Goal: Task Accomplishment & Management: Manage account settings

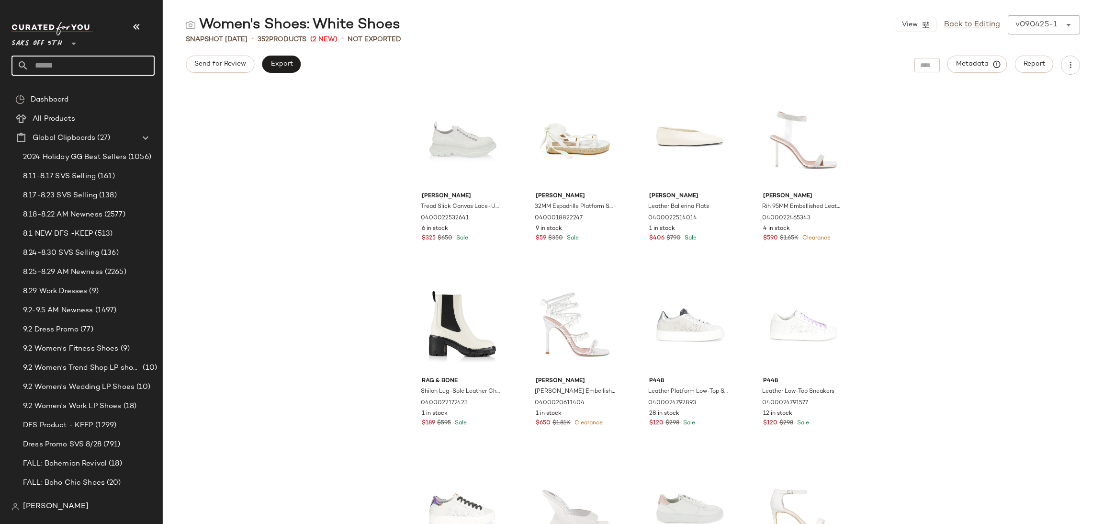
click at [60, 68] on input "text" at bounding box center [92, 66] width 126 height 20
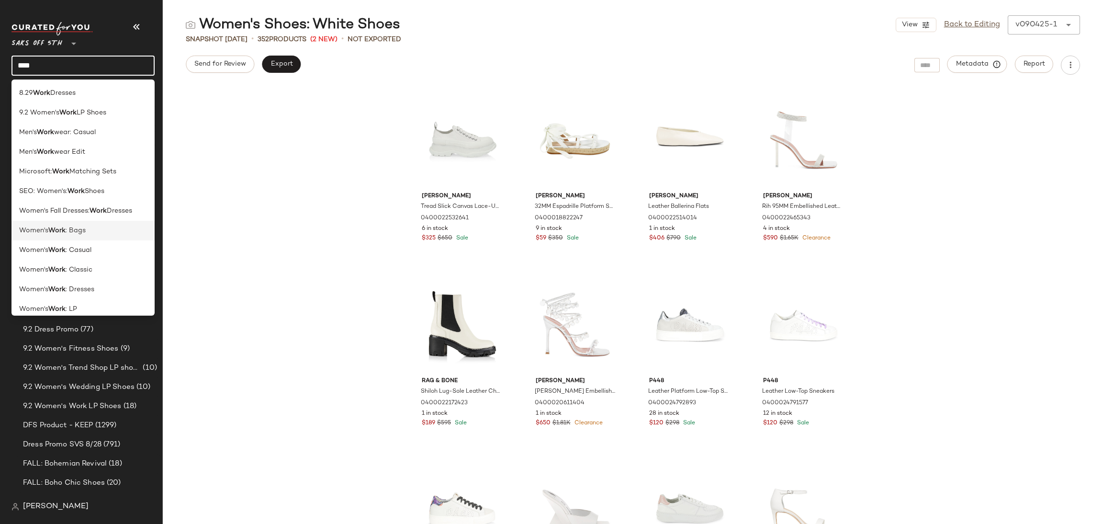
scroll to position [46, 0]
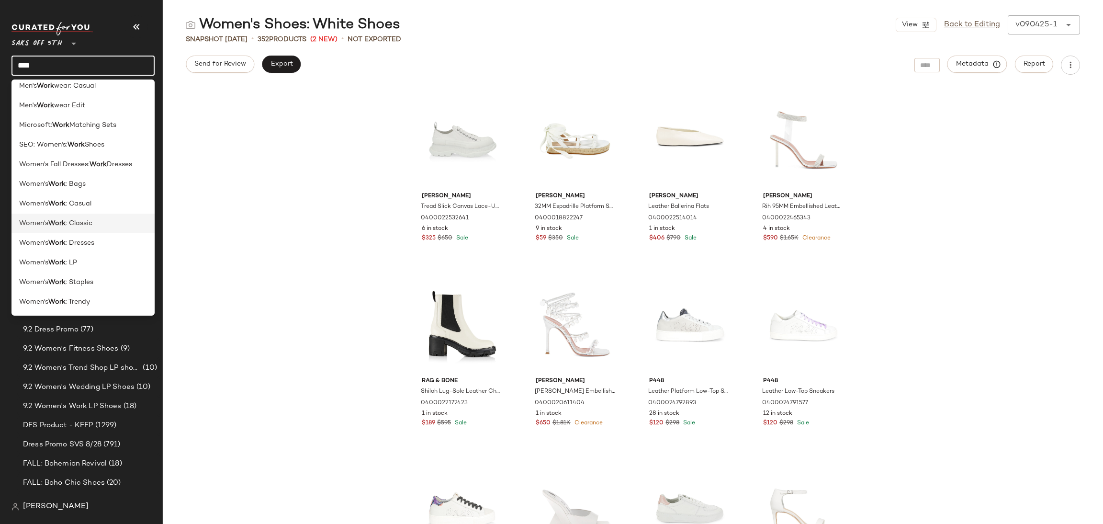
type input "****"
click at [84, 221] on span ": Classic" at bounding box center [79, 223] width 27 height 10
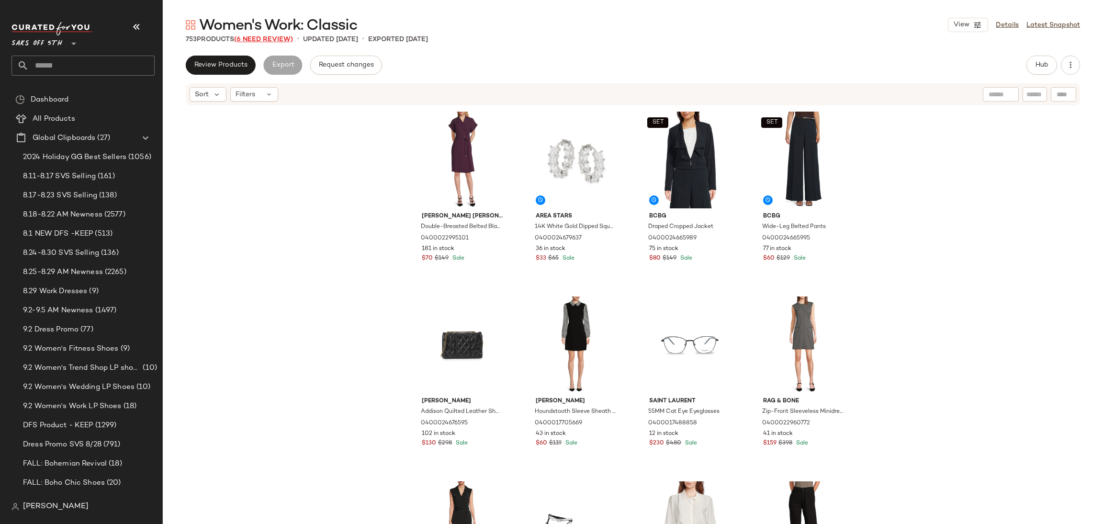
click at [268, 40] on span "(6 Need Review)" at bounding box center [263, 39] width 59 height 7
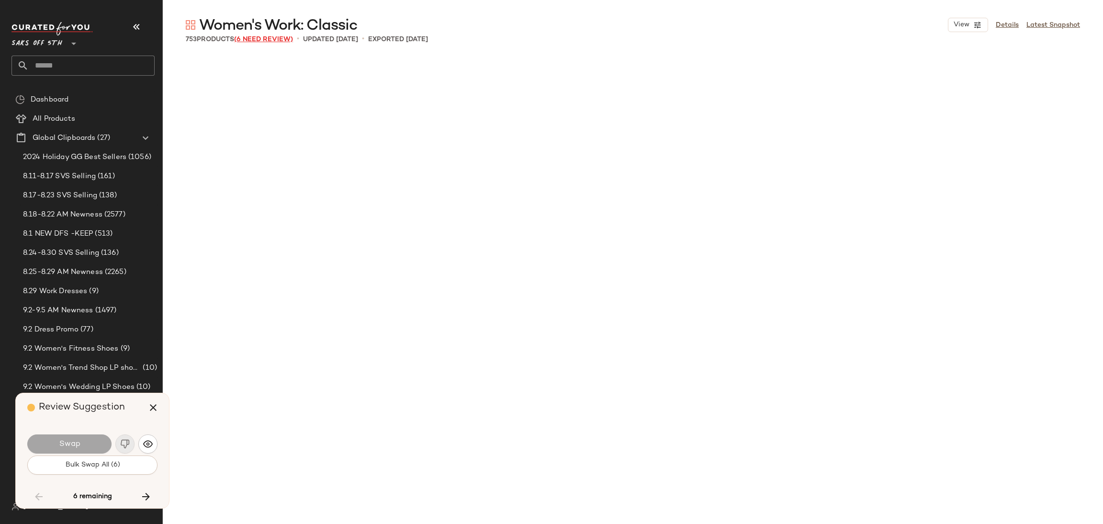
scroll to position [18293, 0]
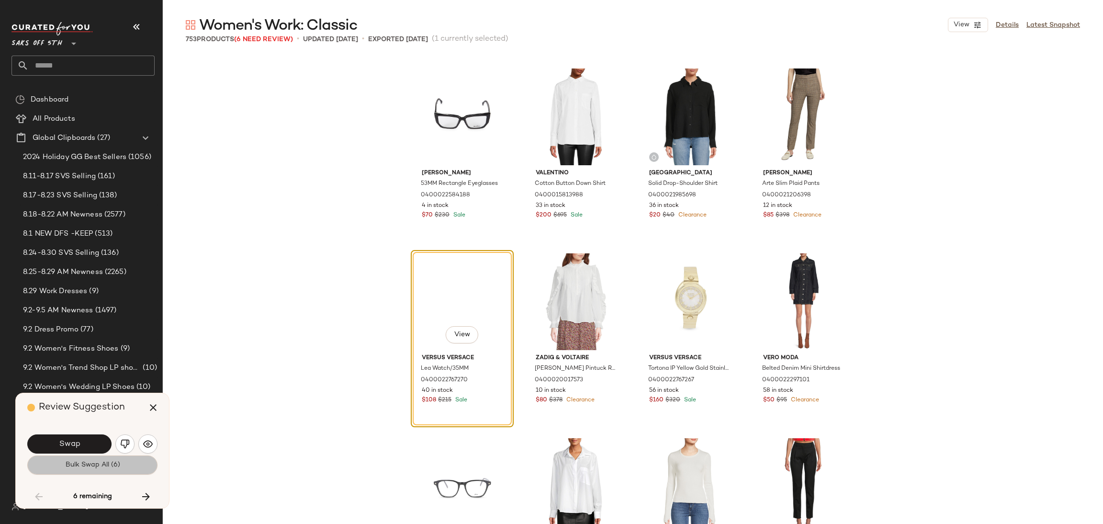
click at [111, 465] on span "Bulk Swap All (6)" at bounding box center [92, 465] width 55 height 8
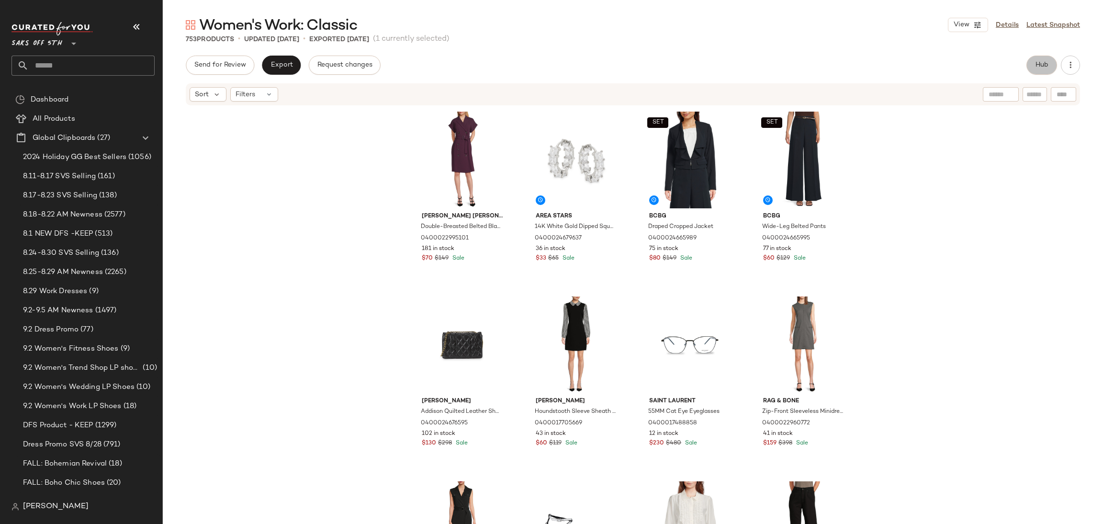
click at [1049, 69] on button "Hub" at bounding box center [1041, 65] width 31 height 19
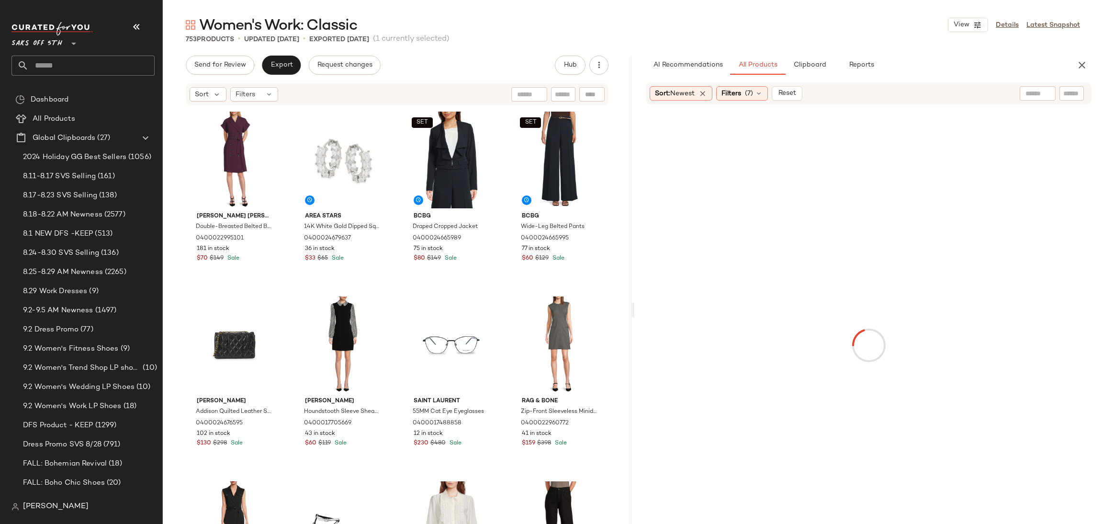
click at [1026, 92] on input "text" at bounding box center [1037, 94] width 24 height 10
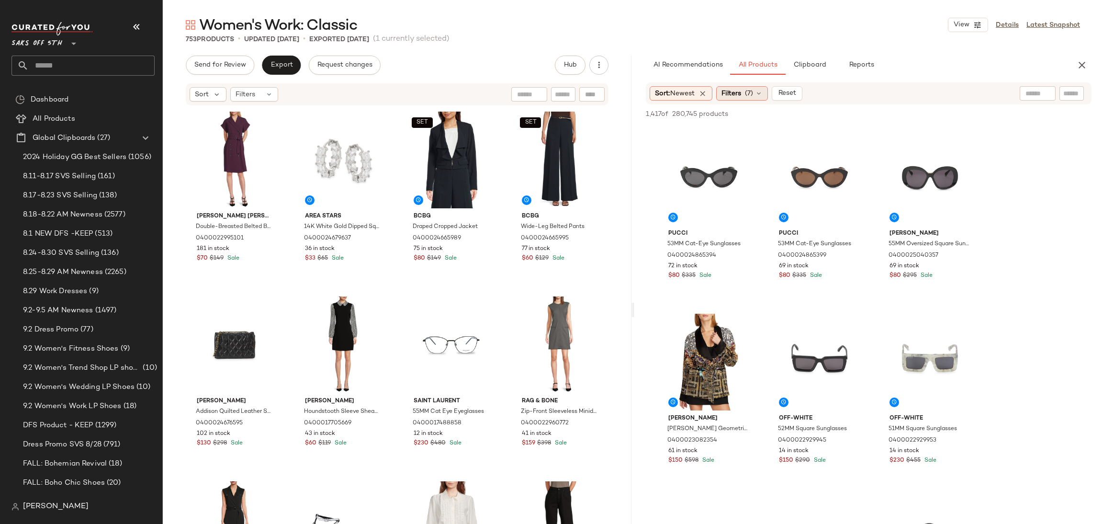
click at [750, 90] on span "(7)" at bounding box center [749, 94] width 8 height 10
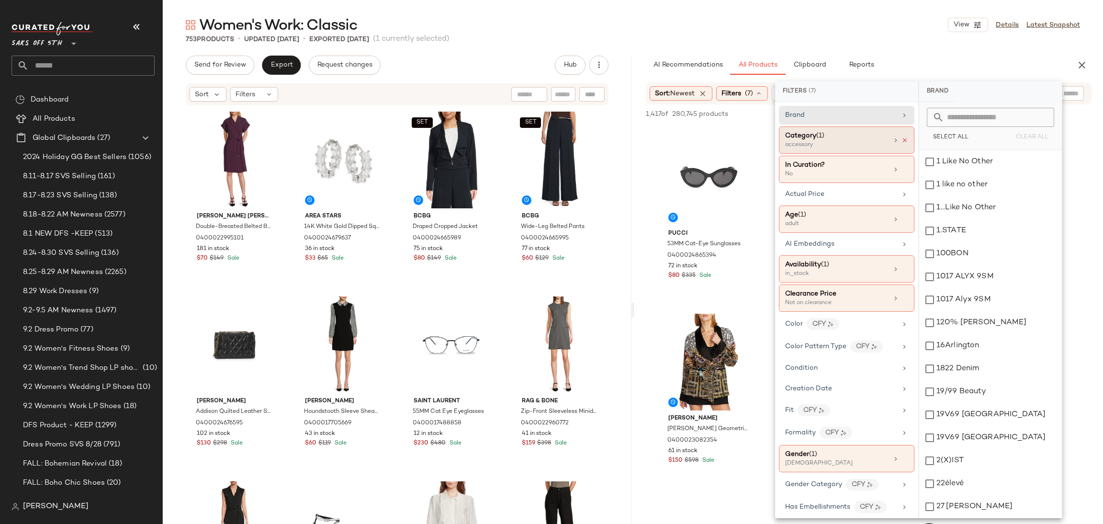
click at [901, 140] on icon at bounding box center [904, 140] width 7 height 7
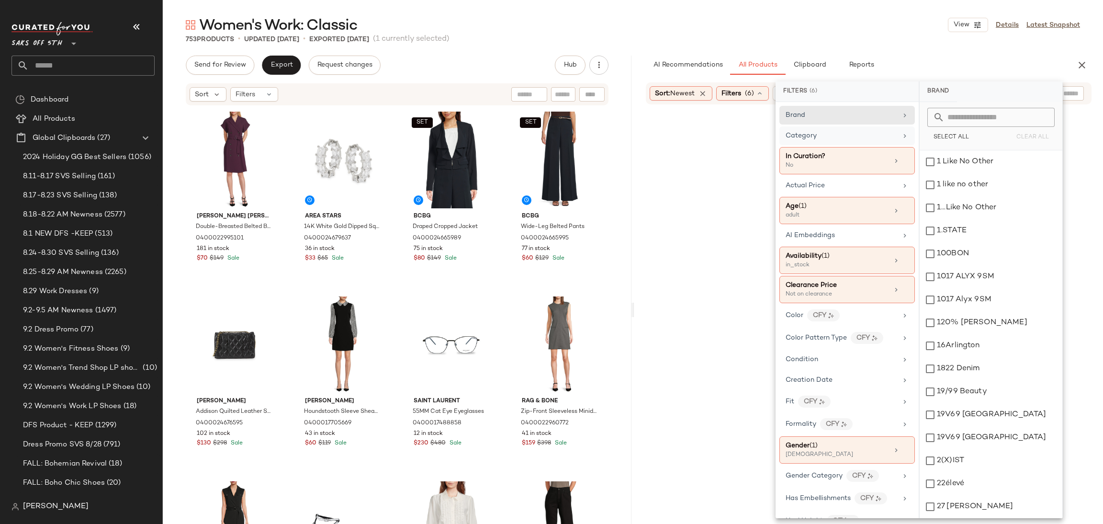
click at [948, 62] on div "AI Recommendations All Products Clipboard Reports" at bounding box center [853, 65] width 415 height 19
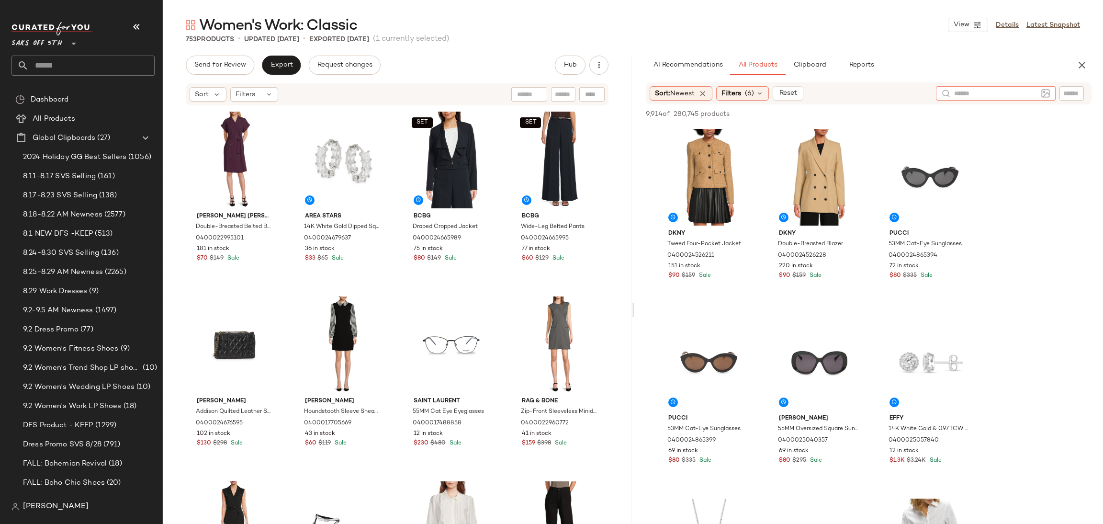
click at [1026, 90] on input "text" at bounding box center [995, 94] width 83 height 10
type input "****"
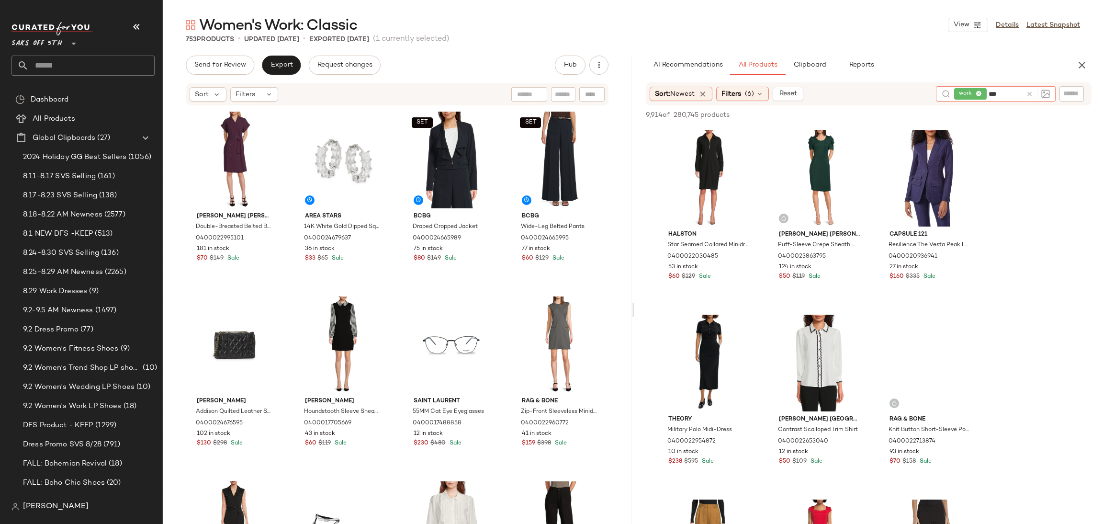
type input "****"
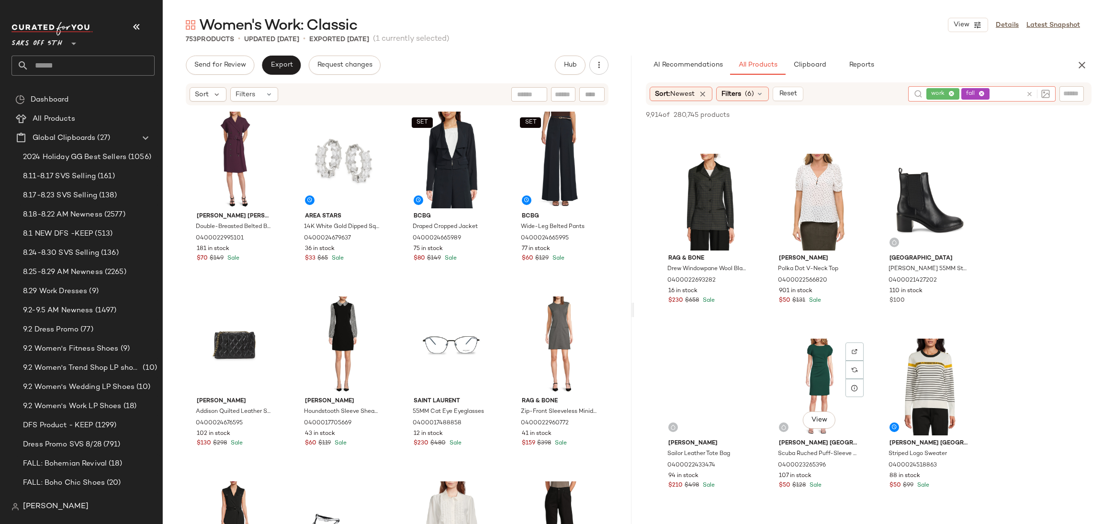
scroll to position [531, 0]
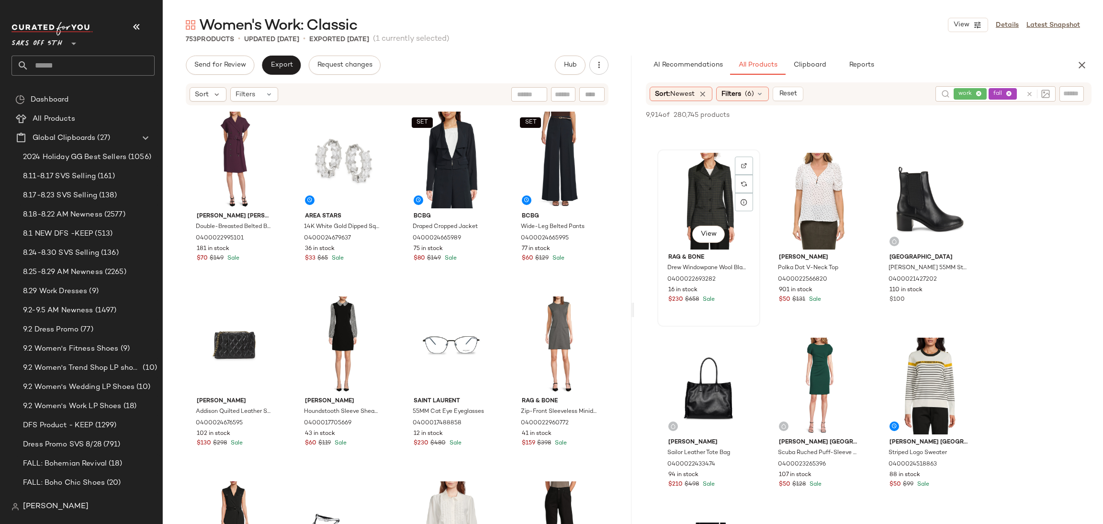
click at [714, 205] on div "View" at bounding box center [709, 201] width 96 height 97
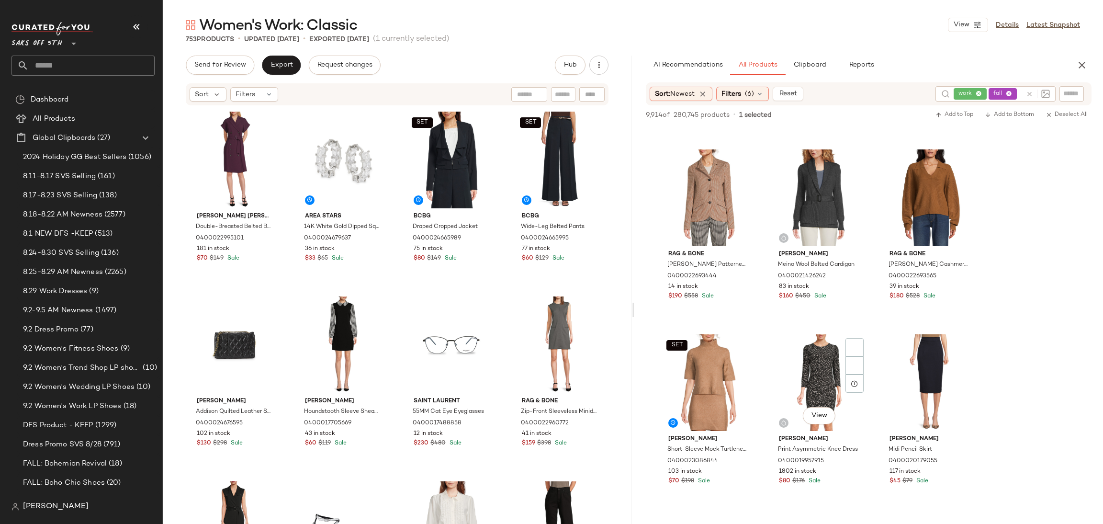
scroll to position [1460, 0]
click at [810, 364] on div "View" at bounding box center [819, 381] width 96 height 97
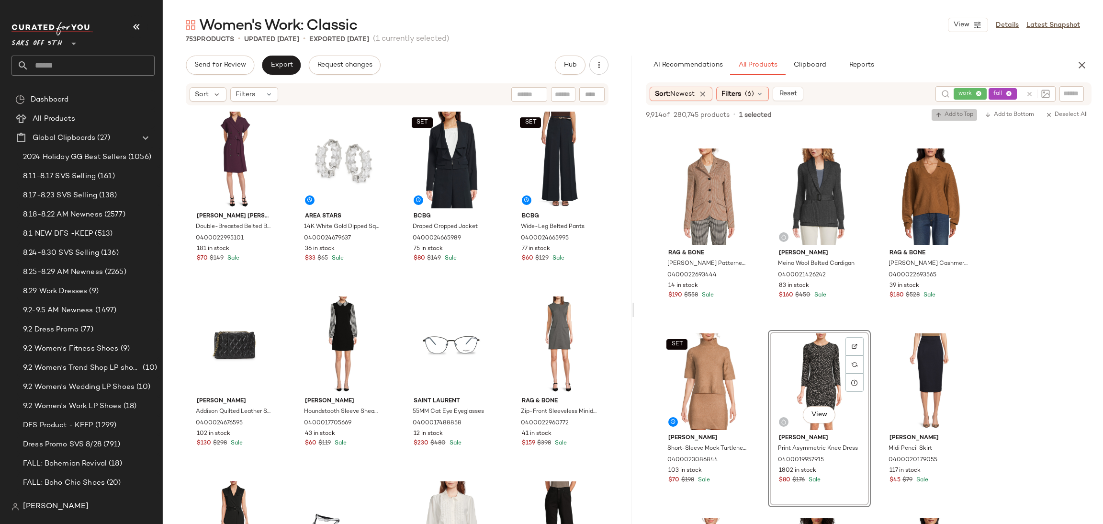
click at [949, 113] on span "Add to Top" at bounding box center [954, 115] width 38 height 7
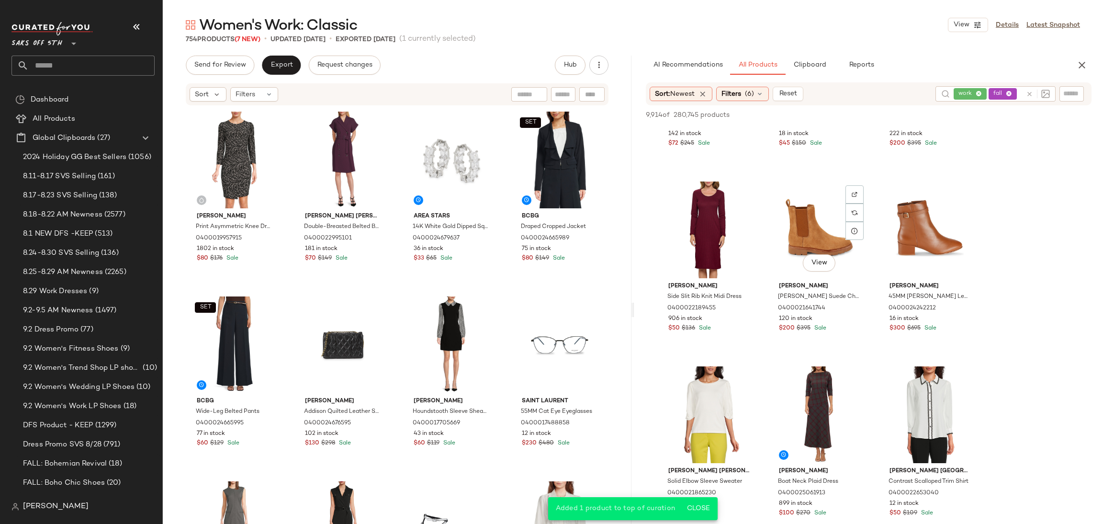
scroll to position [2166, 0]
click at [693, 225] on div "View" at bounding box center [709, 229] width 96 height 97
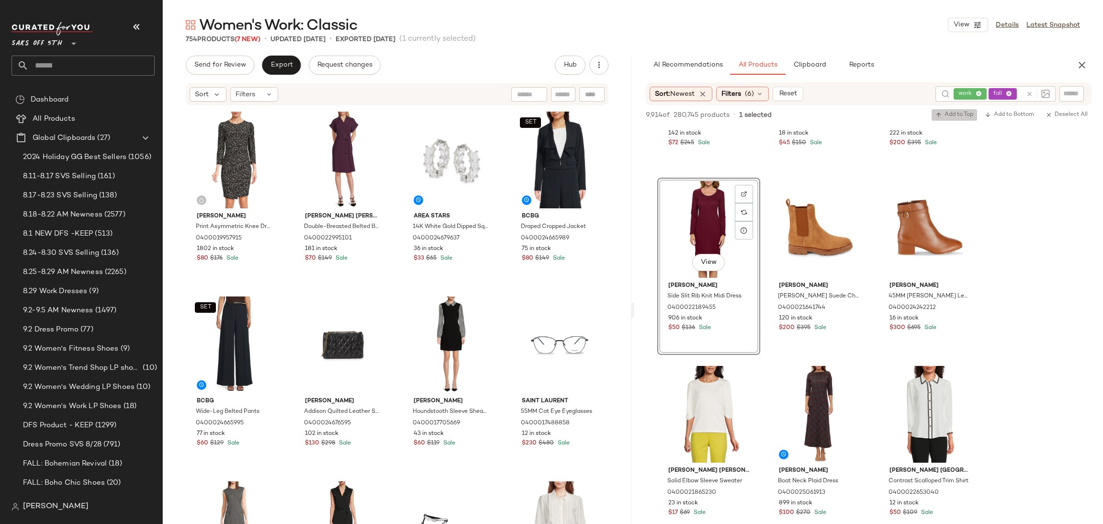
click at [953, 116] on span "Add to Top" at bounding box center [954, 115] width 38 height 7
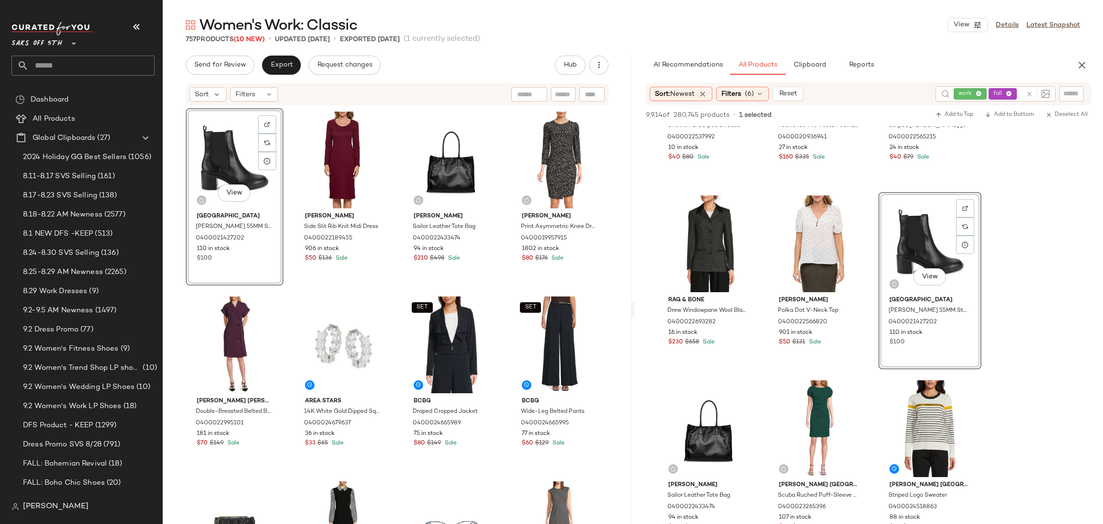
scroll to position [492, 0]
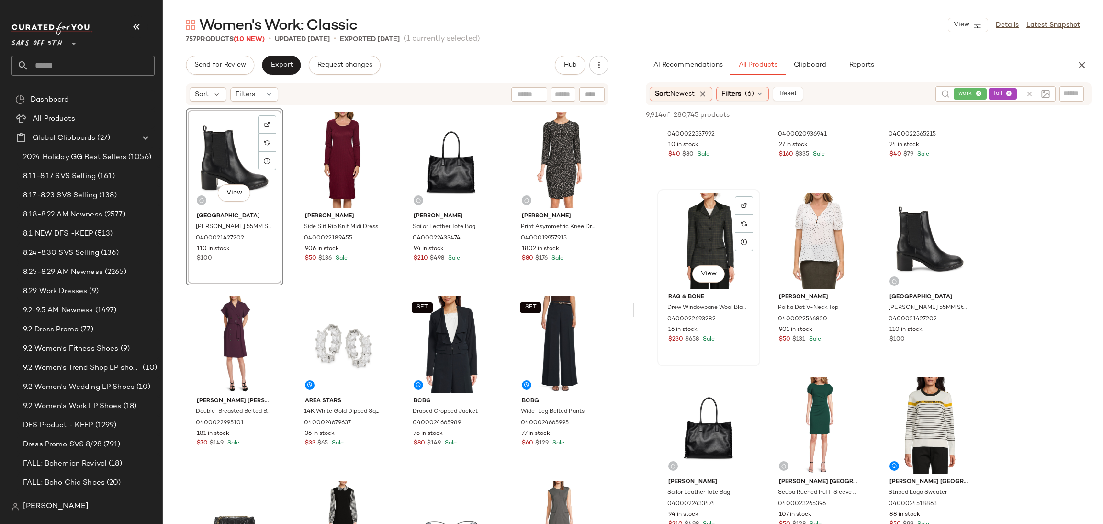
click at [695, 224] on div "View" at bounding box center [709, 240] width 96 height 97
click at [948, 131] on div "0400022565215" at bounding box center [929, 134] width 83 height 11
click at [721, 232] on div "View" at bounding box center [709, 240] width 96 height 97
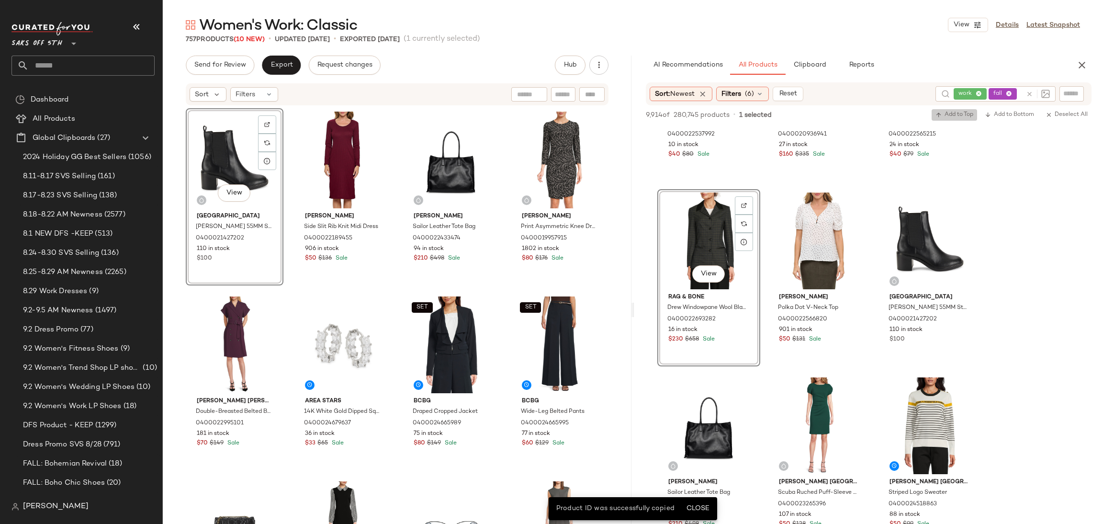
click at [969, 112] on span "Add to Top" at bounding box center [954, 115] width 38 height 7
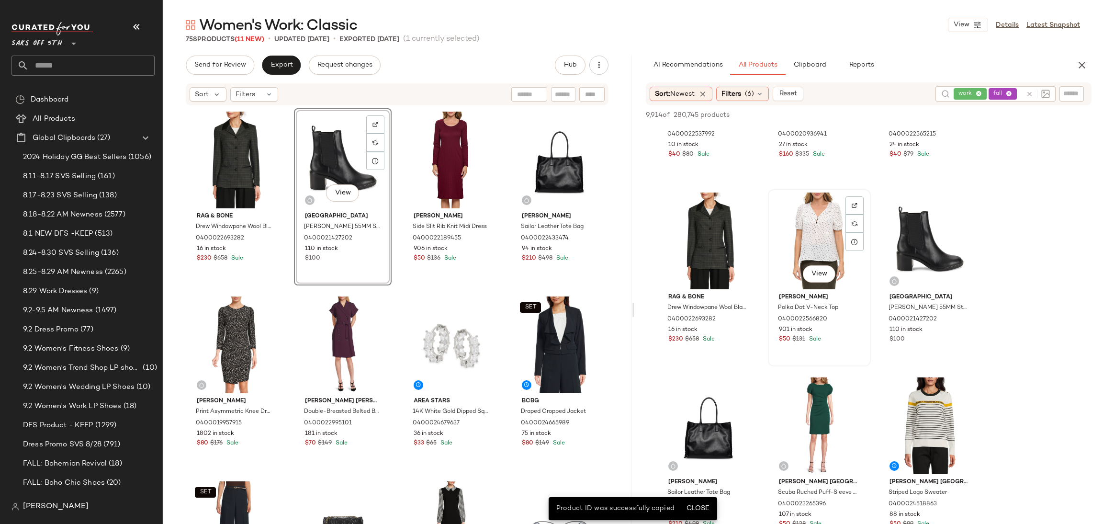
click at [822, 222] on div "View" at bounding box center [819, 240] width 96 height 97
click at [969, 115] on span "Add to Top" at bounding box center [954, 115] width 38 height 7
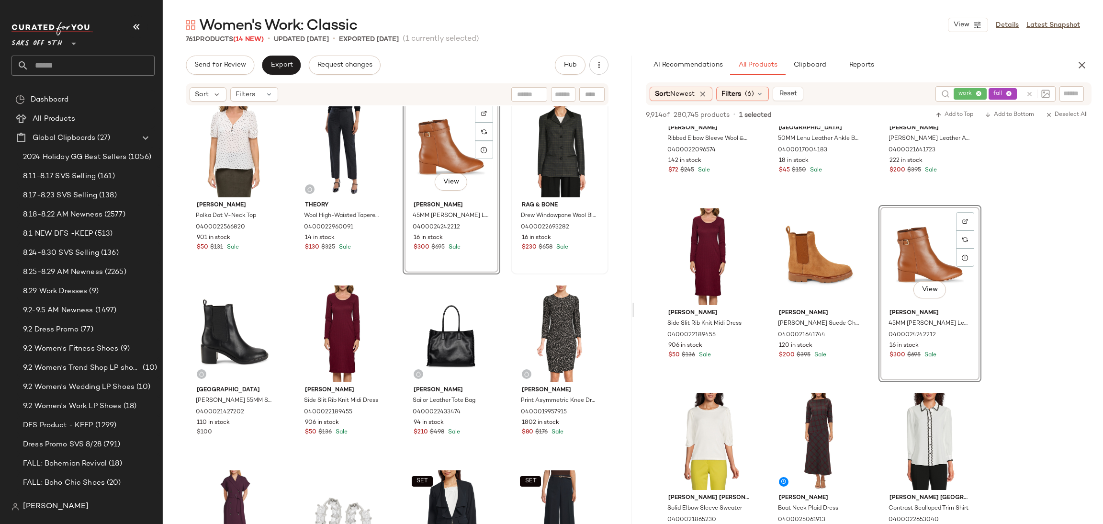
scroll to position [0, 0]
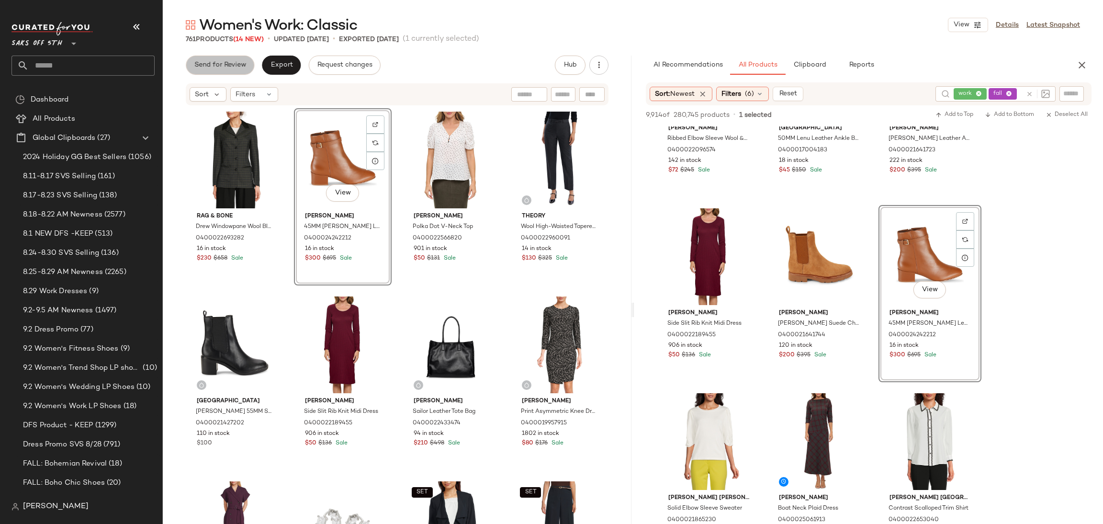
click at [234, 66] on span "Send for Review" at bounding box center [220, 65] width 52 height 8
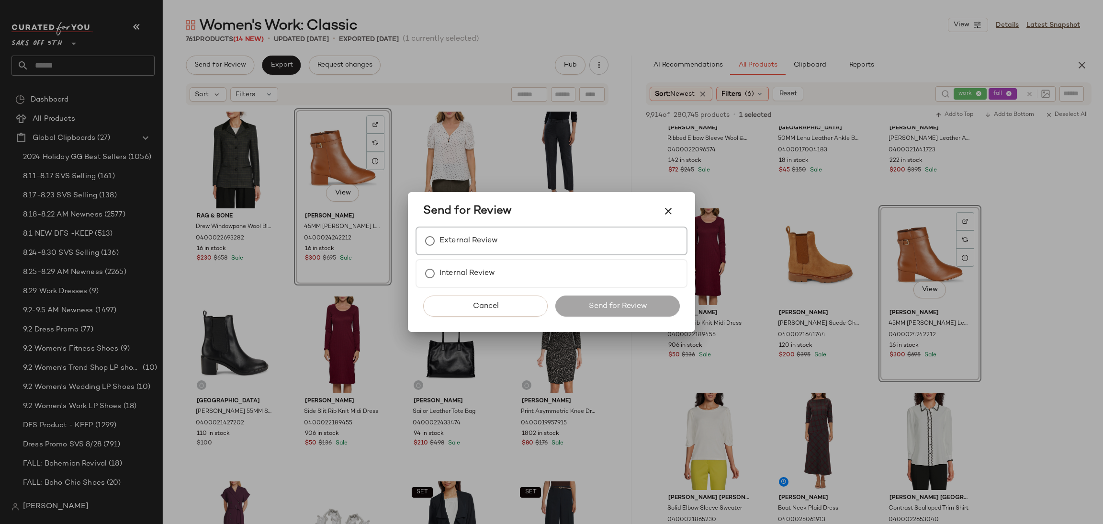
click at [449, 245] on label "External Review" at bounding box center [468, 240] width 58 height 19
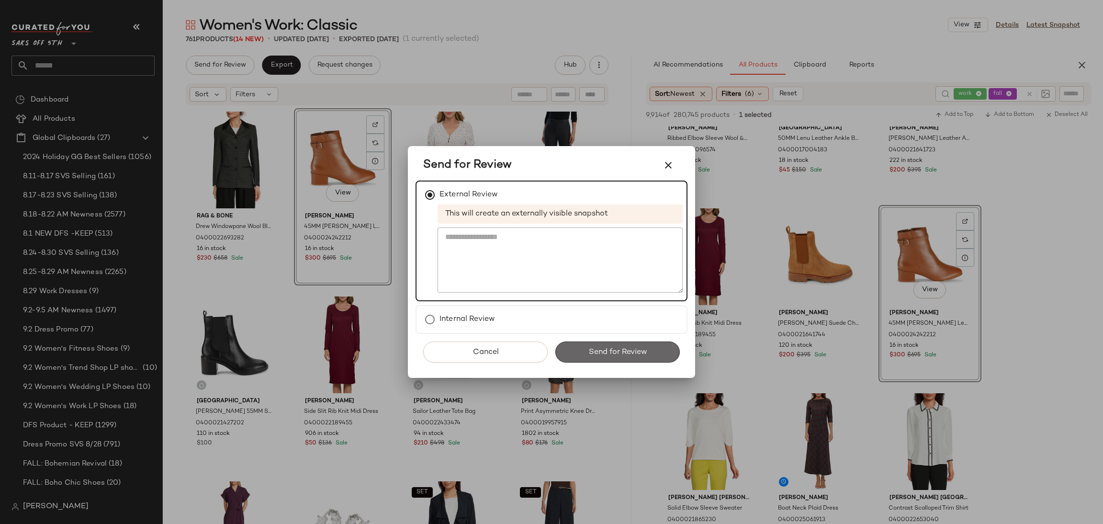
click at [576, 347] on button "Send for Review" at bounding box center [617, 351] width 124 height 21
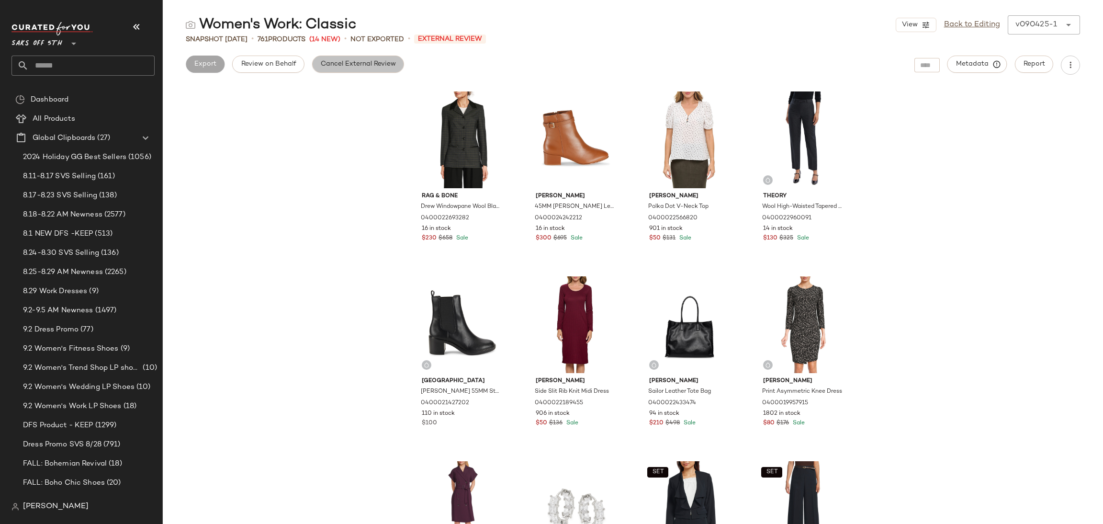
click at [337, 64] on span "Cancel External Review" at bounding box center [358, 64] width 76 height 8
click at [277, 60] on span "Export" at bounding box center [281, 64] width 22 height 8
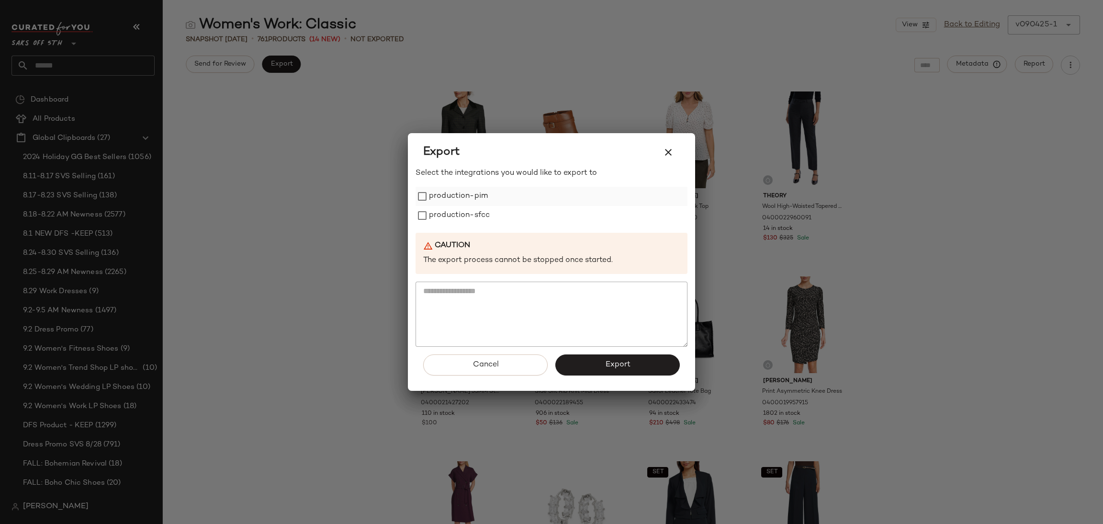
click at [465, 196] on label "production-pim" at bounding box center [458, 196] width 59 height 19
click at [465, 213] on label "production-sfcc" at bounding box center [459, 215] width 61 height 19
click at [607, 360] on span "Export" at bounding box center [617, 364] width 25 height 9
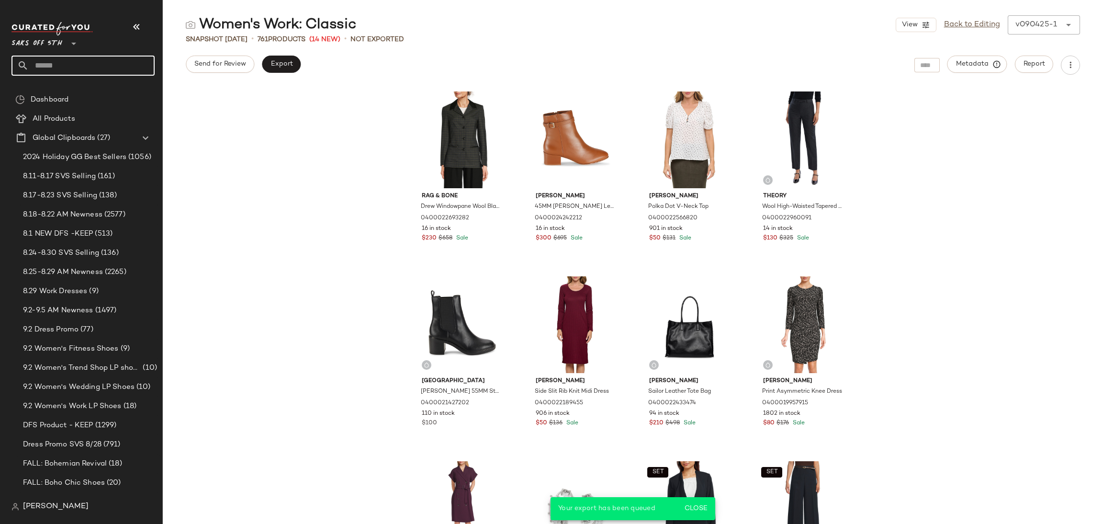
click at [43, 69] on input "text" at bounding box center [92, 66] width 126 height 20
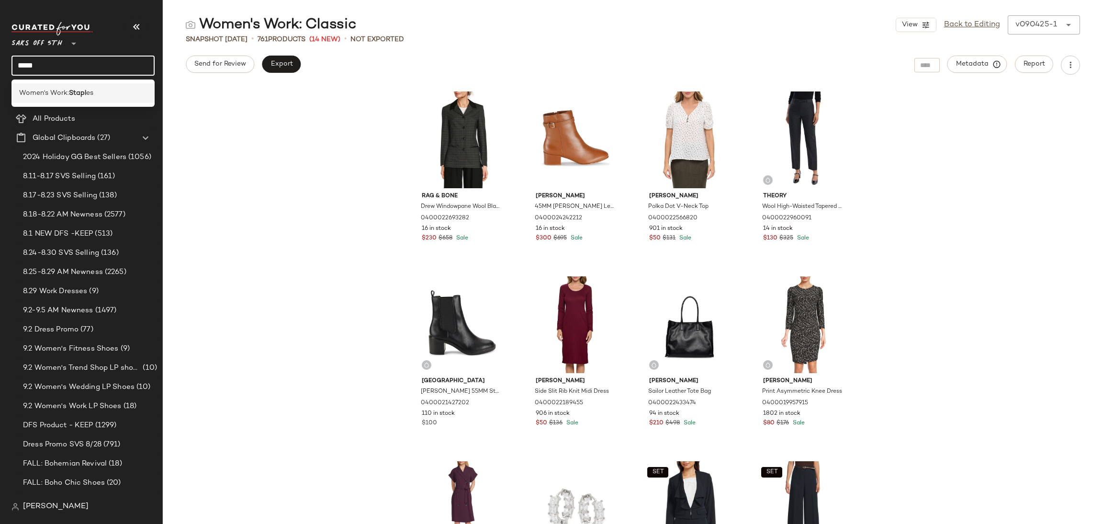
type input "*****"
click at [51, 86] on div "Women's Work: Stapl es" at bounding box center [82, 93] width 143 height 20
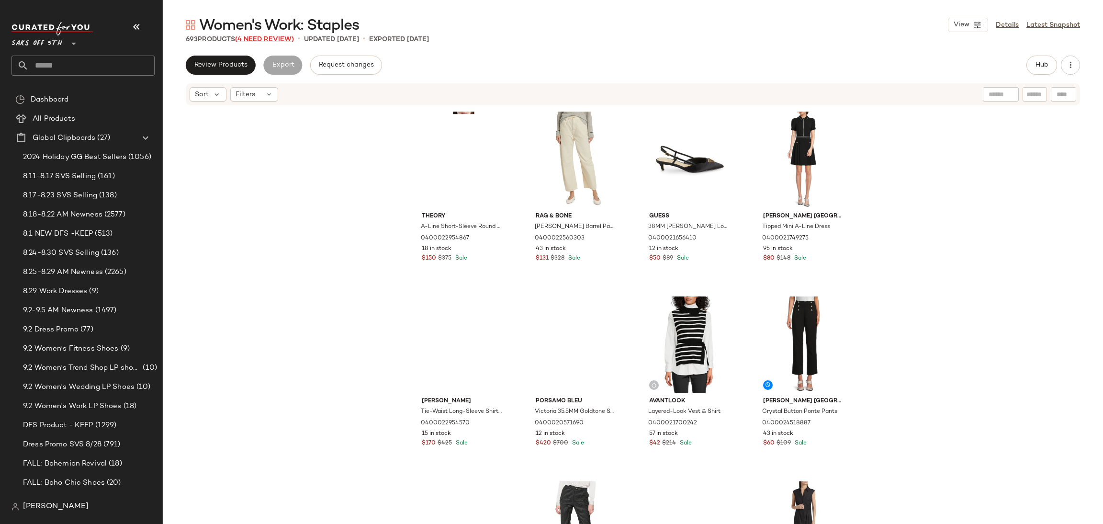
click at [266, 41] on span "(4 Need Review)" at bounding box center [264, 39] width 59 height 7
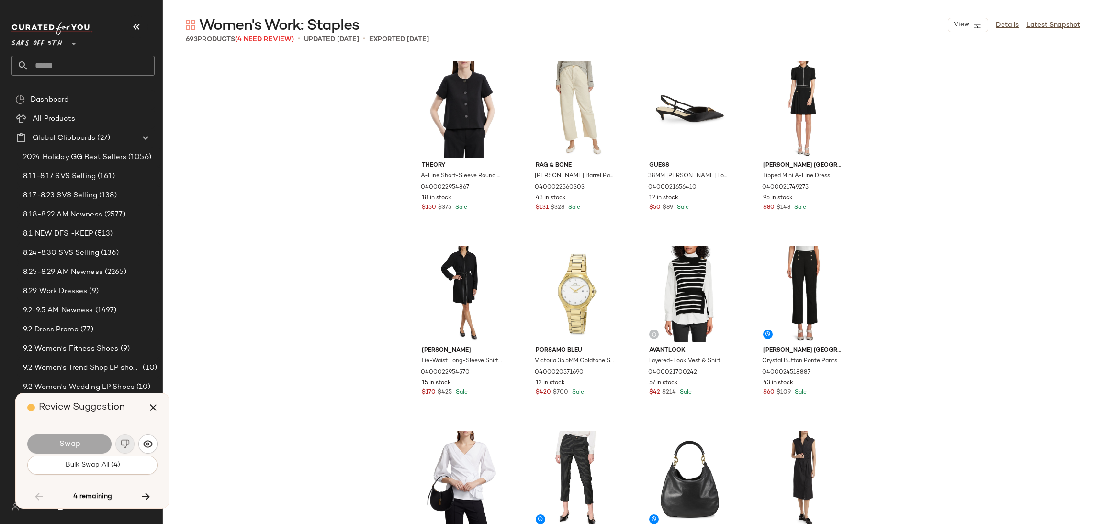
scroll to position [16815, 0]
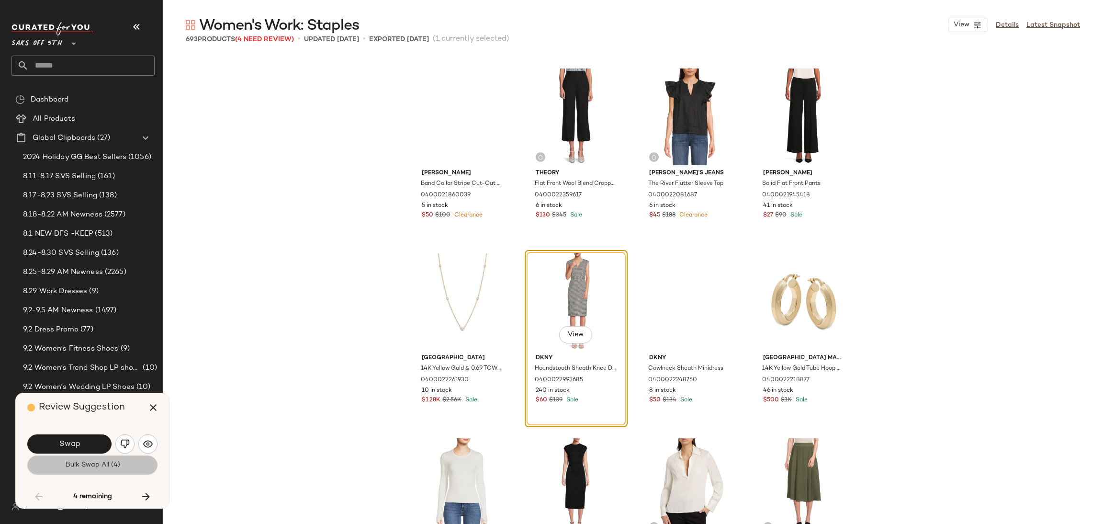
click at [120, 466] on button "Bulk Swap All (4)" at bounding box center [92, 464] width 130 height 19
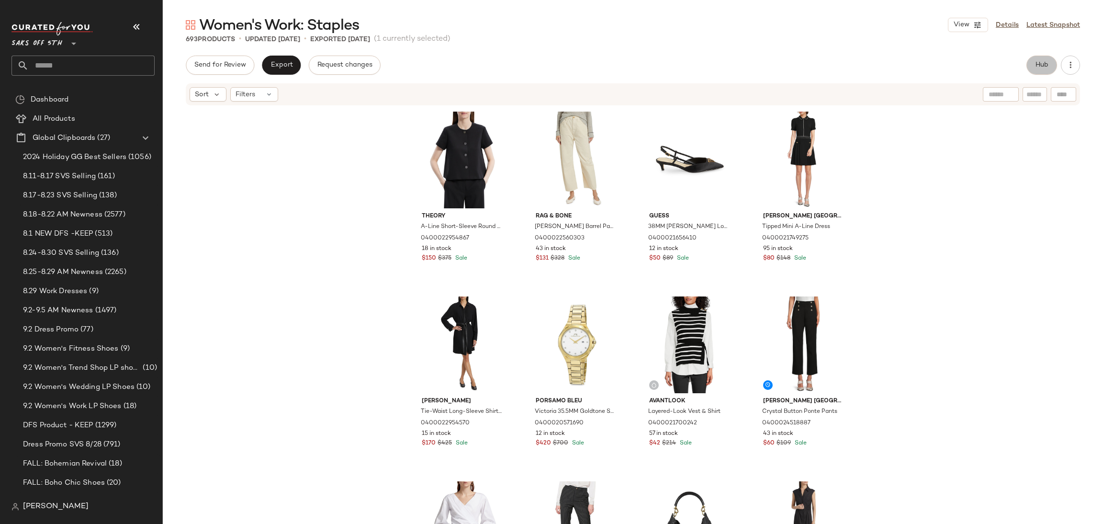
click at [1042, 69] on span "Hub" at bounding box center [1041, 65] width 13 height 8
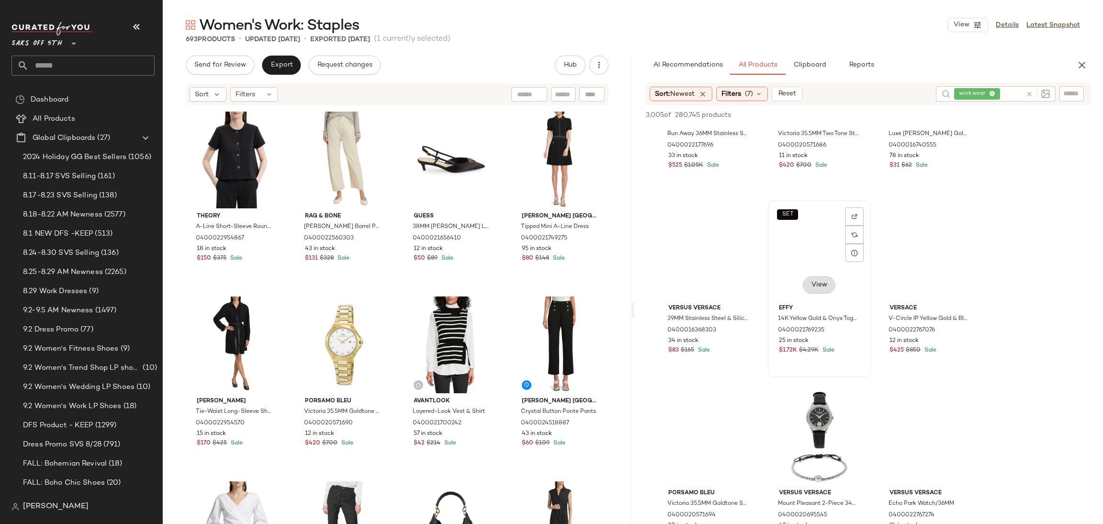
scroll to position [1246, 0]
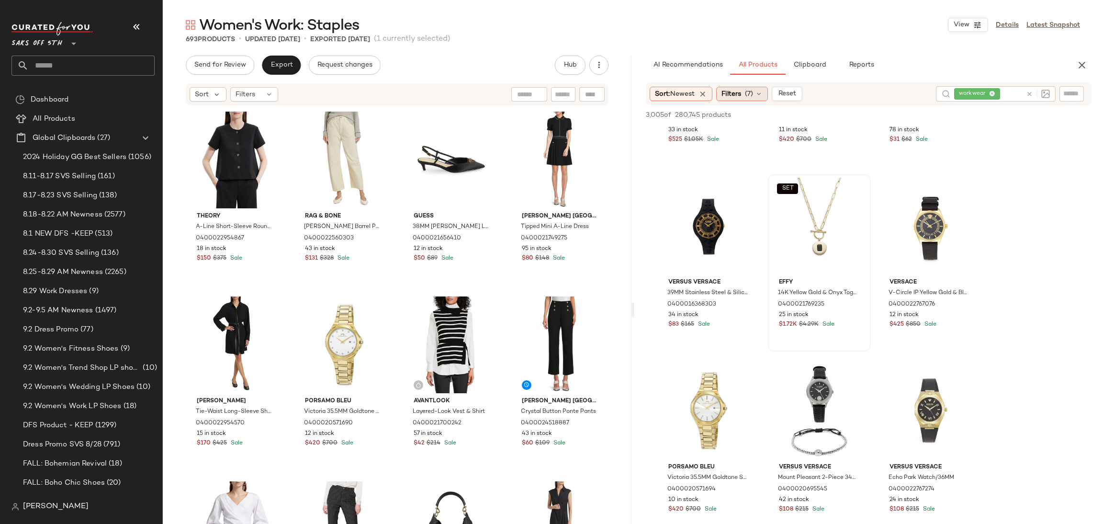
click at [757, 95] on icon at bounding box center [759, 94] width 8 height 8
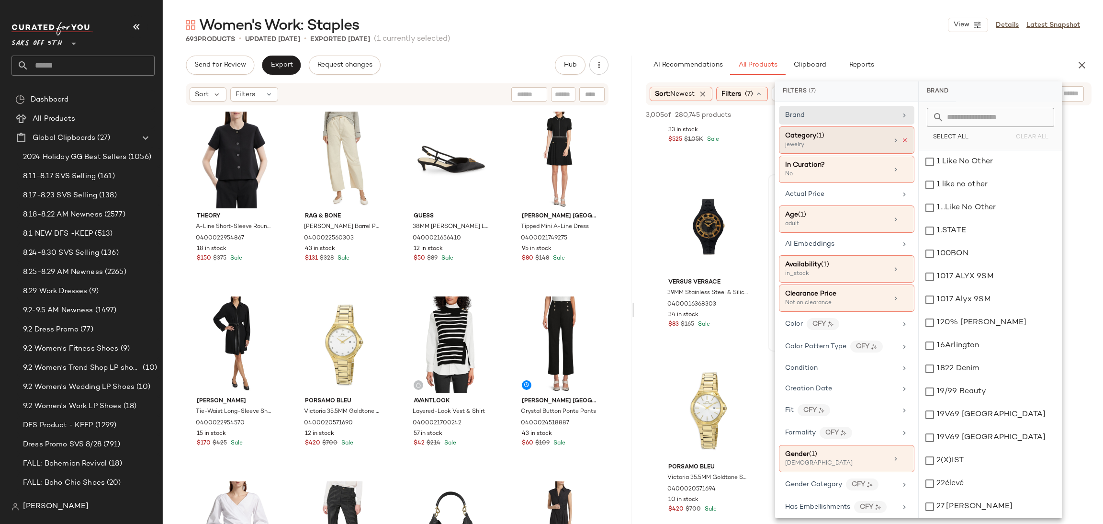
click at [901, 140] on icon at bounding box center [904, 140] width 7 height 7
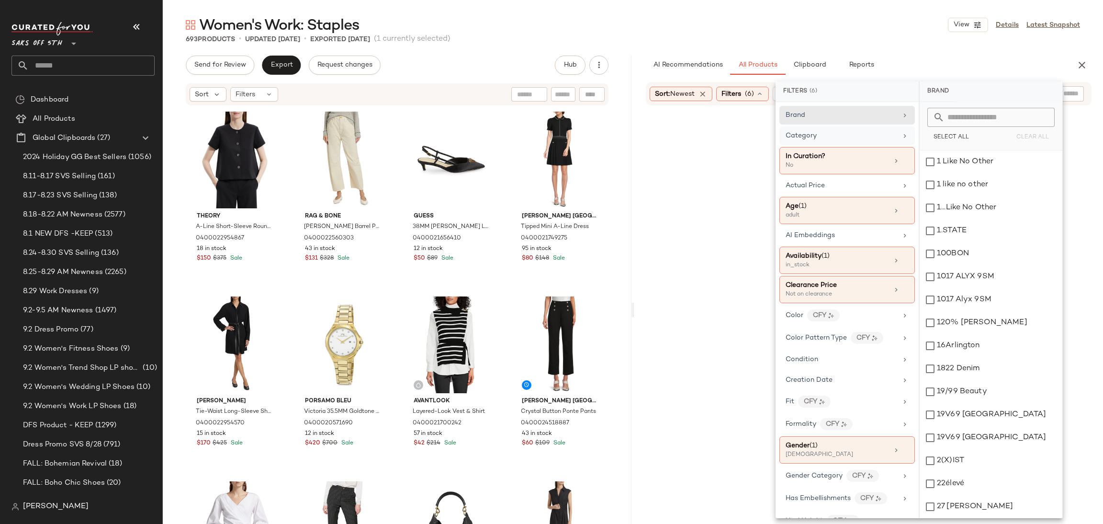
click at [807, 22] on div "Women's Work: Staples View Details Latest Snapshot" at bounding box center [633, 24] width 940 height 19
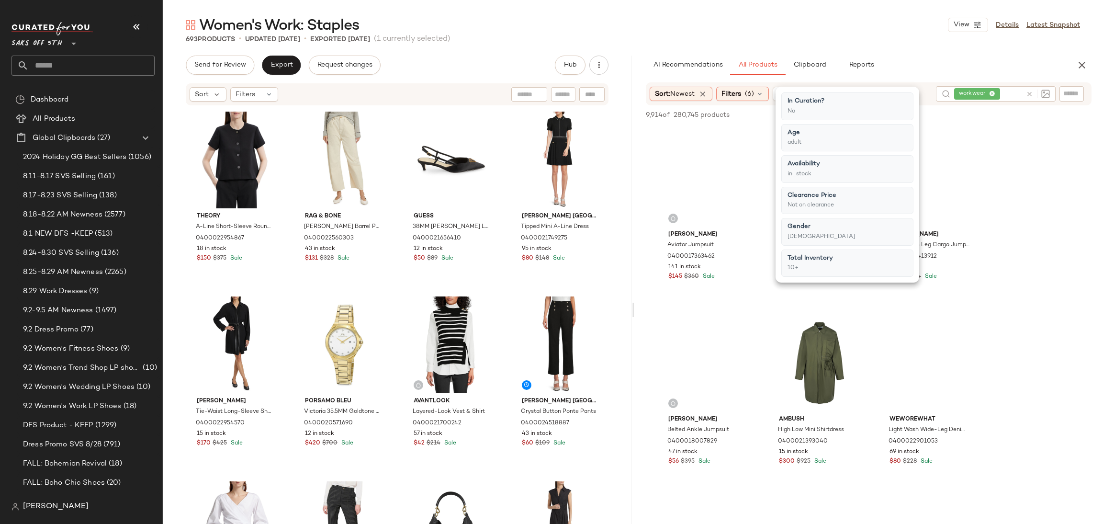
click at [807, 22] on div "Women's Work: Staples View Details Latest Snapshot" at bounding box center [633, 24] width 940 height 19
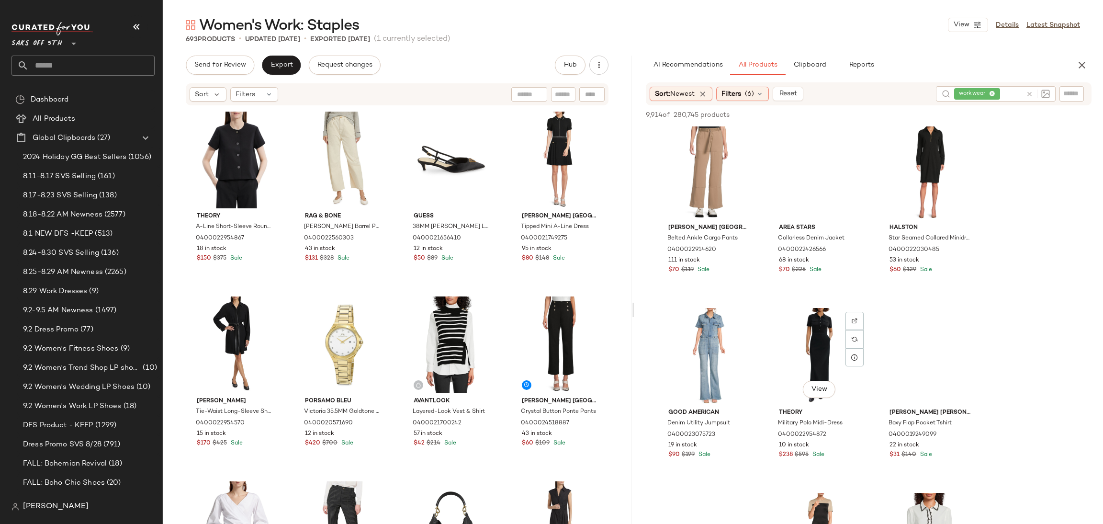
scroll to position [746, 0]
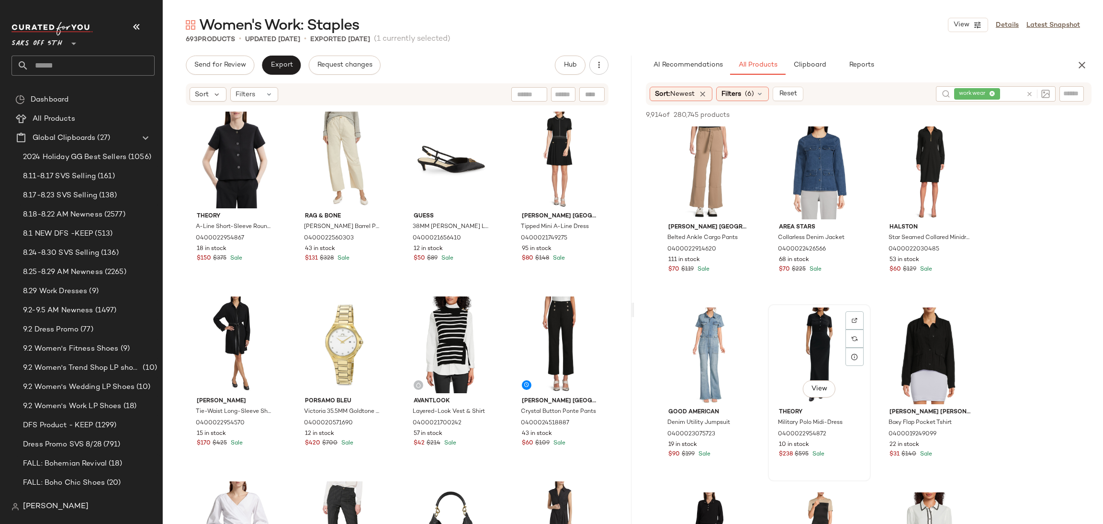
click at [818, 321] on div "View" at bounding box center [819, 355] width 96 height 97
click at [937, 112] on icon "button" at bounding box center [938, 115] width 7 height 7
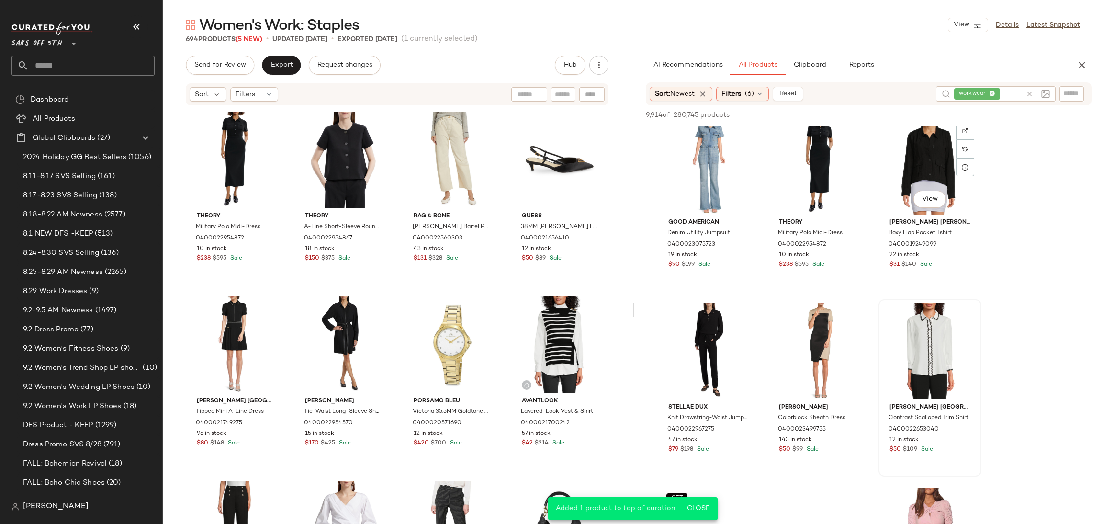
scroll to position [938, 0]
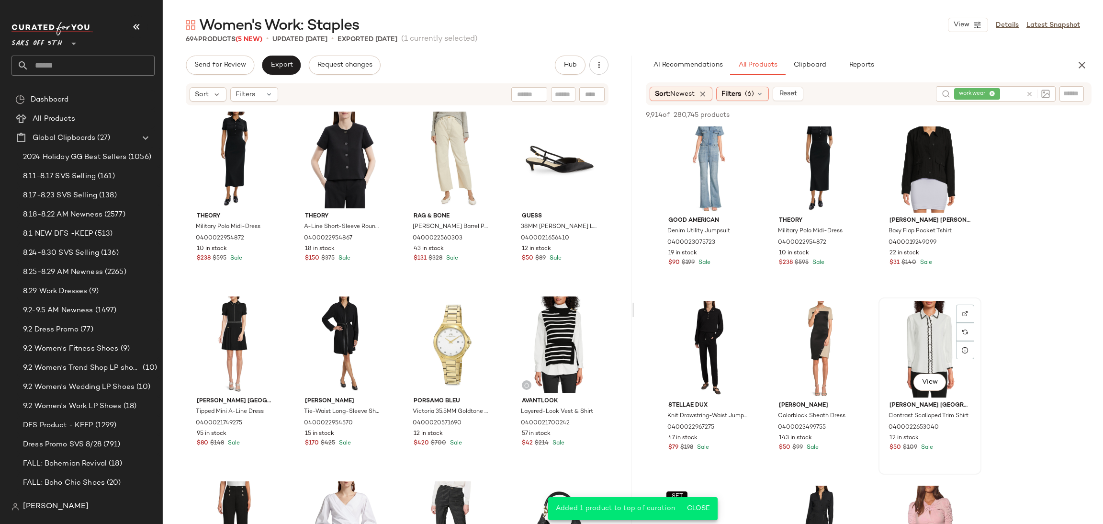
click at [923, 328] on div "View" at bounding box center [930, 349] width 96 height 97
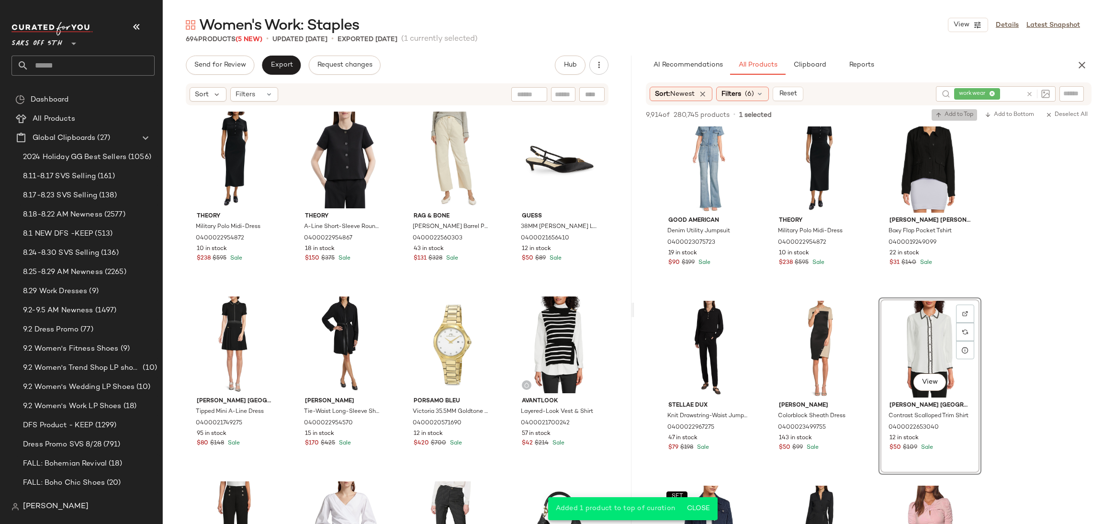
click at [952, 116] on span "Add to Top" at bounding box center [954, 115] width 38 height 7
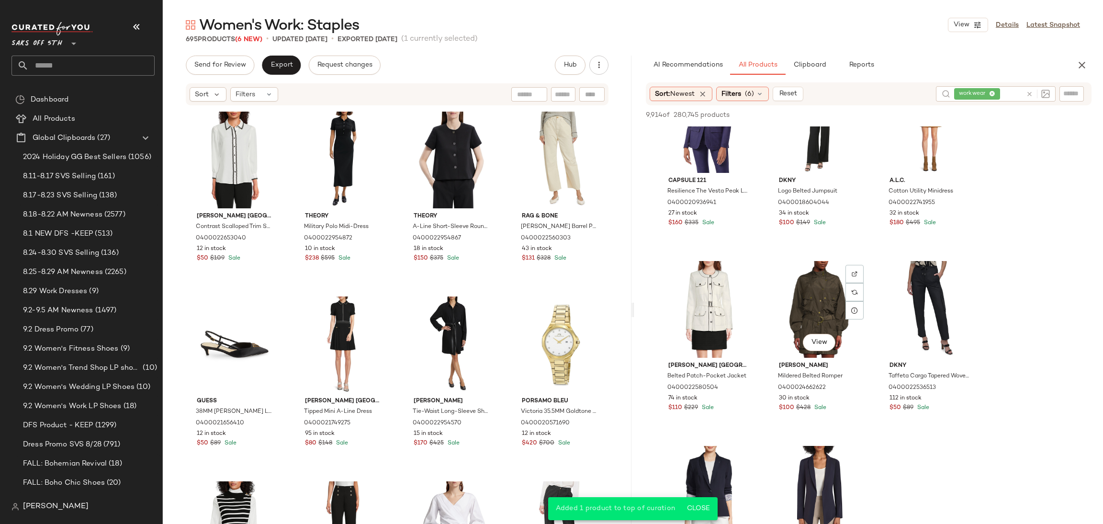
scroll to position [1722, 0]
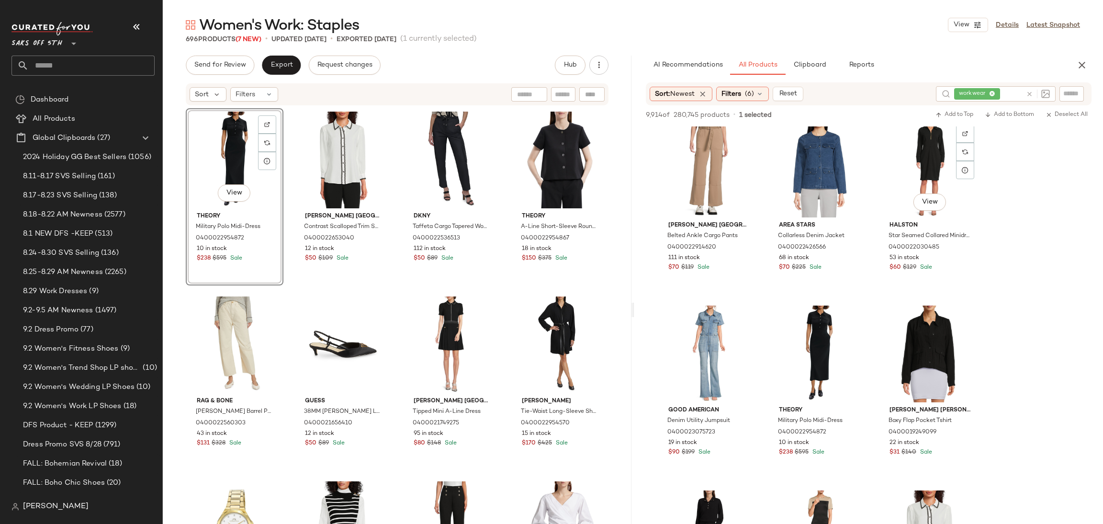
scroll to position [752, 0]
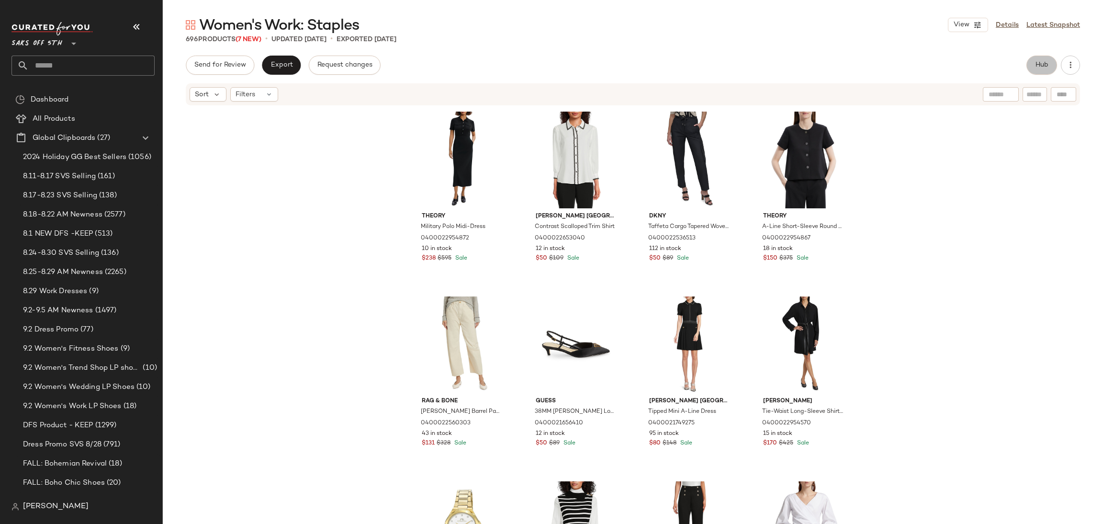
click at [1033, 63] on button "Hub" at bounding box center [1041, 65] width 31 height 19
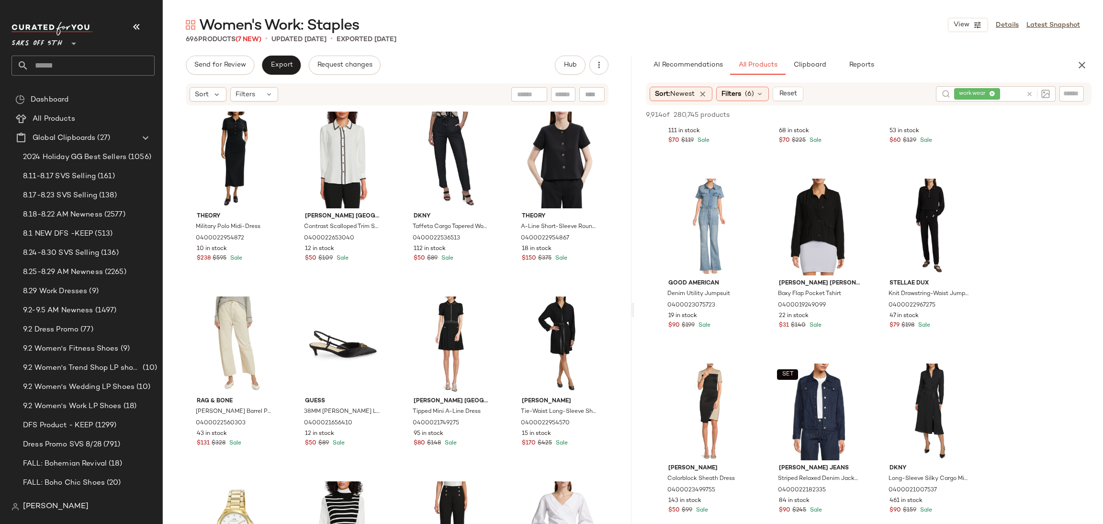
scroll to position [876, 0]
click at [754, 94] on span "(6)" at bounding box center [749, 94] width 9 height 10
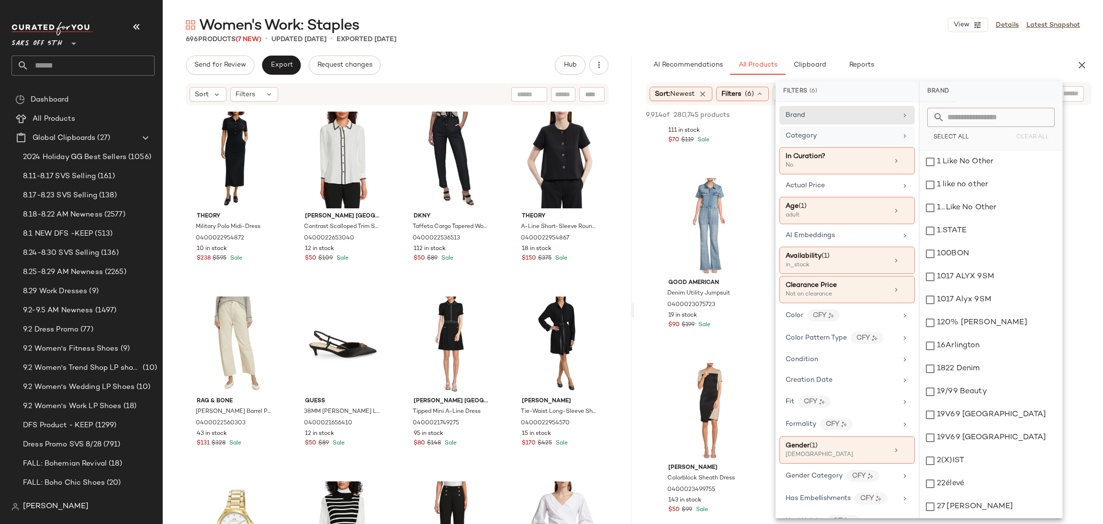
click at [843, 135] on div "Category" at bounding box center [842, 136] width 112 height 10
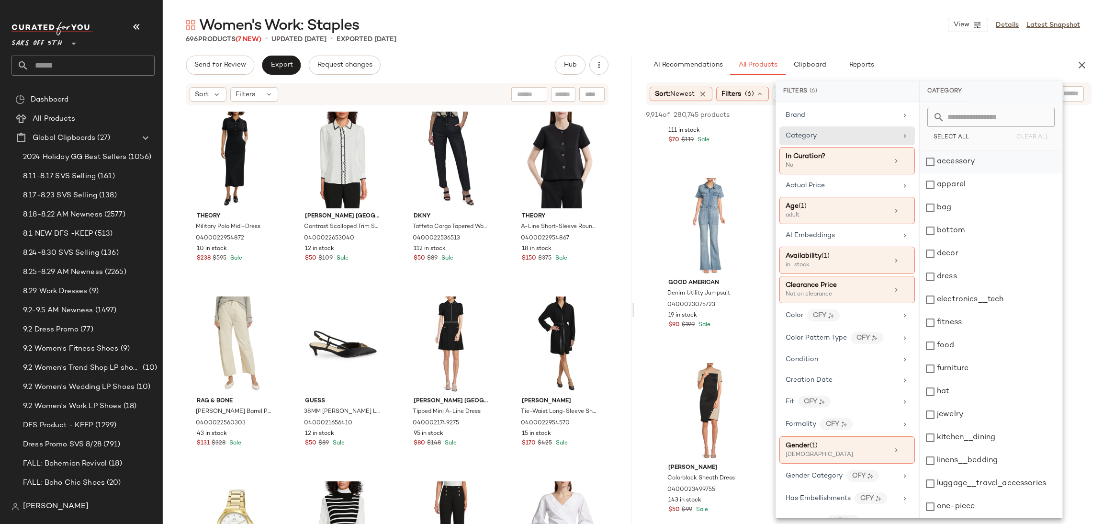
click at [930, 166] on div "accessory" at bounding box center [991, 161] width 143 height 23
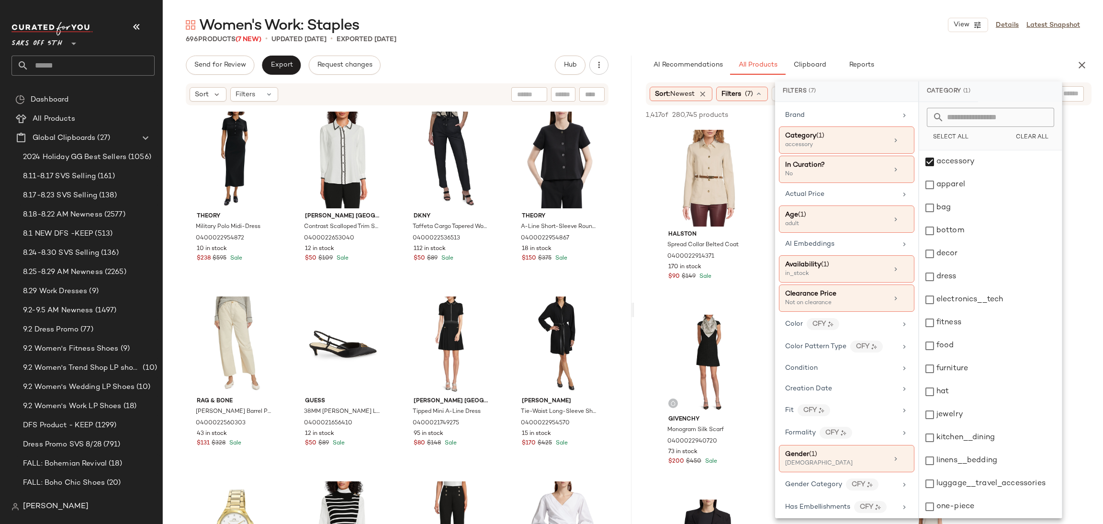
click at [771, 11] on main "Women's Work: Staples View Details Latest Snapshot 696 Products (7 New) • updat…" at bounding box center [551, 262] width 1103 height 524
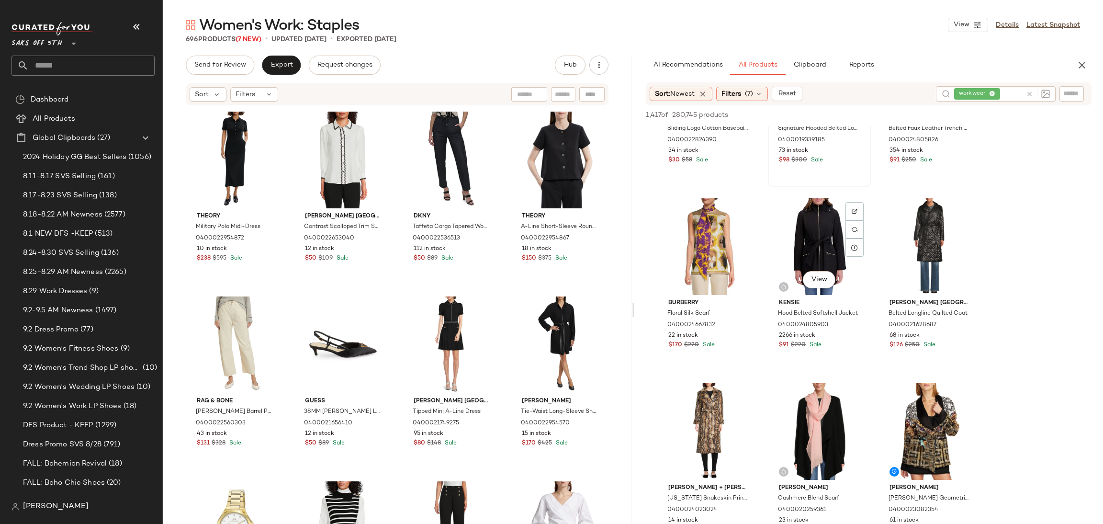
scroll to position [3628, 0]
click at [747, 103] on div "Sort: Newest Filters (7) Reset workwear" at bounding box center [869, 93] width 446 height 23
click at [753, 97] on span "(7)" at bounding box center [749, 94] width 8 height 10
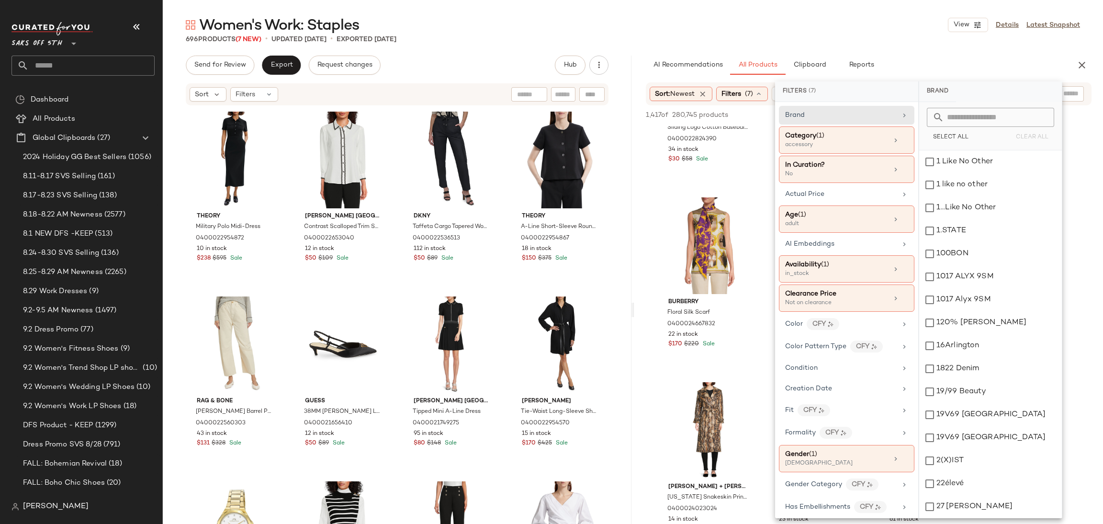
scroll to position [17, 0]
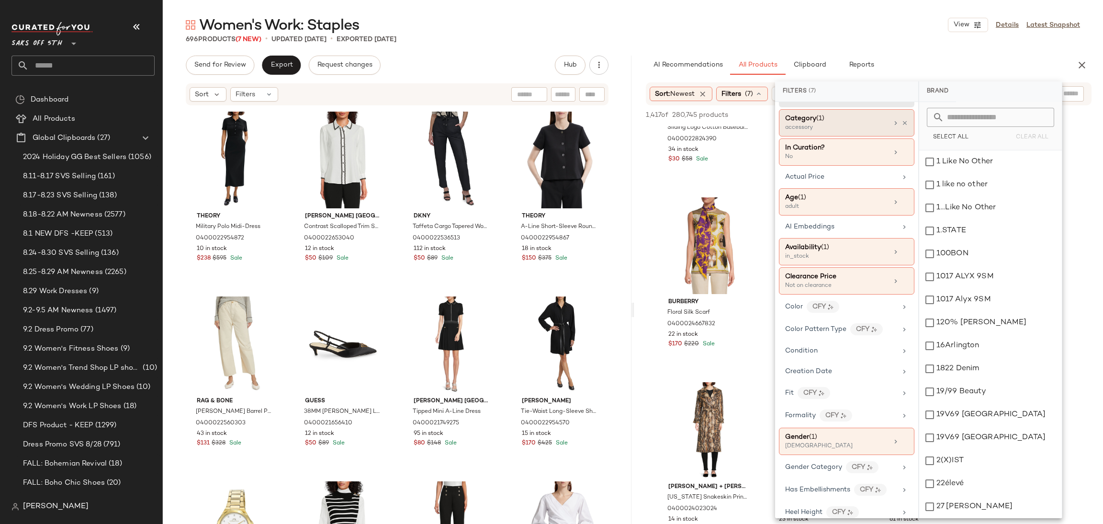
click at [852, 128] on div "accessory" at bounding box center [833, 128] width 96 height 9
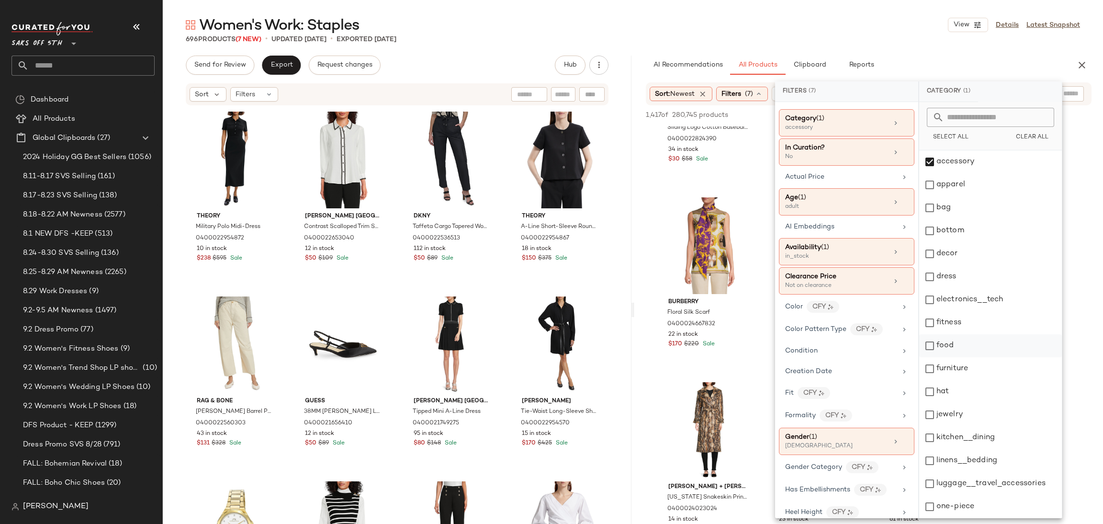
scroll to position [206, 0]
click at [934, 417] on div "shoe" at bounding box center [990, 415] width 143 height 23
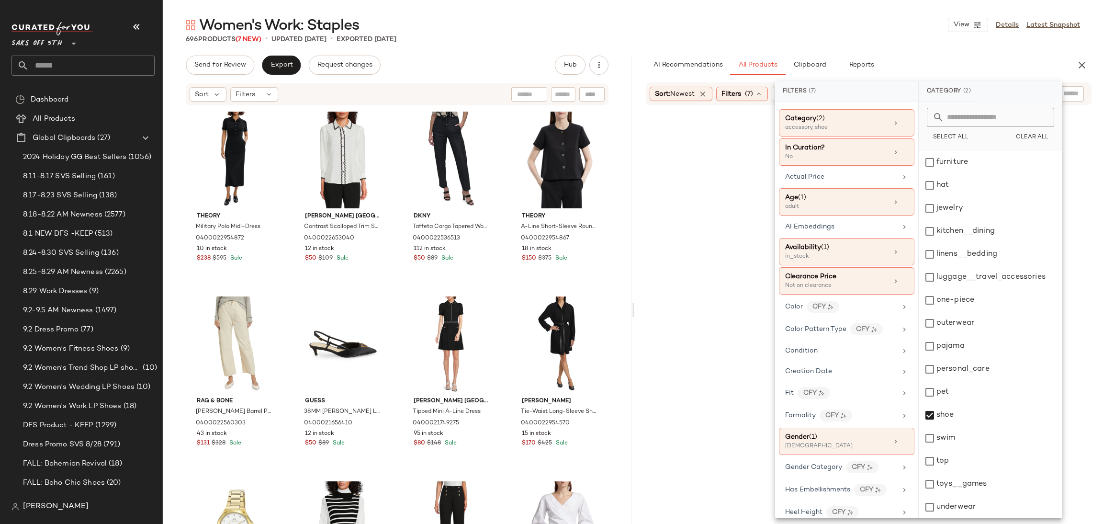
click at [781, 35] on div "696 Products (7 New) • updated [DATE] • Exported [DATE]" at bounding box center [633, 39] width 940 height 10
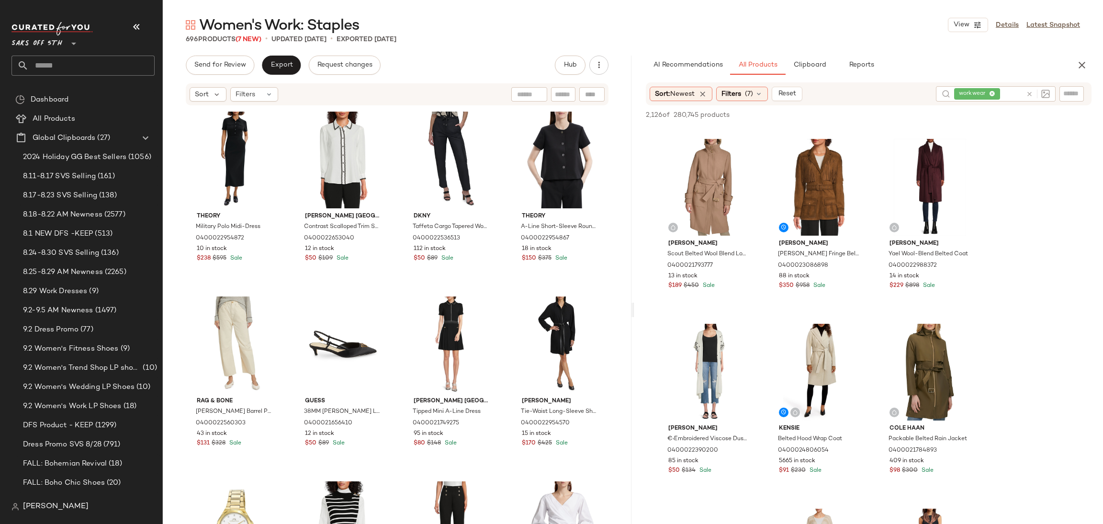
scroll to position [3033, 0]
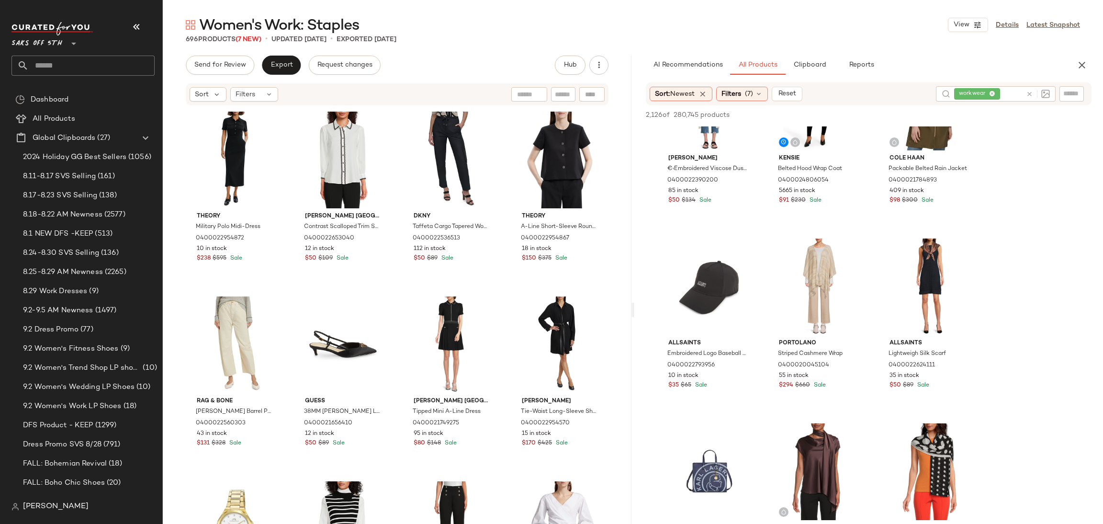
click at [1030, 93] on icon at bounding box center [1029, 93] width 7 height 7
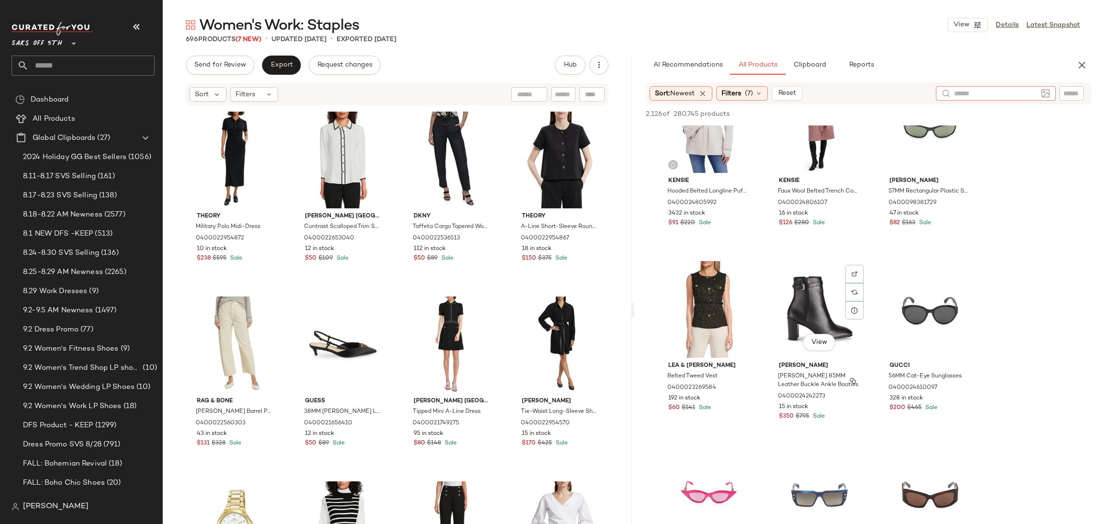
scroll to position [7999, 0]
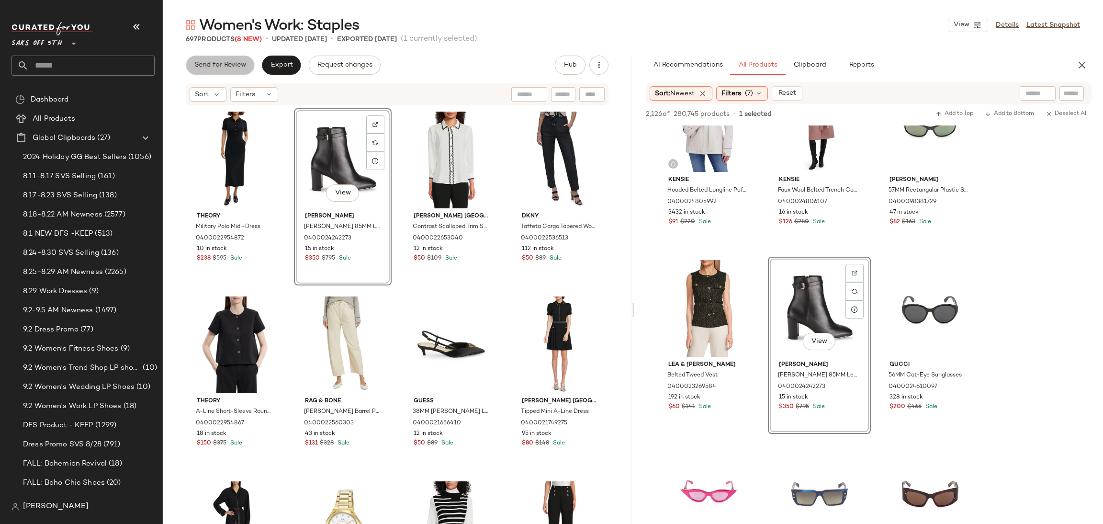
click at [228, 66] on span "Send for Review" at bounding box center [220, 65] width 52 height 8
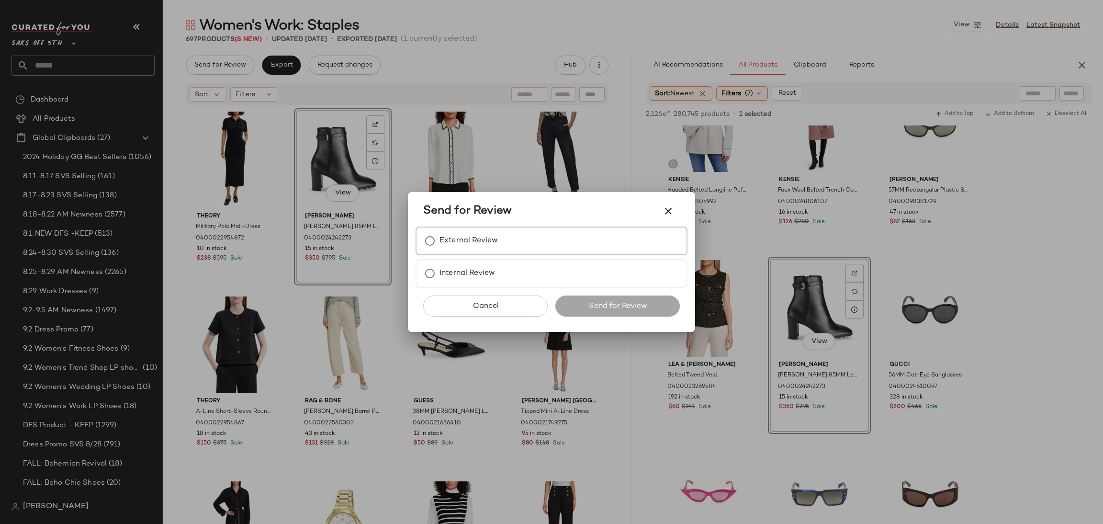
click at [450, 236] on label "External Review" at bounding box center [468, 240] width 58 height 19
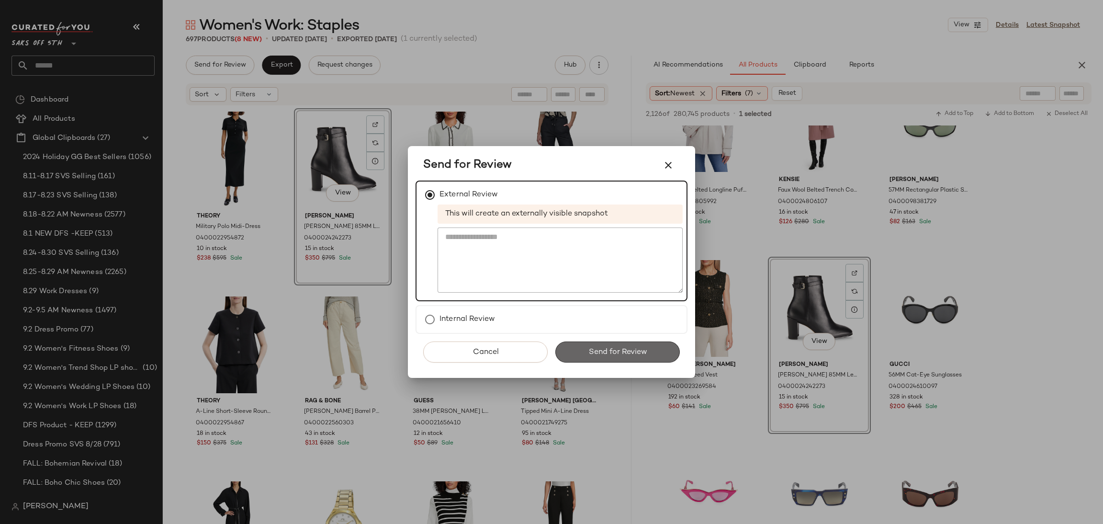
click at [584, 348] on button "Send for Review" at bounding box center [617, 351] width 124 height 21
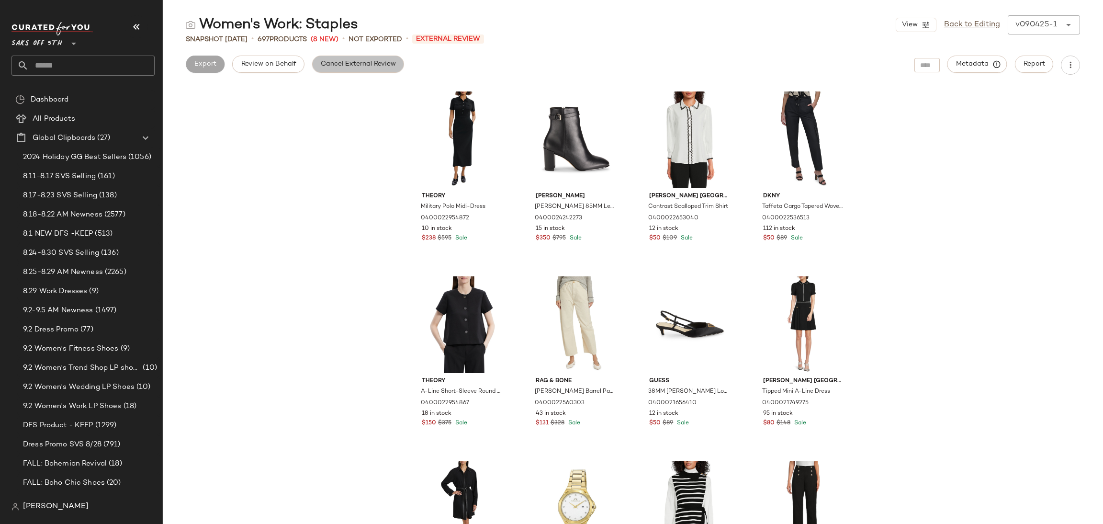
click at [362, 69] on button "Cancel External Review" at bounding box center [358, 64] width 92 height 17
click at [271, 61] on span "Export" at bounding box center [281, 64] width 22 height 8
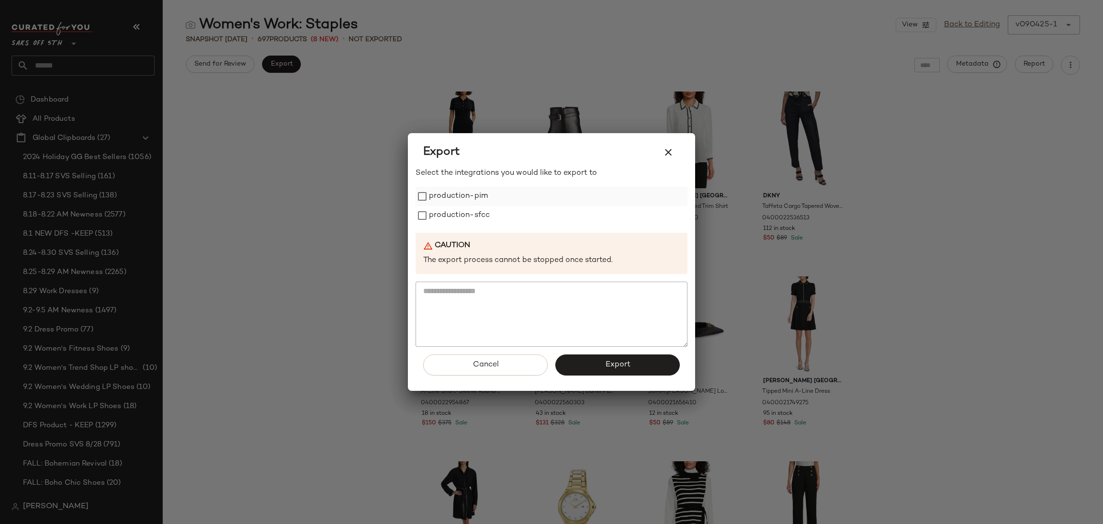
click at [473, 200] on label "production-pim" at bounding box center [458, 196] width 59 height 19
click at [472, 216] on label "production-sfcc" at bounding box center [459, 215] width 61 height 19
click at [611, 371] on button "Export" at bounding box center [617, 364] width 124 height 21
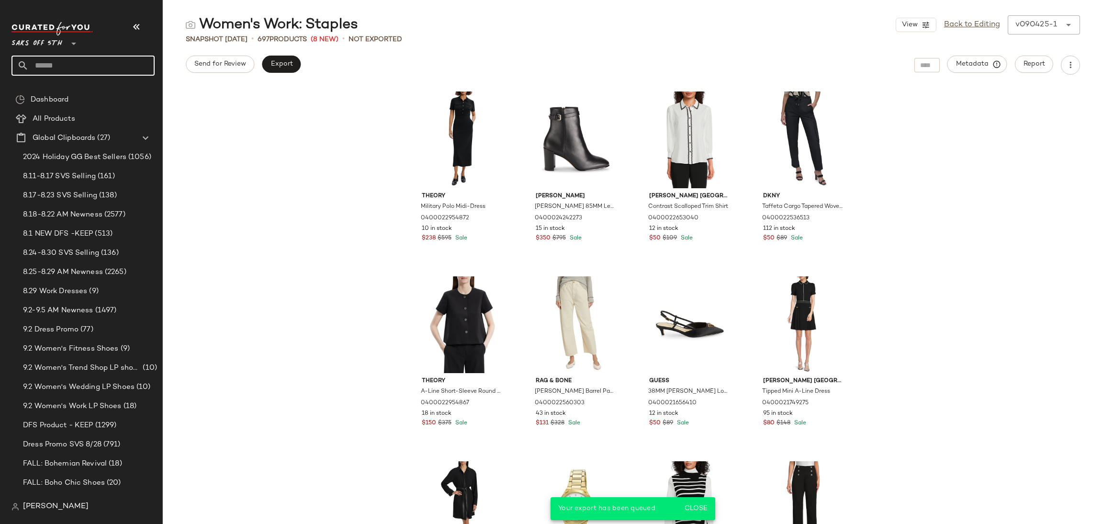
click at [59, 69] on input "text" at bounding box center [92, 66] width 126 height 20
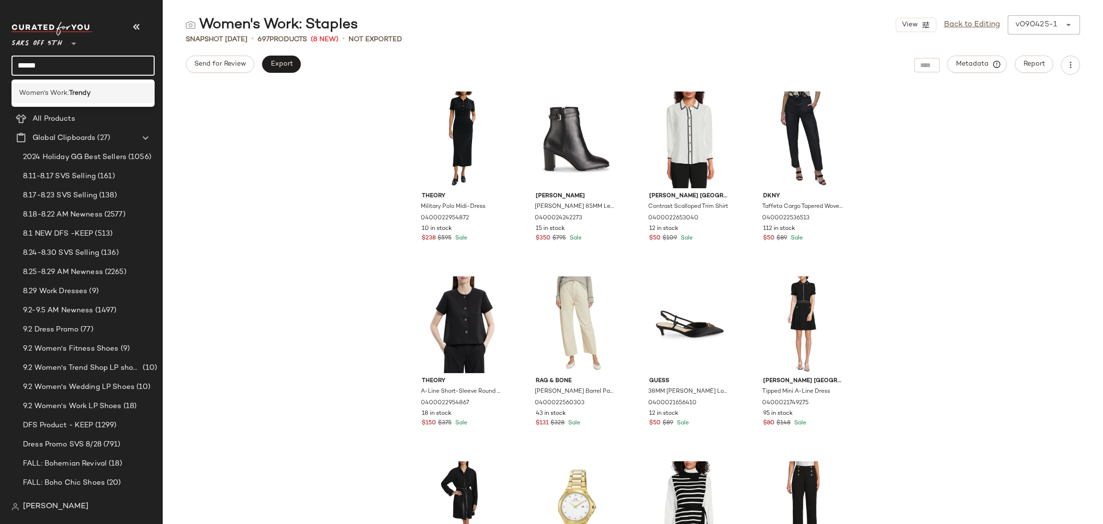
type input "******"
click at [65, 87] on div "Women's Work: Trendy" at bounding box center [82, 93] width 143 height 20
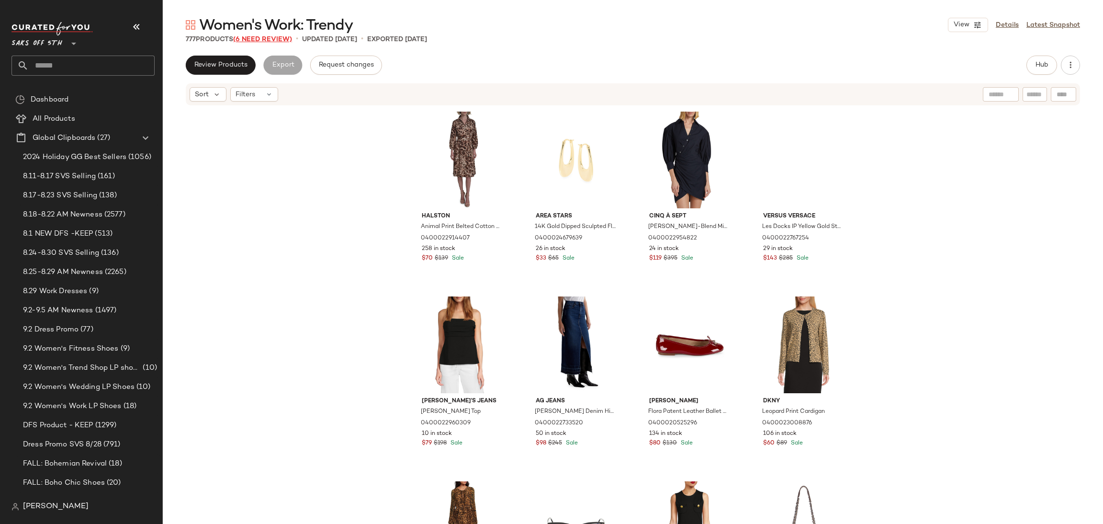
click at [274, 37] on span "(6 Need Review)" at bounding box center [262, 39] width 59 height 7
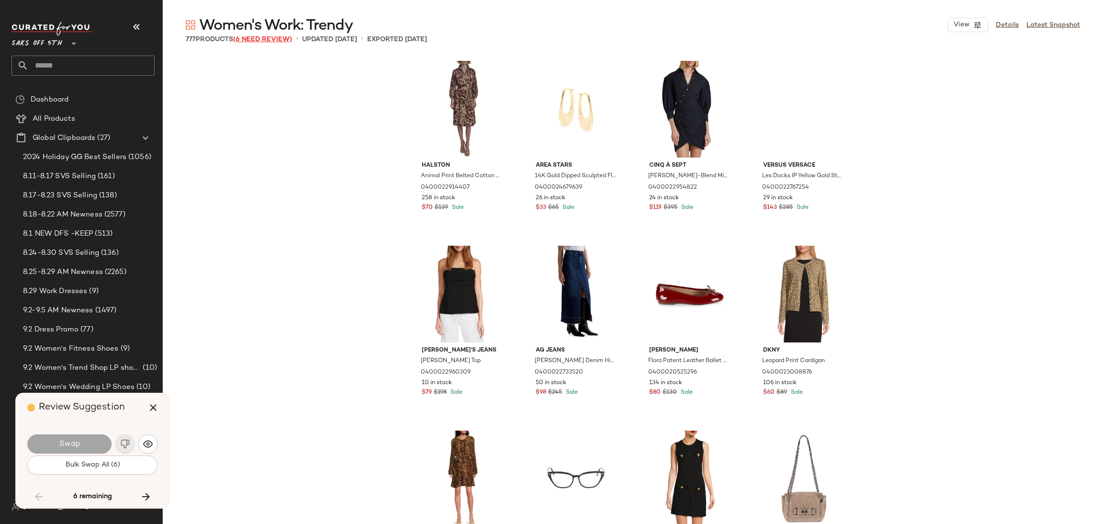
scroll to position [16815, 0]
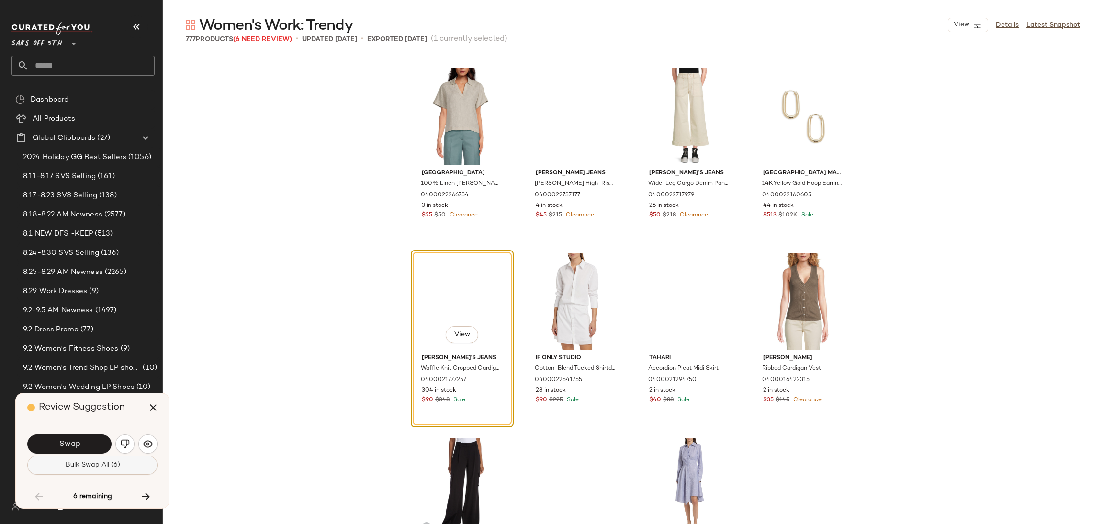
click at [116, 463] on span "Bulk Swap All (6)" at bounding box center [92, 465] width 55 height 8
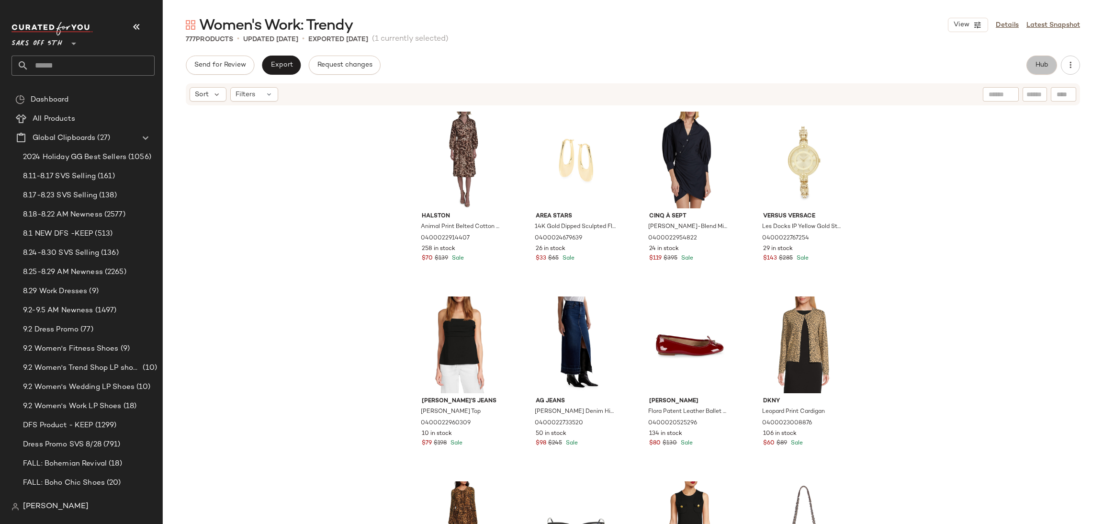
click at [1045, 62] on span "Hub" at bounding box center [1041, 65] width 13 height 8
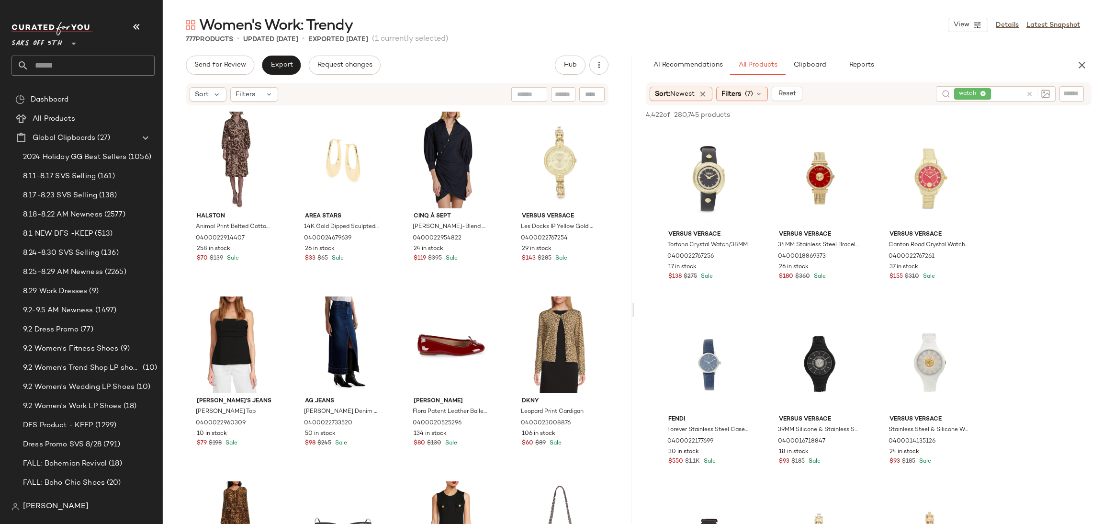
click at [1028, 93] on icon at bounding box center [1029, 93] width 7 height 7
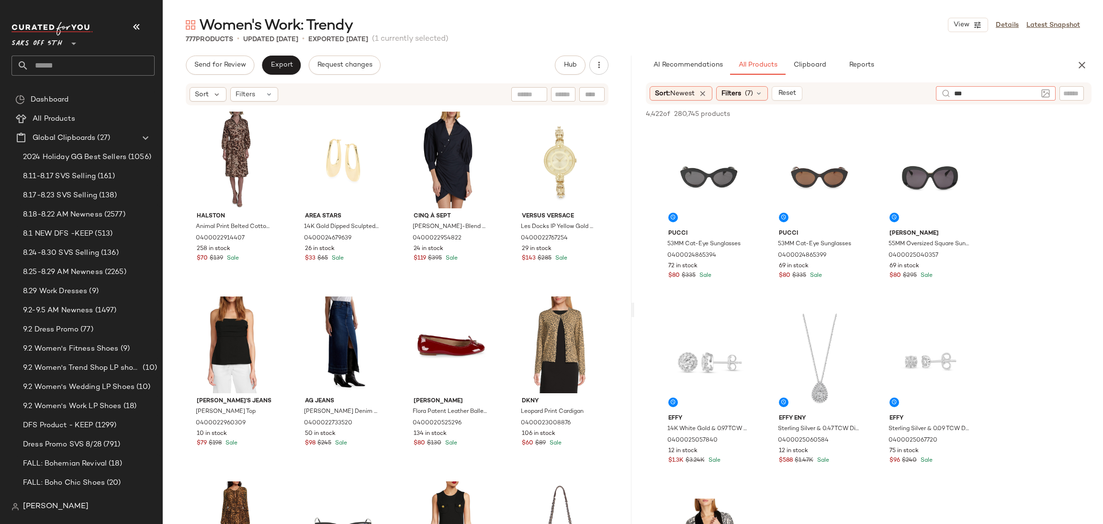
type input "****"
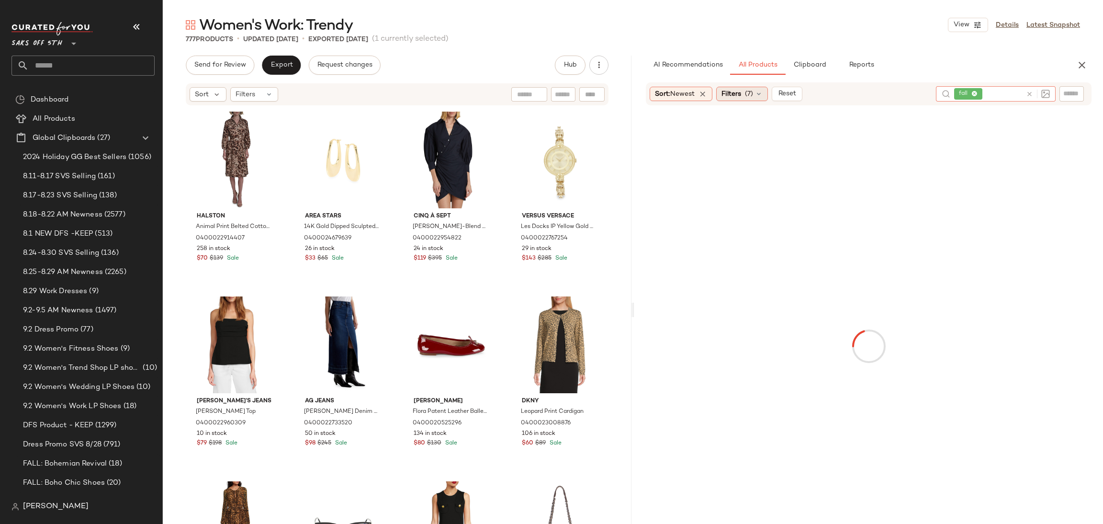
click at [741, 95] on span "Filters" at bounding box center [731, 94] width 20 height 10
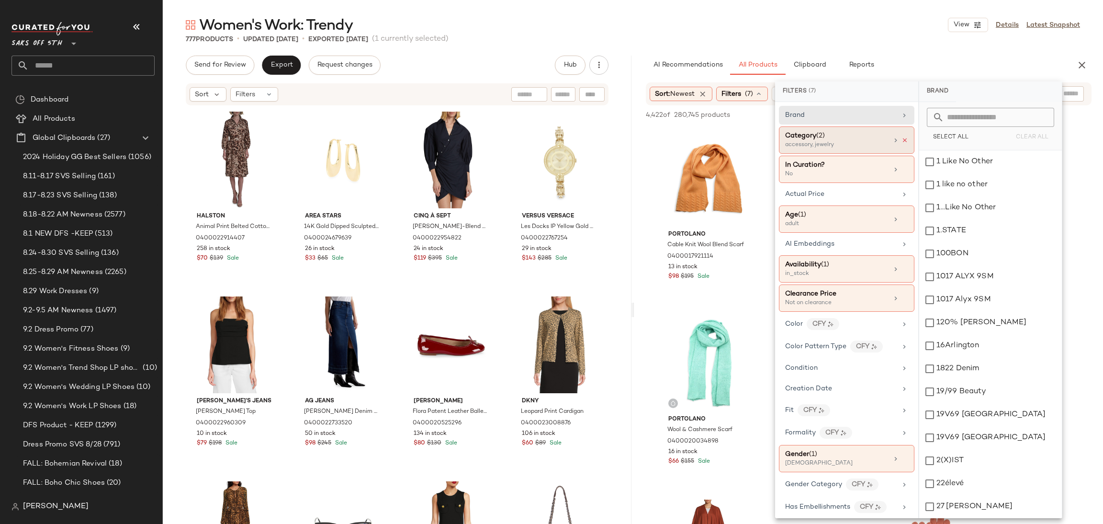
click at [901, 142] on icon at bounding box center [904, 140] width 7 height 7
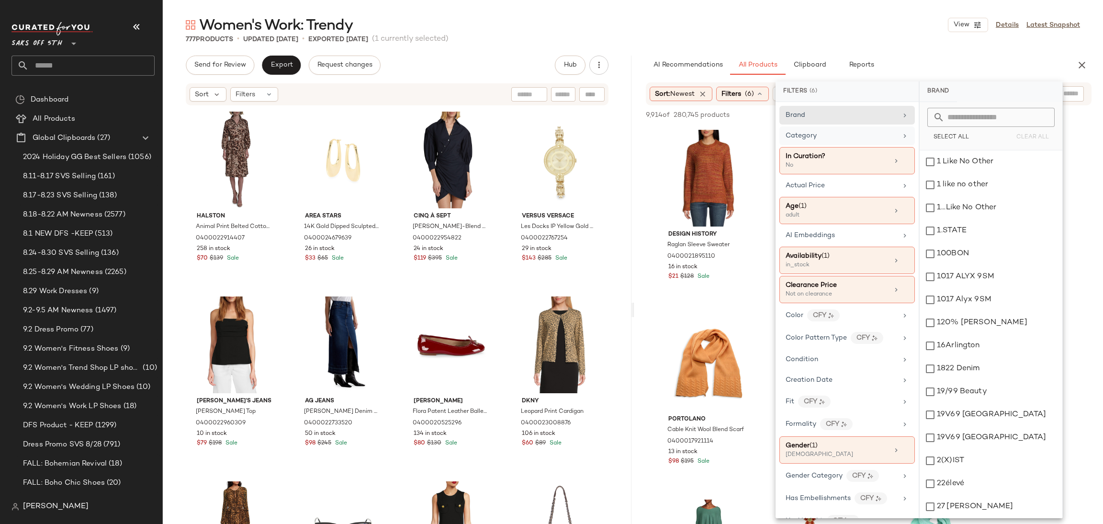
click at [802, 32] on div "Women's Work: Trendy View Details Latest Snapshot" at bounding box center [633, 24] width 940 height 19
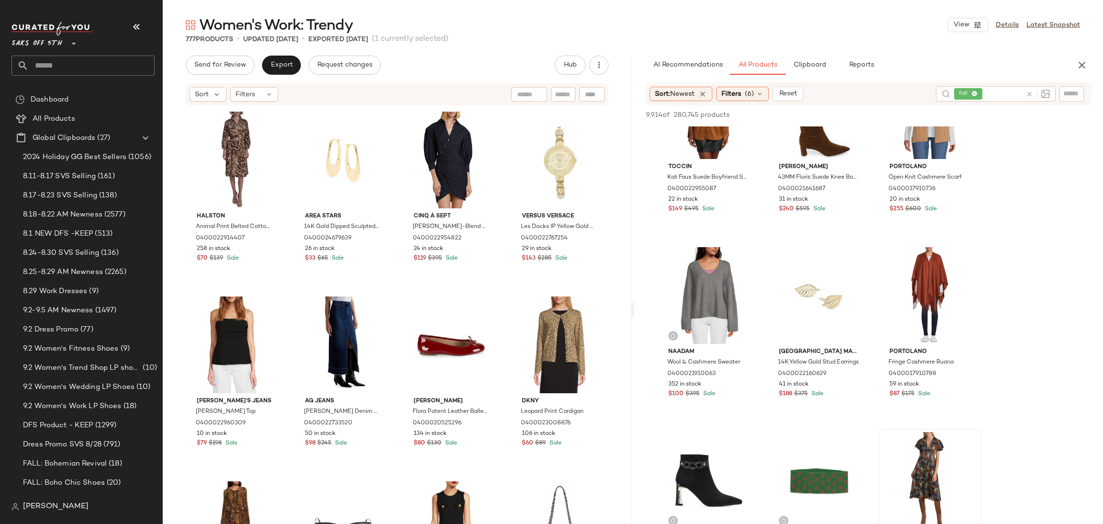
scroll to position [861, 0]
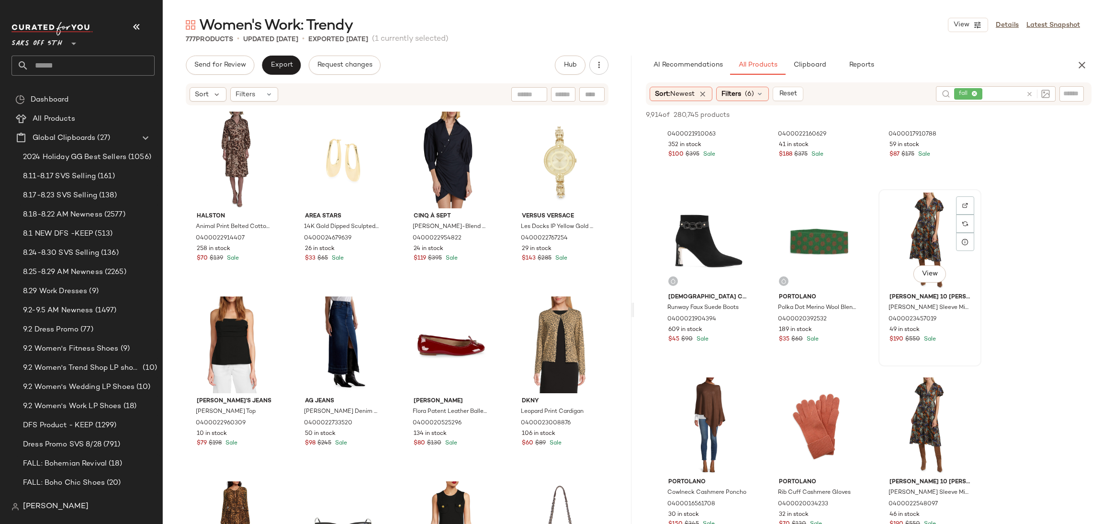
click at [922, 220] on div "View" at bounding box center [930, 240] width 96 height 97
click at [955, 115] on span "Add to Top" at bounding box center [954, 115] width 38 height 7
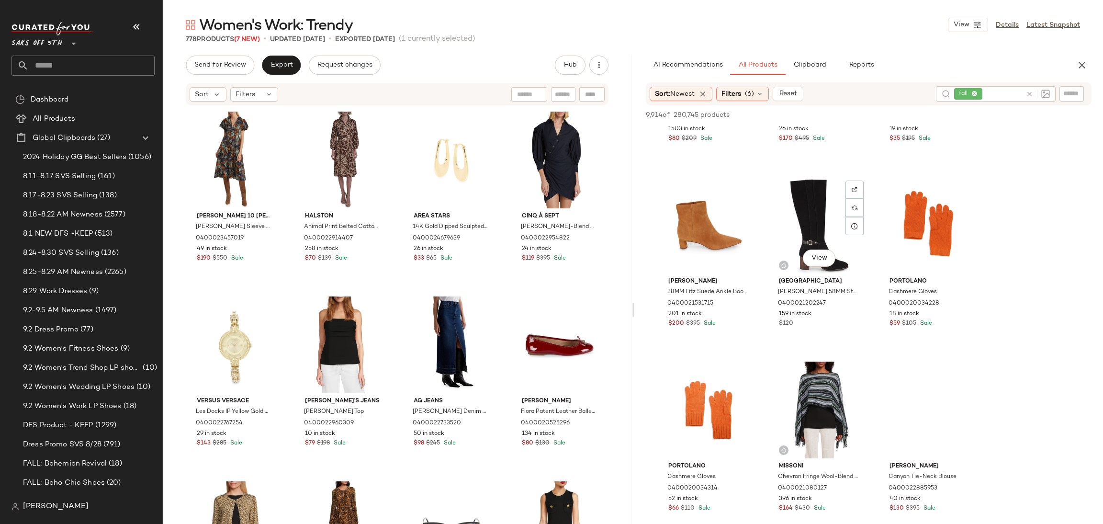
scroll to position [2174, 0]
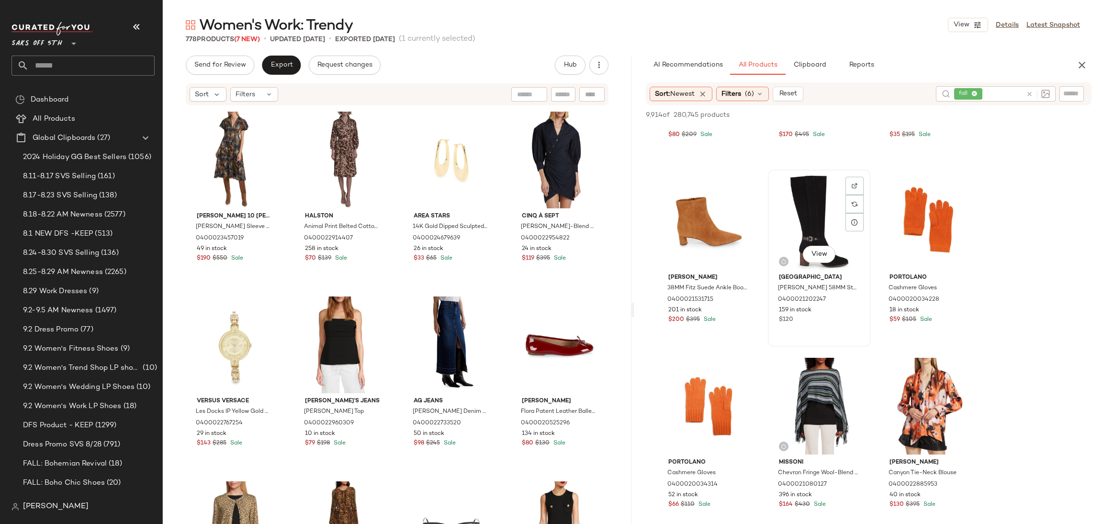
click at [801, 199] on div "View" at bounding box center [819, 221] width 96 height 97
click at [954, 108] on div "9,914 of 280,745 products • 1 selected Add to Top Add to Bottom Deselect All" at bounding box center [868, 115] width 469 height 21
click at [953, 115] on span "Add to Top" at bounding box center [954, 115] width 38 height 7
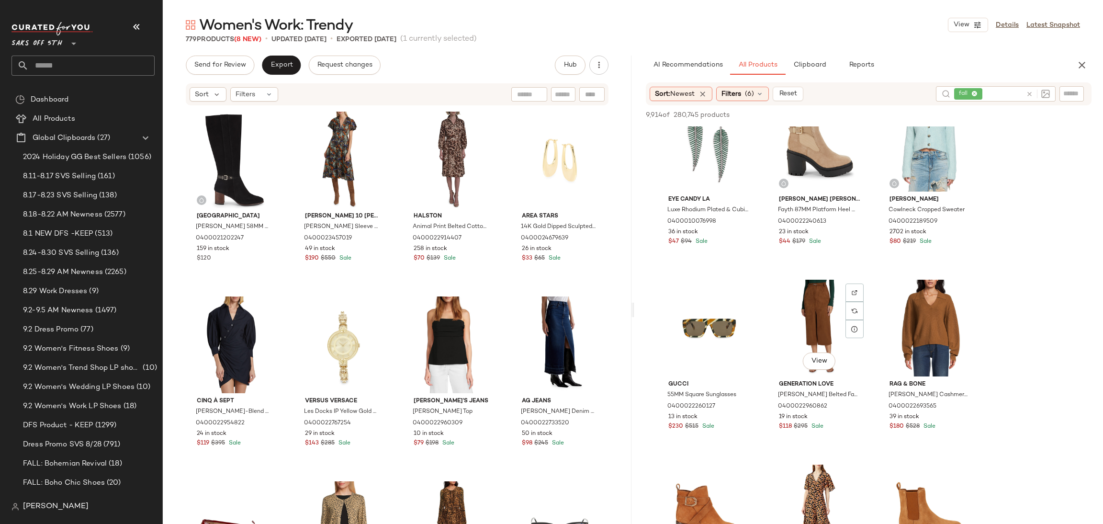
scroll to position [5025, 0]
click at [804, 310] on div "View" at bounding box center [819, 327] width 96 height 97
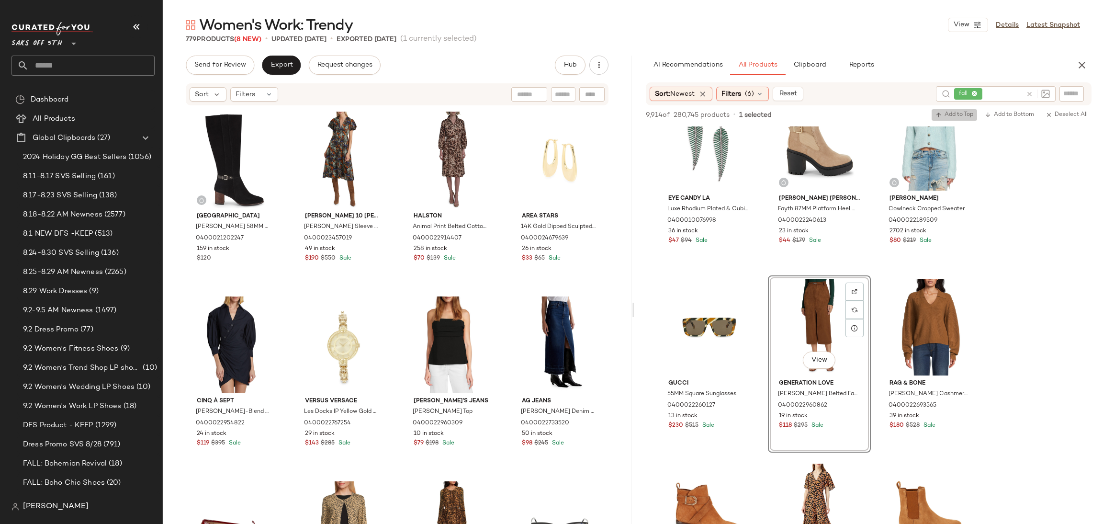
click at [961, 112] on span "Add to Top" at bounding box center [954, 115] width 38 height 7
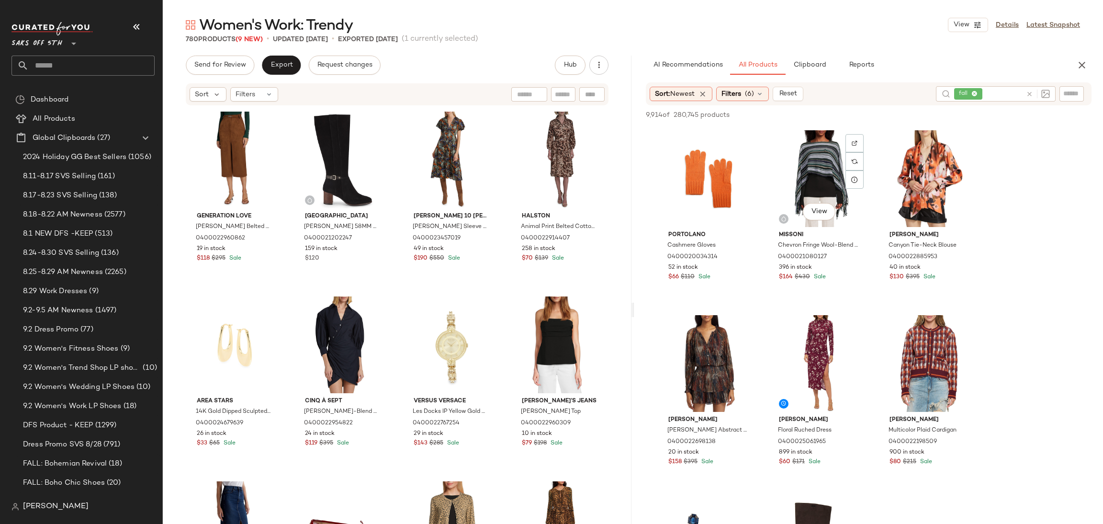
scroll to position [2401, 0]
click at [914, 338] on div "View" at bounding box center [930, 363] width 96 height 97
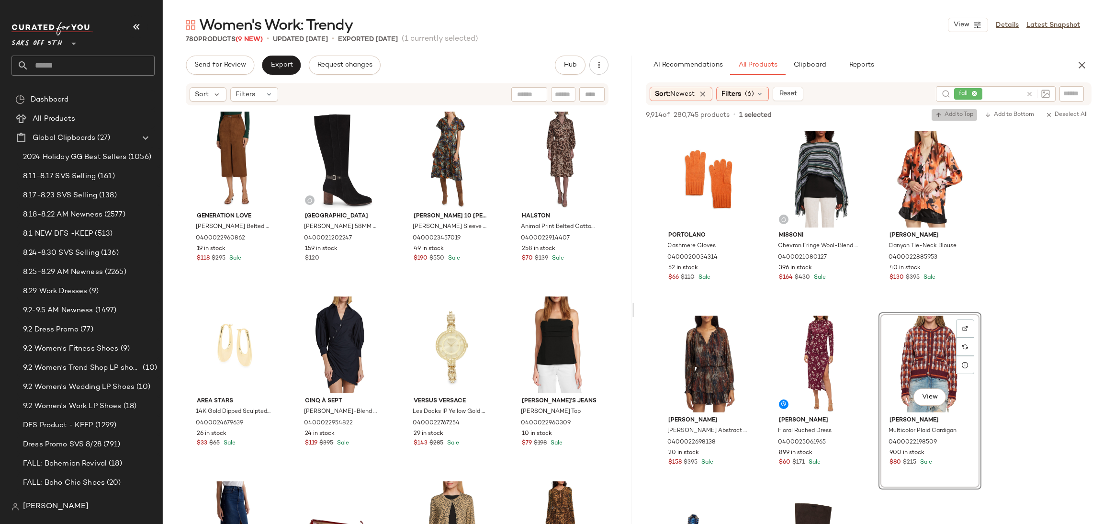
click at [957, 115] on span "Add to Top" at bounding box center [954, 115] width 38 height 7
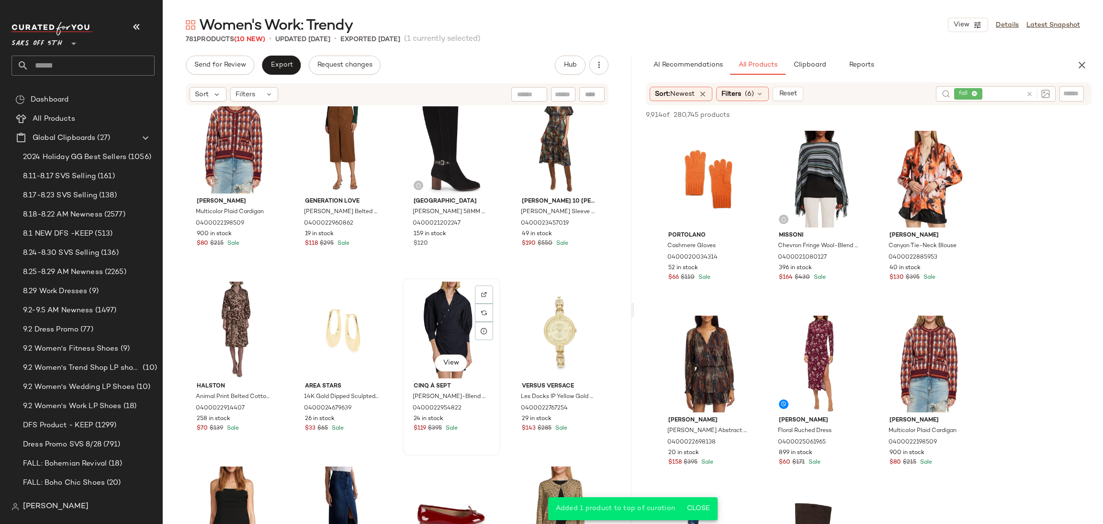
scroll to position [0, 0]
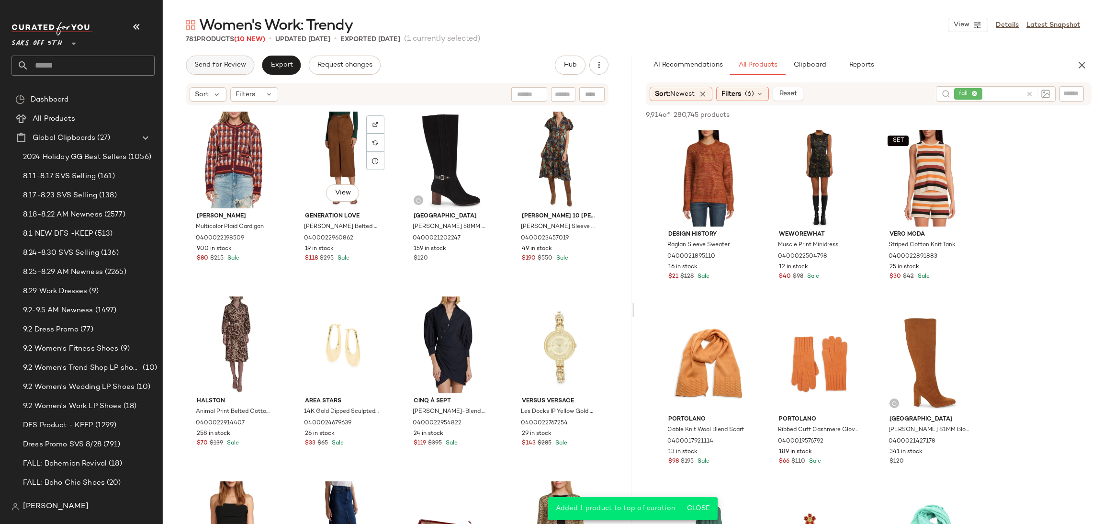
scroll to position [2401, 0]
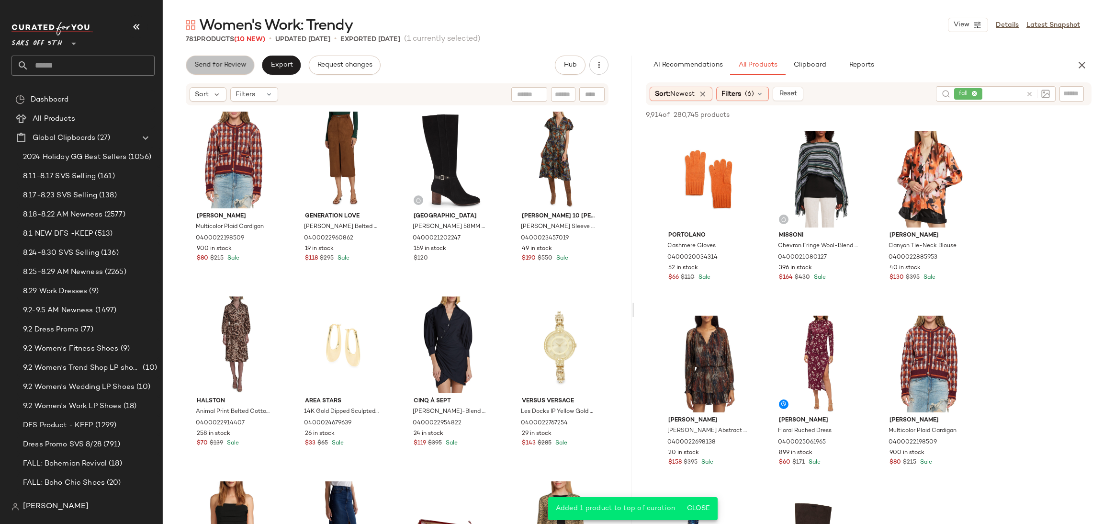
click at [222, 56] on button "Send for Review" at bounding box center [220, 65] width 68 height 19
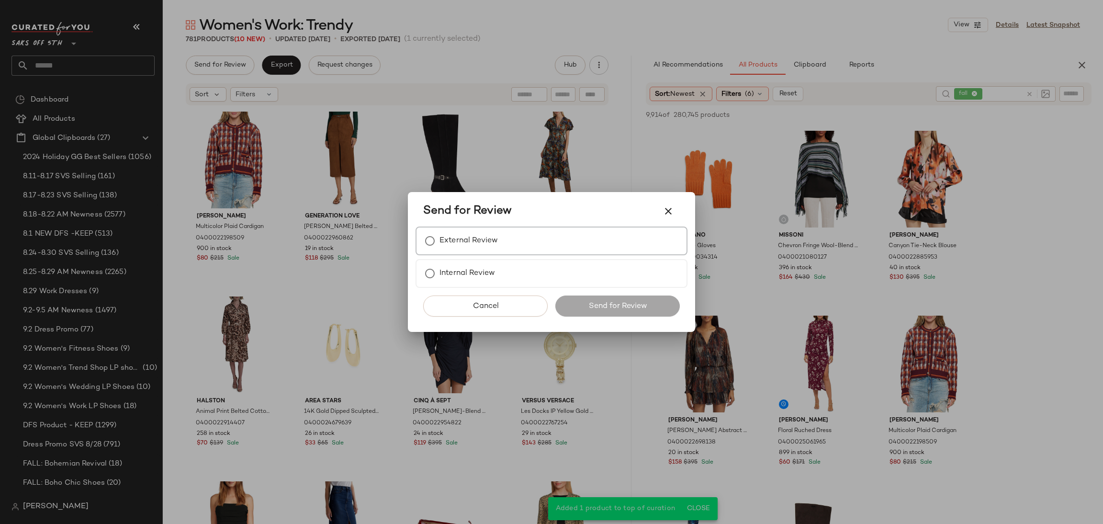
click at [499, 242] on div "External Review" at bounding box center [552, 240] width 272 height 29
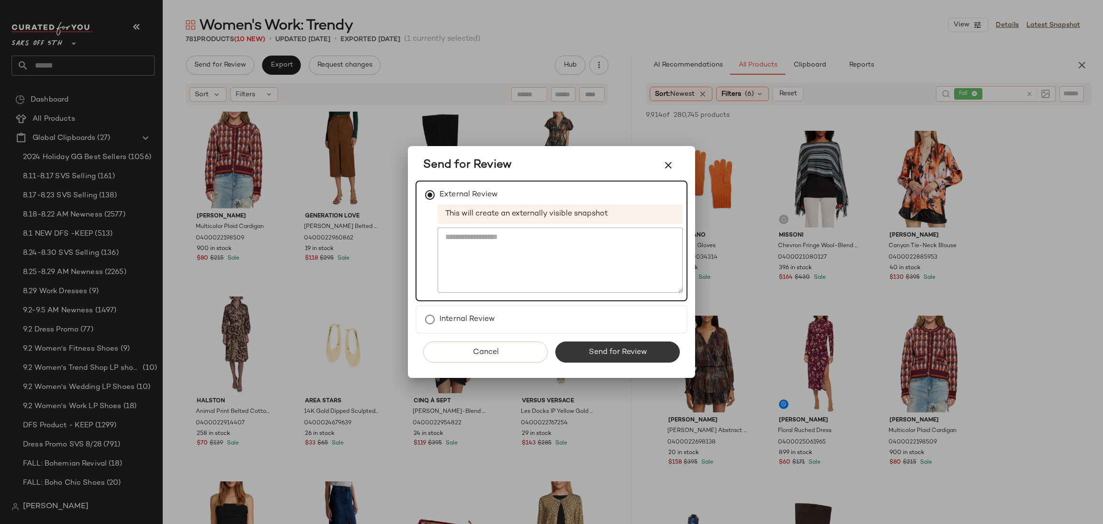
click at [608, 354] on span "Send for Review" at bounding box center [617, 352] width 59 height 9
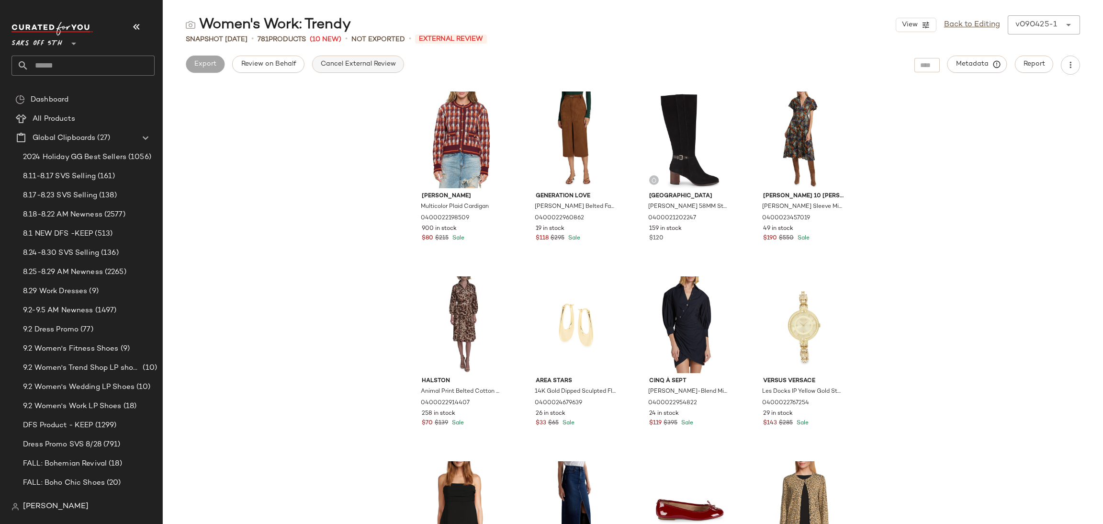
click at [332, 63] on span "Cancel External Review" at bounding box center [358, 64] width 76 height 8
click at [286, 72] on button "Export" at bounding box center [281, 64] width 39 height 17
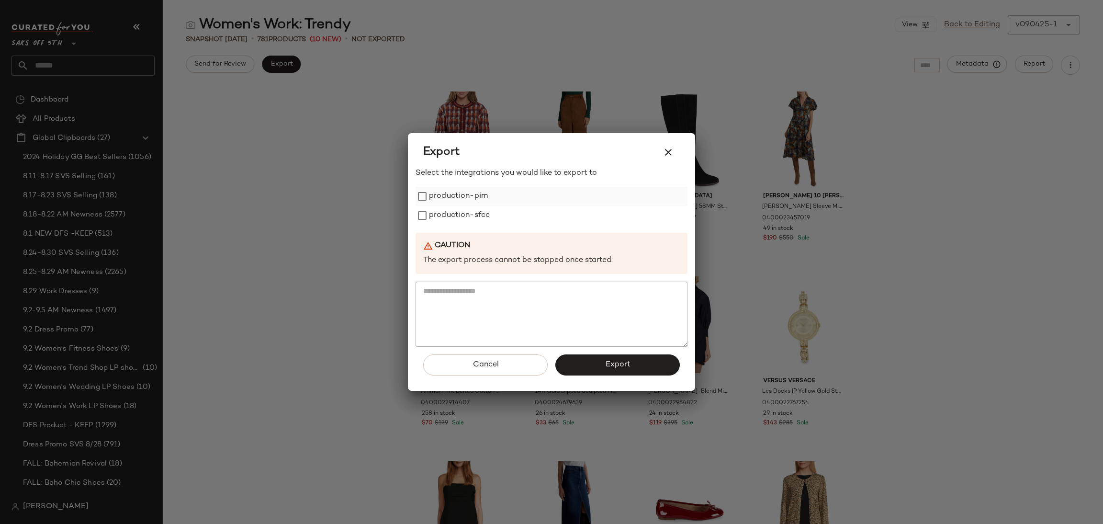
click at [458, 201] on label "production-pim" at bounding box center [458, 196] width 59 height 19
click at [458, 214] on label "production-sfcc" at bounding box center [459, 215] width 61 height 19
click at [609, 362] on span "Export" at bounding box center [617, 364] width 25 height 9
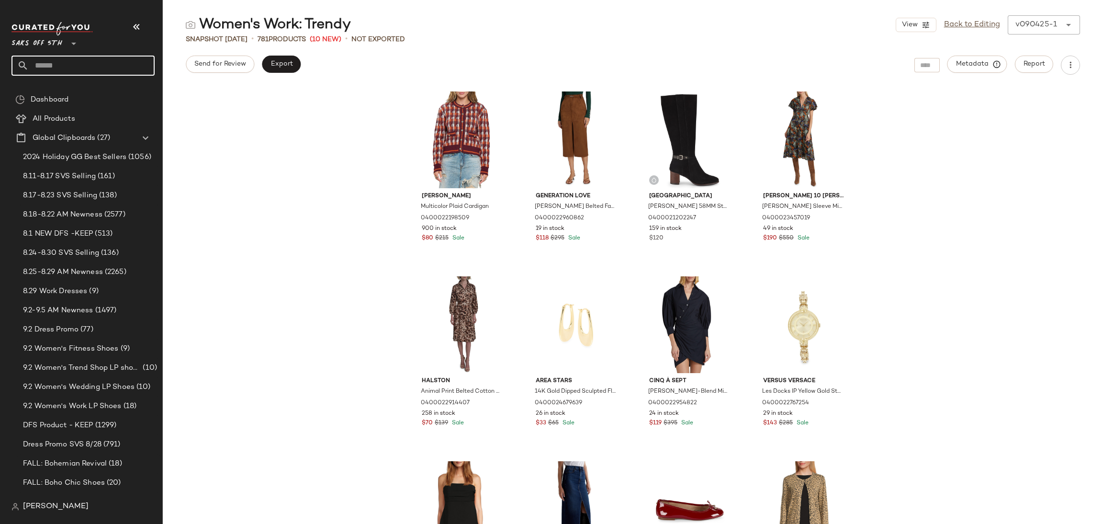
click at [120, 71] on input "text" at bounding box center [92, 66] width 126 height 20
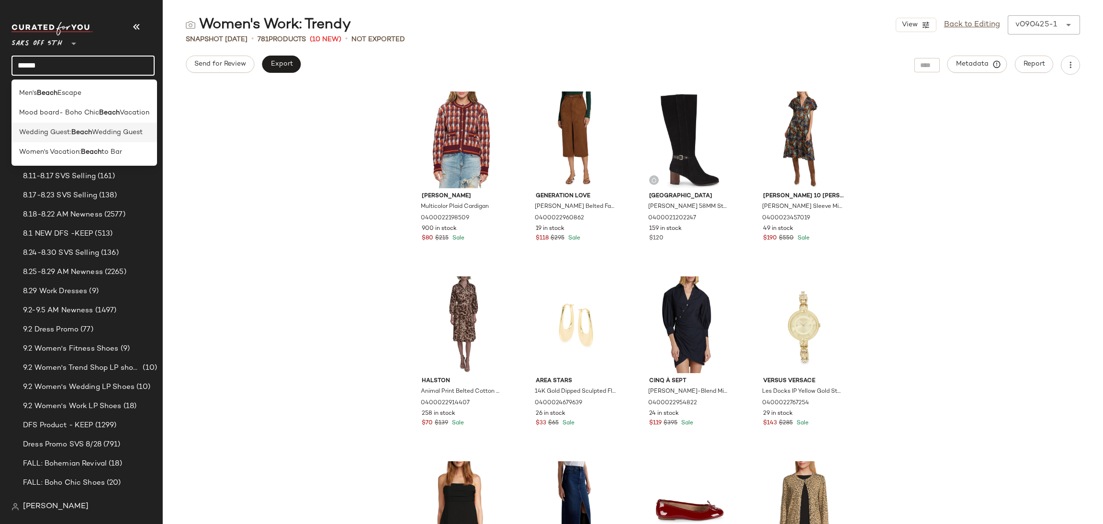
type input "*****"
click at [116, 135] on span "Wedding Guest" at bounding box center [117, 132] width 51 height 10
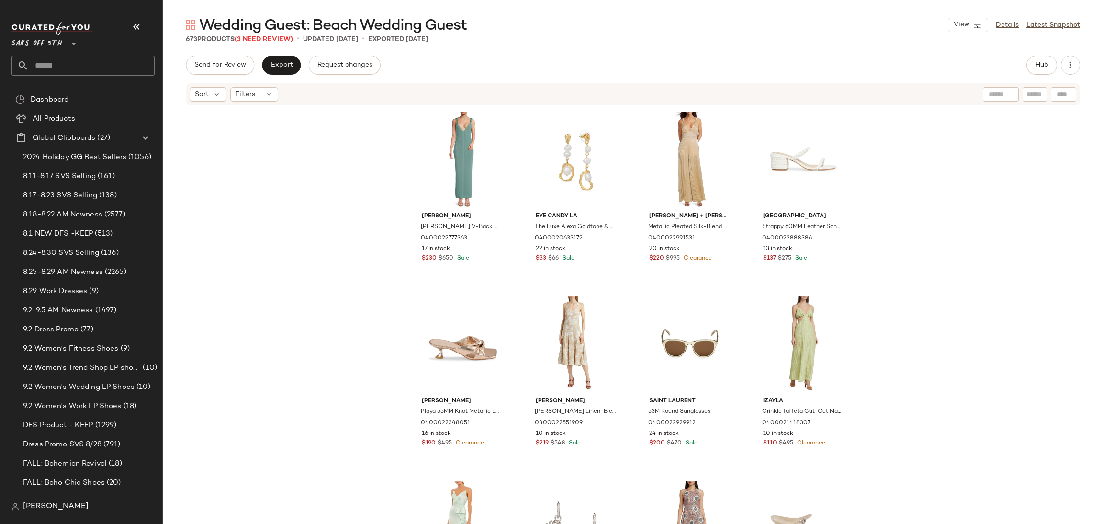
click at [278, 37] on span "(3 Need Review)" at bounding box center [264, 39] width 58 height 7
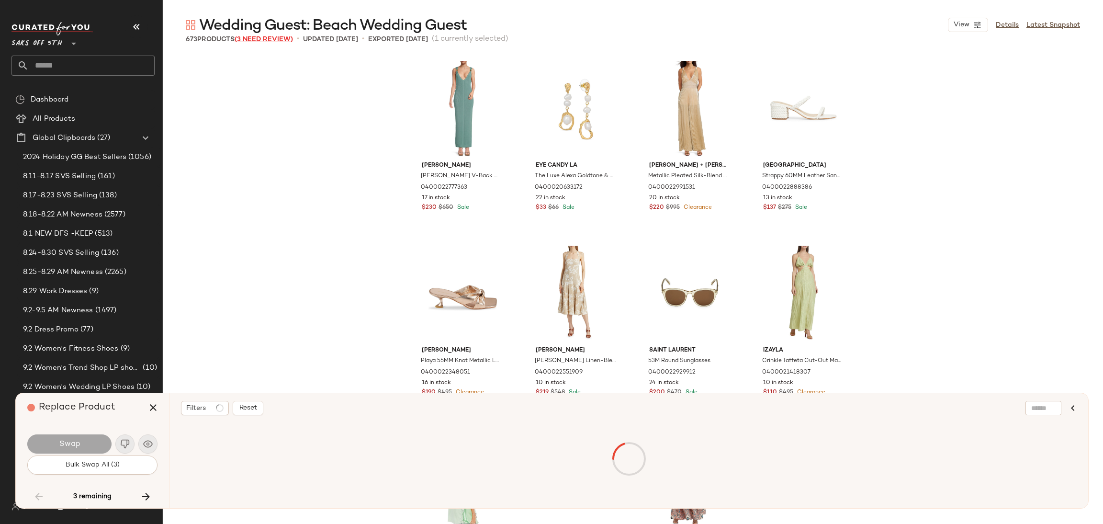
scroll to position [10347, 0]
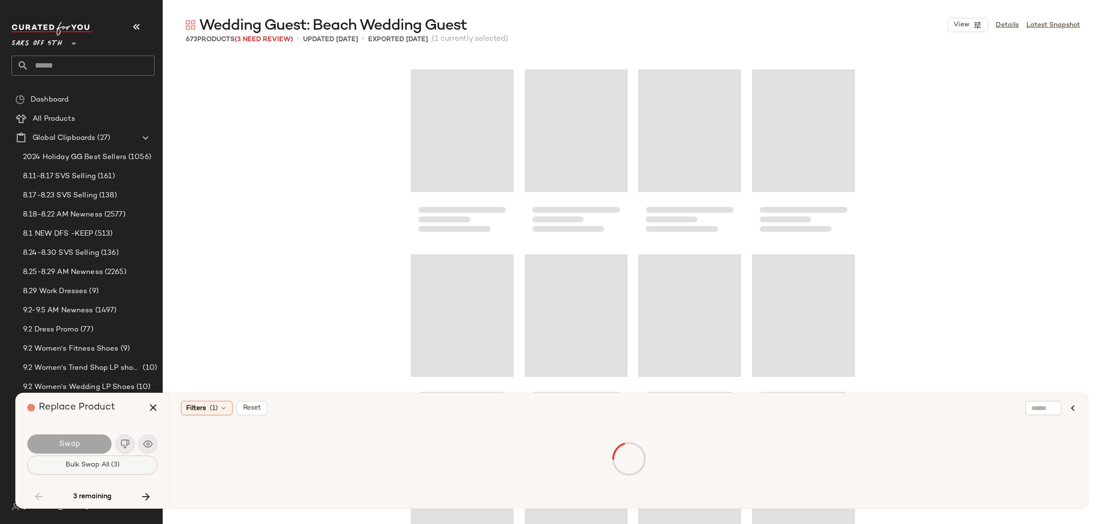
click at [122, 466] on button "Bulk Swap All (3)" at bounding box center [92, 464] width 130 height 19
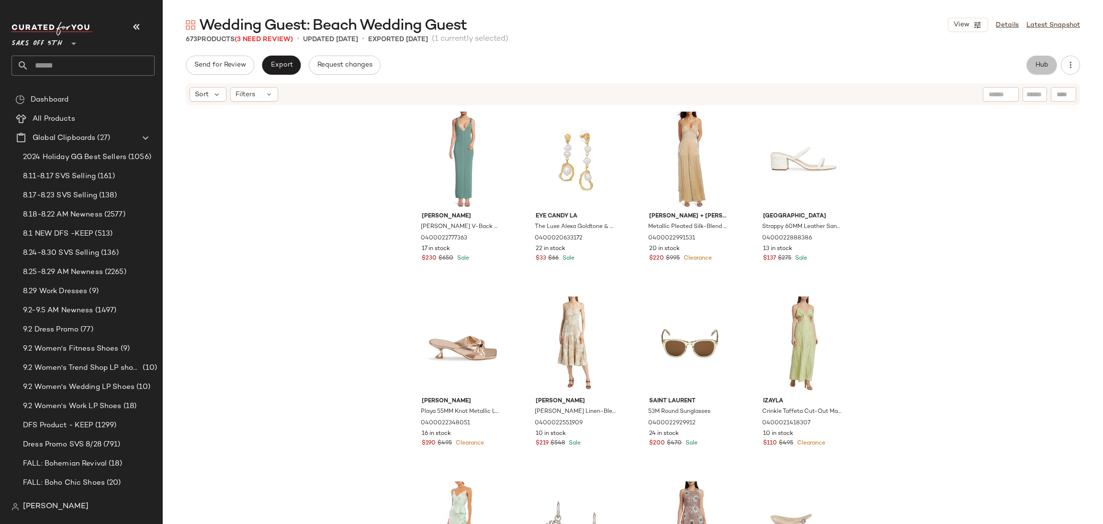
click at [1035, 64] on span "Hub" at bounding box center [1041, 65] width 13 height 8
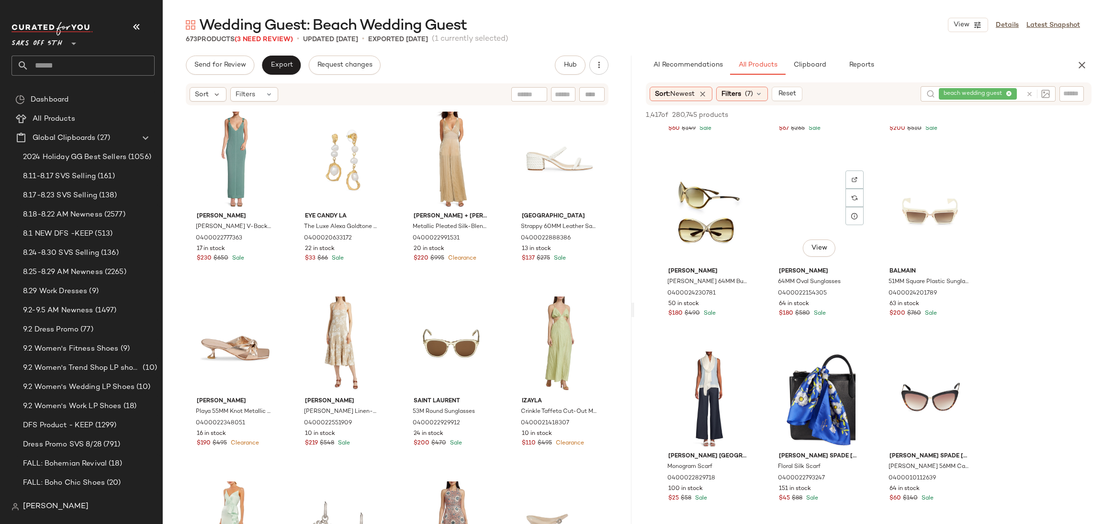
scroll to position [2182, 0]
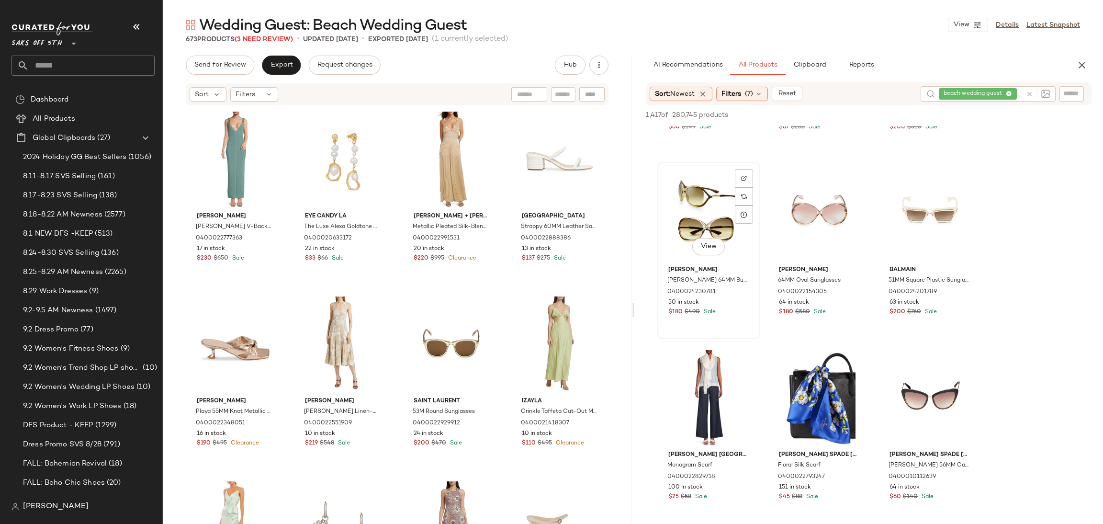
click at [709, 211] on div "View" at bounding box center [709, 213] width 96 height 97
click at [947, 108] on div "1,417 of 280,745 products • 1 selected Add to Top Add to Bottom Deselect All" at bounding box center [868, 115] width 469 height 21
click at [949, 113] on span "Add to Top" at bounding box center [954, 115] width 38 height 7
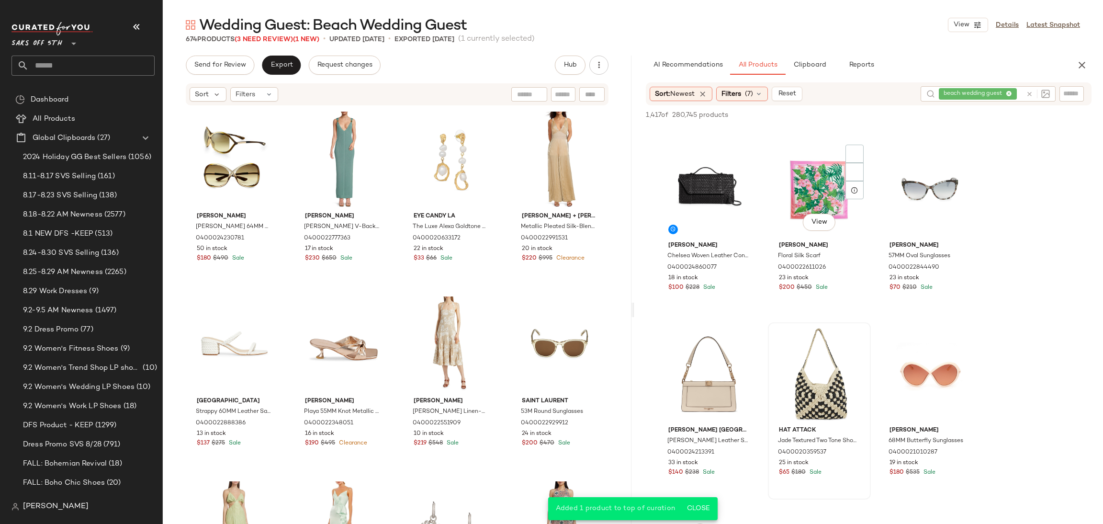
scroll to position [1651, 0]
click at [711, 342] on div "View" at bounding box center [709, 374] width 96 height 97
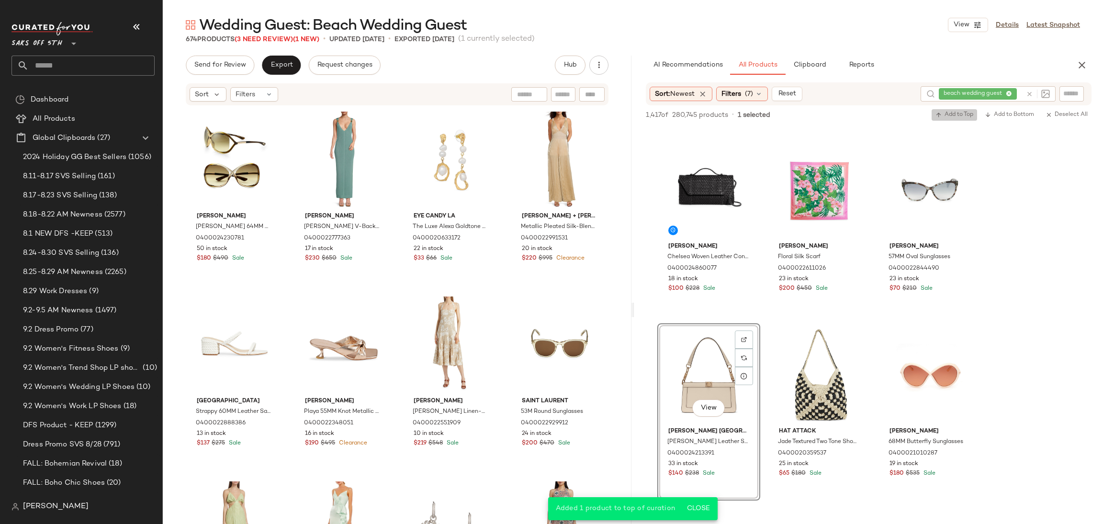
click at [941, 110] on button "Add to Top" at bounding box center [954, 114] width 45 height 11
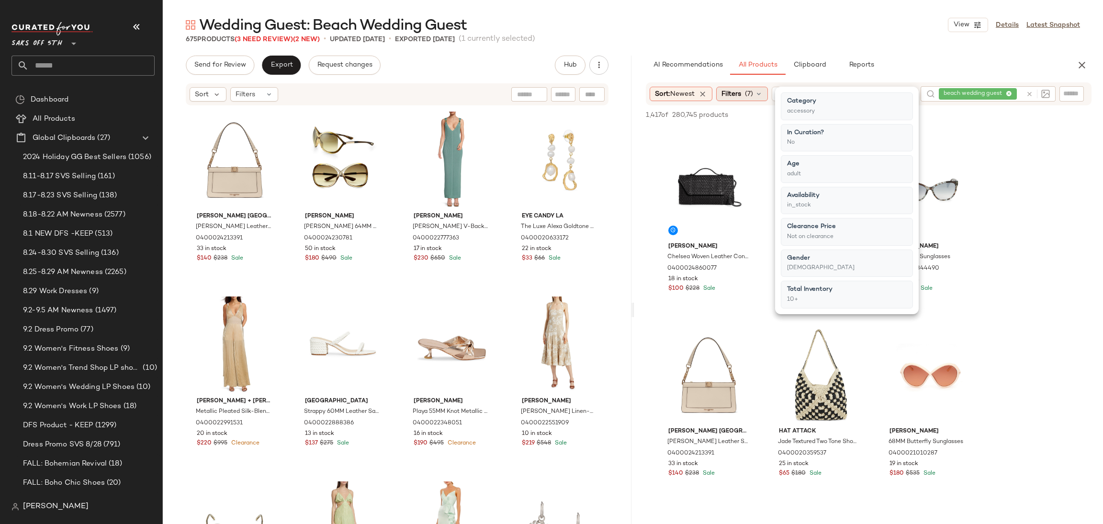
click at [740, 92] on span "Filters" at bounding box center [731, 94] width 20 height 10
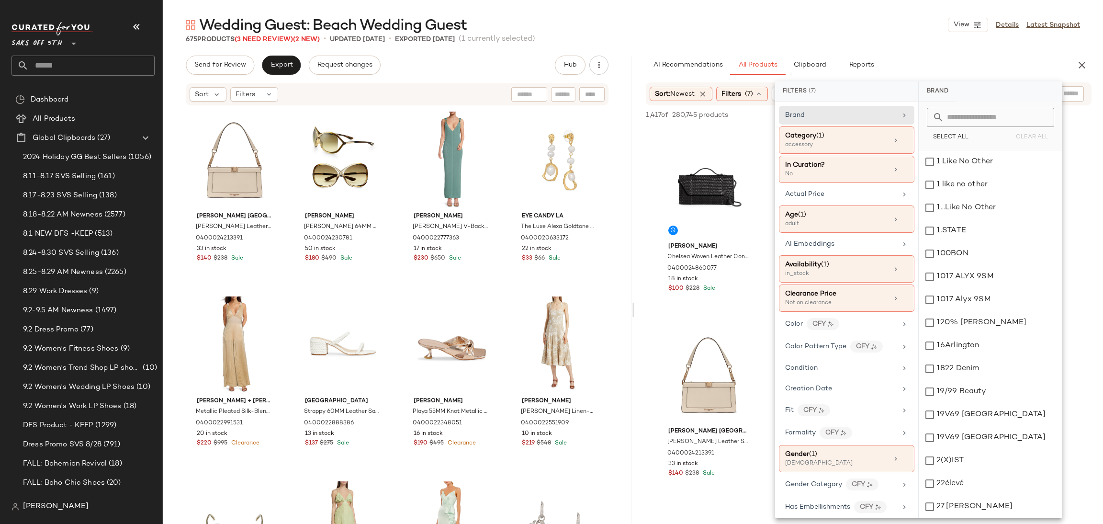
click at [824, 138] on span "(1)" at bounding box center [820, 135] width 8 height 7
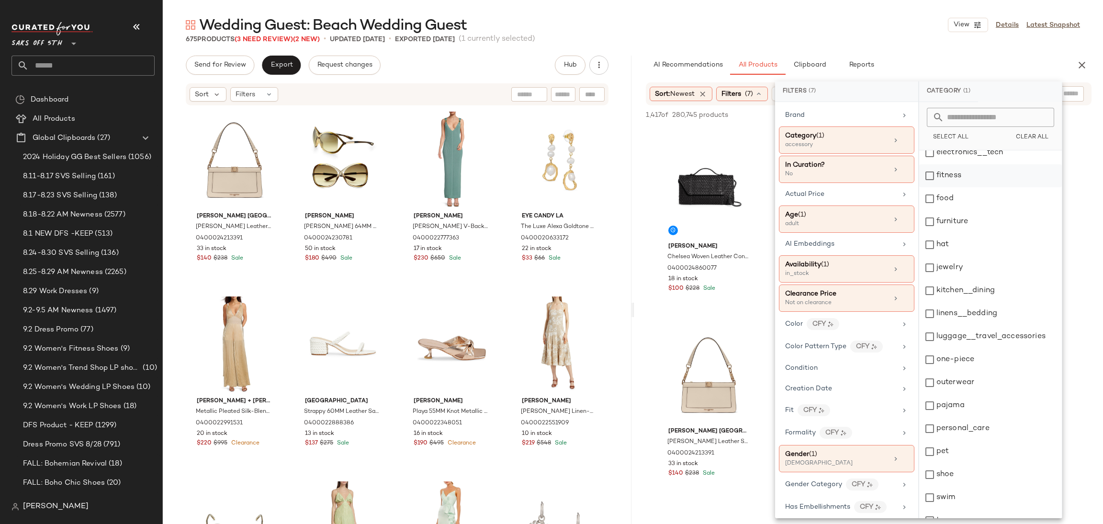
scroll to position [148, 0]
click at [935, 262] on div "jewelry" at bounding box center [990, 266] width 143 height 23
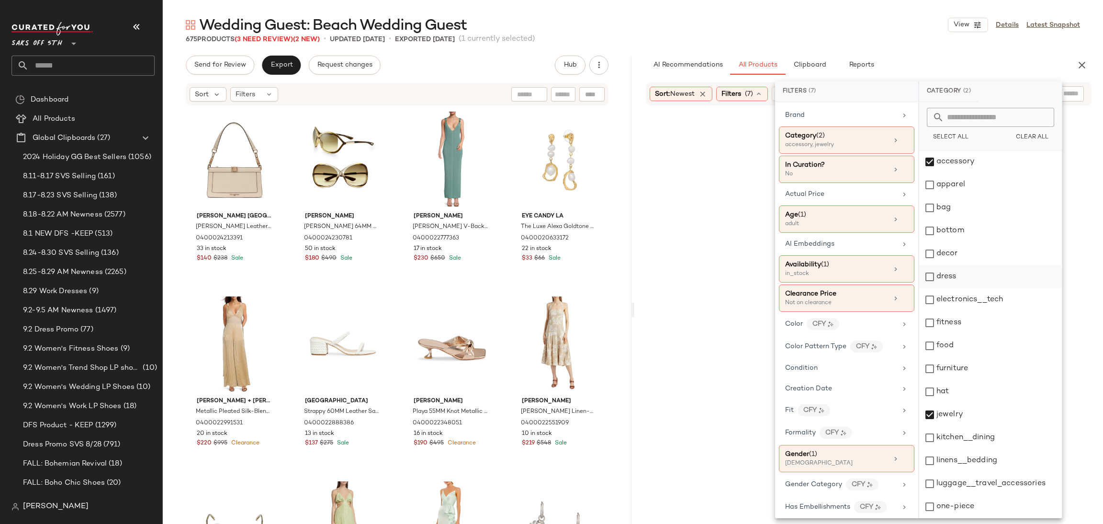
click at [929, 276] on div "dress" at bounding box center [990, 276] width 143 height 23
click at [877, 49] on div "Wedding Guest: Beach Wedding Guest View Details Latest Snapshot 675 Products (3…" at bounding box center [633, 269] width 940 height 508
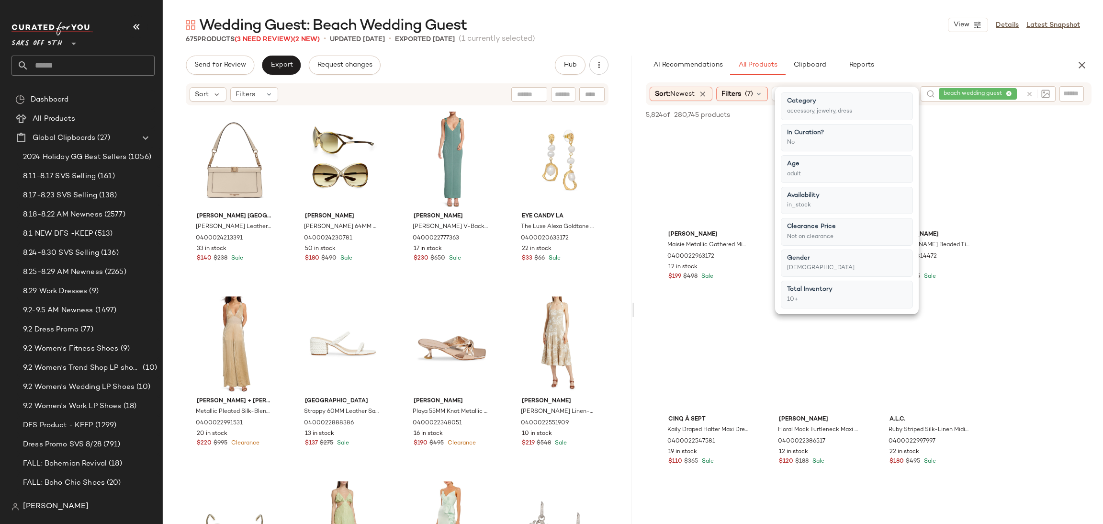
click at [877, 49] on div "Wedding Guest: Beach Wedding Guest View Details Latest Snapshot 675 Products (3…" at bounding box center [633, 269] width 940 height 508
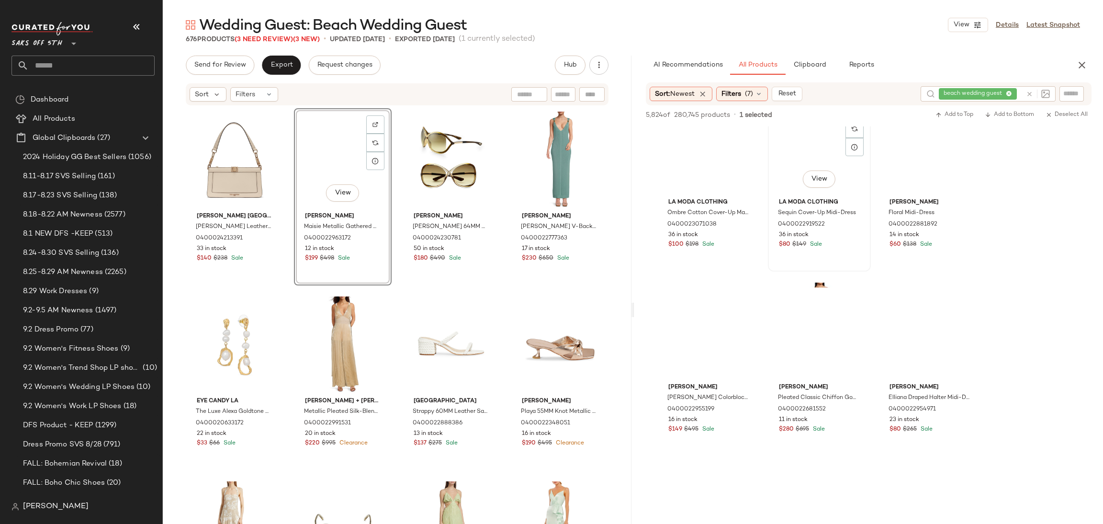
scroll to position [591, 0]
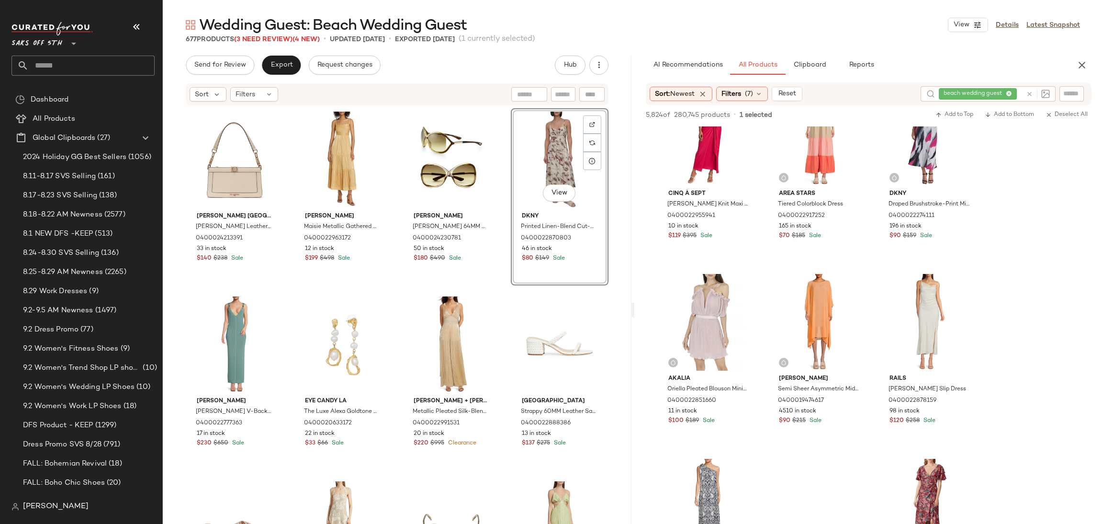
scroll to position [1520, 0]
click at [921, 314] on div "View" at bounding box center [930, 321] width 96 height 97
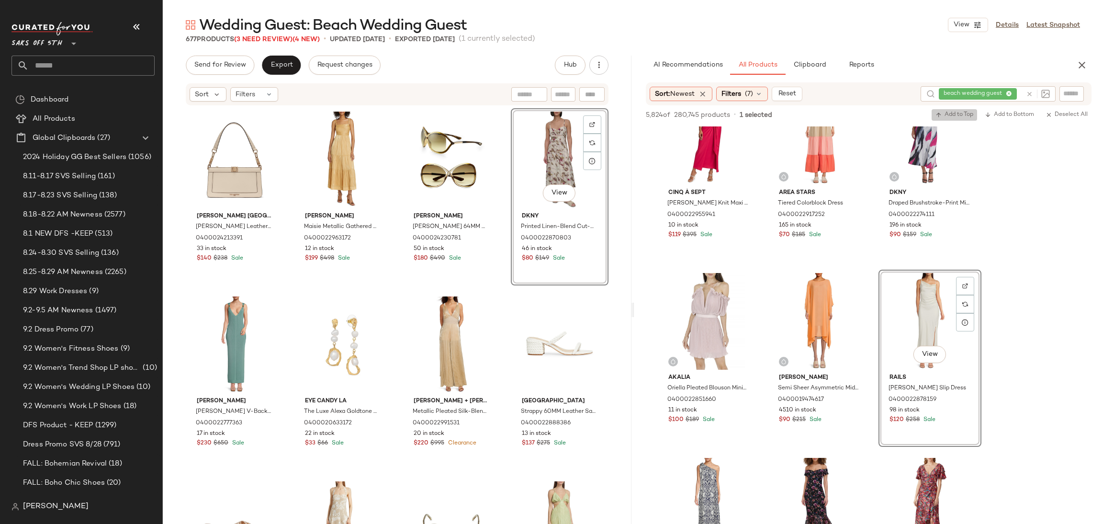
click at [958, 113] on span "Add to Top" at bounding box center [954, 115] width 38 height 7
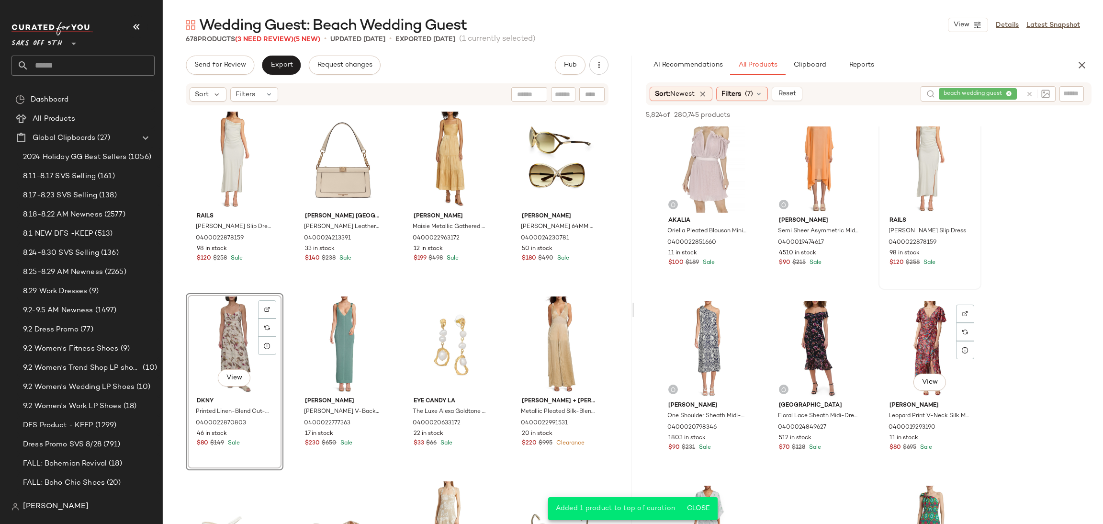
scroll to position [1678, 0]
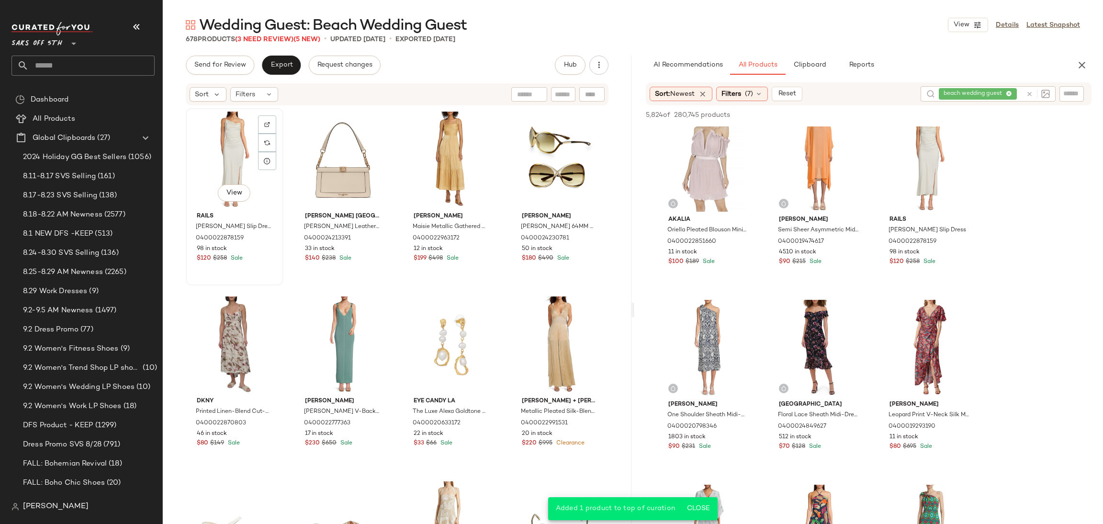
click at [213, 156] on div "View" at bounding box center [234, 160] width 91 height 97
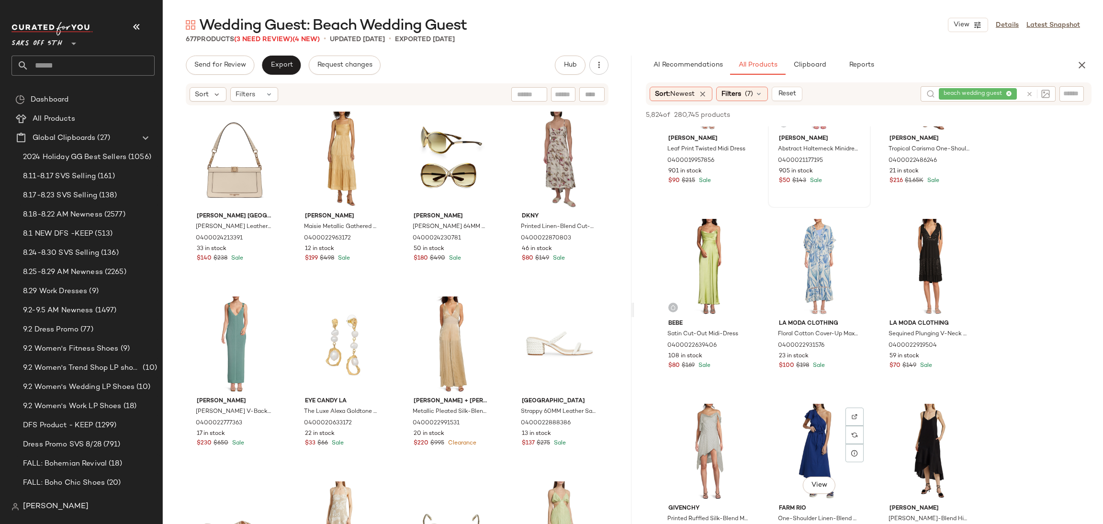
scroll to position [2143, 0]
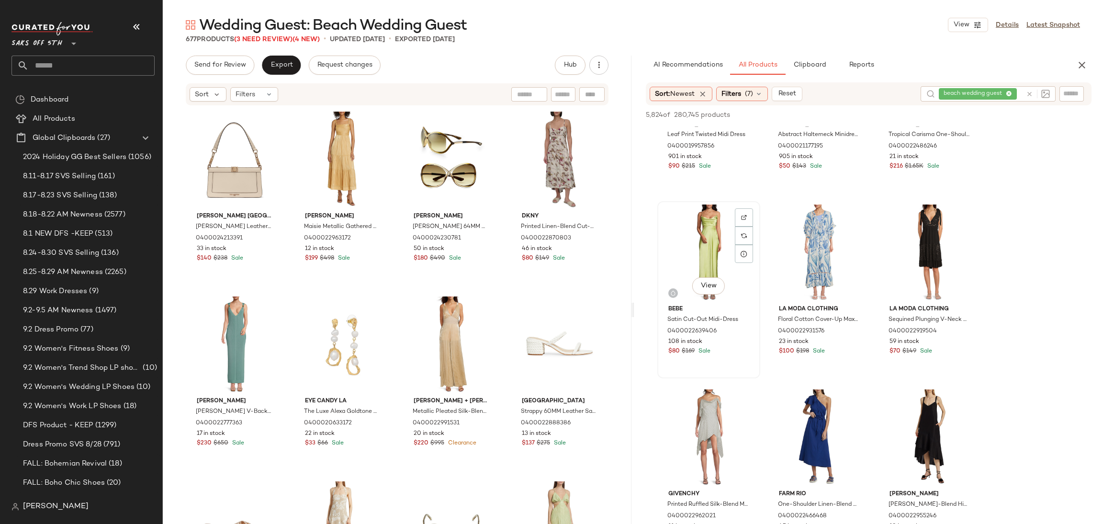
click at [710, 242] on div "View" at bounding box center [709, 252] width 96 height 97
click at [937, 112] on icon "button" at bounding box center [938, 115] width 7 height 7
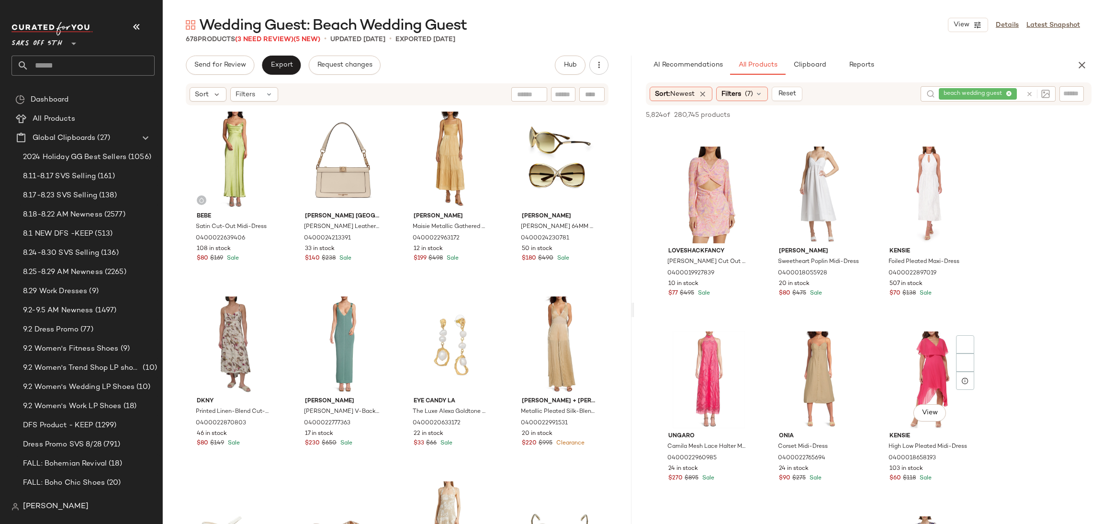
scroll to position [5158, 0]
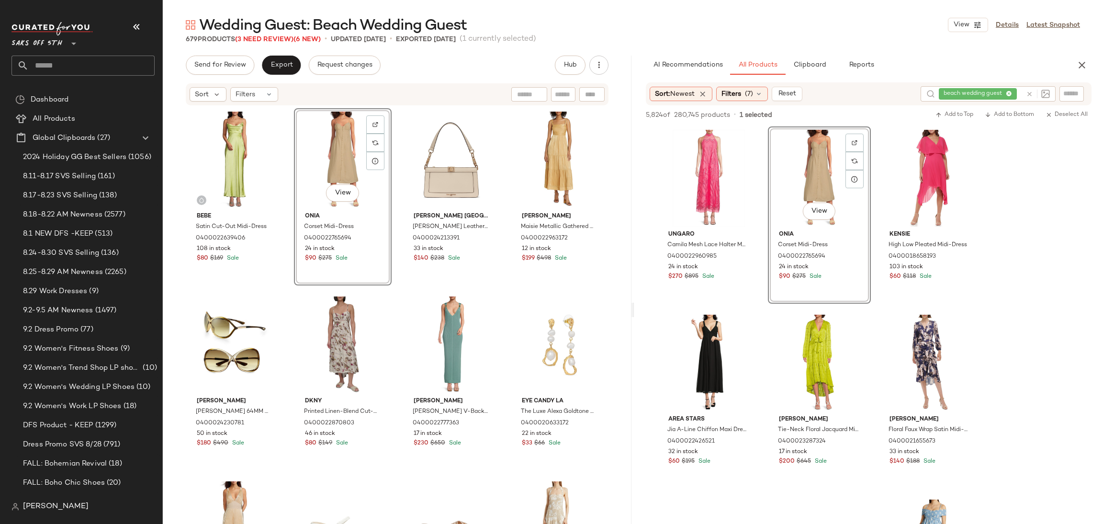
scroll to position [5360, 0]
click at [756, 93] on div "Filters (7)" at bounding box center [742, 94] width 52 height 14
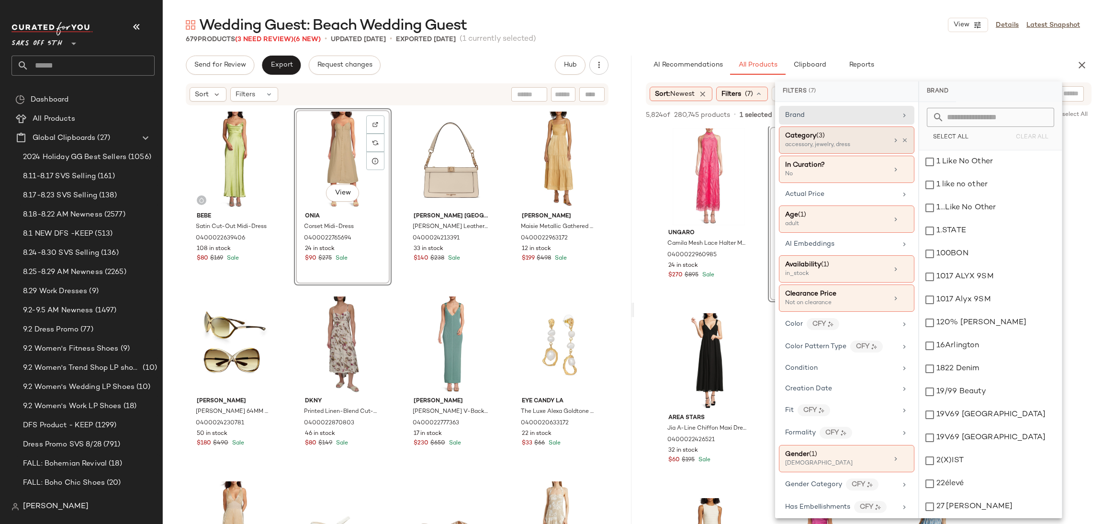
click at [855, 142] on div "accessory, jewelry, dress" at bounding box center [833, 145] width 96 height 9
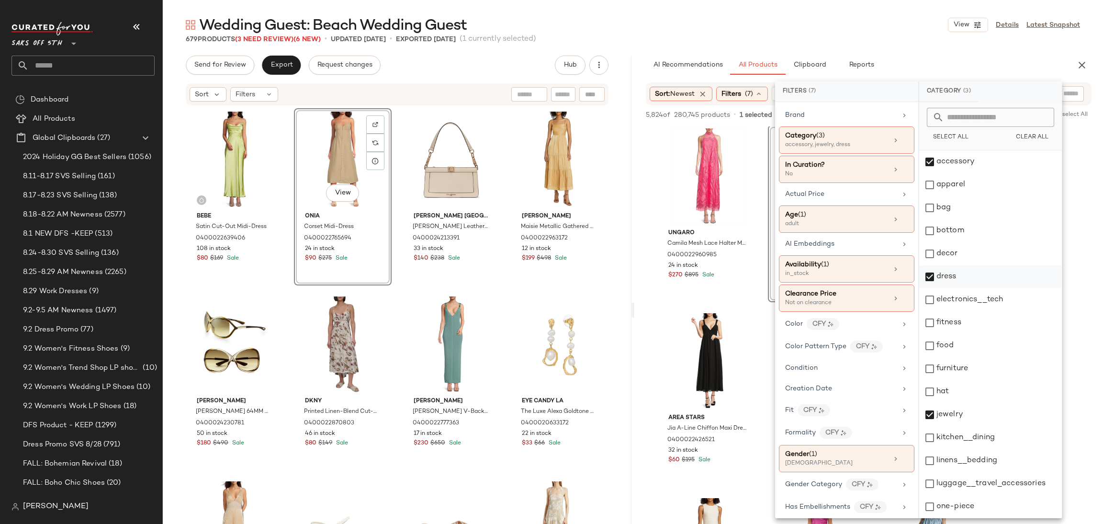
click at [931, 276] on div "dress" at bounding box center [990, 276] width 143 height 23
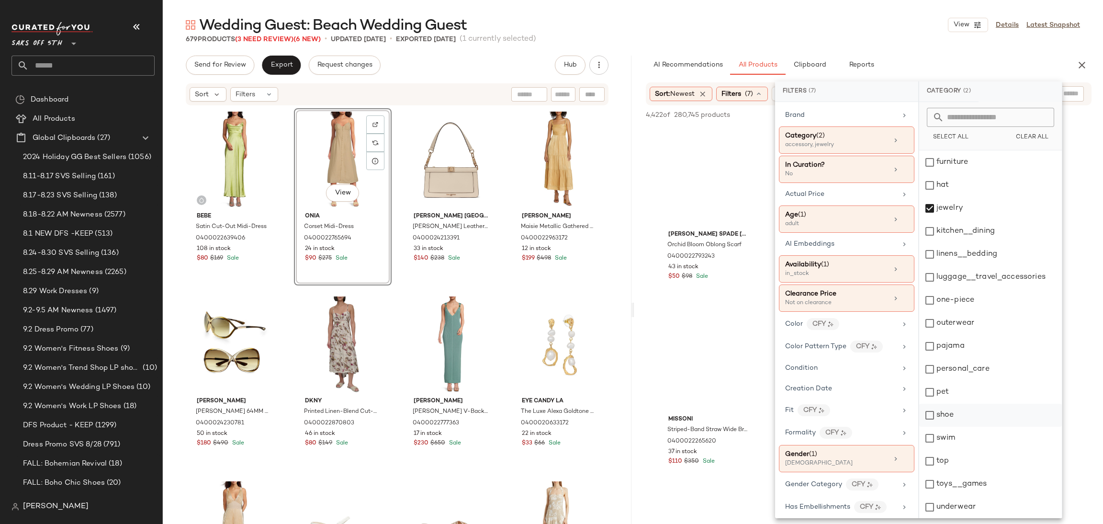
click at [934, 413] on div "shoe" at bounding box center [990, 415] width 143 height 23
click at [775, 38] on div "679 Products (3 Need Review) (6 New) • updated Sep 4th • Exported Sep 2nd (1 cu…" at bounding box center [633, 39] width 940 height 10
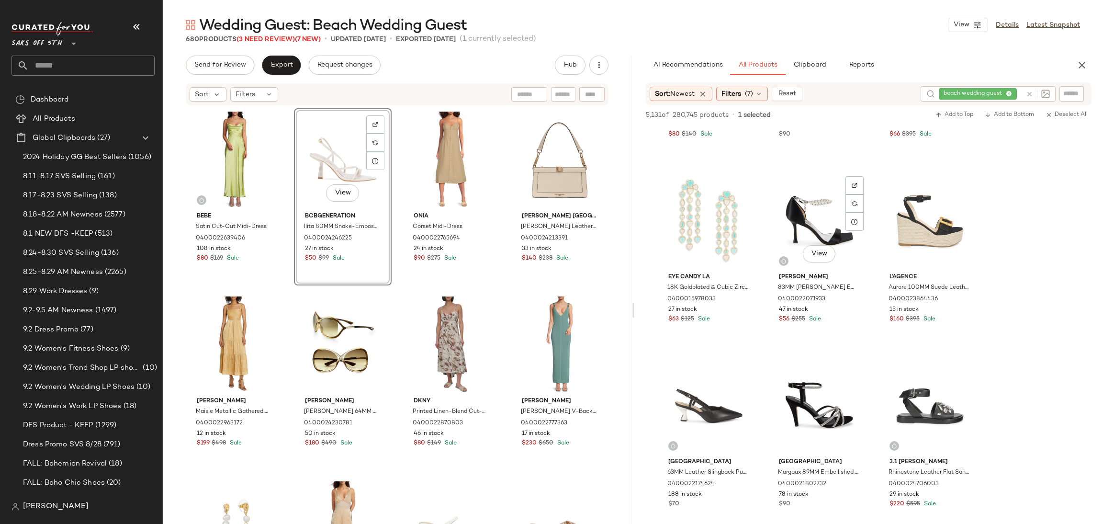
scroll to position [3285, 0]
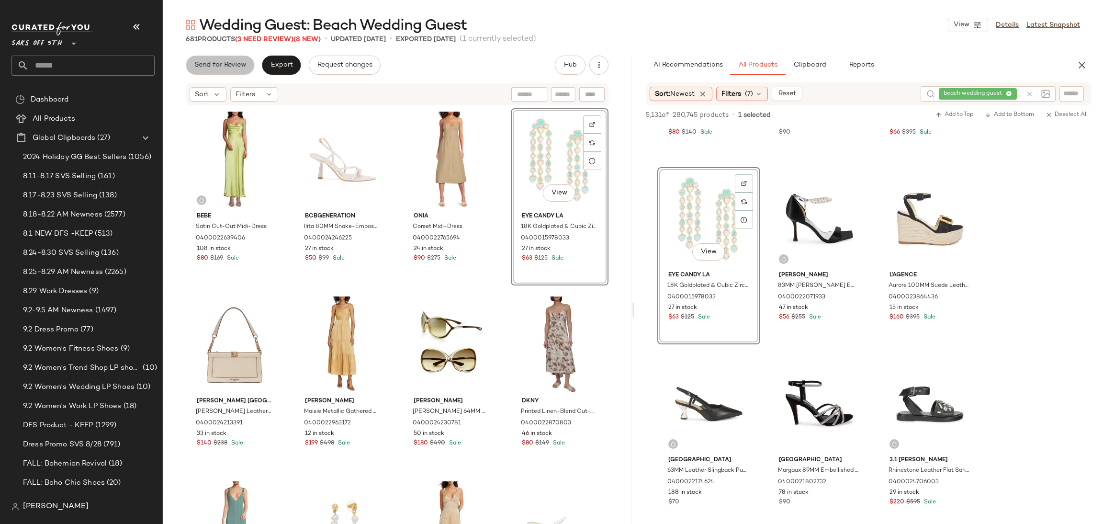
click at [227, 70] on button "Send for Review" at bounding box center [220, 65] width 68 height 19
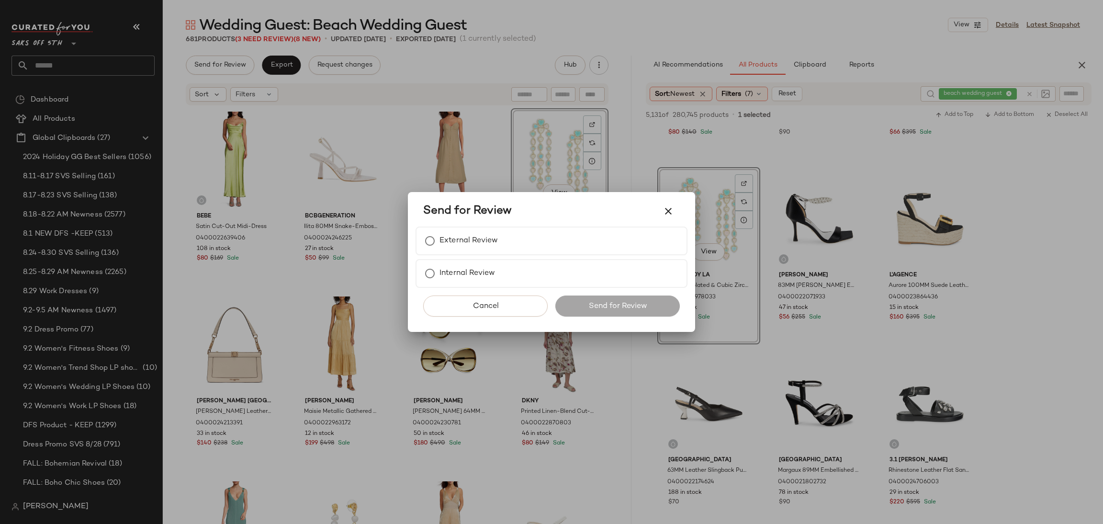
click at [270, 45] on div at bounding box center [551, 262] width 1103 height 524
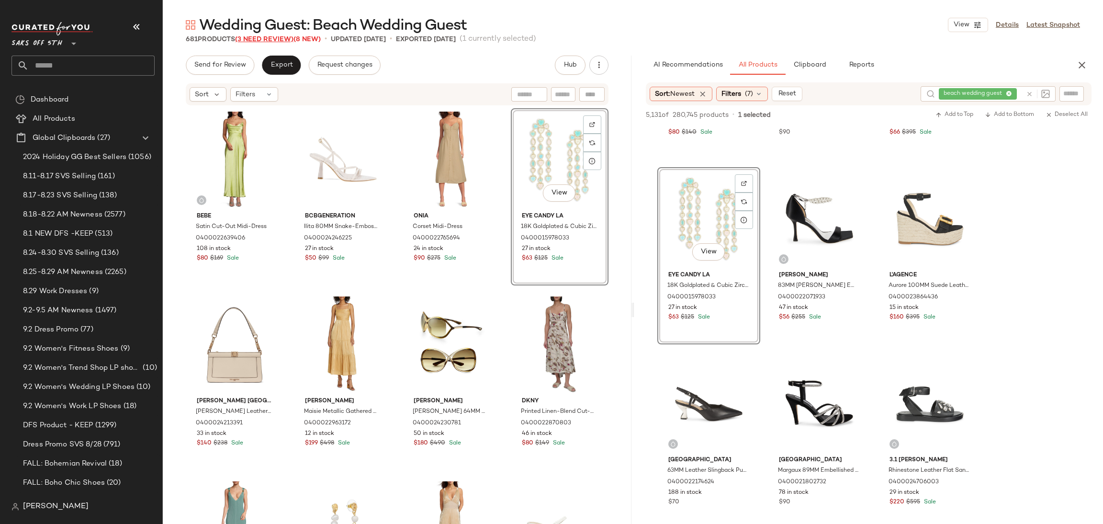
click at [270, 36] on span "(3 Need Review)" at bounding box center [264, 39] width 58 height 7
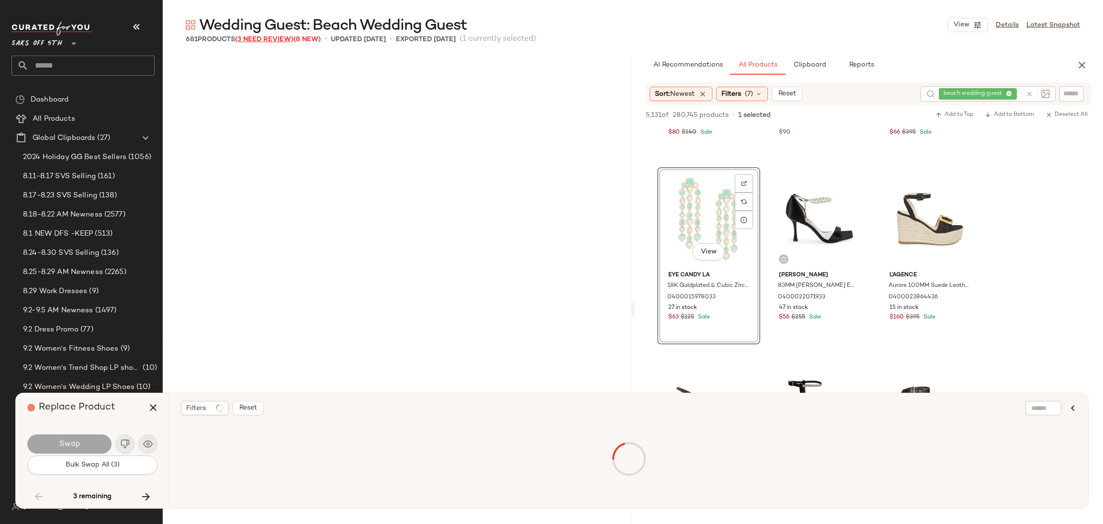
scroll to position [10717, 0]
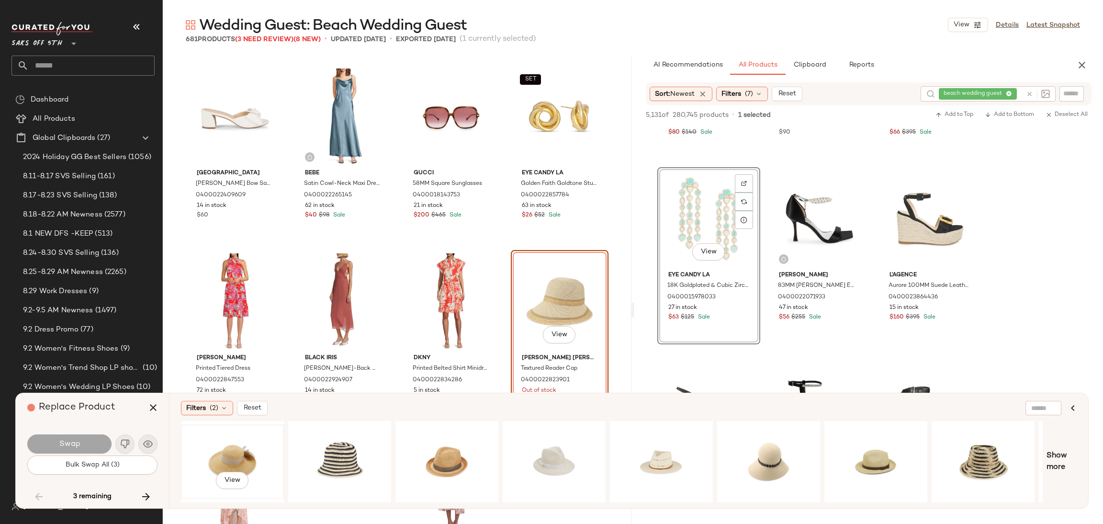
click at [225, 440] on div "View" at bounding box center [232, 461] width 96 height 68
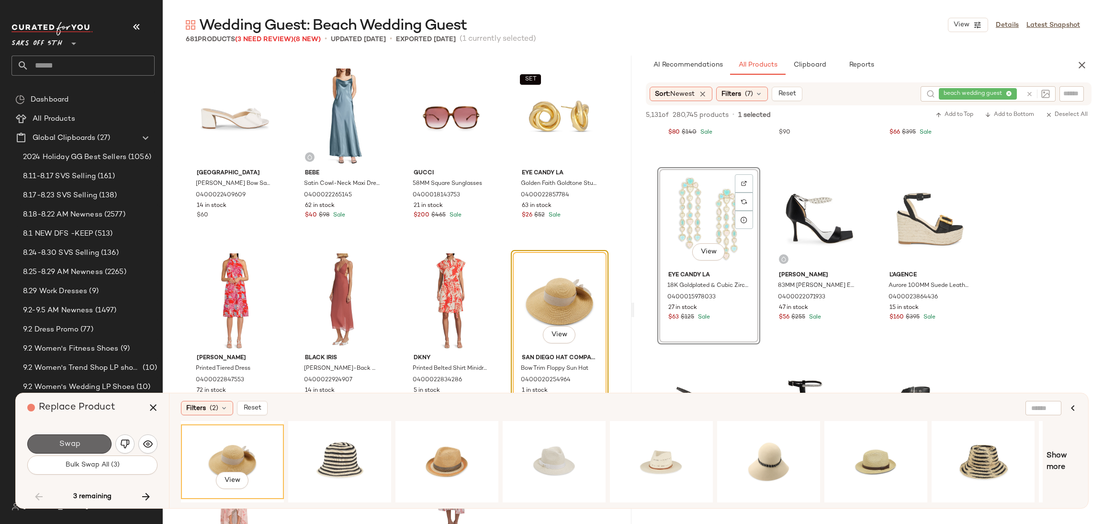
click at [79, 441] on span "Swap" at bounding box center [69, 443] width 22 height 9
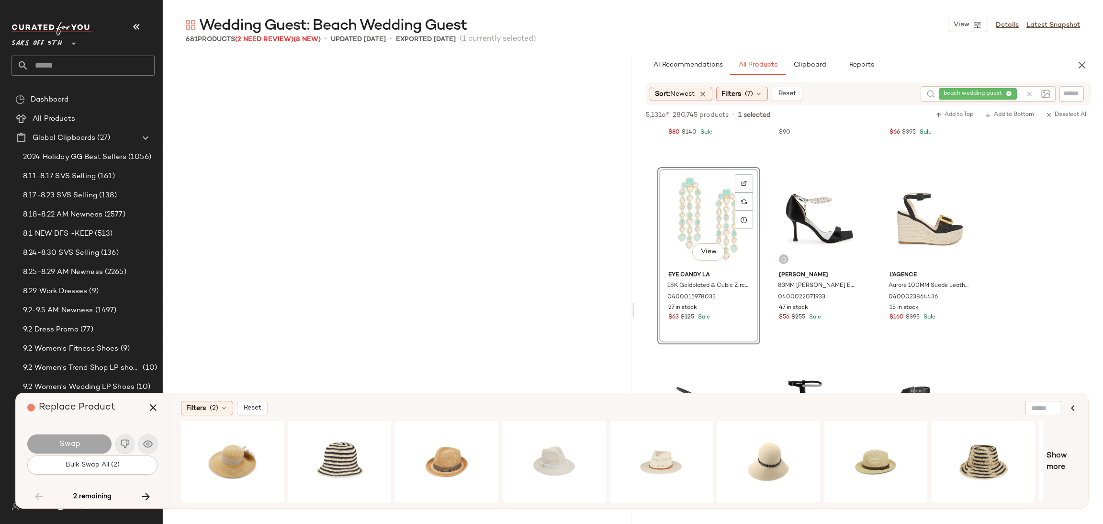
scroll to position [22173, 0]
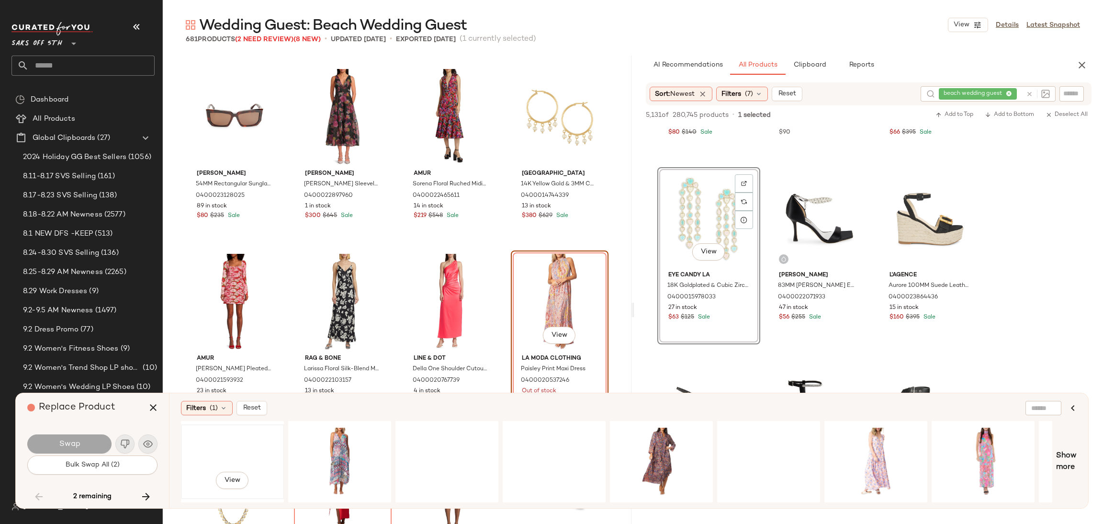
click at [193, 448] on div "View" at bounding box center [232, 461] width 96 height 68
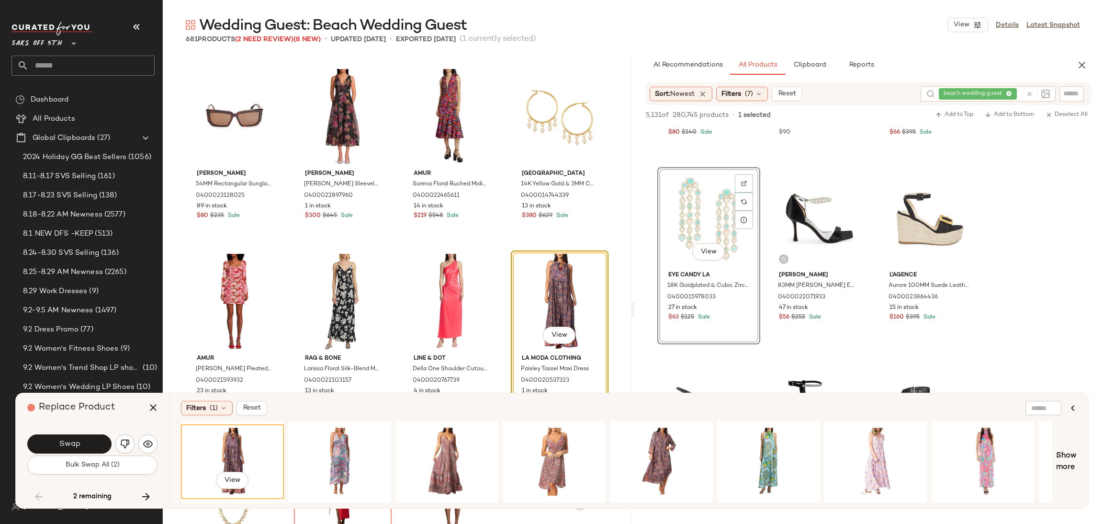
click at [213, 446] on div "View" at bounding box center [232, 461] width 96 height 68
click at [88, 445] on button "Swap" at bounding box center [69, 443] width 84 height 19
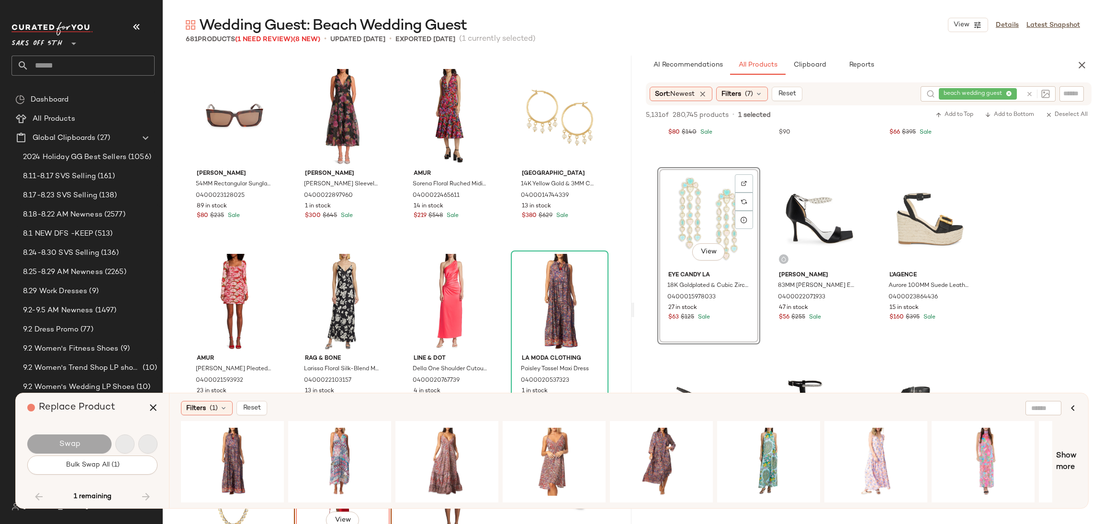
scroll to position [22358, 0]
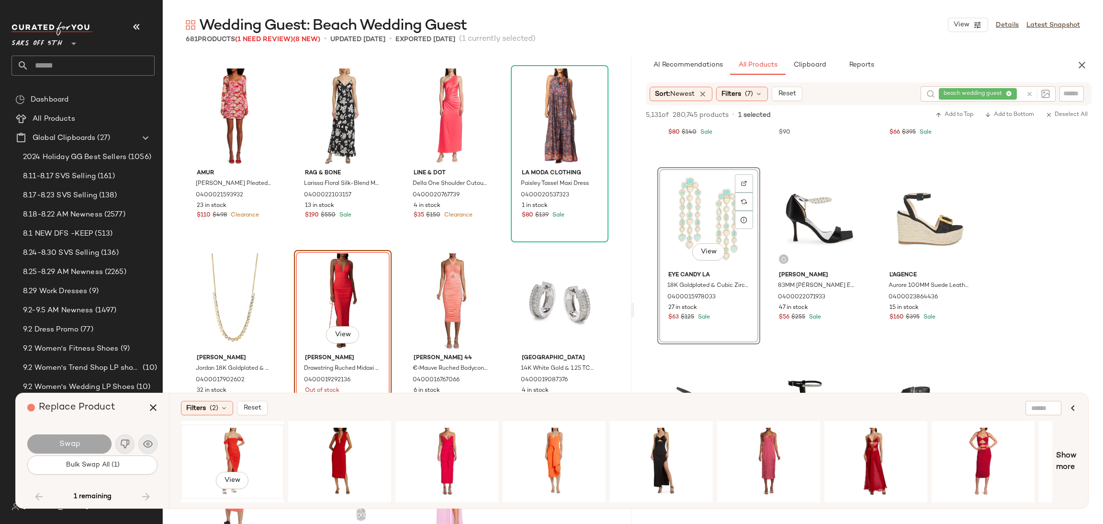
click at [225, 433] on div "View" at bounding box center [232, 461] width 96 height 68
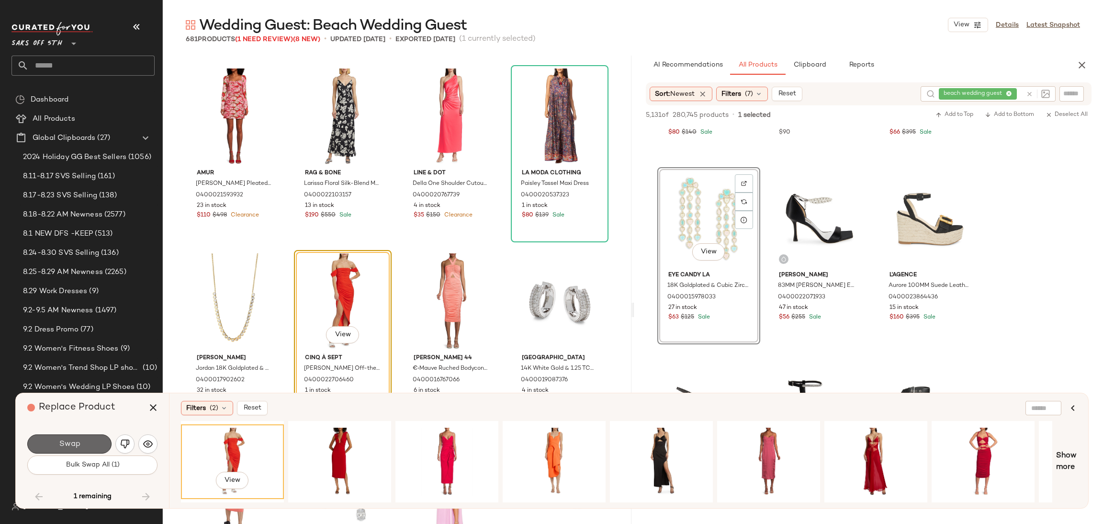
click at [96, 447] on button "Swap" at bounding box center [69, 443] width 84 height 19
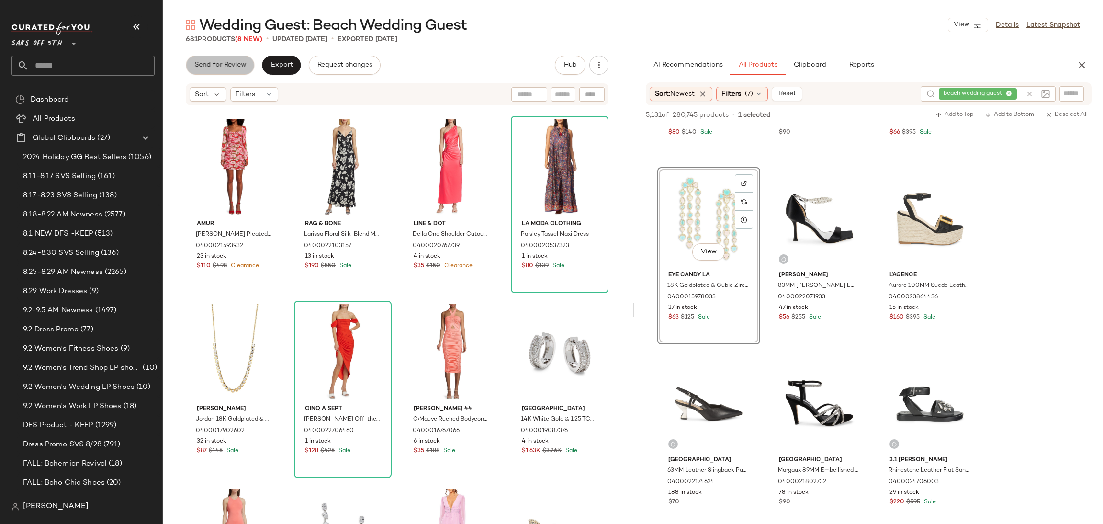
click at [203, 63] on span "Send for Review" at bounding box center [220, 65] width 52 height 8
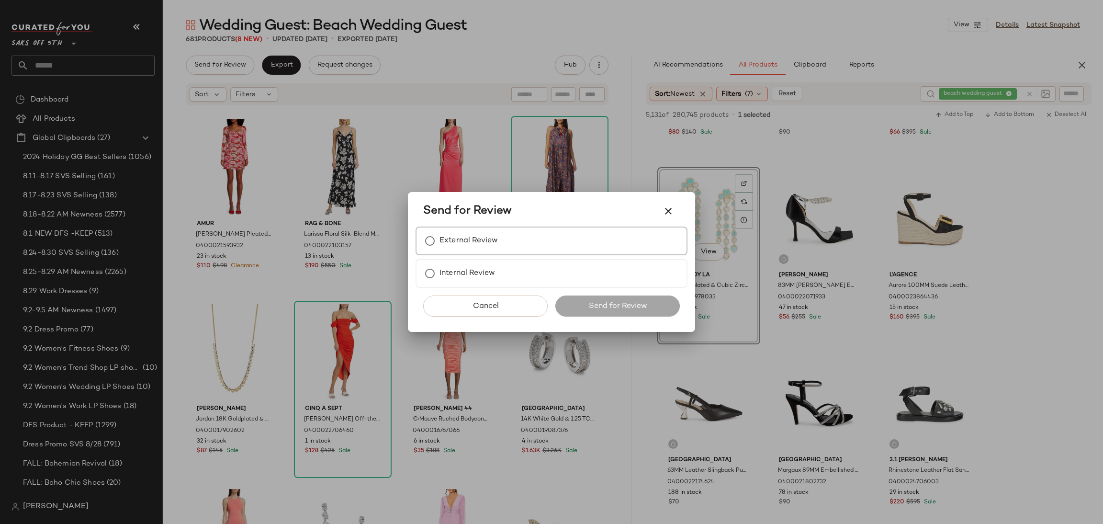
click at [483, 230] on div "External Review" at bounding box center [552, 240] width 272 height 29
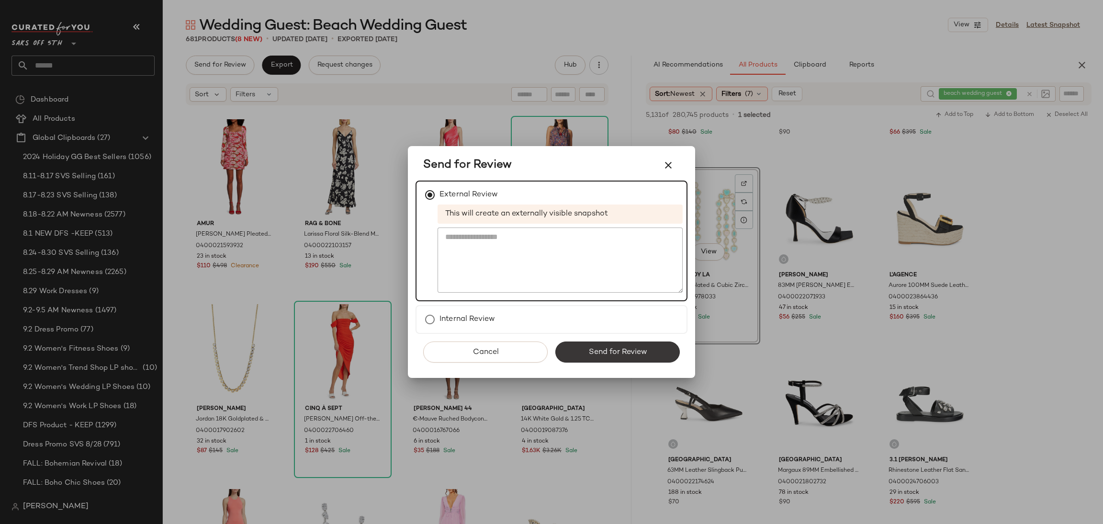
click at [613, 341] on button "Send for Review" at bounding box center [617, 351] width 124 height 21
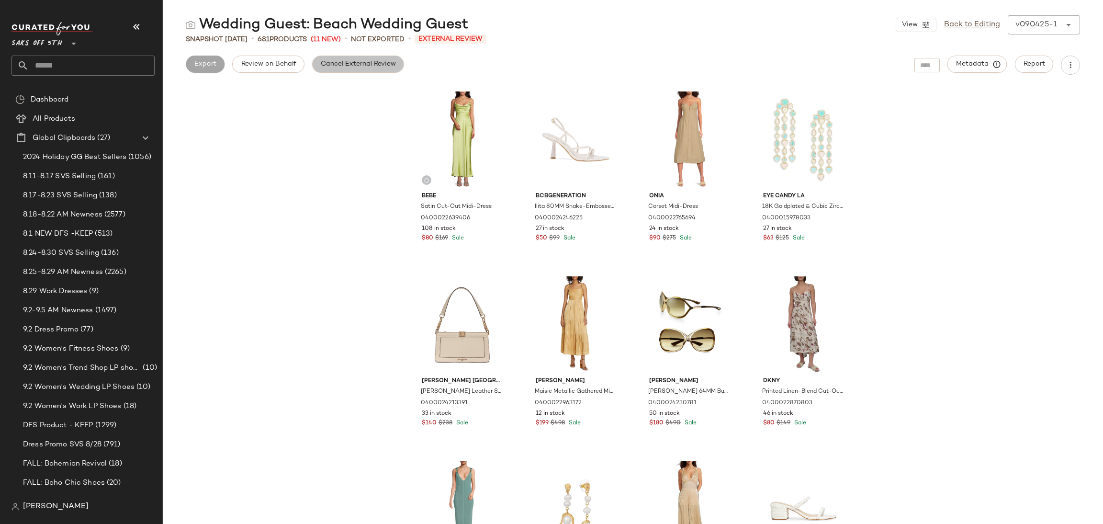
click at [325, 60] on span "Cancel External Review" at bounding box center [358, 64] width 76 height 8
click at [273, 67] on span "Export" at bounding box center [281, 64] width 22 height 8
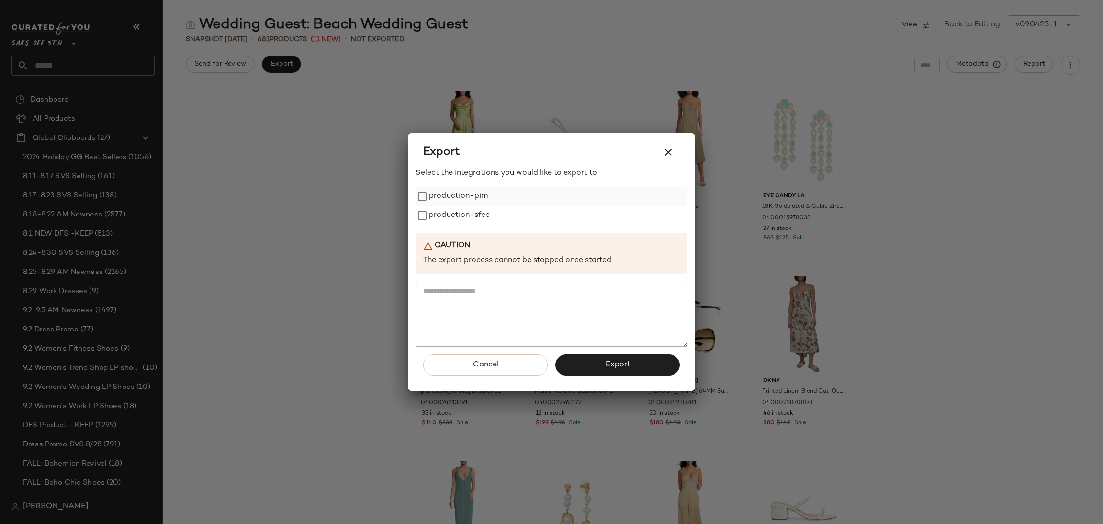
click at [438, 204] on label "production-pim" at bounding box center [458, 196] width 59 height 19
click at [436, 216] on label "production-sfcc" at bounding box center [459, 215] width 61 height 19
click at [617, 363] on span "Export" at bounding box center [617, 364] width 25 height 9
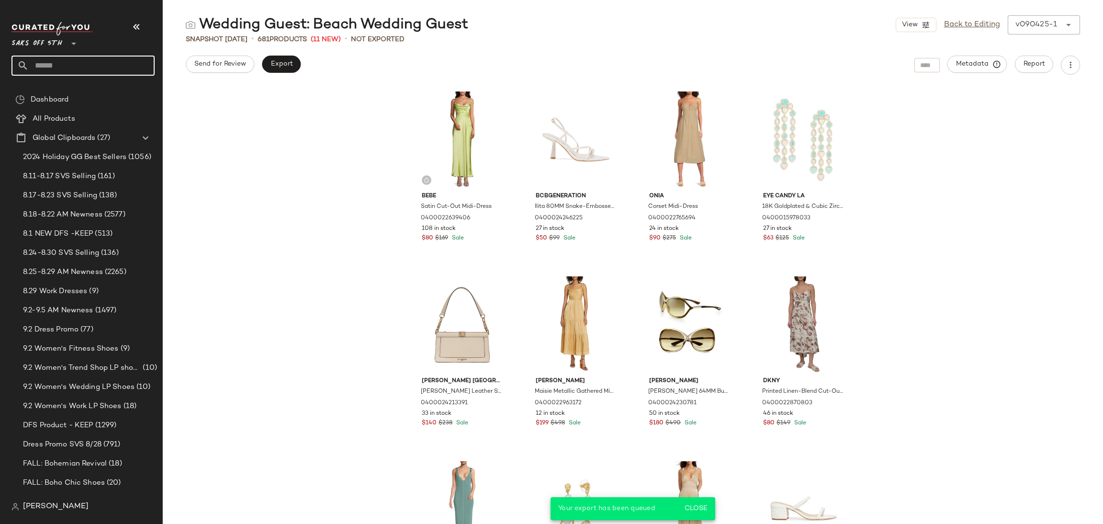
click at [99, 68] on input "text" at bounding box center [92, 66] width 126 height 20
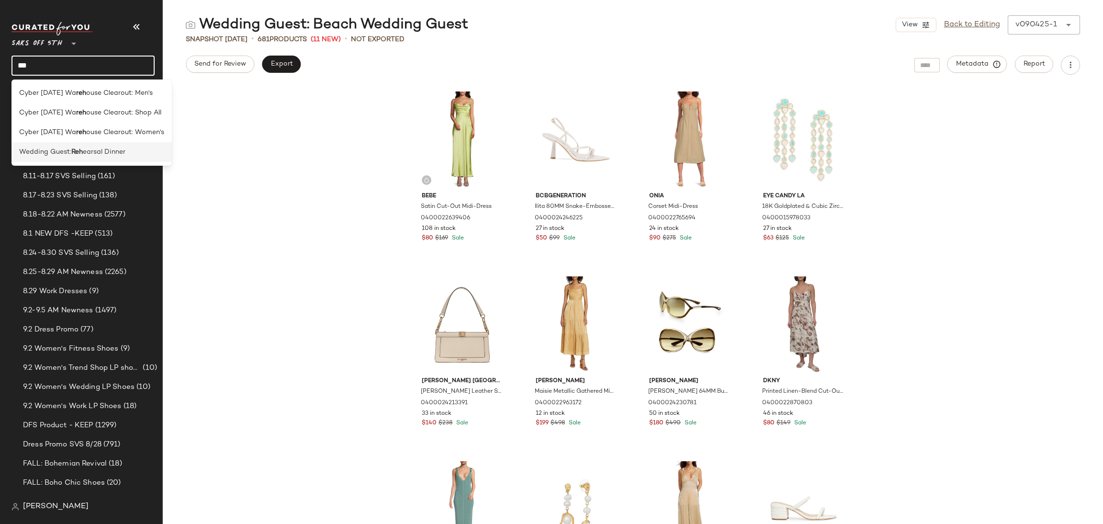
type input "***"
click at [71, 150] on span "Wedding Guest:" at bounding box center [45, 152] width 52 height 10
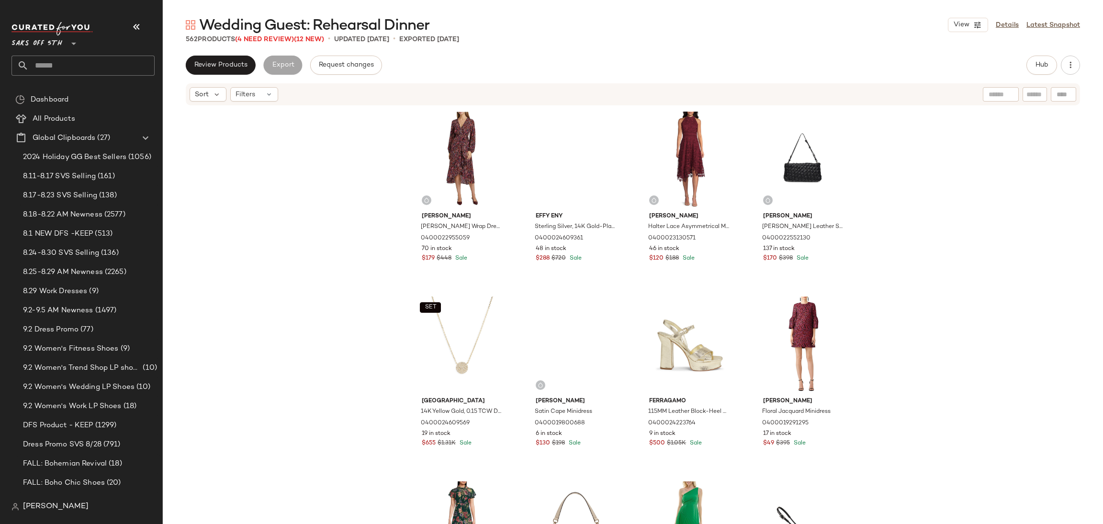
click at [264, 43] on div "562 Products (4 Need Review) (12 New)" at bounding box center [255, 39] width 138 height 10
click at [267, 40] on span "(4 Need Review)" at bounding box center [264, 39] width 59 height 7
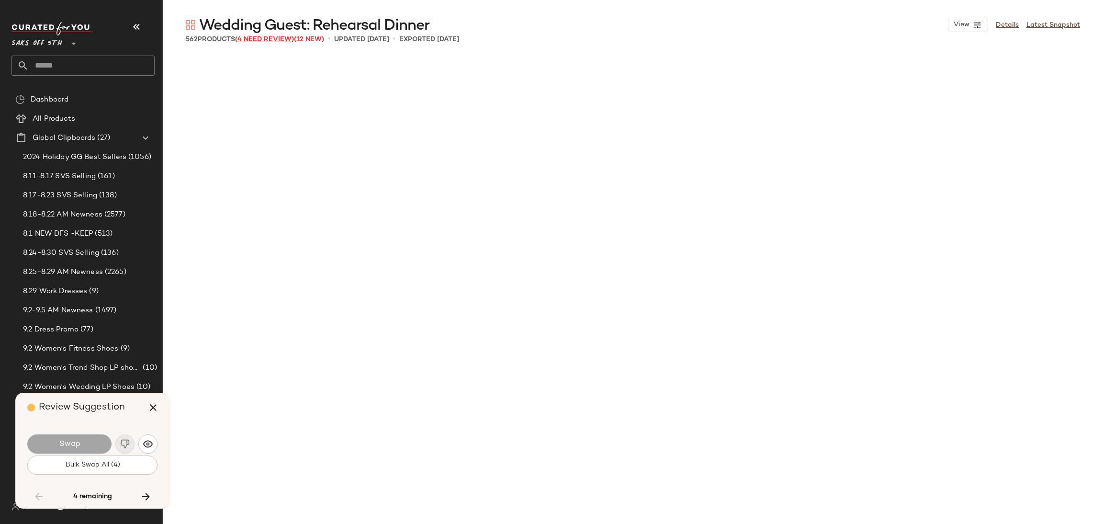
scroll to position [5912, 0]
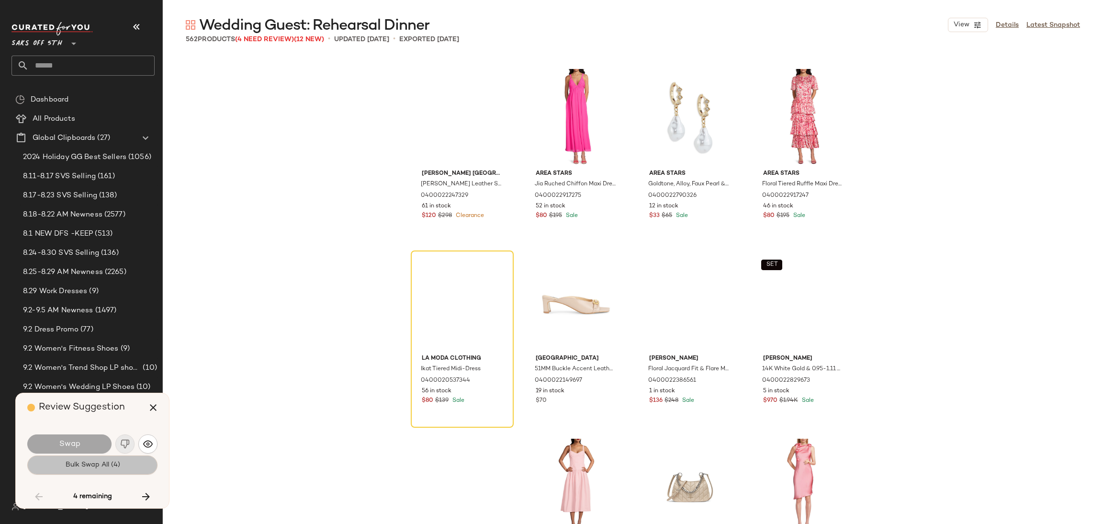
click at [134, 464] on button "Bulk Swap All (4)" at bounding box center [92, 464] width 130 height 19
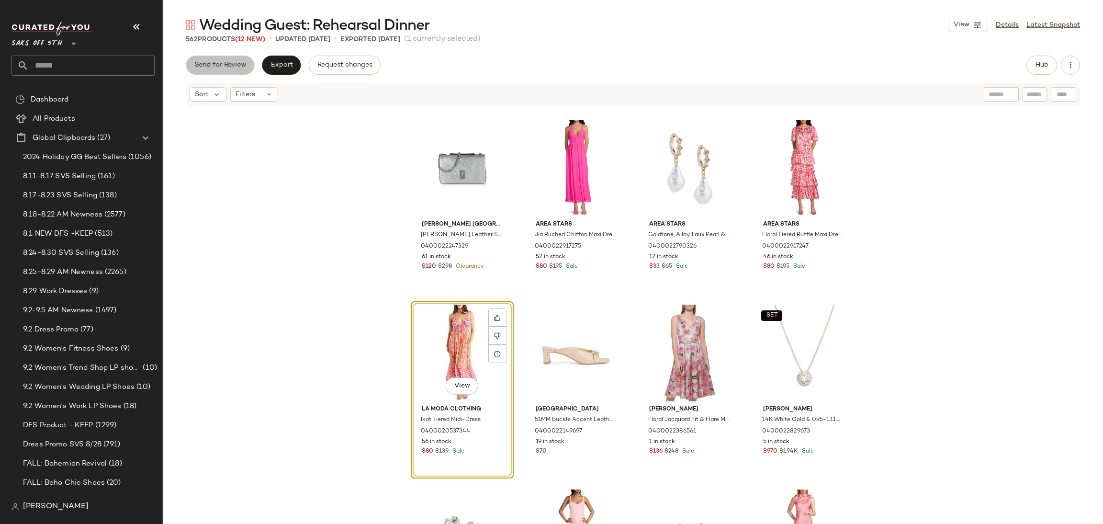
click at [228, 69] on button "Send for Review" at bounding box center [220, 65] width 68 height 19
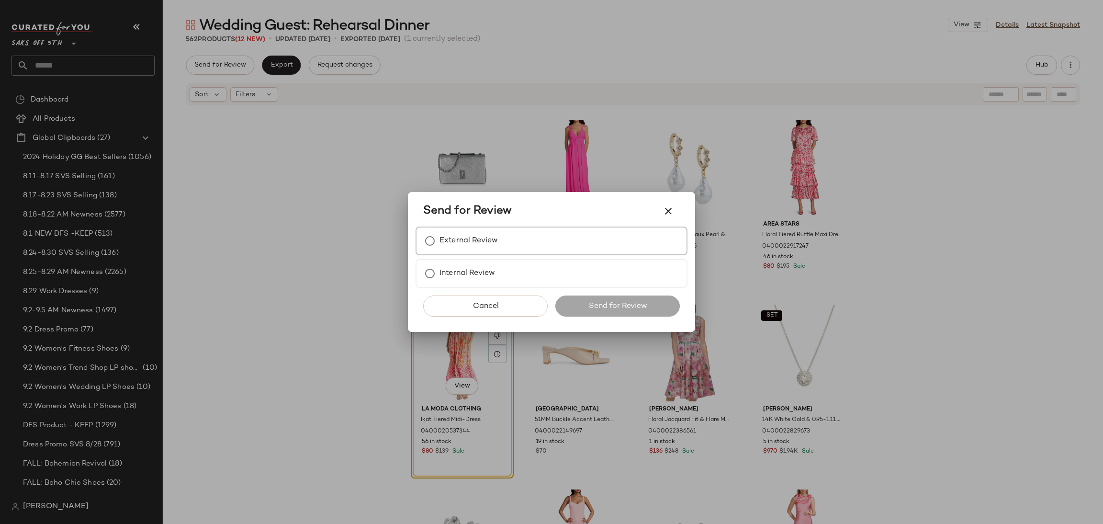
click at [451, 245] on label "External Review" at bounding box center [468, 240] width 58 height 19
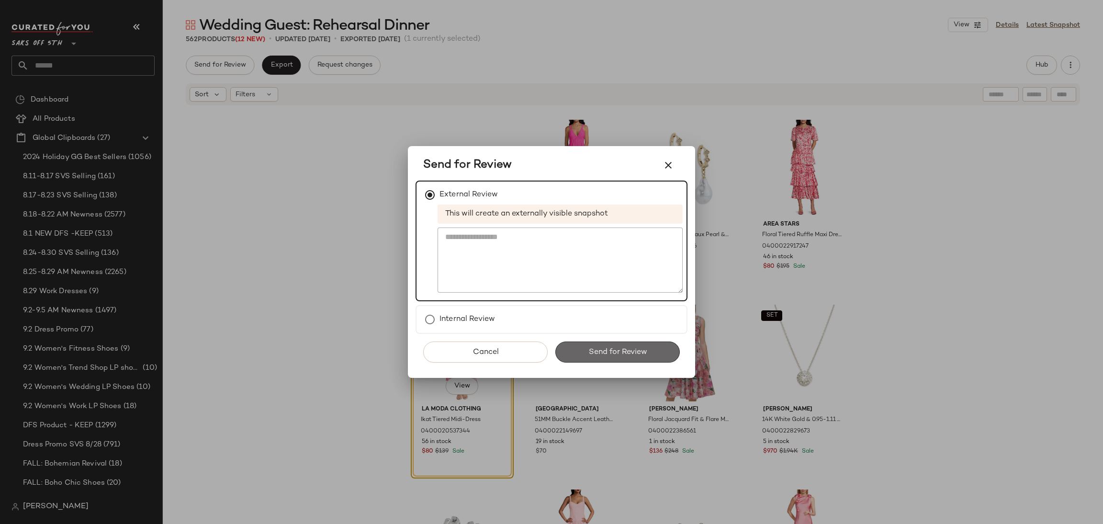
click at [583, 341] on button "Send for Review" at bounding box center [617, 351] width 124 height 21
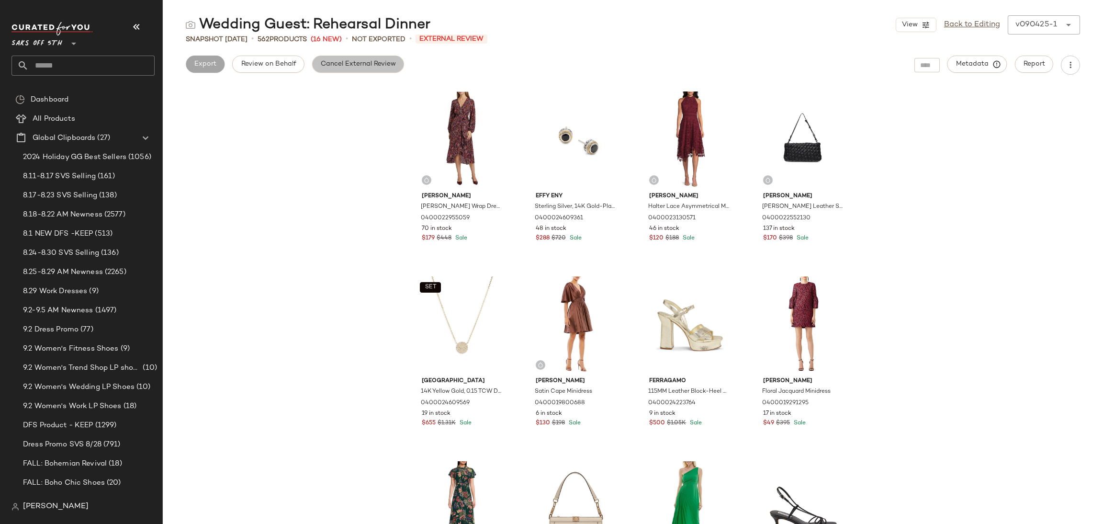
click at [341, 64] on span "Cancel External Review" at bounding box center [358, 64] width 76 height 8
click at [284, 69] on button "Export" at bounding box center [281, 64] width 39 height 17
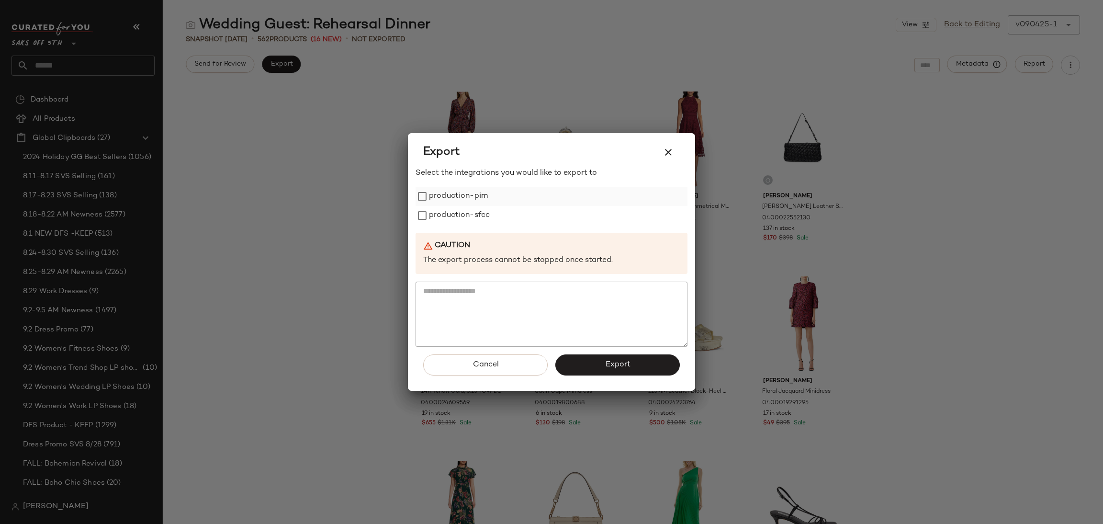
click at [430, 198] on label "production-pim" at bounding box center [458, 196] width 59 height 19
click at [429, 211] on label "production-sfcc" at bounding box center [459, 215] width 61 height 19
click at [596, 371] on button "Export" at bounding box center [617, 364] width 124 height 21
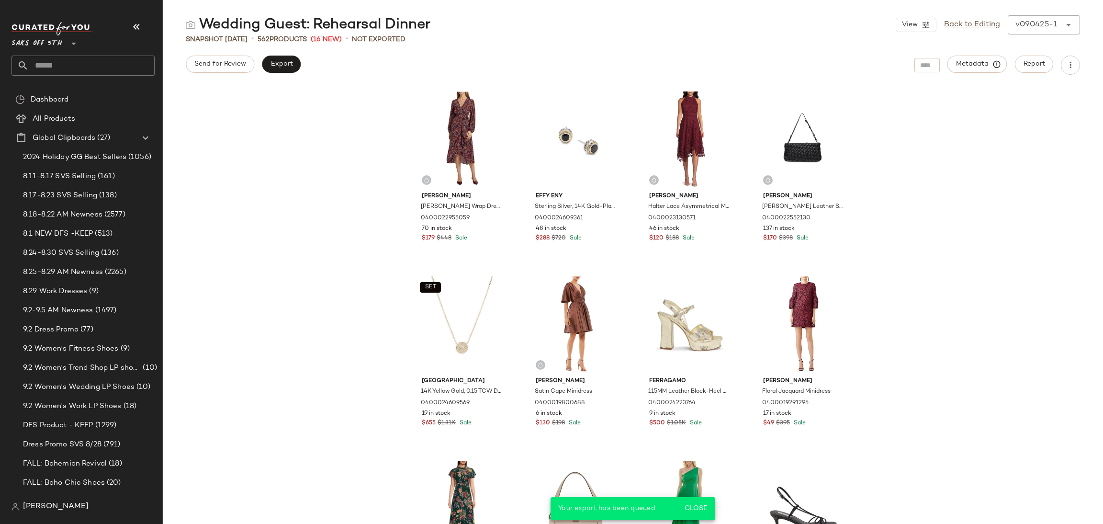
click at [125, 78] on div "Saks OFF 5TH **" at bounding box center [86, 48] width 151 height 59
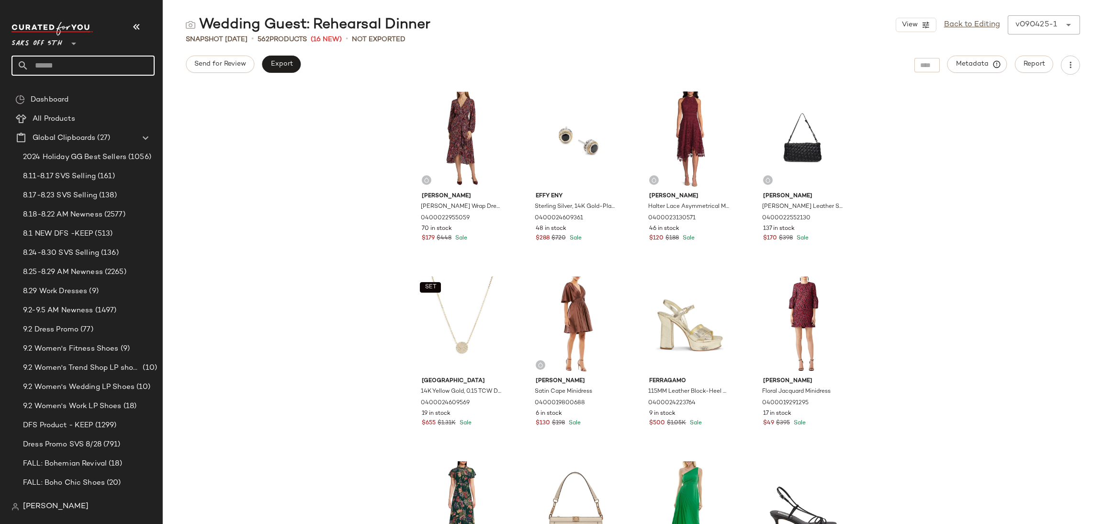
click at [125, 67] on input "text" at bounding box center [92, 66] width 126 height 20
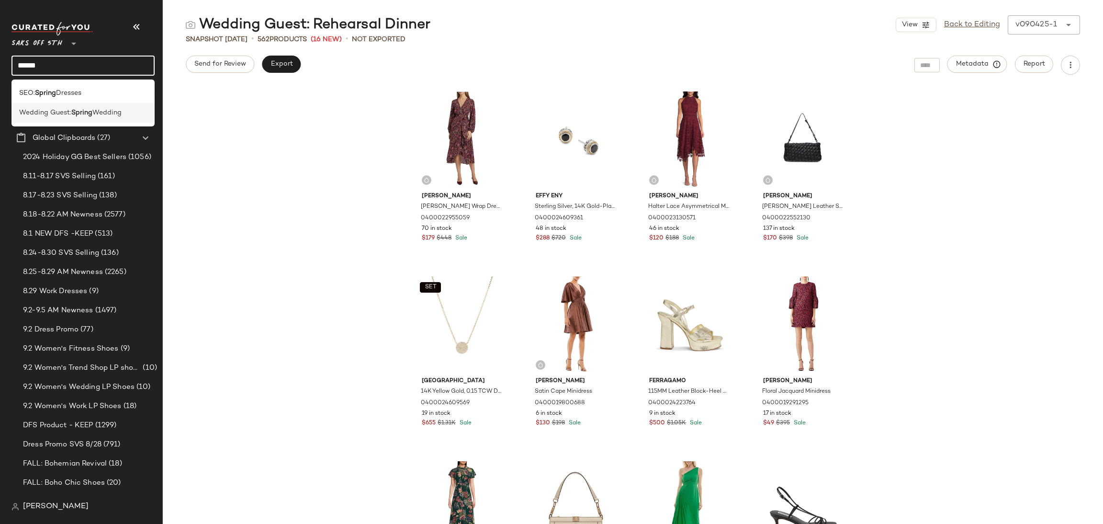
type input "******"
click at [96, 113] on span "Wedding" at bounding box center [106, 113] width 29 height 10
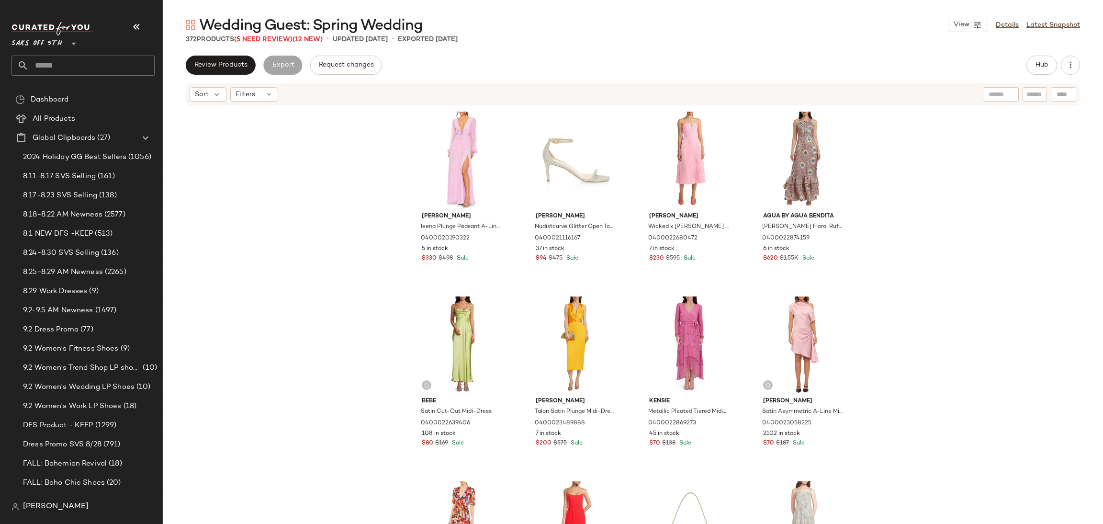
click at [277, 38] on span "(5 Need Review)" at bounding box center [263, 39] width 58 height 7
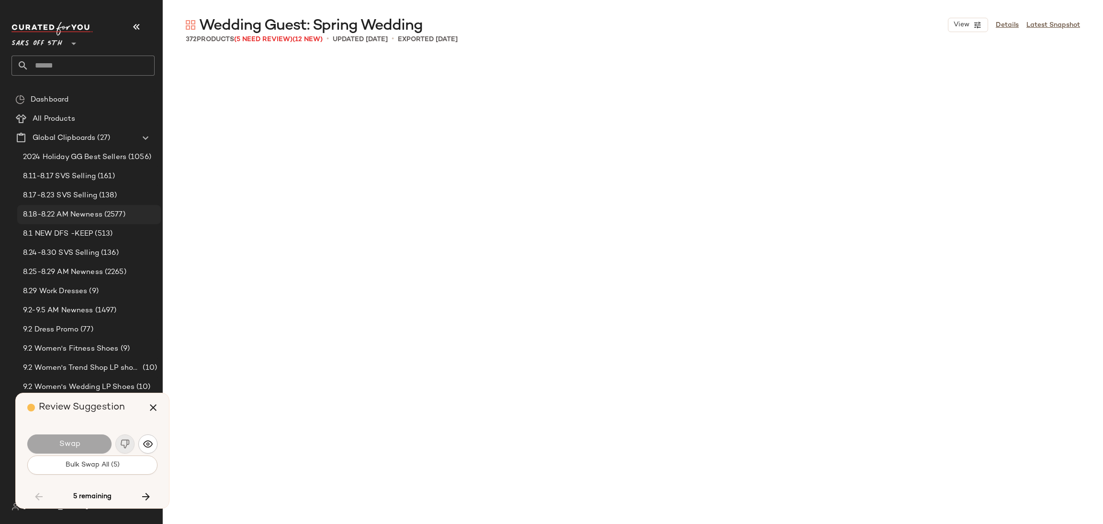
scroll to position [4065, 0]
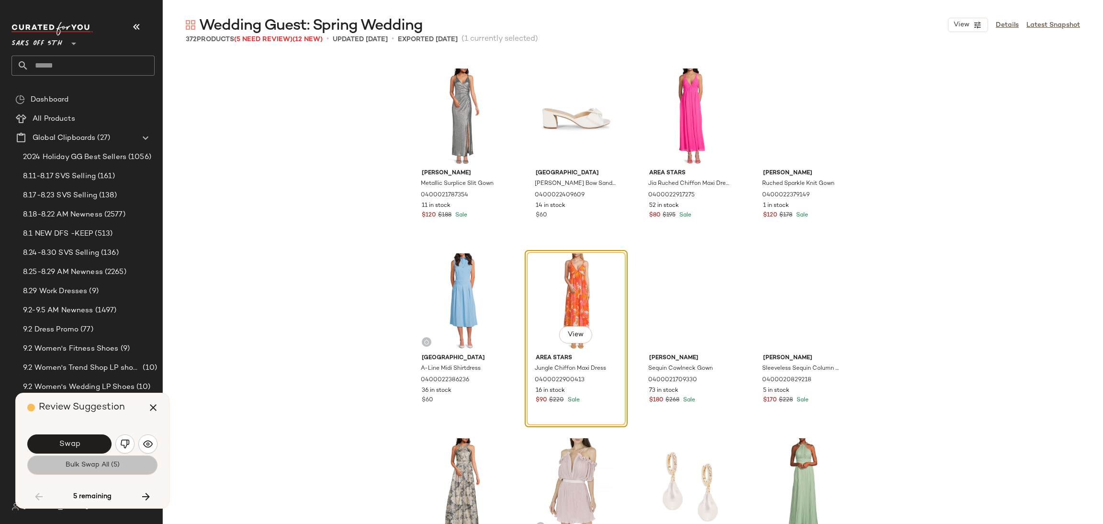
click at [79, 464] on span "Bulk Swap All (5)" at bounding box center [92, 465] width 55 height 8
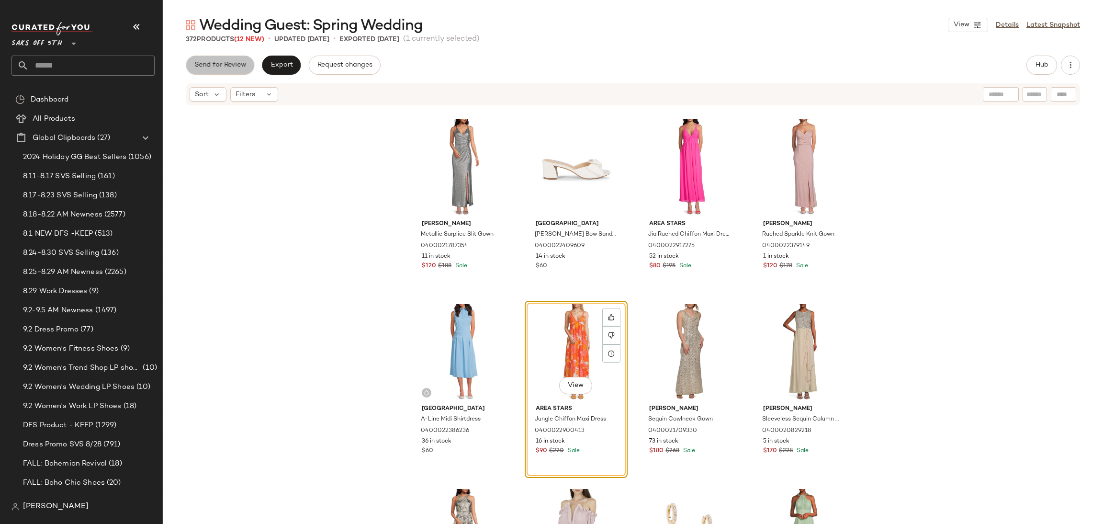
click at [231, 63] on span "Send for Review" at bounding box center [220, 65] width 52 height 8
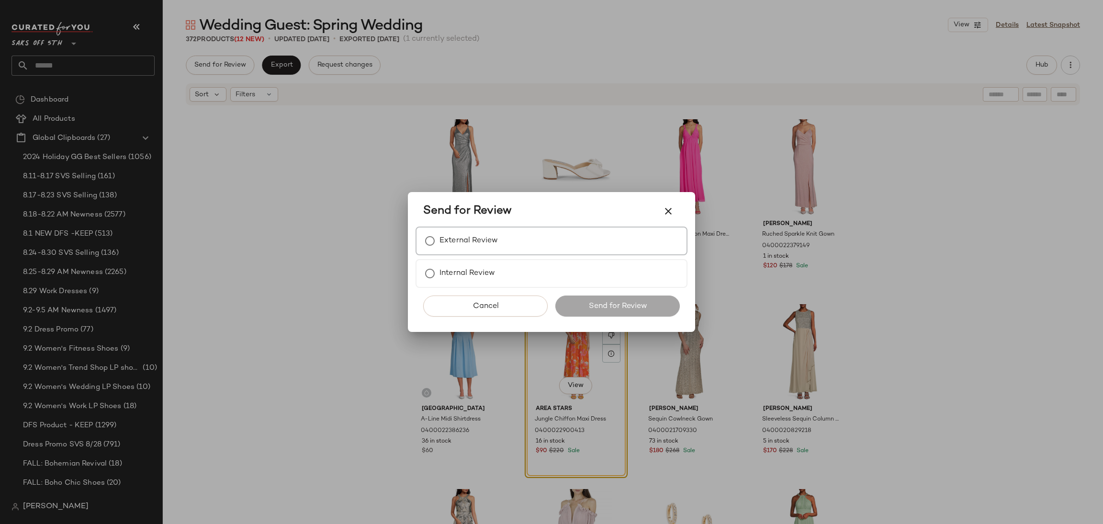
click at [445, 244] on label "External Review" at bounding box center [468, 240] width 58 height 19
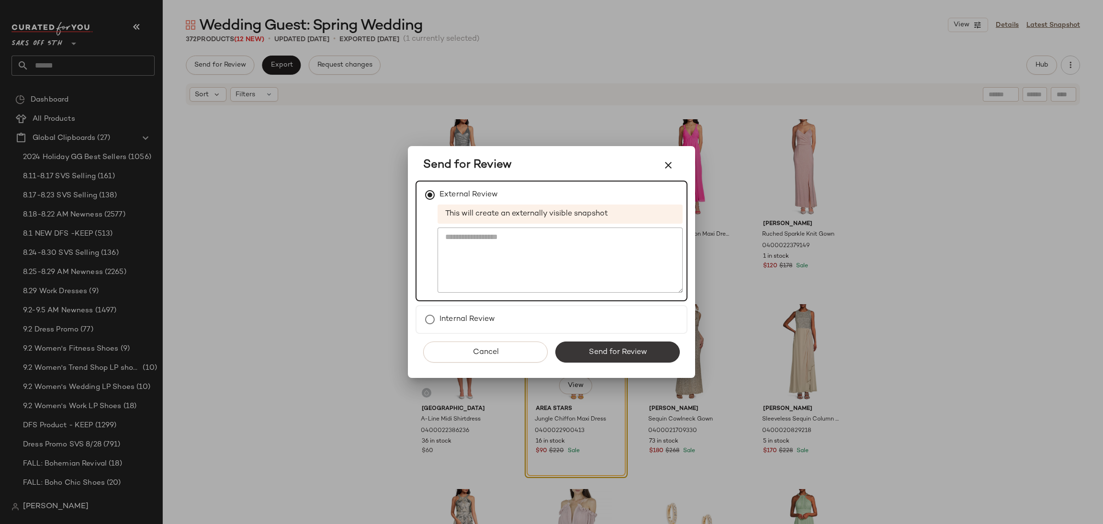
click at [605, 348] on span "Send for Review" at bounding box center [617, 352] width 59 height 9
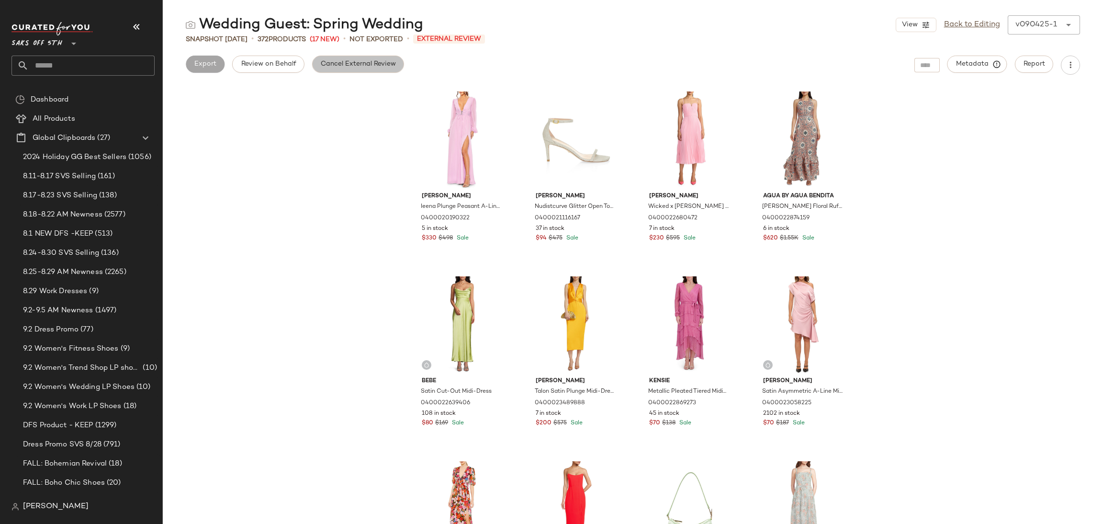
click at [372, 62] on span "Cancel External Review" at bounding box center [358, 64] width 76 height 8
click at [288, 69] on button "Export" at bounding box center [281, 64] width 39 height 17
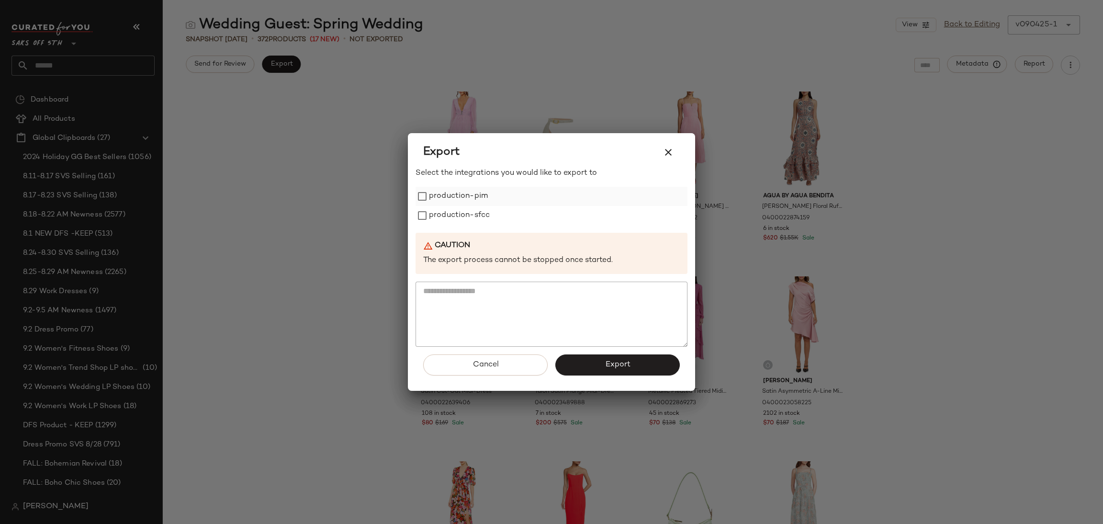
click at [476, 201] on label "production-pim" at bounding box center [458, 196] width 59 height 19
click at [470, 216] on label "production-sfcc" at bounding box center [459, 215] width 61 height 19
drag, startPoint x: 600, startPoint y: 353, endPoint x: 599, endPoint y: 360, distance: 6.3
click at [599, 360] on div "Cancel Export" at bounding box center [552, 369] width 272 height 44
click at [599, 360] on button "Export" at bounding box center [617, 364] width 124 height 21
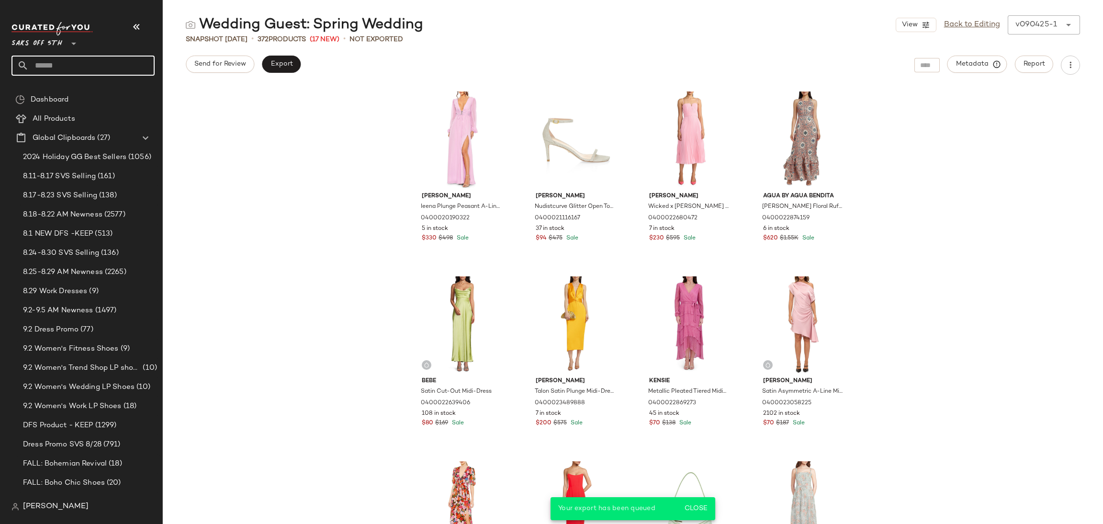
click at [111, 65] on input "text" at bounding box center [92, 66] width 126 height 20
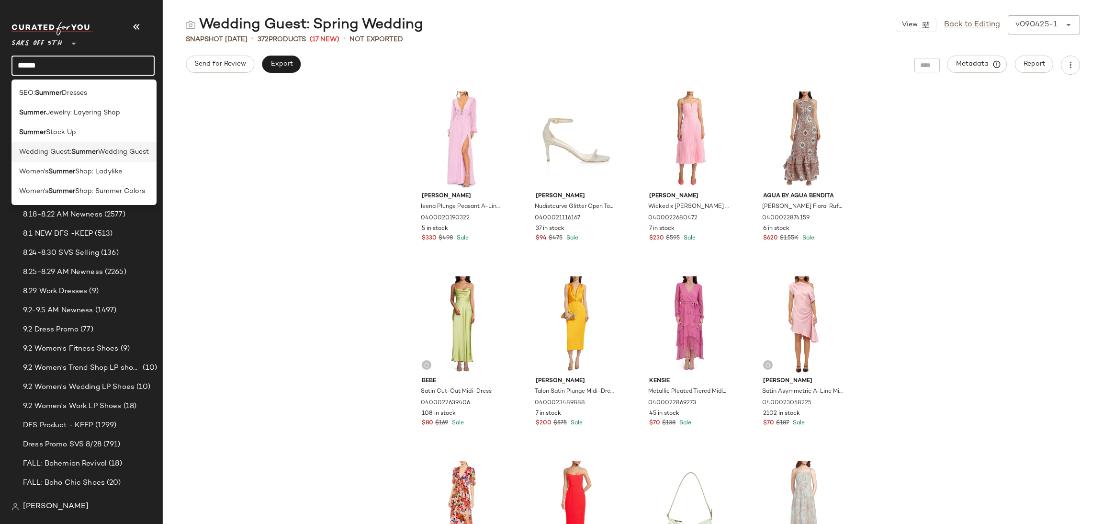
type input "******"
click at [145, 149] on span "Wedding Guest" at bounding box center [123, 152] width 51 height 10
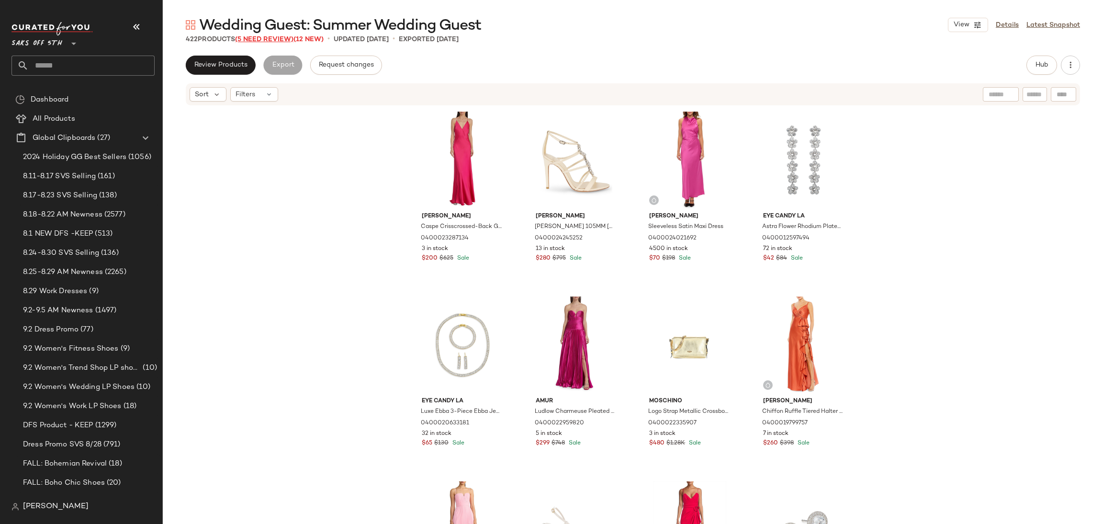
click at [273, 37] on span "(5 Need Review)" at bounding box center [264, 39] width 58 height 7
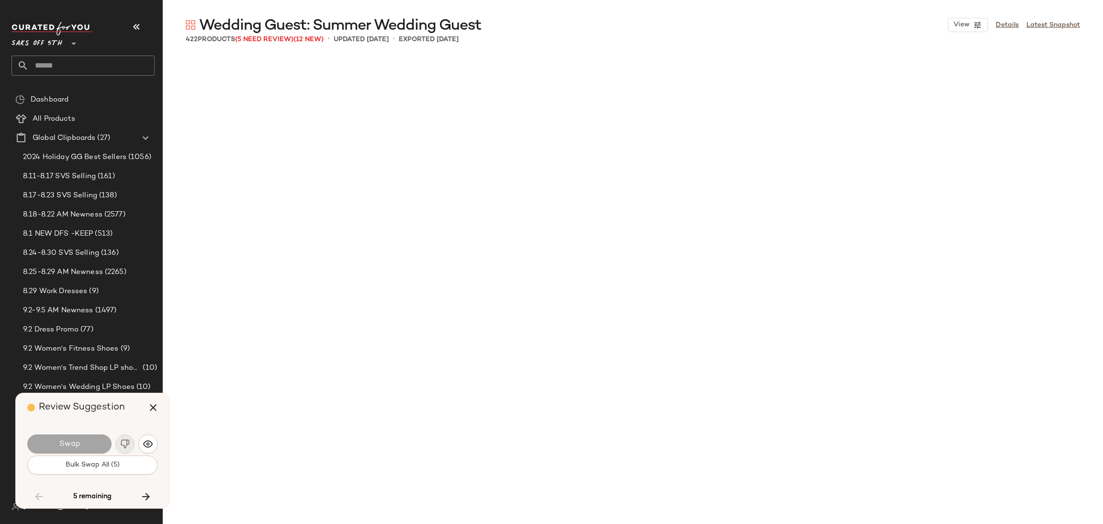
scroll to position [7946, 0]
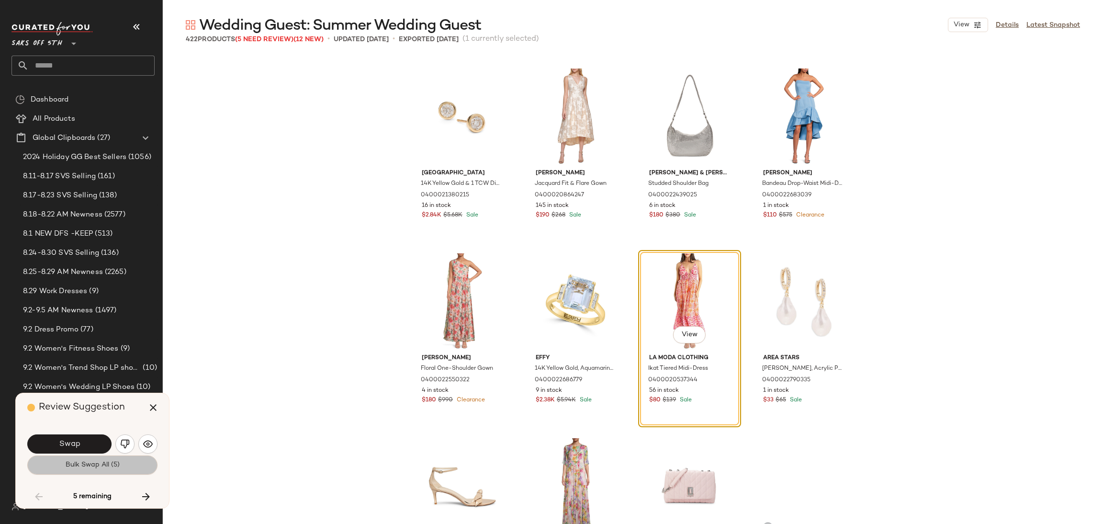
click at [87, 472] on button "Bulk Swap All (5)" at bounding box center [92, 464] width 130 height 19
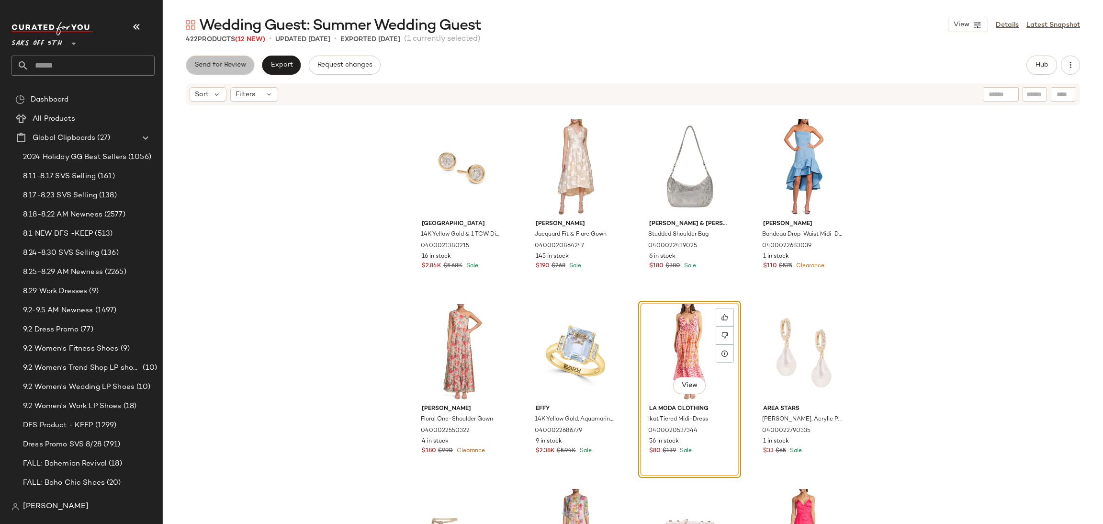
click at [231, 58] on button "Send for Review" at bounding box center [220, 65] width 68 height 19
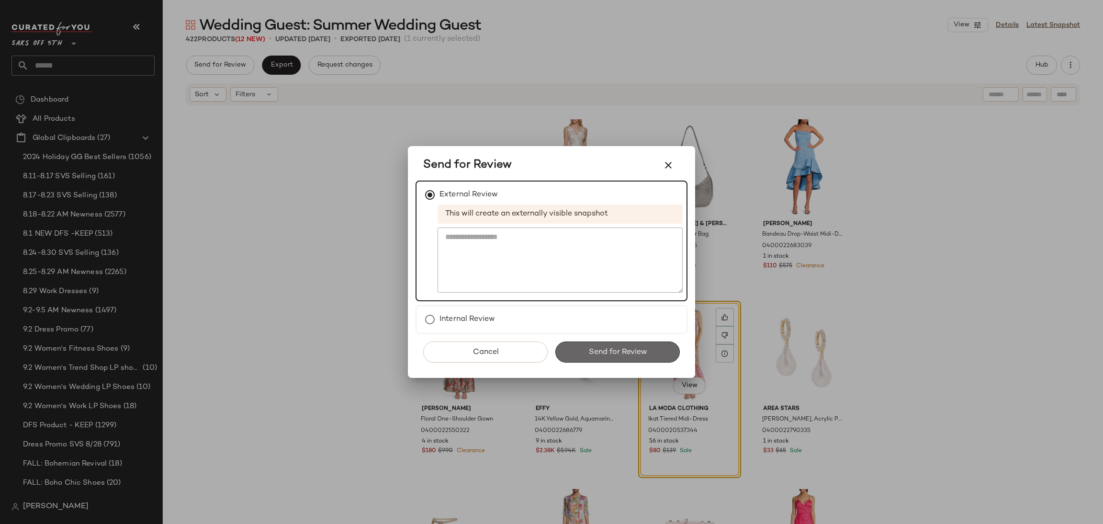
click at [576, 346] on button "Send for Review" at bounding box center [617, 351] width 124 height 21
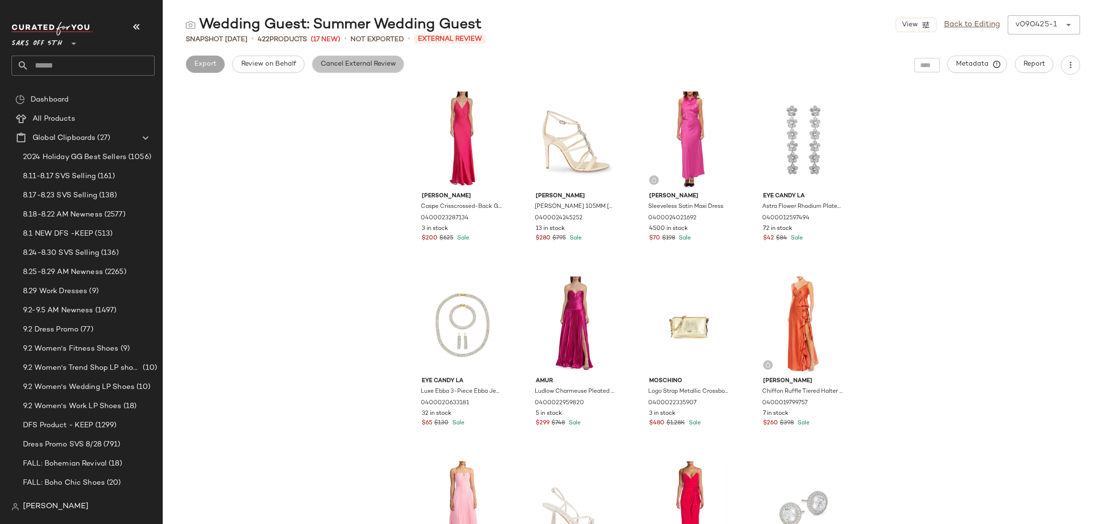
click at [369, 63] on span "Cancel External Review" at bounding box center [358, 64] width 76 height 8
click at [285, 67] on span "Export" at bounding box center [281, 64] width 22 height 8
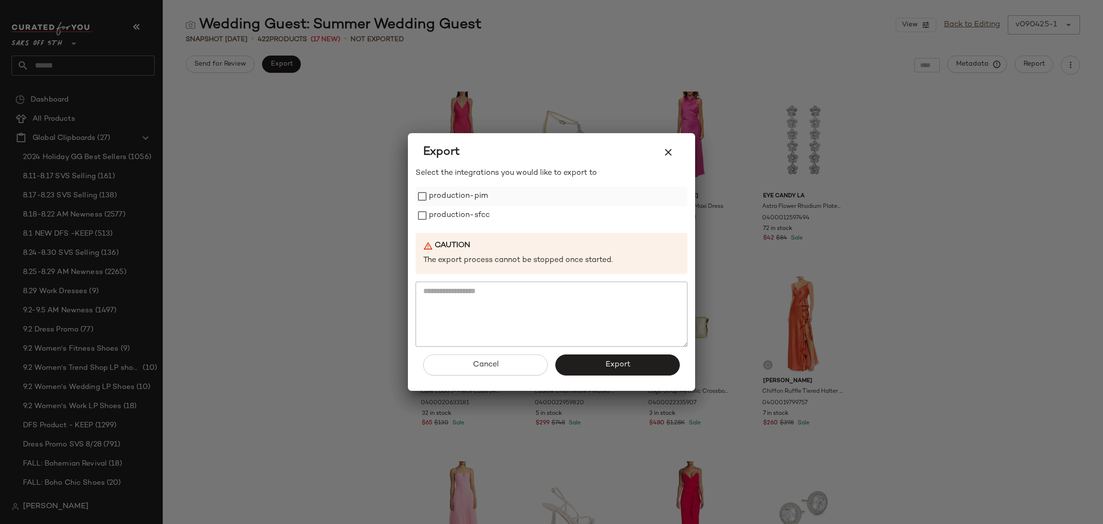
click at [432, 196] on label "production-pim" at bounding box center [458, 196] width 59 height 19
click at [432, 210] on label "production-sfcc" at bounding box center [459, 215] width 61 height 19
click at [575, 359] on button "Export" at bounding box center [617, 364] width 124 height 21
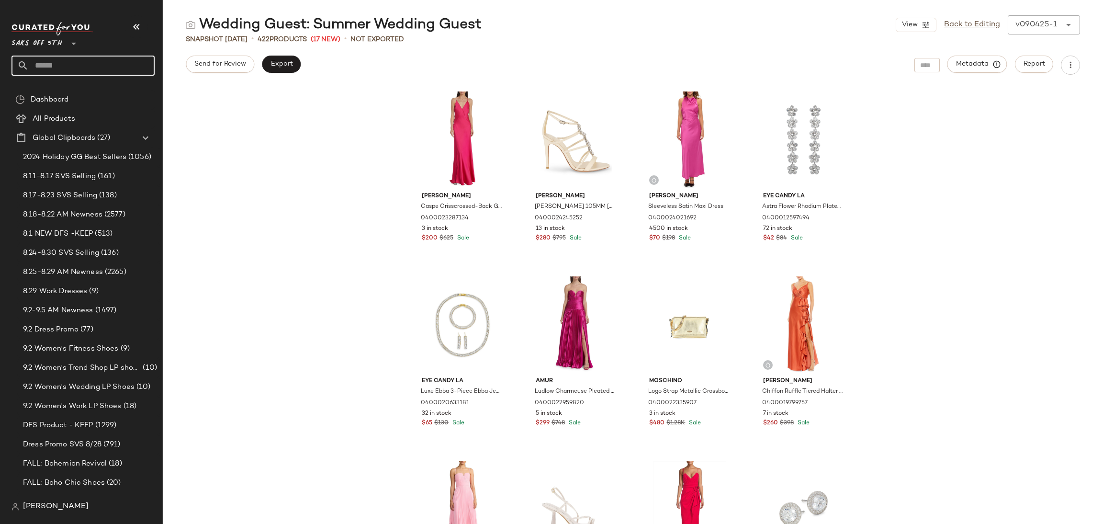
click at [54, 67] on input "text" at bounding box center [92, 66] width 126 height 20
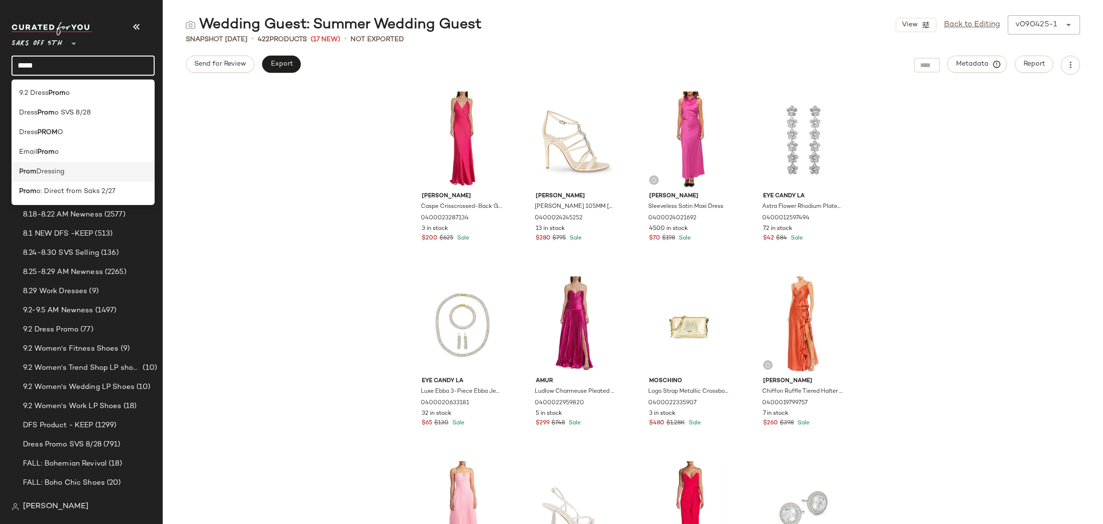
type input "****"
click at [56, 175] on span "Dressing" at bounding box center [50, 172] width 28 height 10
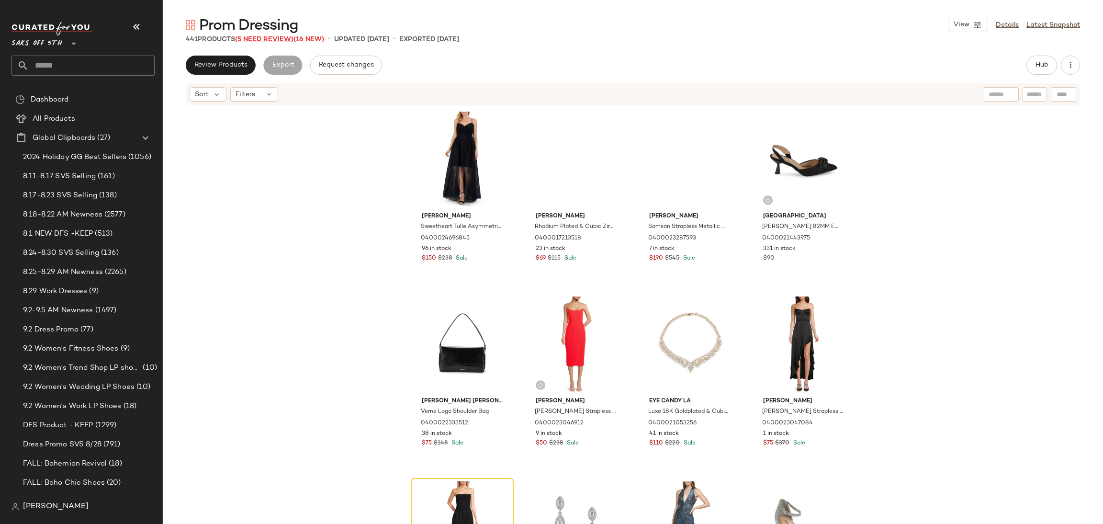
click at [265, 36] on span "(5 Need Review)" at bounding box center [264, 39] width 58 height 7
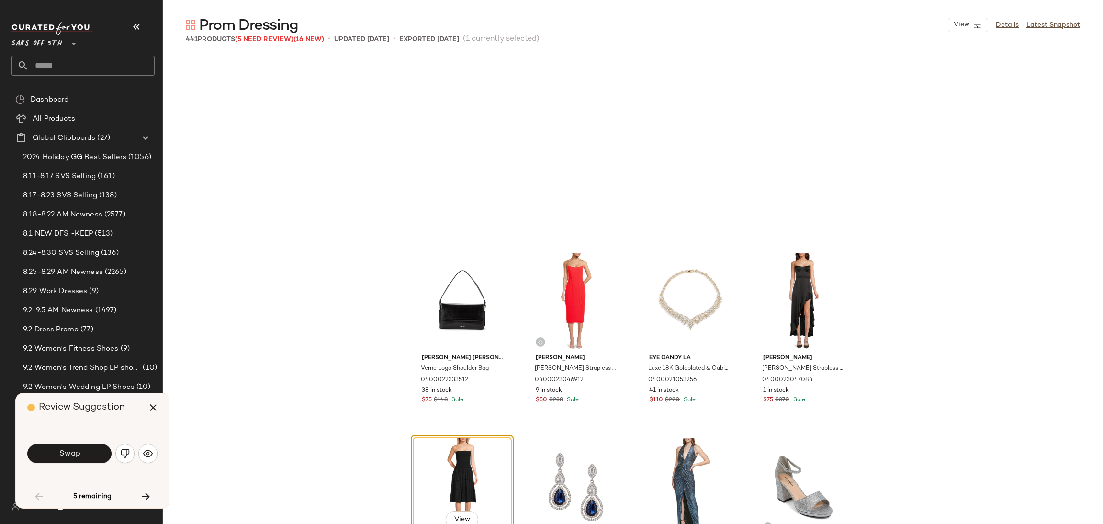
scroll to position [192, 0]
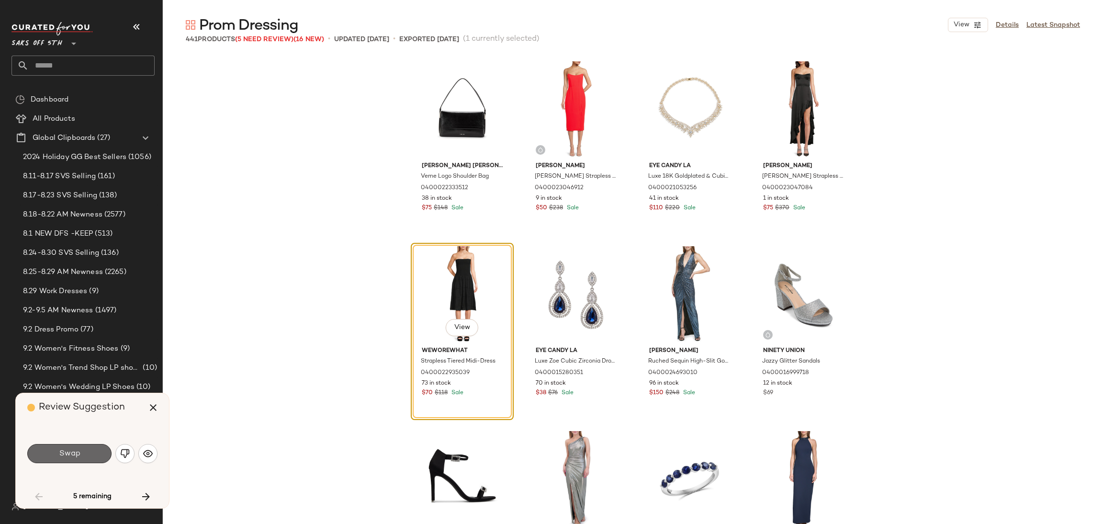
click at [90, 460] on button "Swap" at bounding box center [69, 453] width 84 height 19
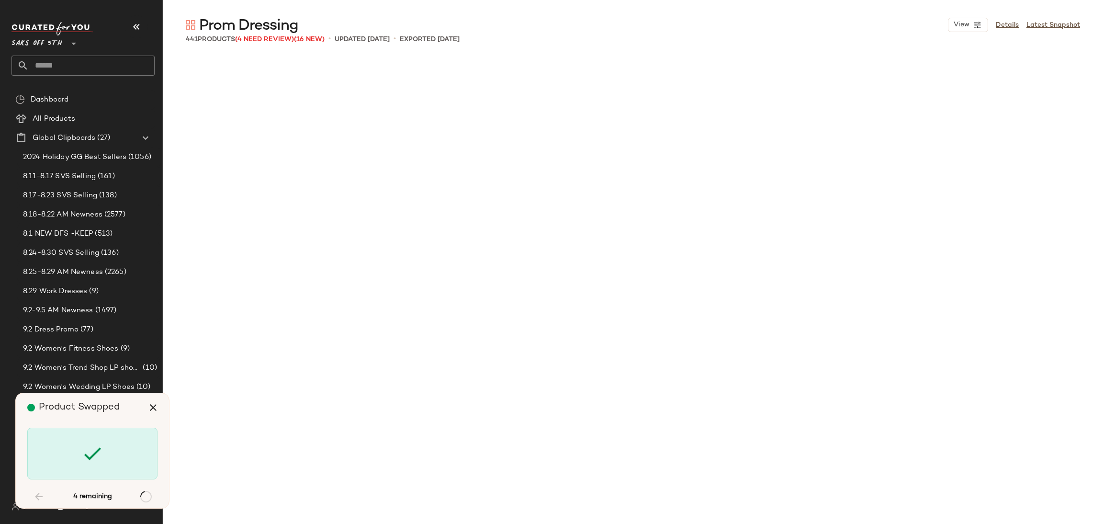
scroll to position [1478, 0]
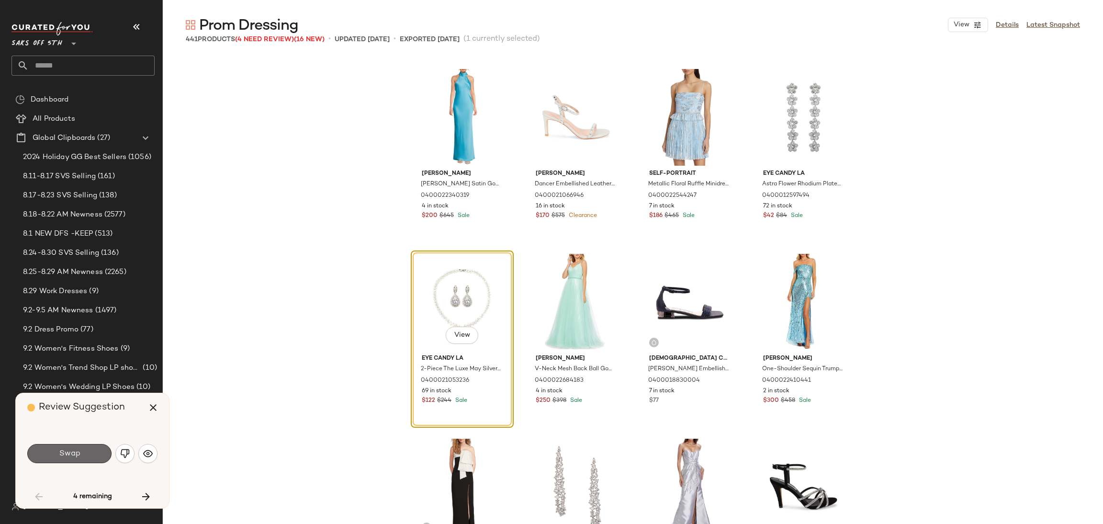
click at [91, 458] on button "Swap" at bounding box center [69, 453] width 84 height 19
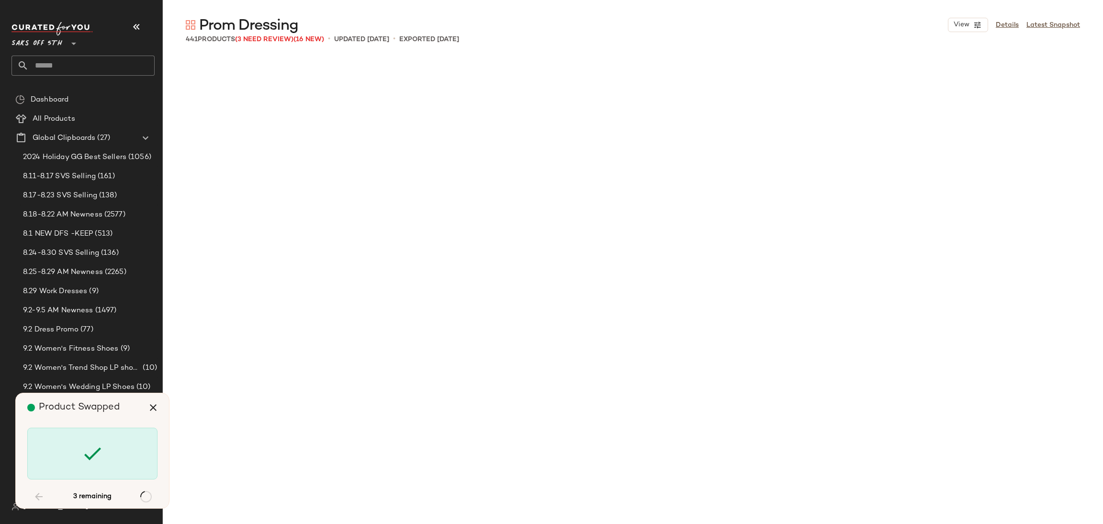
scroll to position [8315, 0]
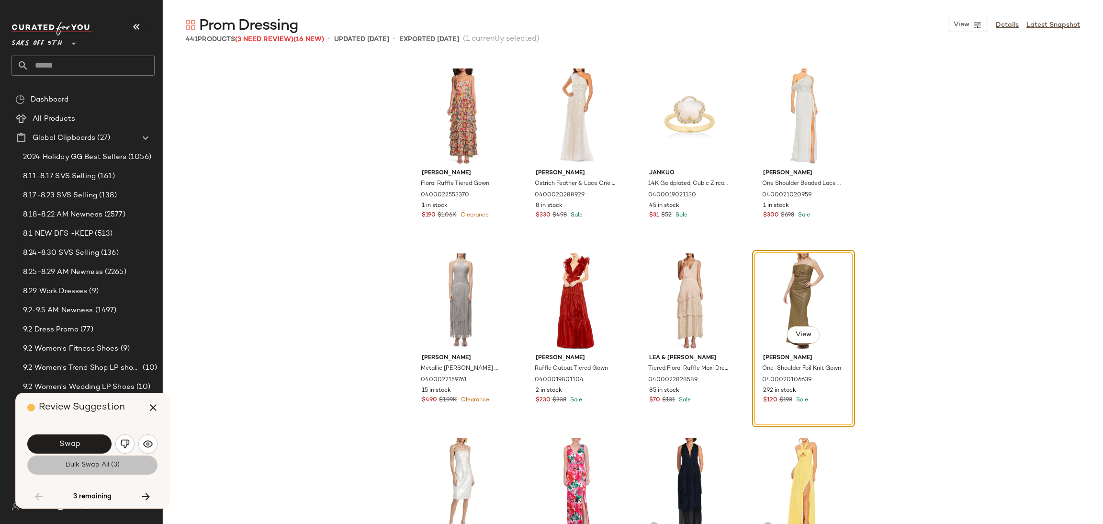
click at [91, 462] on span "Bulk Swap All (3)" at bounding box center [92, 465] width 55 height 8
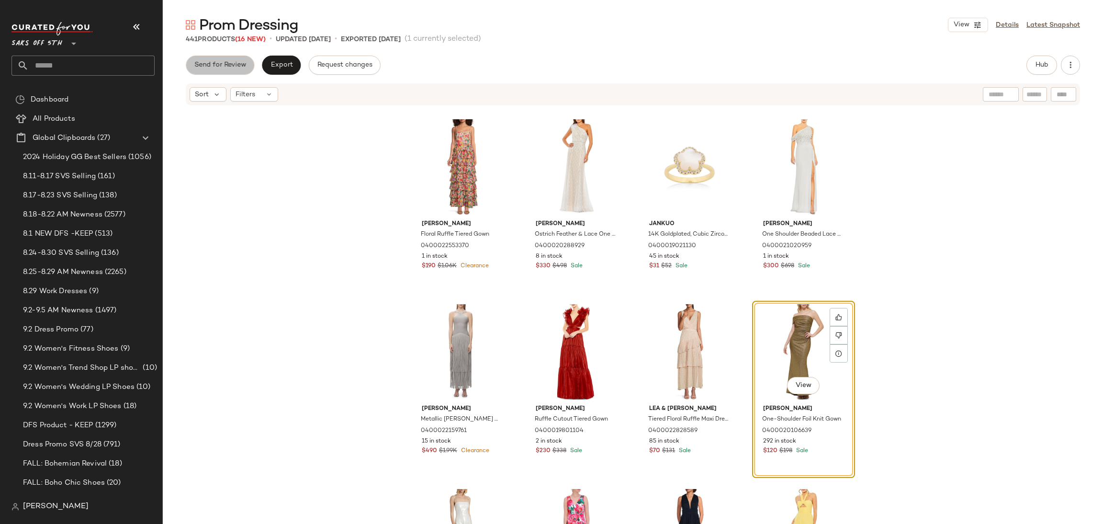
click at [236, 67] on span "Send for Review" at bounding box center [220, 65] width 52 height 8
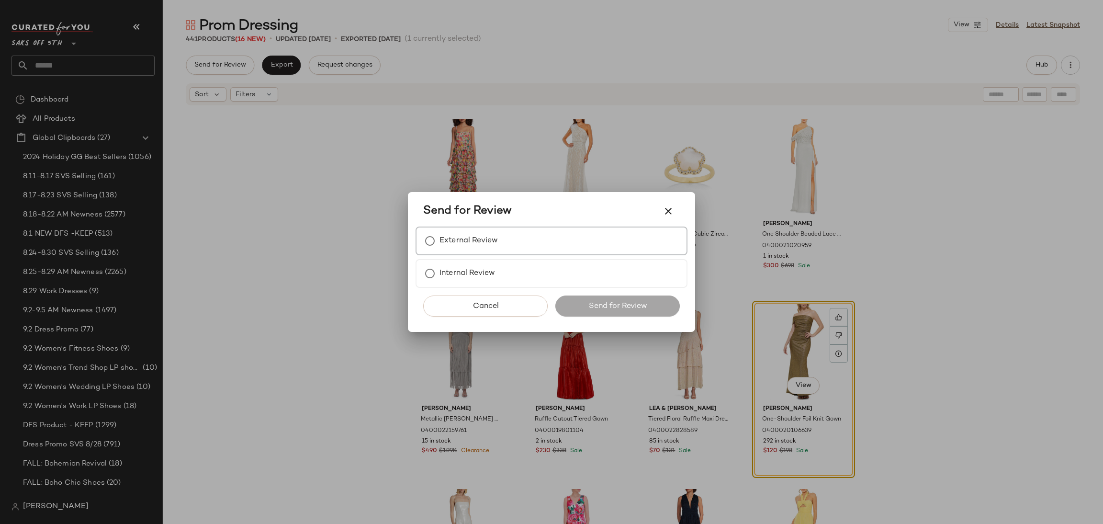
click at [477, 239] on label "External Review" at bounding box center [468, 240] width 58 height 19
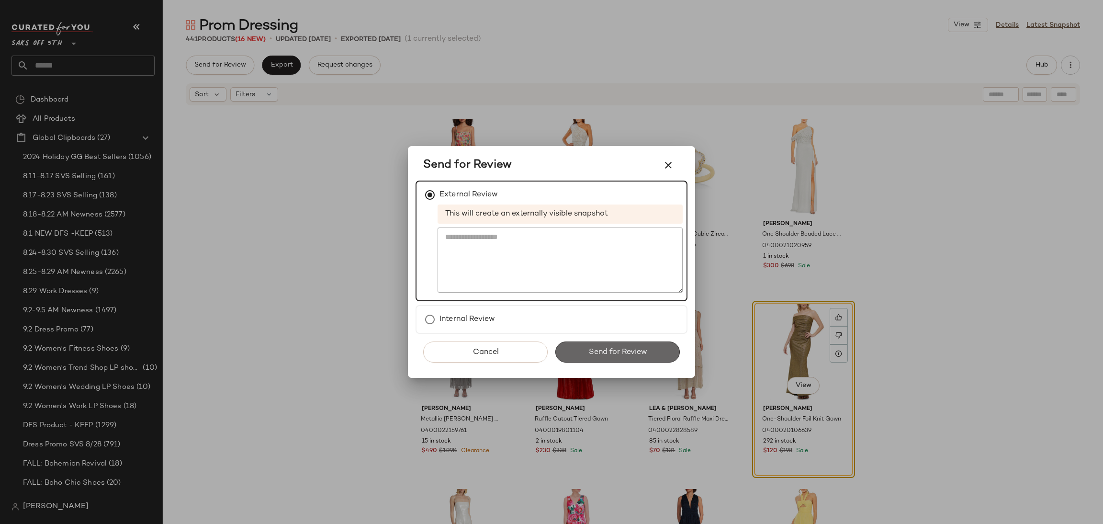
click at [599, 348] on span "Send for Review" at bounding box center [617, 352] width 59 height 9
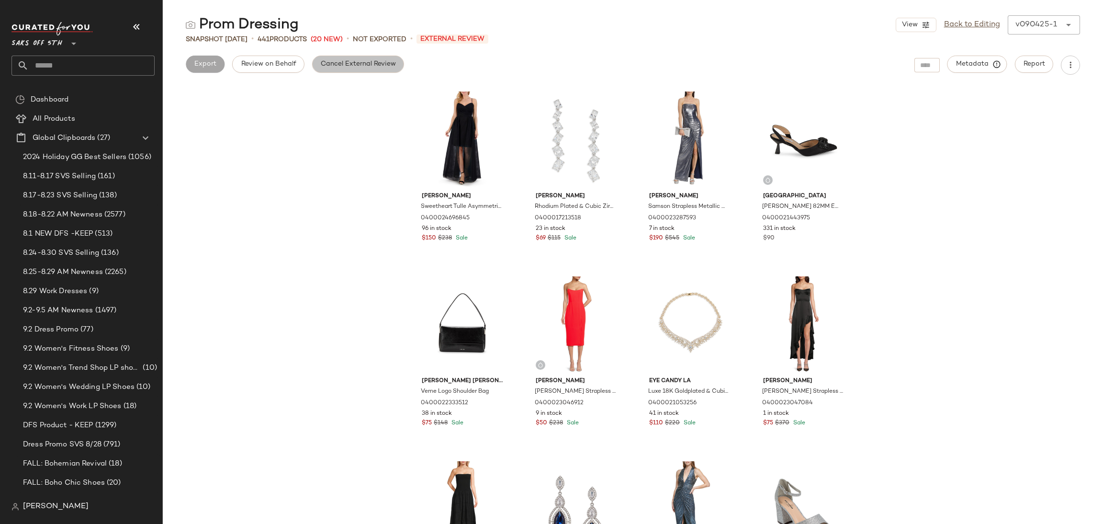
click at [356, 64] on span "Cancel External Review" at bounding box center [358, 64] width 76 height 8
click at [274, 60] on span "Export" at bounding box center [281, 64] width 22 height 8
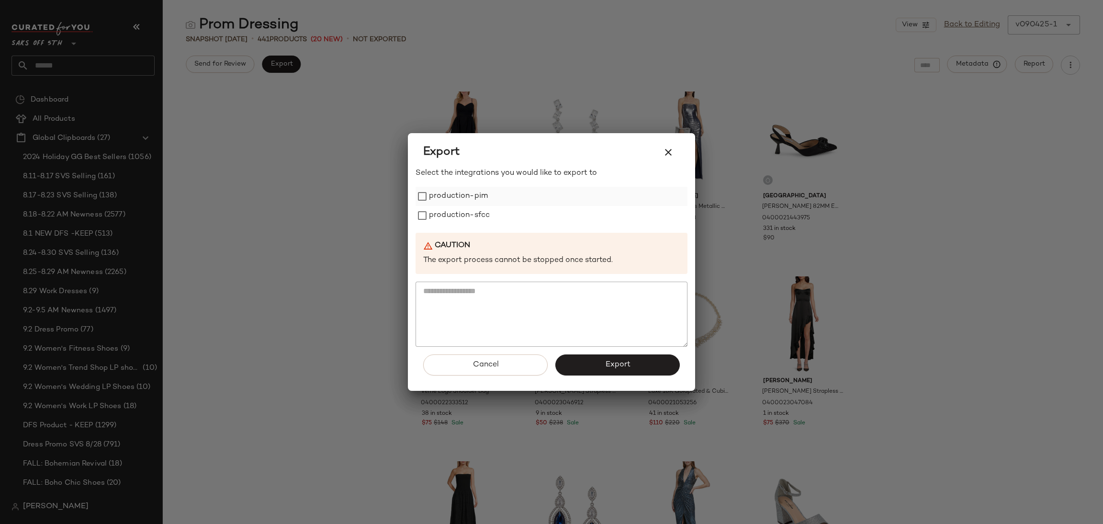
click at [429, 198] on label "production-pim" at bounding box center [458, 196] width 59 height 19
click at [429, 208] on label "production-sfcc" at bounding box center [459, 215] width 61 height 19
click at [598, 366] on button "Export" at bounding box center [617, 364] width 124 height 21
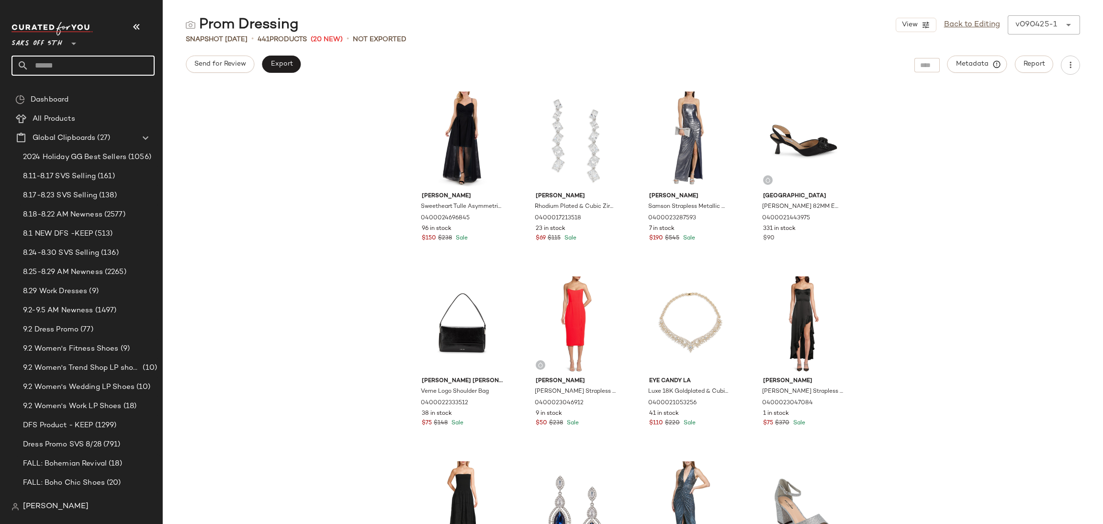
click at [90, 69] on input "text" at bounding box center [92, 66] width 126 height 20
type input "****"
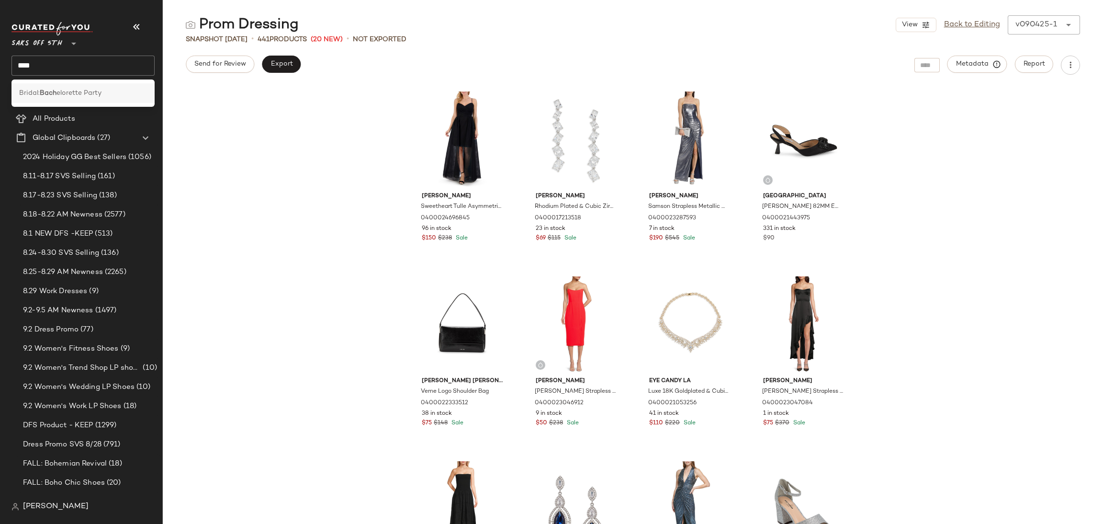
click at [82, 90] on span "elorette Party" at bounding box center [78, 93] width 45 height 10
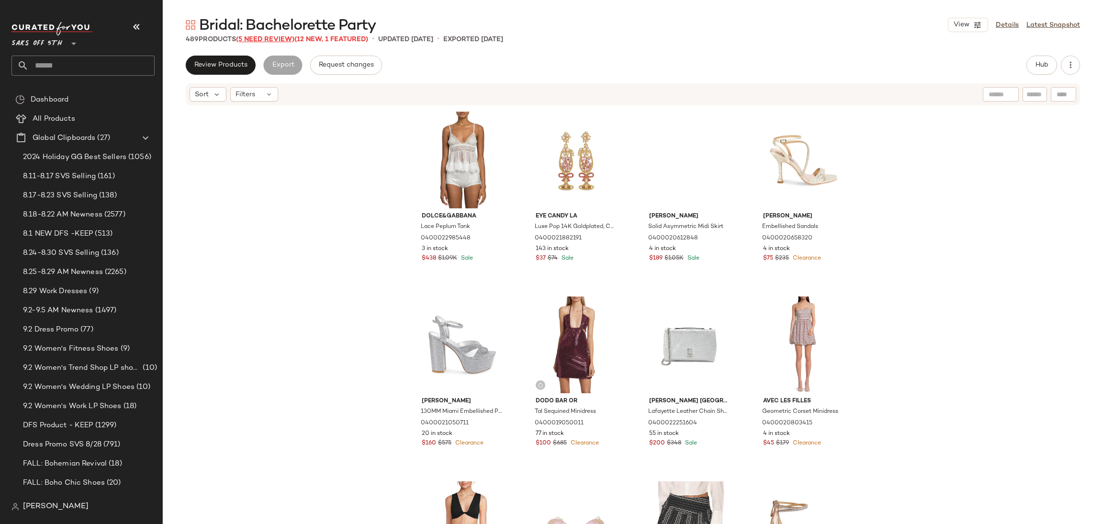
click at [272, 35] on span "Bridal: Bachelorette Party" at bounding box center [287, 25] width 177 height 19
click at [264, 41] on span "(5 Need Review)" at bounding box center [265, 39] width 58 height 7
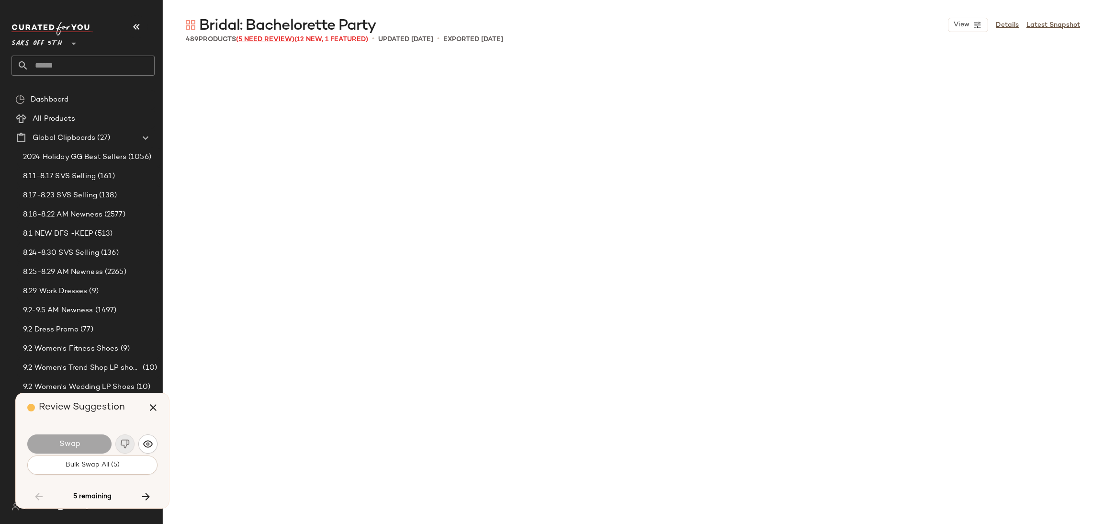
scroll to position [8500, 0]
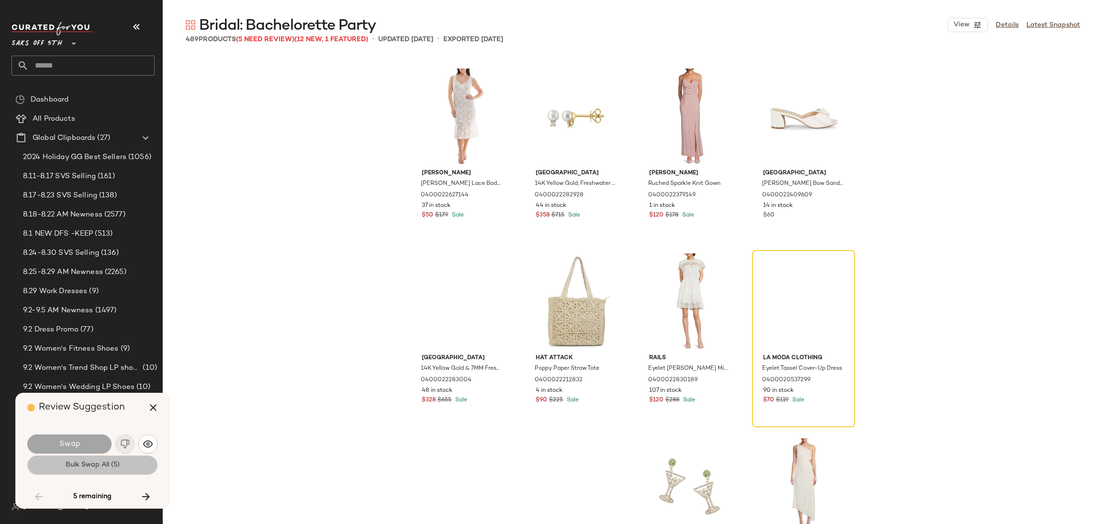
click at [74, 470] on button "Bulk Swap All (5)" at bounding box center [92, 464] width 130 height 19
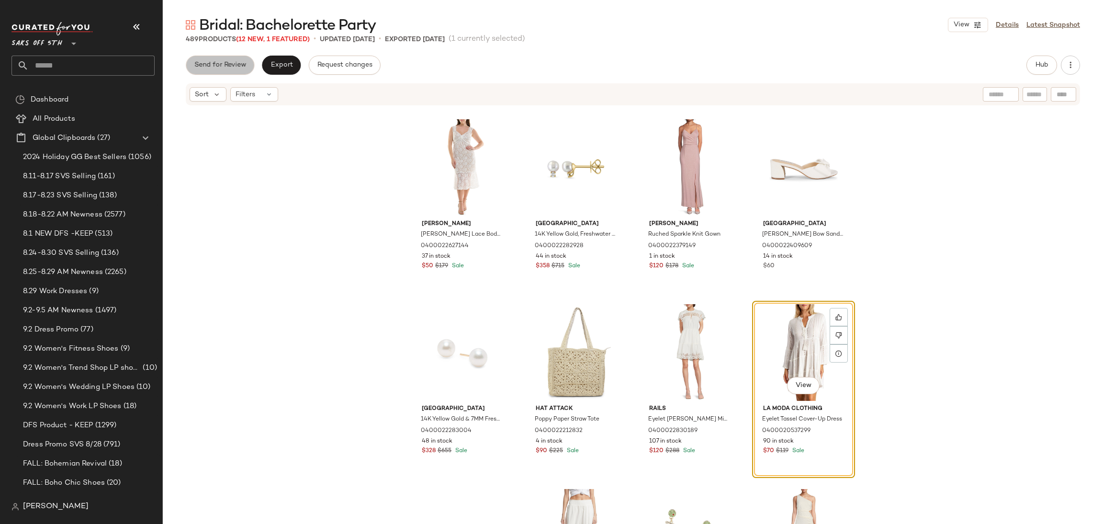
click at [221, 61] on span "Send for Review" at bounding box center [220, 65] width 52 height 8
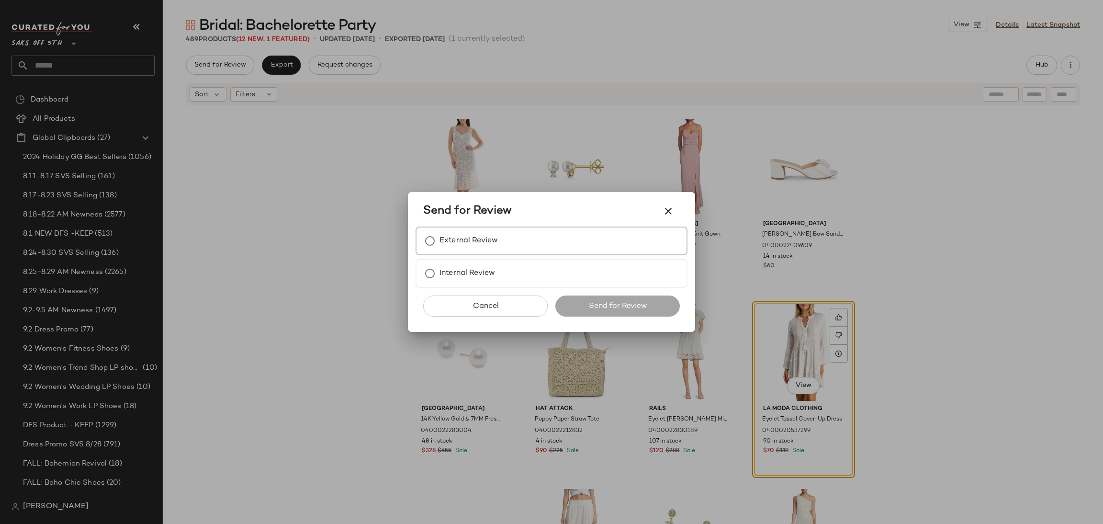
click at [464, 238] on label "External Review" at bounding box center [468, 240] width 58 height 19
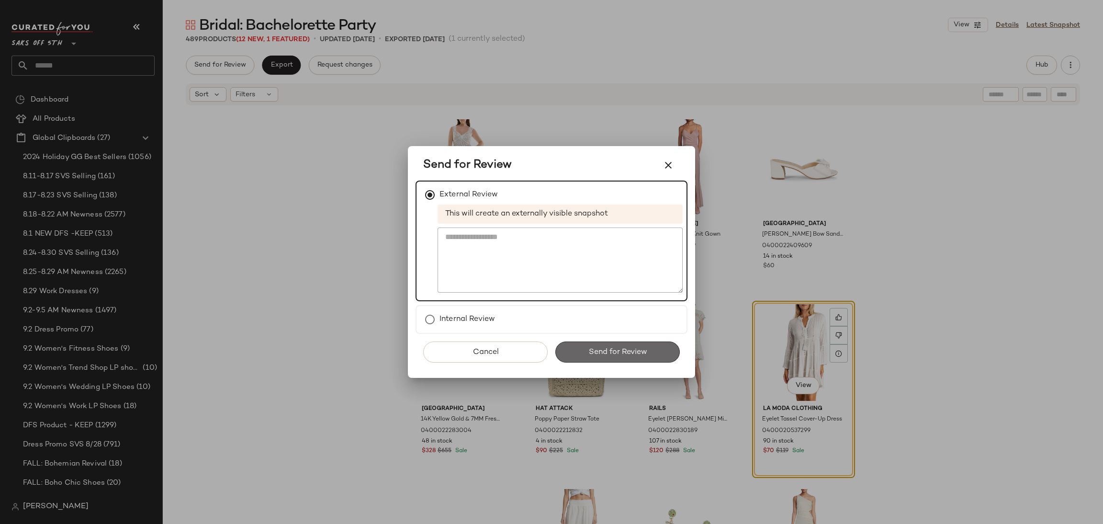
click at [596, 350] on span "Send for Review" at bounding box center [617, 352] width 59 height 9
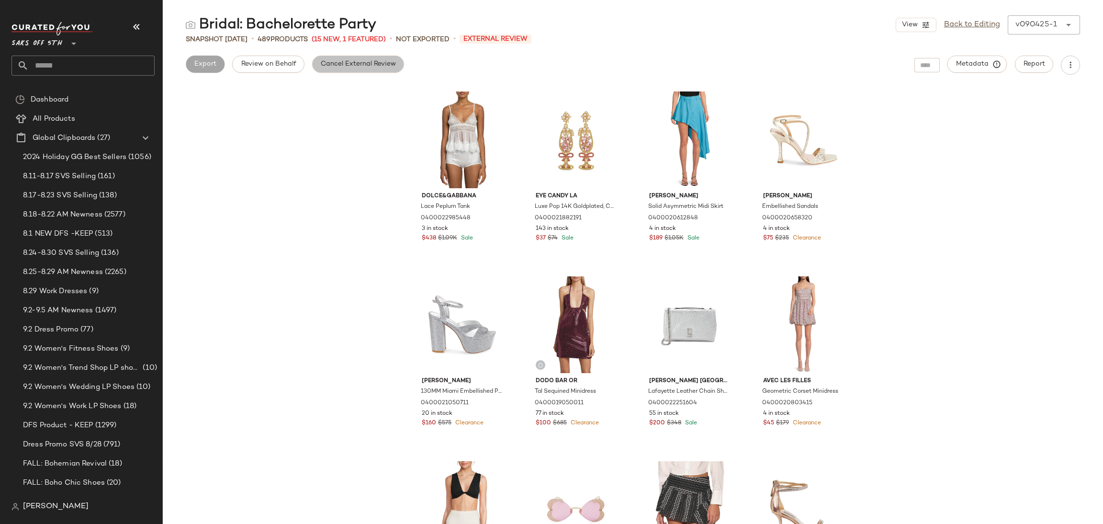
click at [341, 64] on span "Cancel External Review" at bounding box center [358, 64] width 76 height 8
click at [288, 61] on span "Export" at bounding box center [281, 64] width 22 height 8
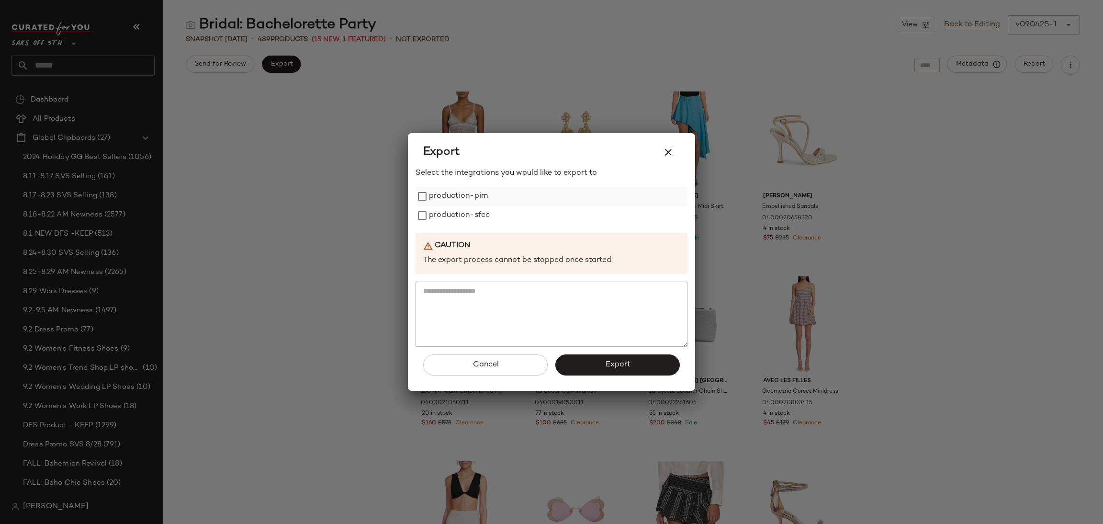
click at [440, 196] on label "production-pim" at bounding box center [458, 196] width 59 height 19
click at [442, 207] on label "production-sfcc" at bounding box center [459, 215] width 61 height 19
click at [599, 360] on button "Export" at bounding box center [617, 364] width 124 height 21
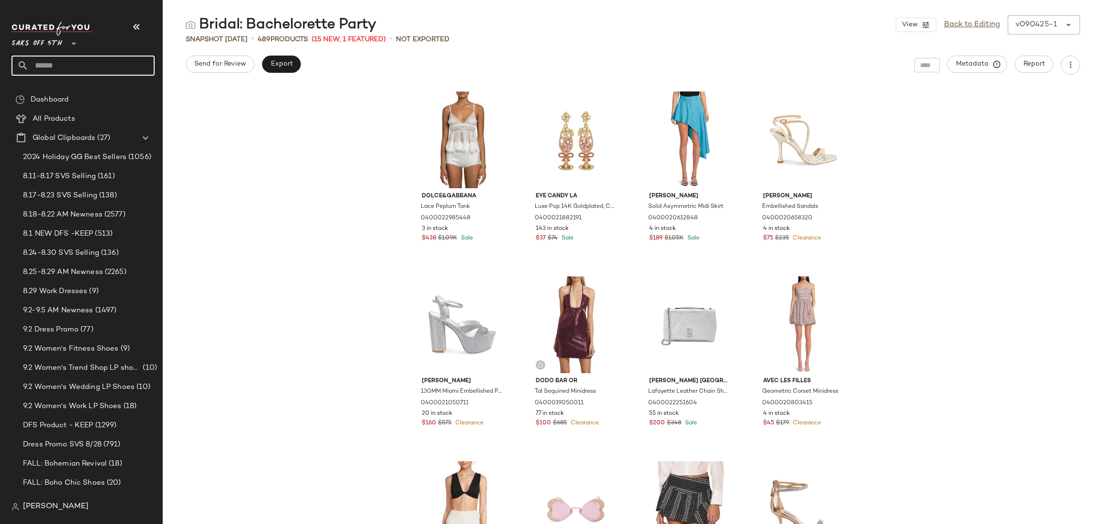
click at [85, 72] on input "text" at bounding box center [92, 66] width 126 height 20
type input "*****"
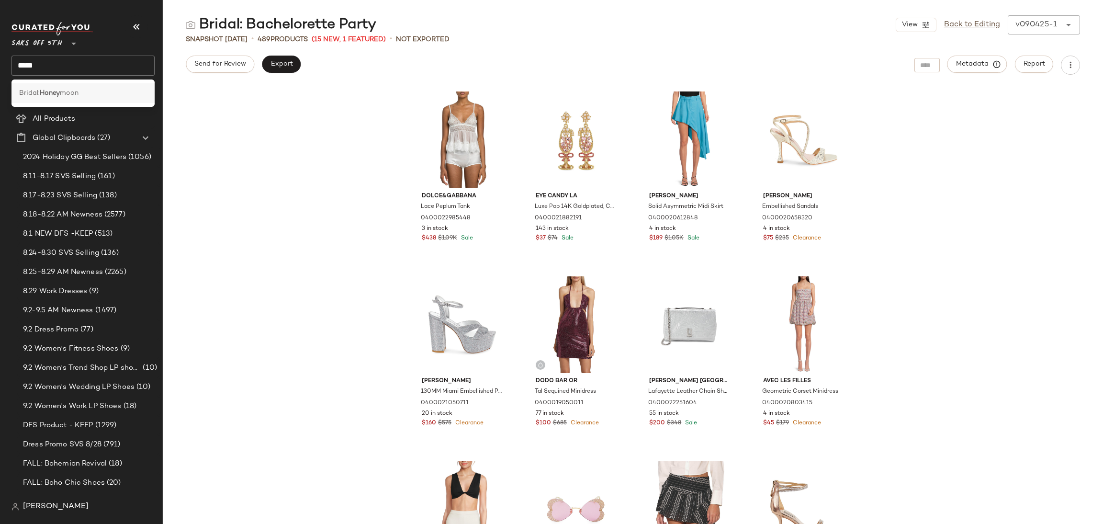
click at [73, 95] on span "moon" at bounding box center [69, 93] width 19 height 10
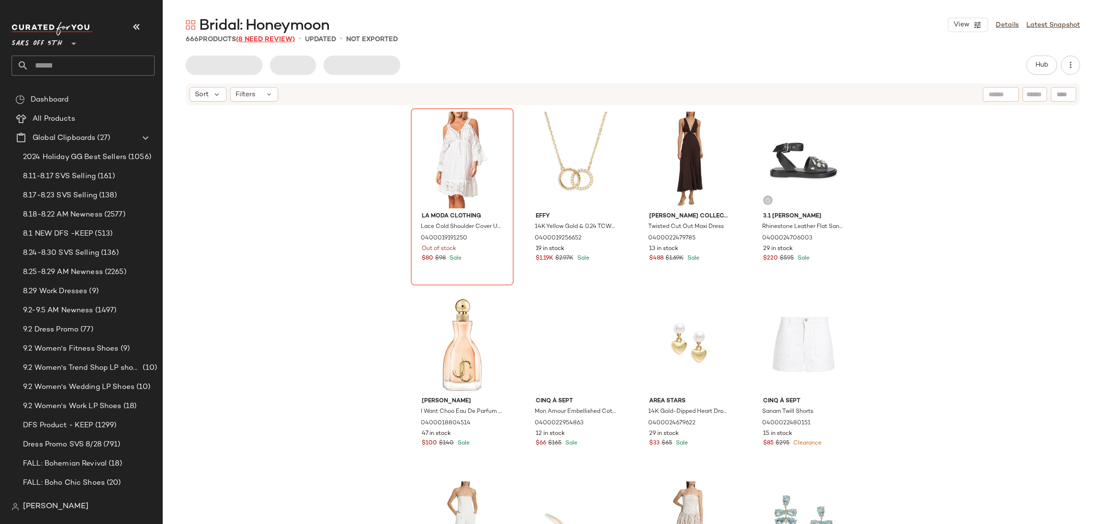
click at [260, 41] on span "(8 Need Review)" at bounding box center [265, 39] width 59 height 7
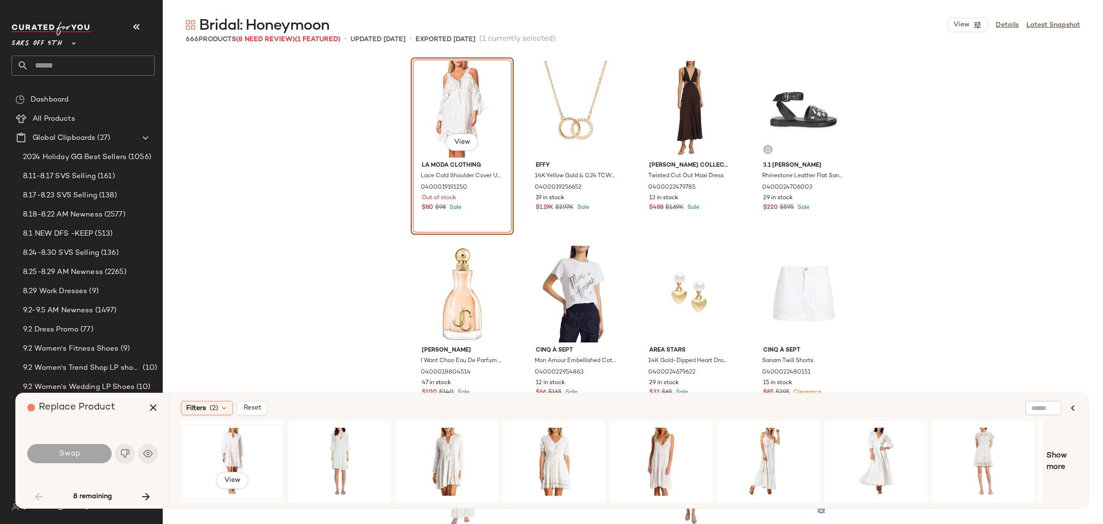
click at [225, 432] on div "View" at bounding box center [232, 461] width 96 height 68
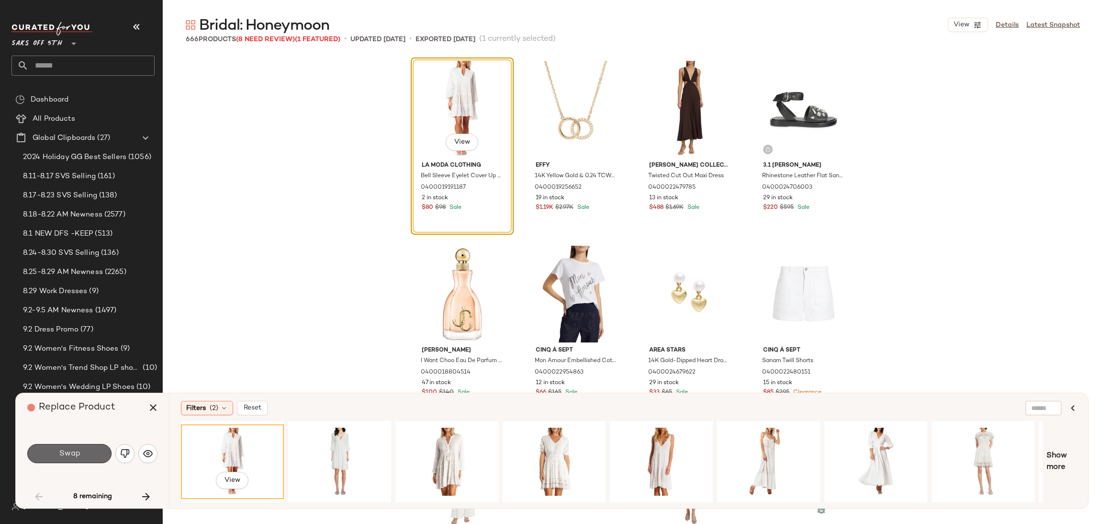
click at [100, 449] on button "Swap" at bounding box center [69, 453] width 84 height 19
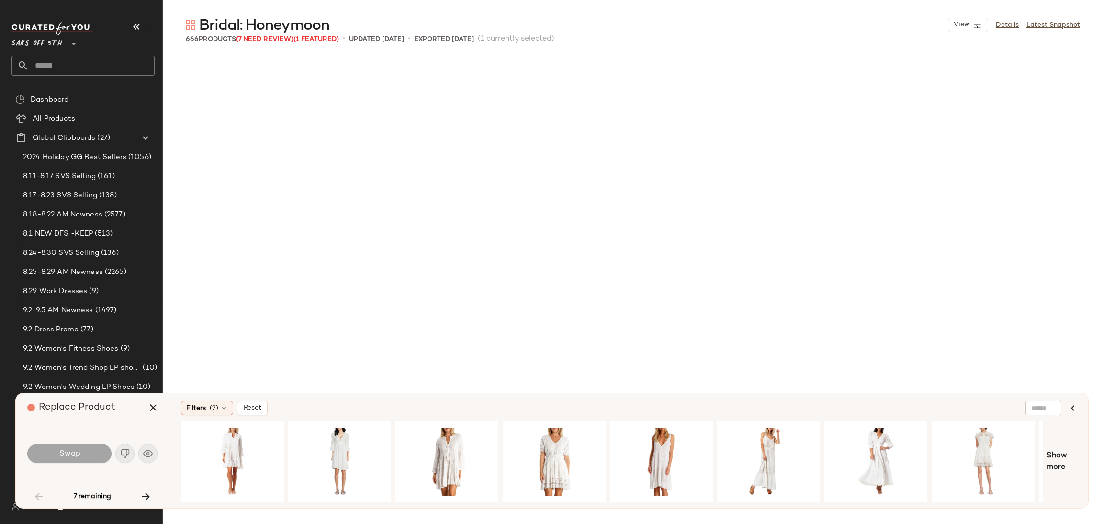
scroll to position [2217, 0]
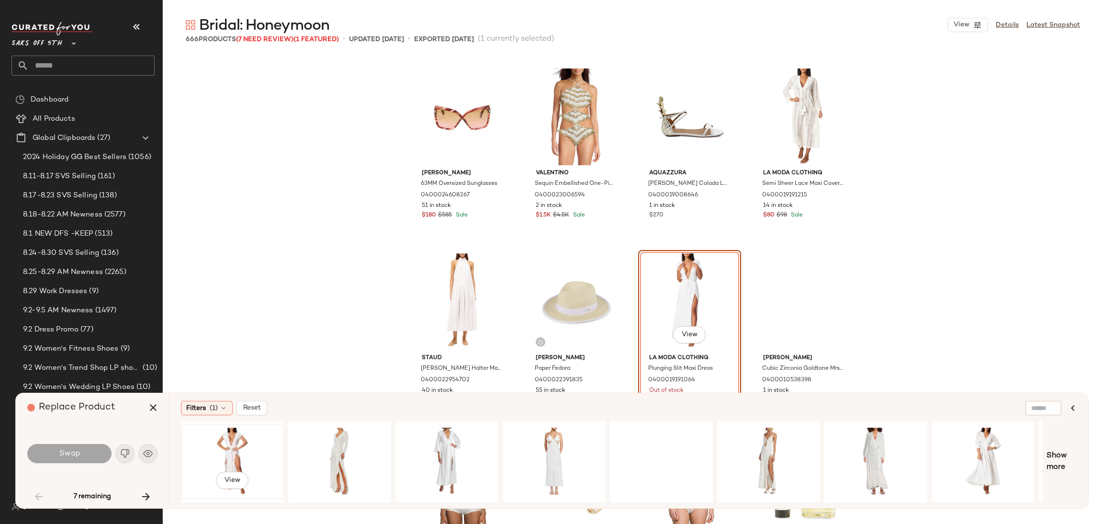
click at [201, 441] on div "View" at bounding box center [232, 461] width 96 height 68
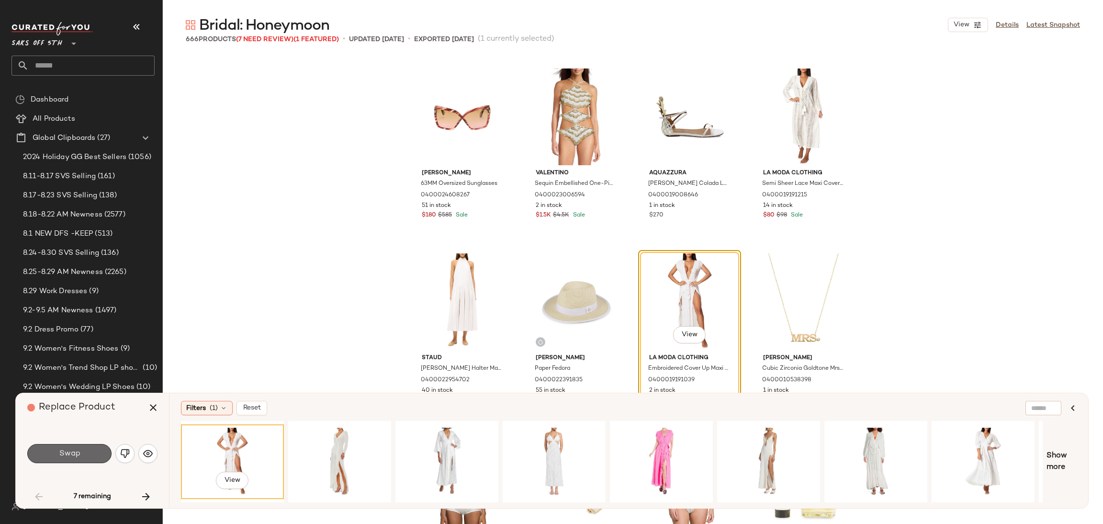
click at [80, 458] on button "Swap" at bounding box center [69, 453] width 84 height 19
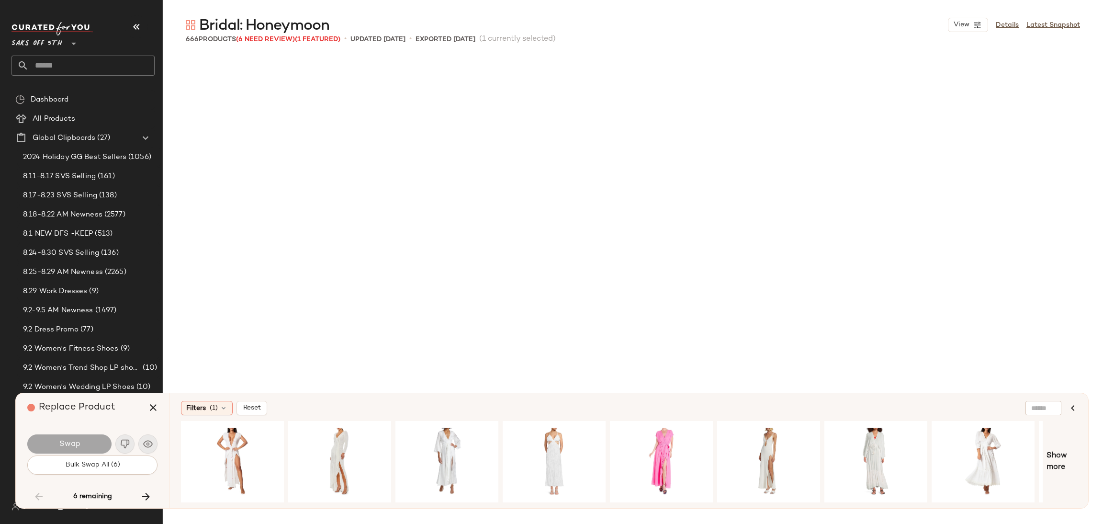
scroll to position [6282, 0]
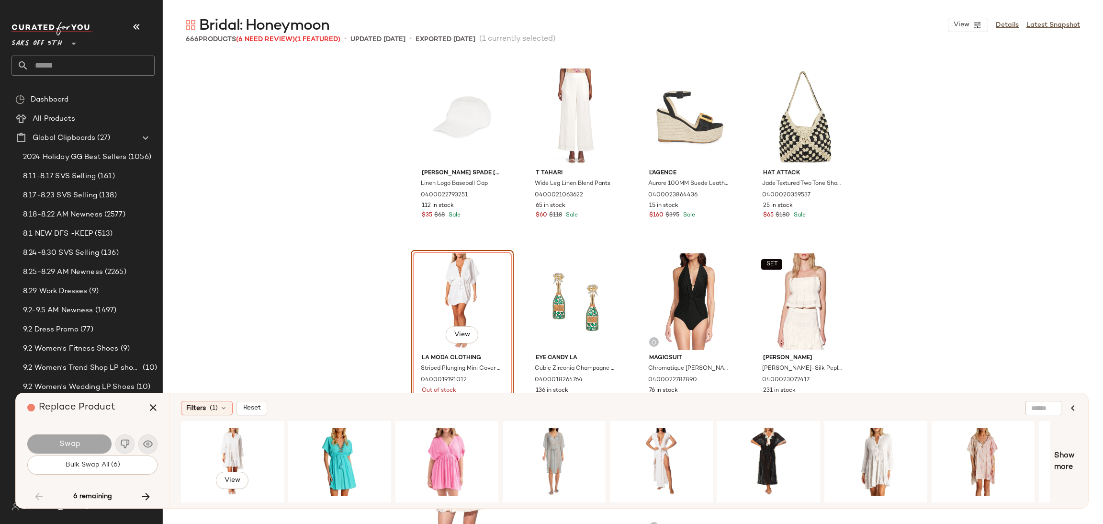
click at [214, 445] on div "View" at bounding box center [232, 461] width 96 height 68
click at [99, 446] on button "Swap" at bounding box center [69, 443] width 84 height 19
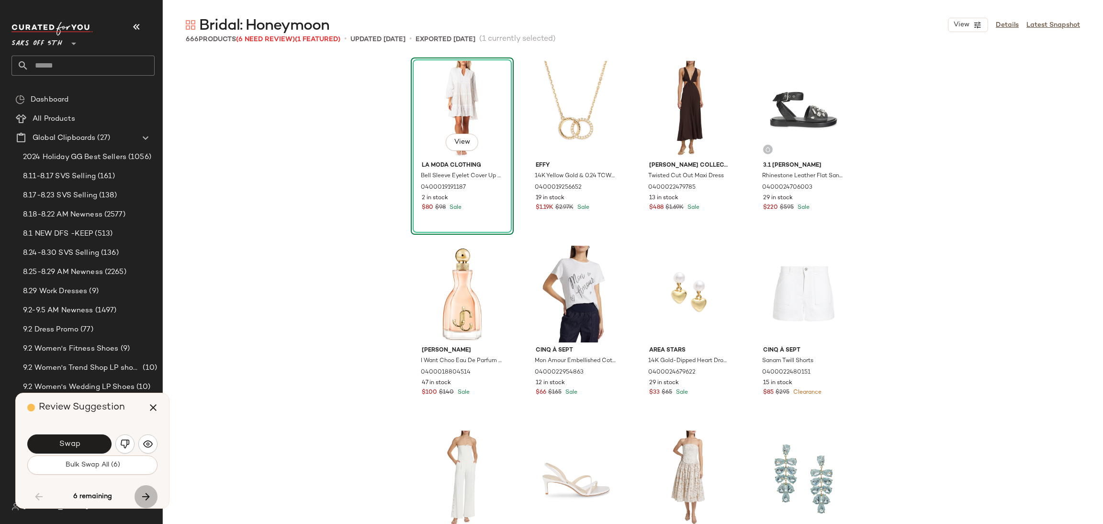
click at [150, 499] on icon "button" at bounding box center [145, 496] width 11 height 11
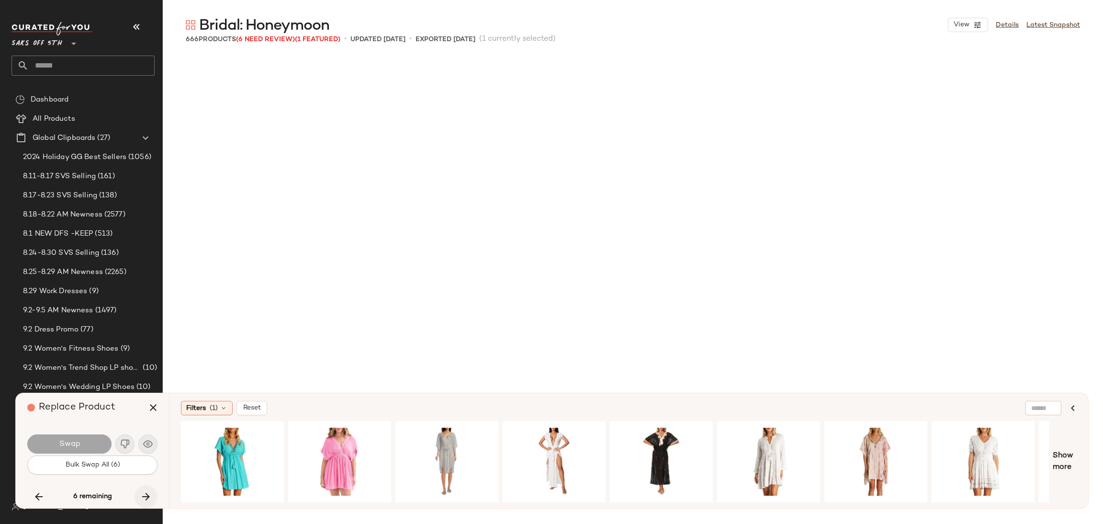
scroll to position [6652, 0]
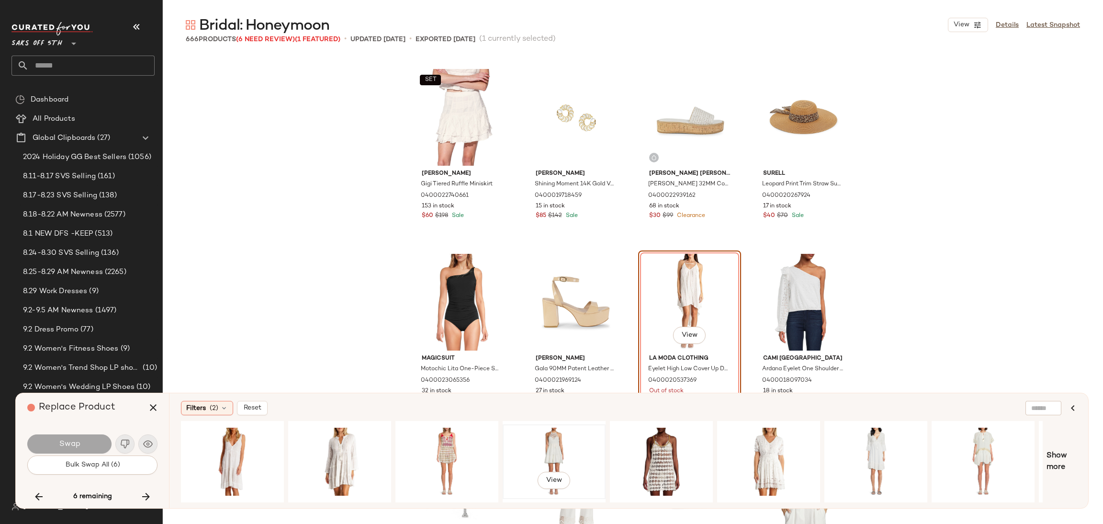
click at [553, 439] on div "View" at bounding box center [554, 461] width 96 height 68
click at [77, 439] on span "Swap" at bounding box center [69, 443] width 22 height 9
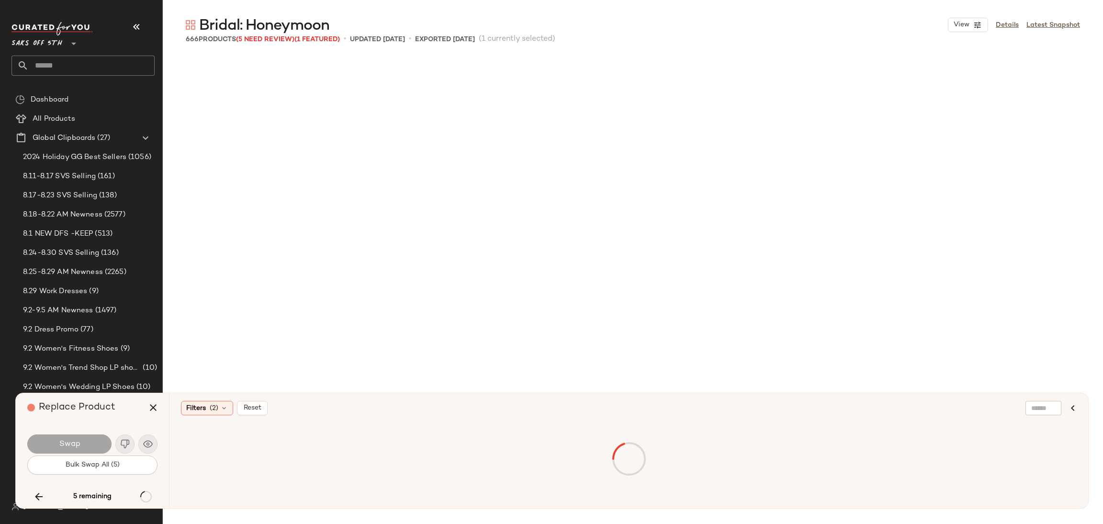
scroll to position [7391, 0]
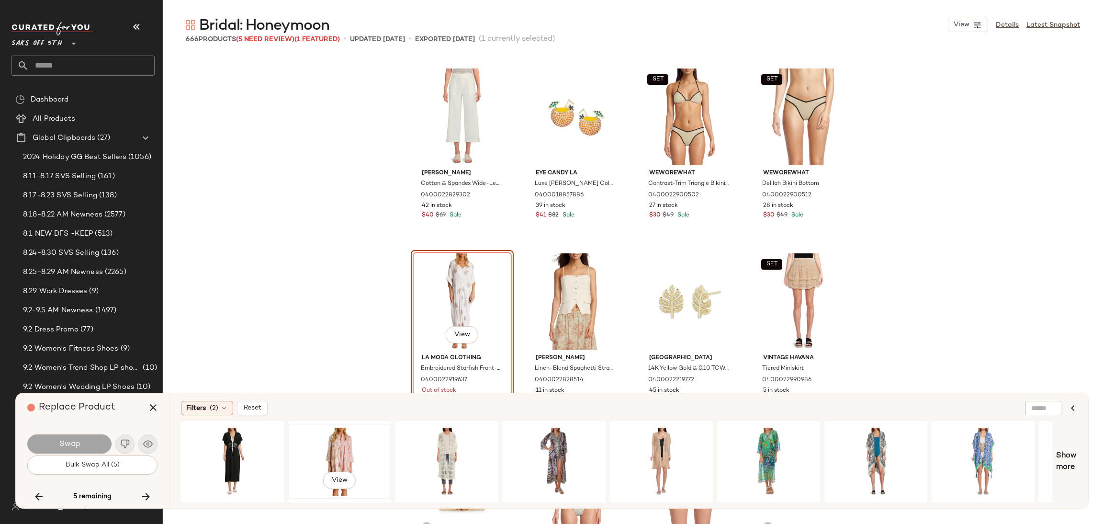
click at [330, 439] on div "View" at bounding box center [340, 461] width 96 height 68
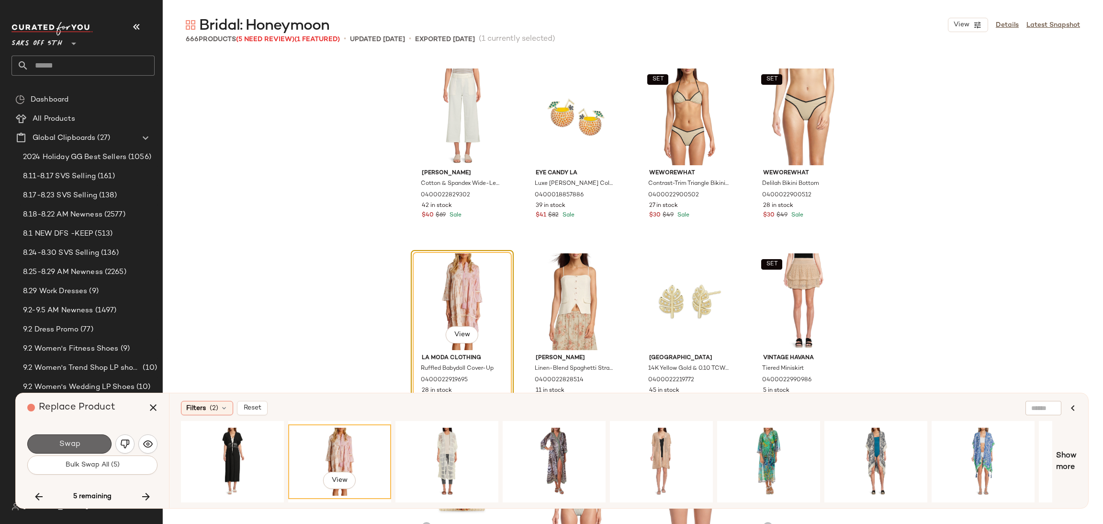
click at [61, 437] on button "Swap" at bounding box center [69, 443] width 84 height 19
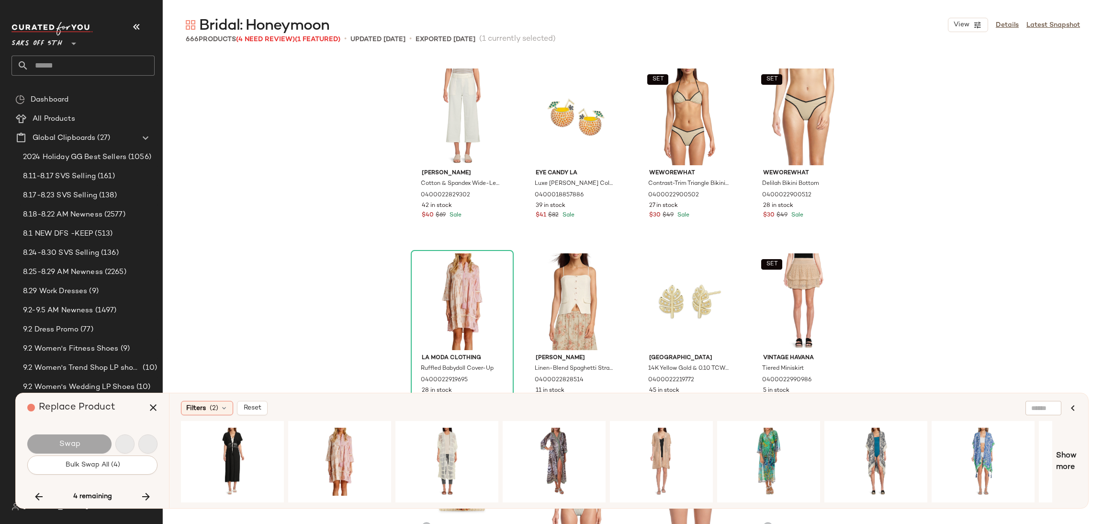
scroll to position [18662, 0]
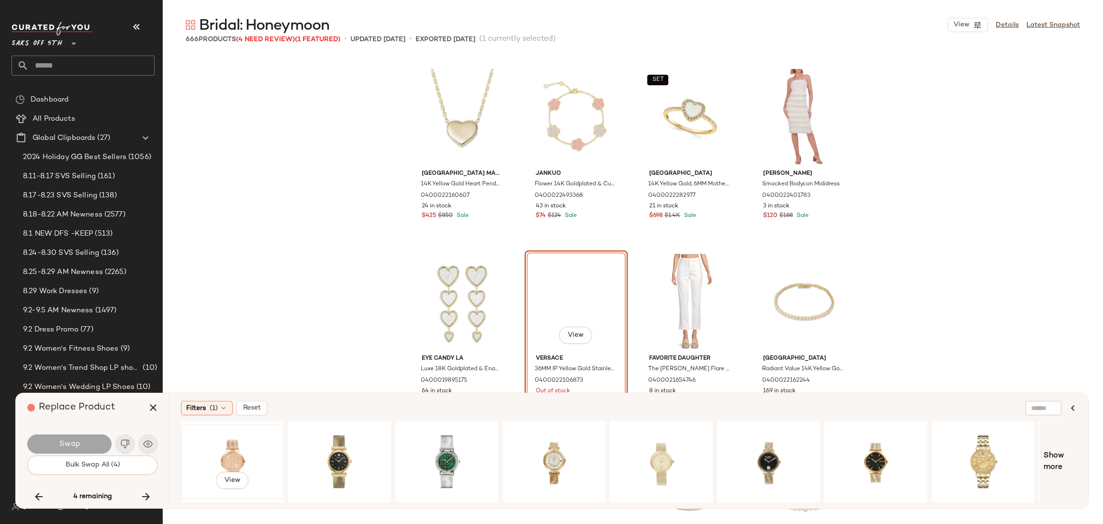
click at [230, 451] on div "View" at bounding box center [232, 461] width 96 height 68
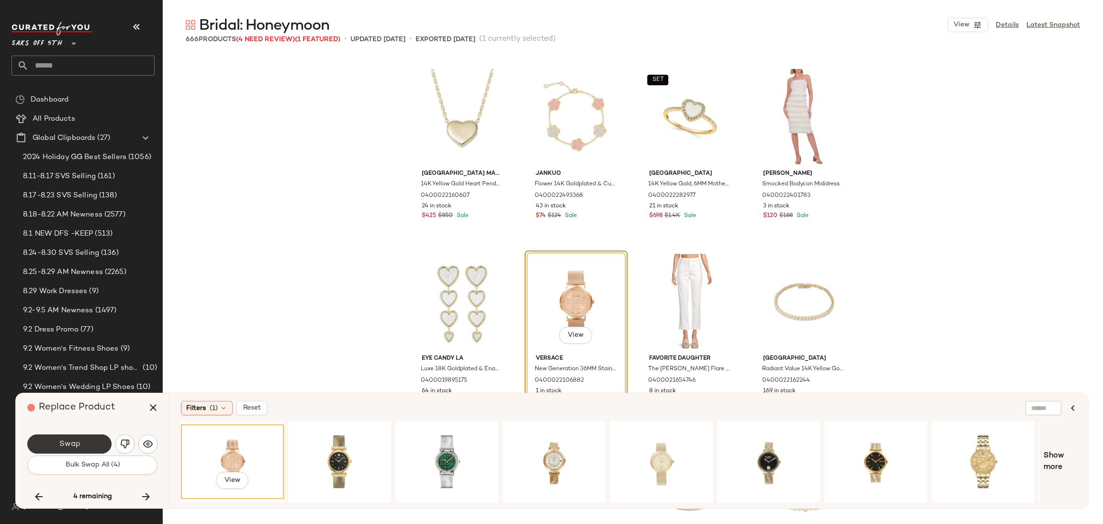
click at [105, 444] on button "Swap" at bounding box center [69, 443] width 84 height 19
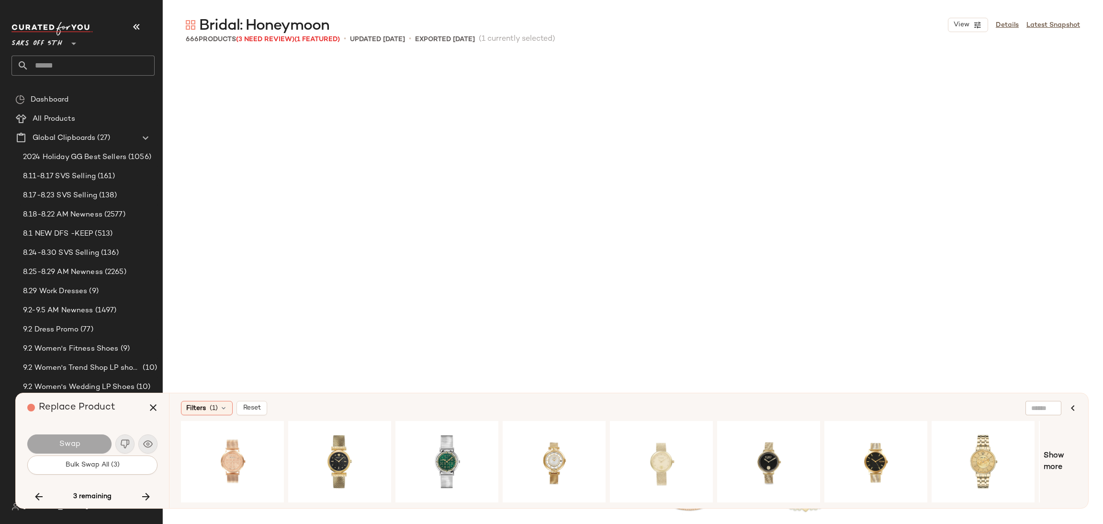
scroll to position [19032, 0]
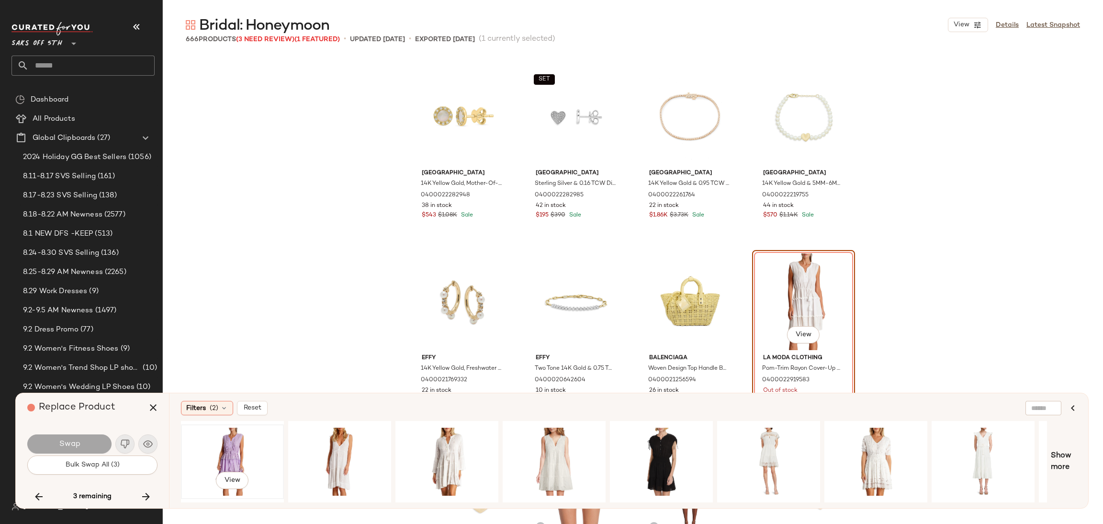
click at [216, 443] on div "View" at bounding box center [232, 461] width 96 height 68
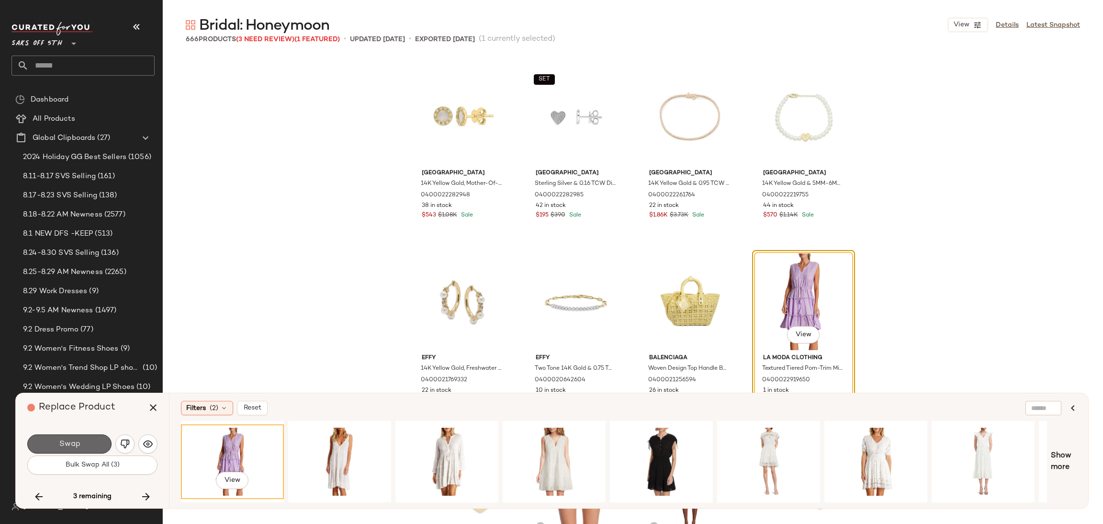
click at [94, 442] on button "Swap" at bounding box center [69, 443] width 84 height 19
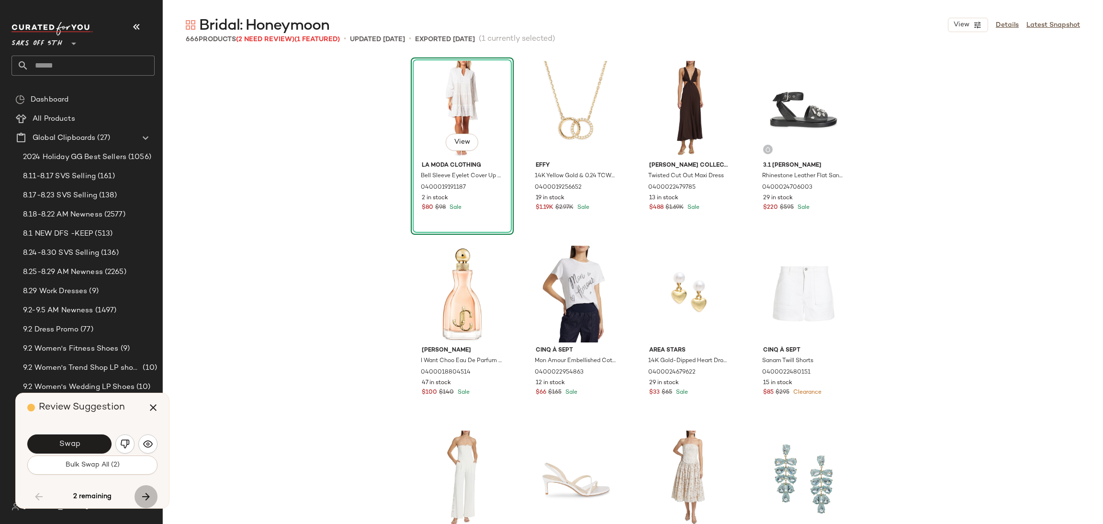
click at [149, 493] on icon "button" at bounding box center [145, 496] width 11 height 11
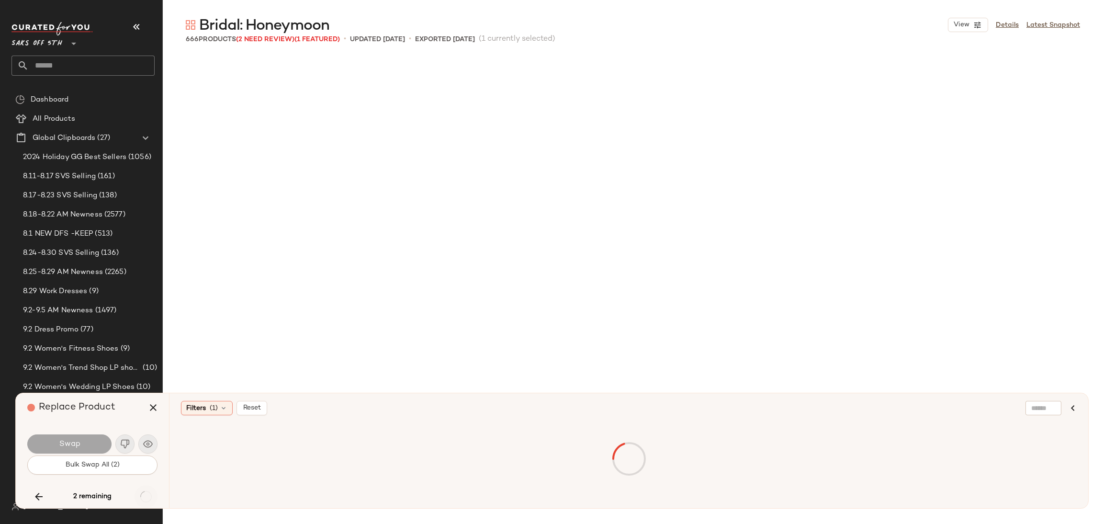
scroll to position [26793, 0]
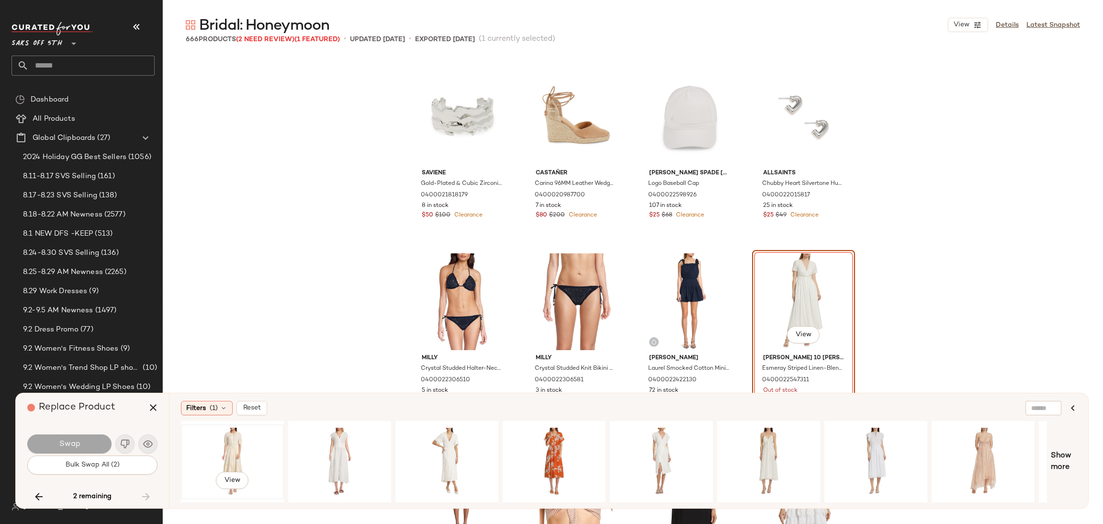
click at [230, 438] on div "View" at bounding box center [232, 461] width 96 height 68
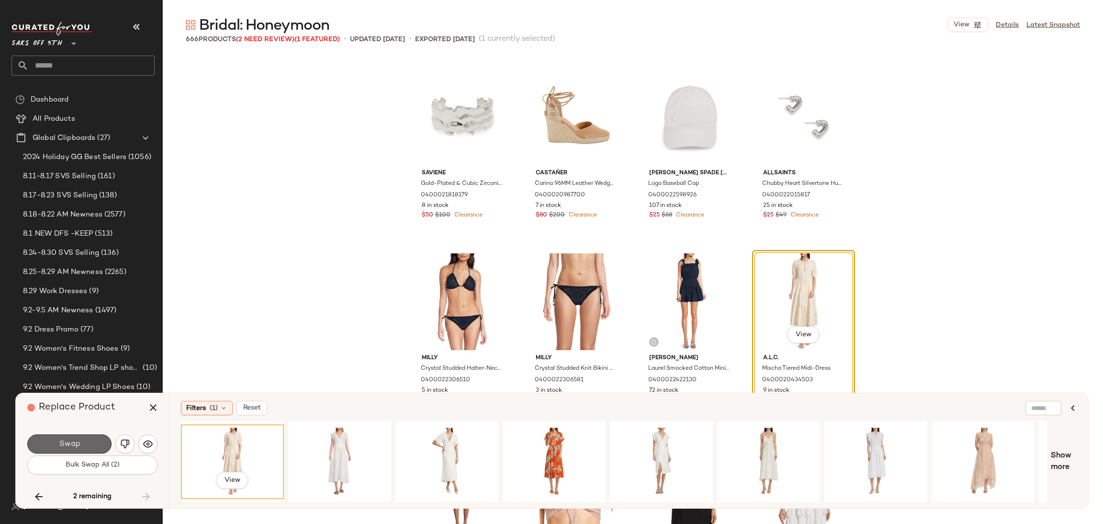
click at [85, 438] on button "Swap" at bounding box center [69, 443] width 84 height 19
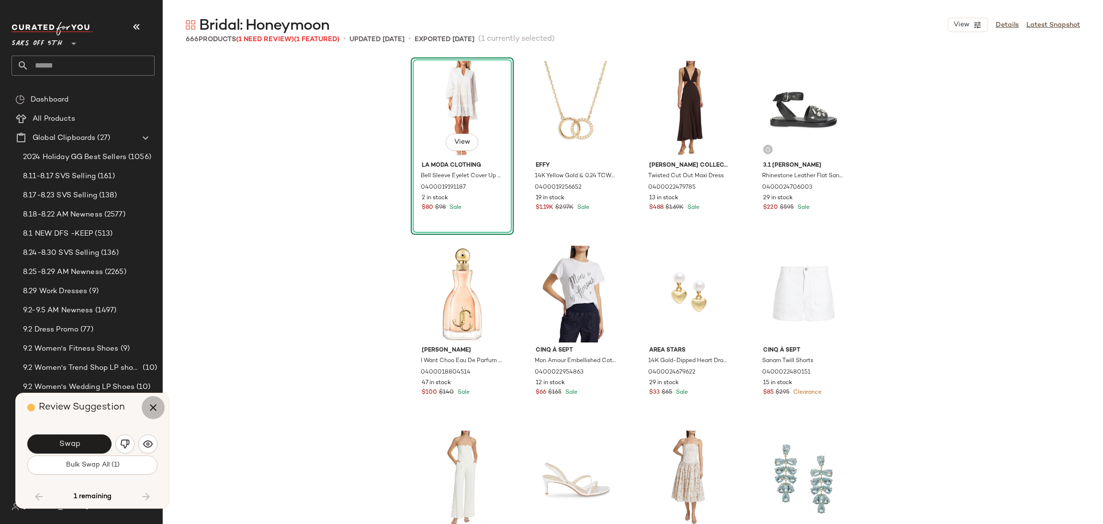
click at [151, 406] on icon "button" at bounding box center [152, 407] width 11 height 11
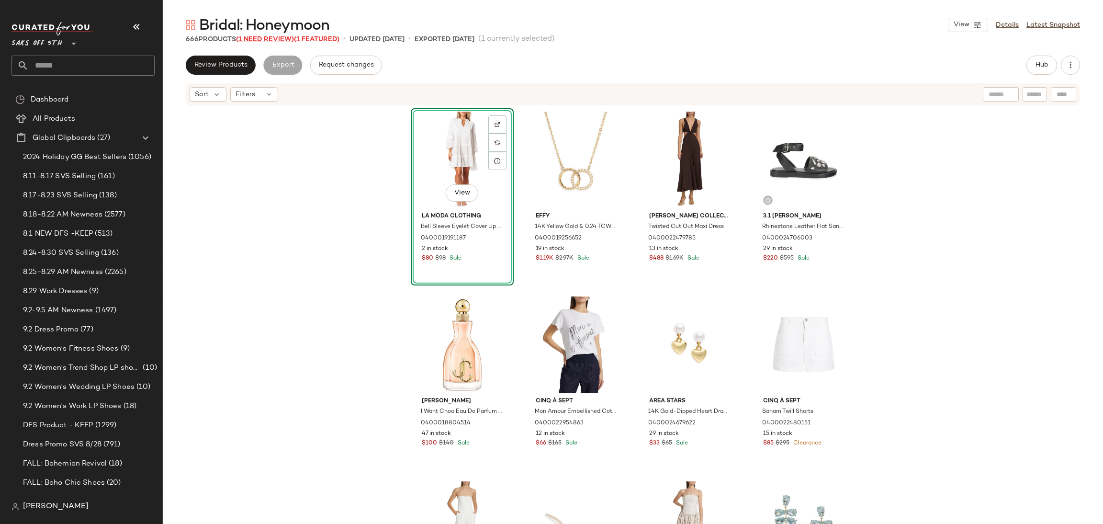
click at [288, 41] on span "(1 Need Review)" at bounding box center [265, 39] width 58 height 7
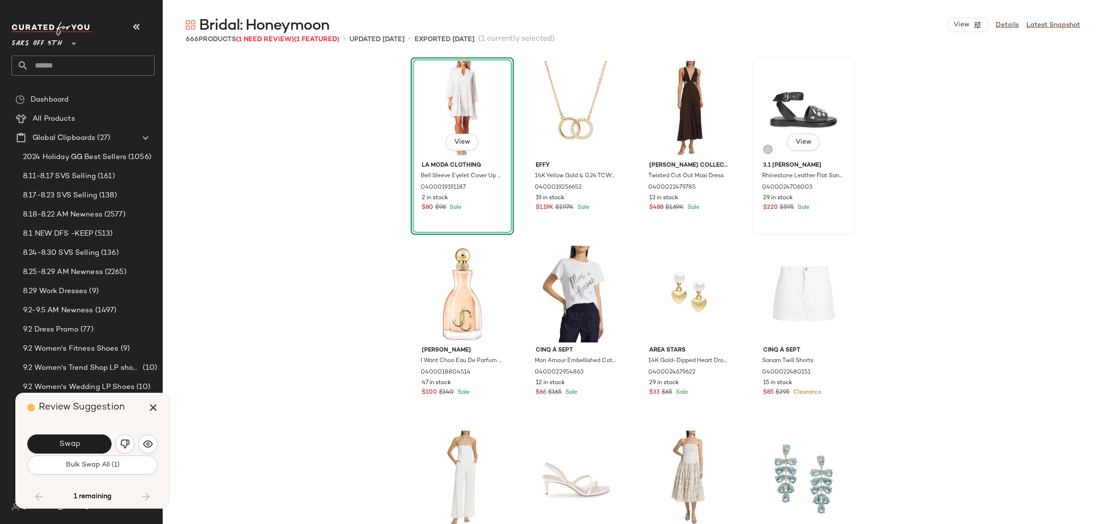
drag, startPoint x: 1092, startPoint y: 55, endPoint x: 780, endPoint y: 88, distance: 313.8
click at [780, 88] on div "View La Moda Clothing Bell Sleeve Eyelet Cover Up Minidress 0400019191187 2 in …" at bounding box center [633, 310] width 940 height 508
click at [156, 406] on icon "button" at bounding box center [152, 407] width 11 height 11
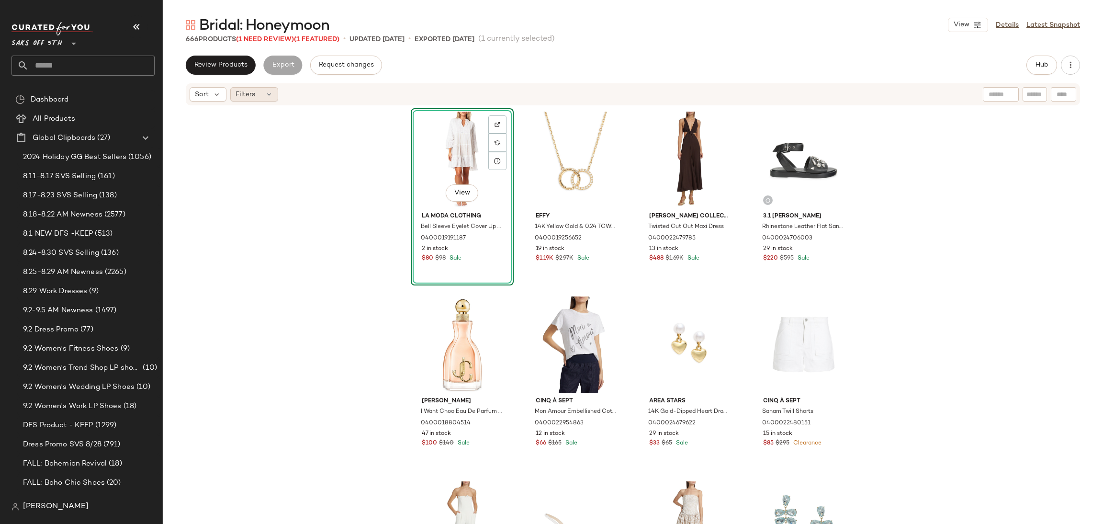
click at [252, 97] on span "Filters" at bounding box center [246, 95] width 20 height 10
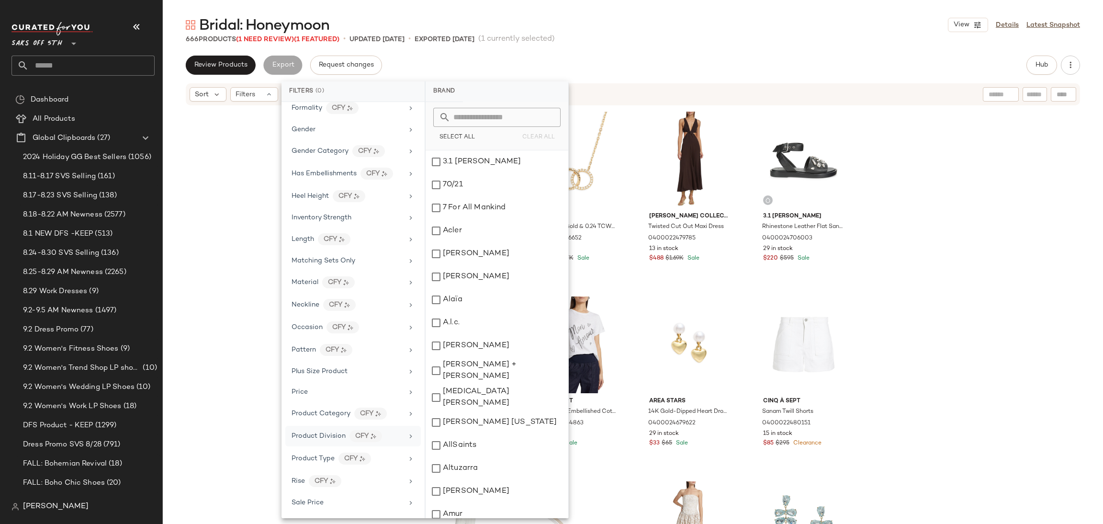
scroll to position [395, 0]
click at [325, 477] on span "Total Inventory" at bounding box center [316, 480] width 48 height 7
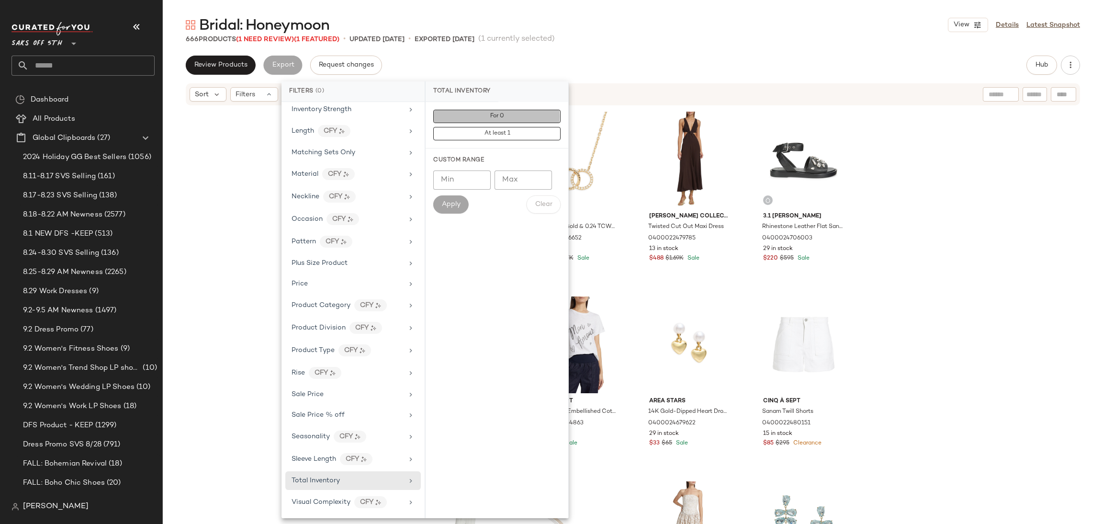
click at [484, 117] on button "For 0" at bounding box center [496, 116] width 127 height 13
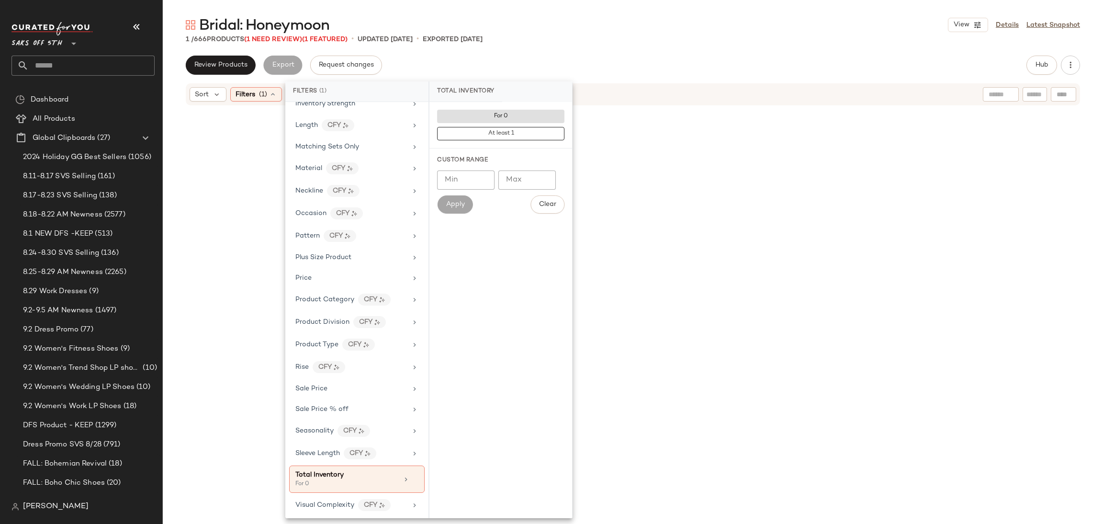
click at [599, 57] on div "Review Products Export Request changes Hub" at bounding box center [633, 65] width 894 height 19
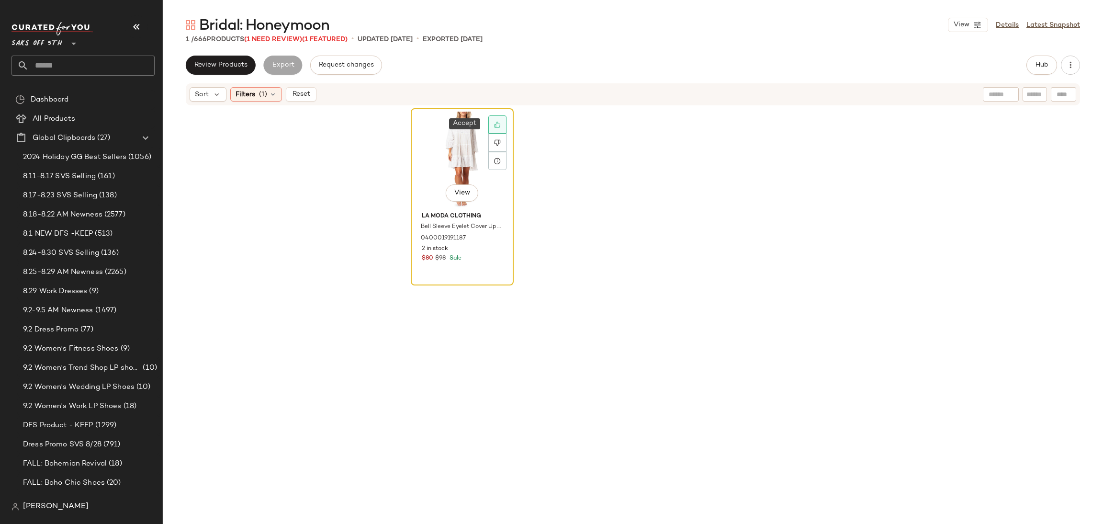
click at [494, 122] on icon at bounding box center [497, 125] width 6 height 6
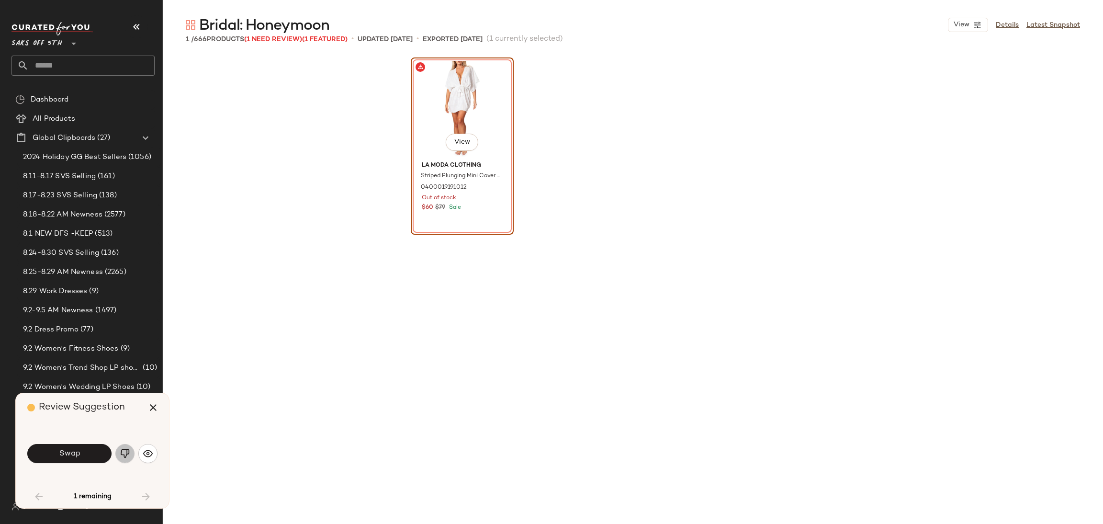
click at [119, 454] on button "button" at bounding box center [124, 453] width 19 height 19
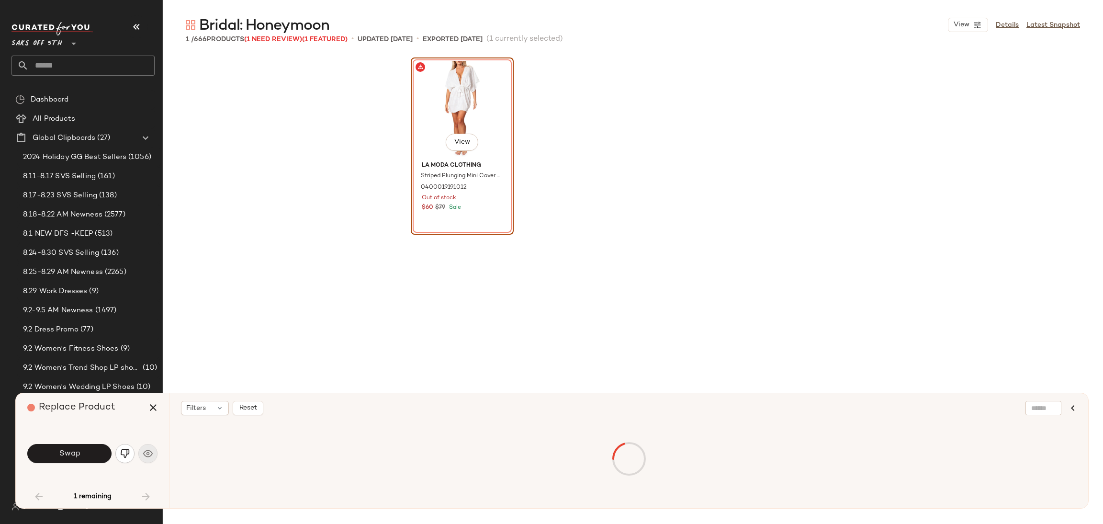
click at [443, 92] on div "View" at bounding box center [462, 109] width 96 height 97
click at [151, 406] on icon "button" at bounding box center [152, 407] width 11 height 11
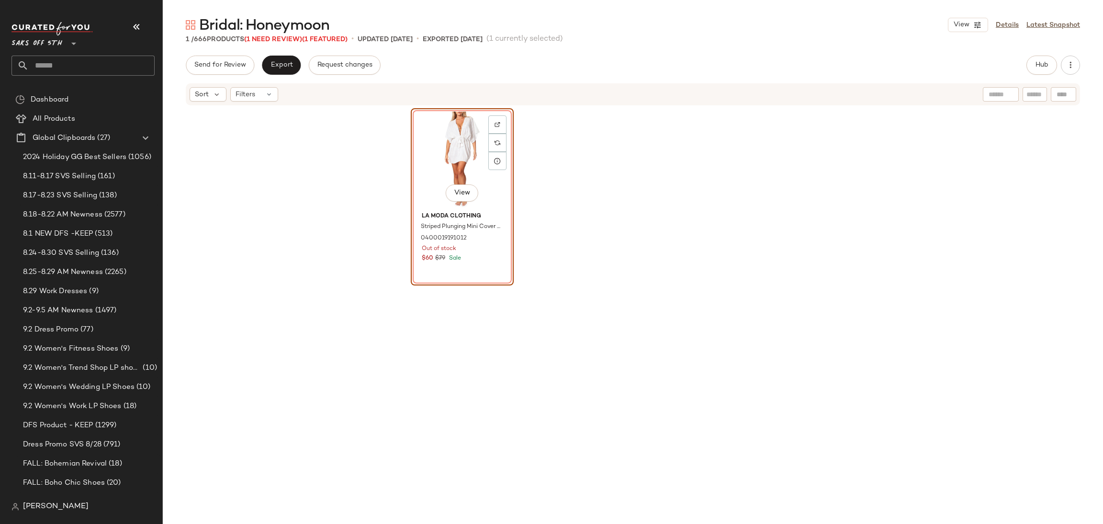
click at [285, 43] on div "1 / 666 Products (1 Need Review) (1 Featured)" at bounding box center [267, 39] width 162 height 10
click at [287, 38] on span "(1 Need Review)" at bounding box center [273, 39] width 58 height 7
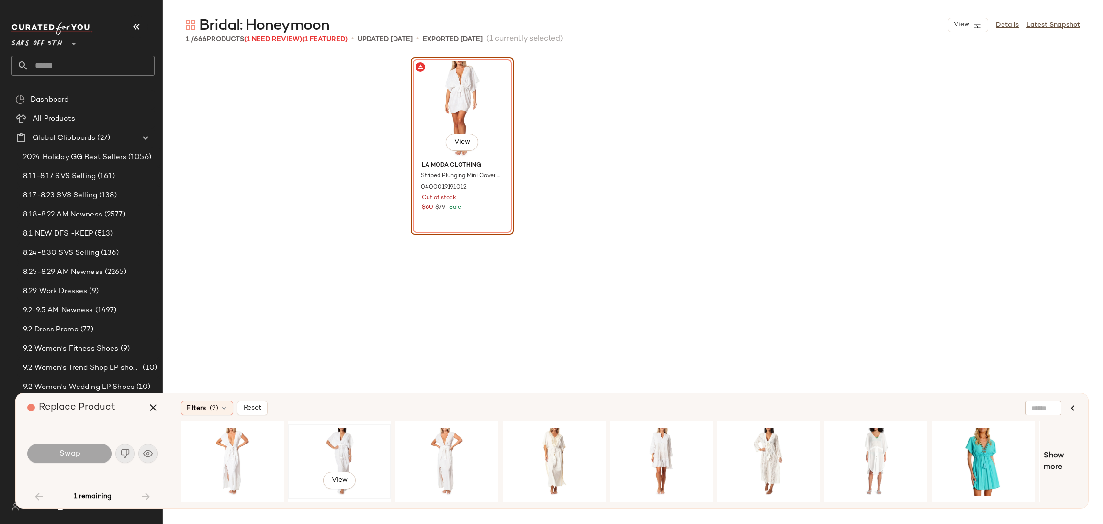
click at [325, 438] on div "View" at bounding box center [340, 461] width 96 height 68
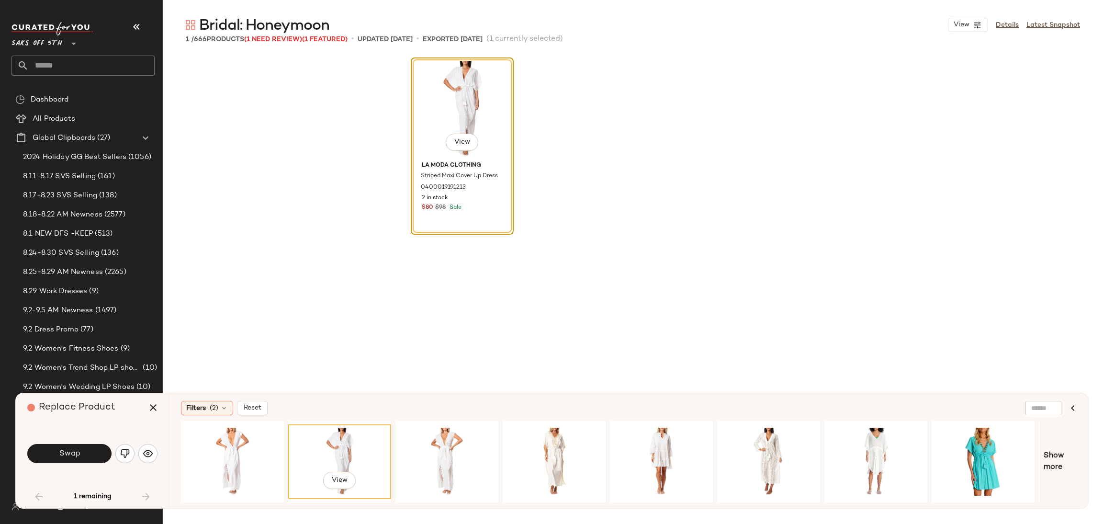
click at [90, 465] on div "Swap" at bounding box center [92, 453] width 130 height 52
click at [96, 459] on button "Swap" at bounding box center [69, 453] width 84 height 19
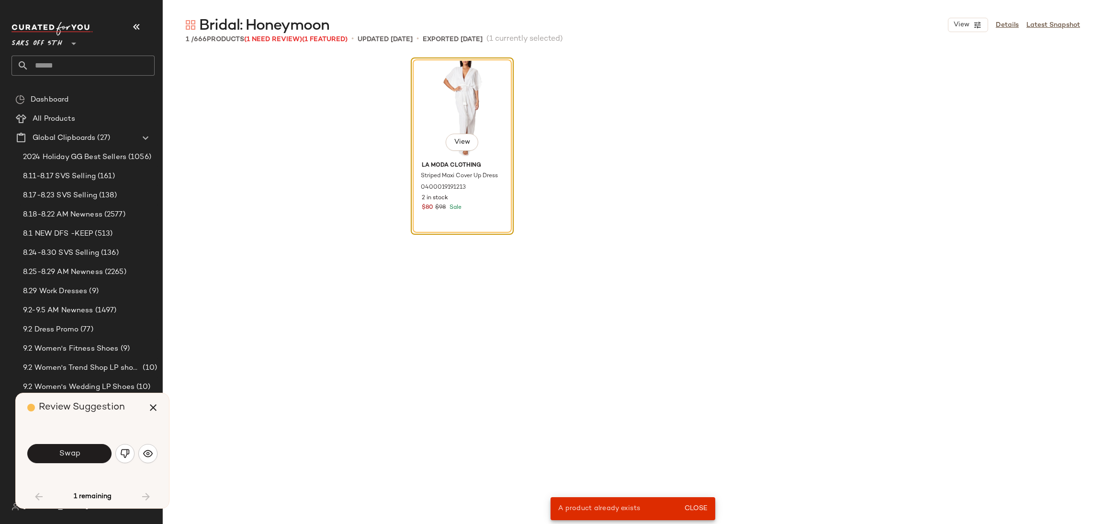
click at [473, 97] on div "View" at bounding box center [462, 109] width 96 height 97
click at [117, 455] on button "button" at bounding box center [124, 453] width 19 height 19
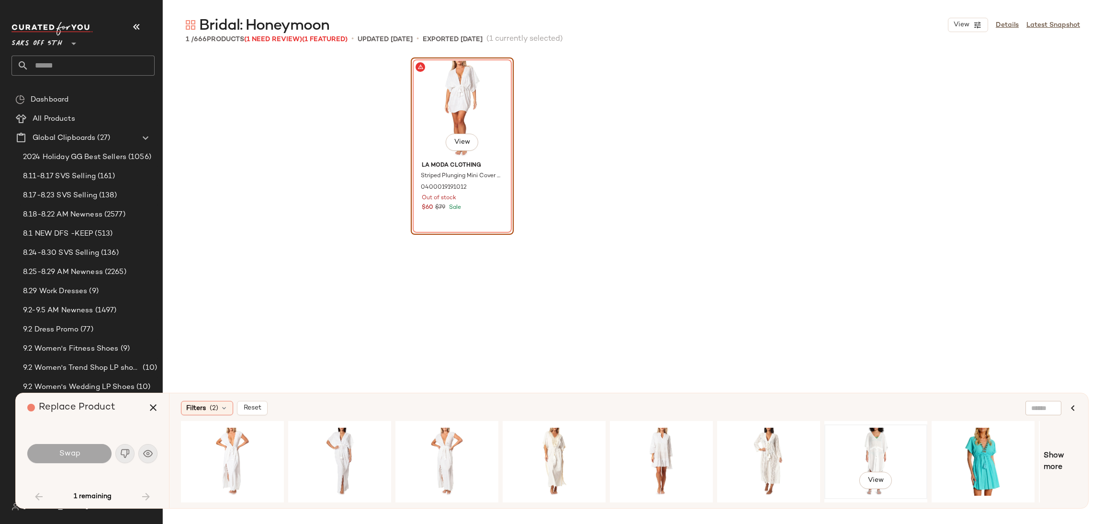
click at [880, 445] on div "View" at bounding box center [876, 461] width 96 height 68
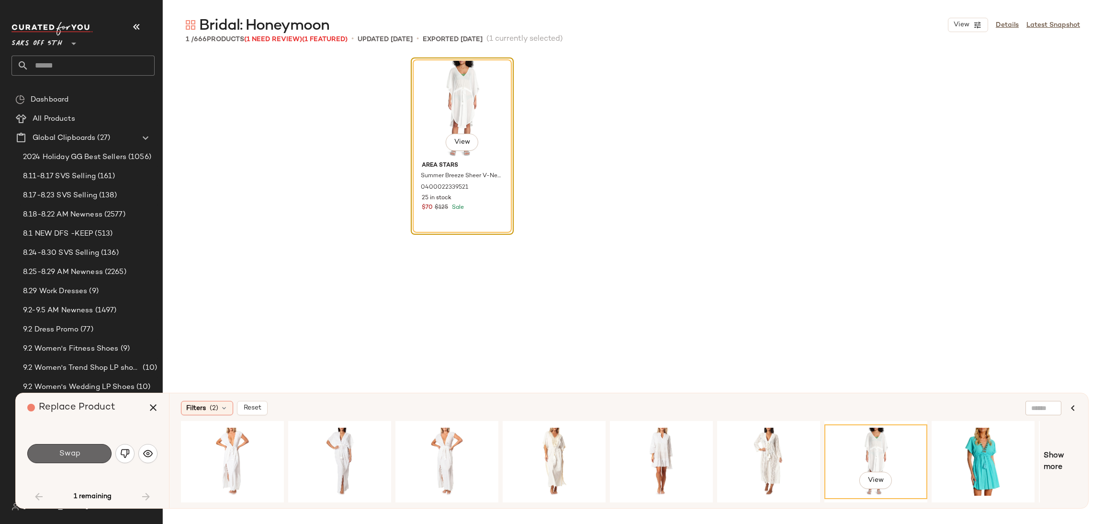
click at [90, 457] on button "Swap" at bounding box center [69, 453] width 84 height 19
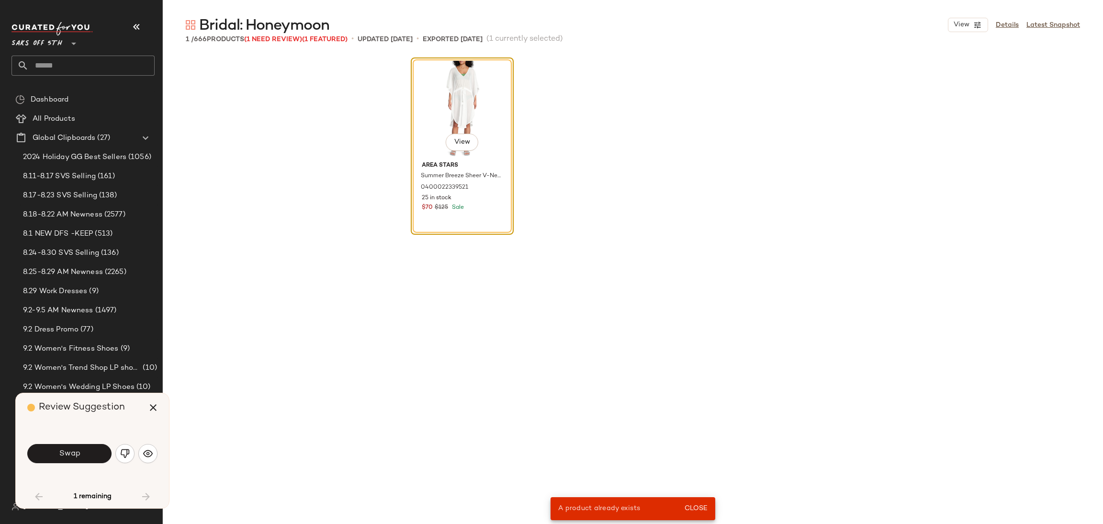
click at [466, 91] on div "View" at bounding box center [462, 109] width 96 height 97
click at [486, 101] on div "View" at bounding box center [462, 109] width 96 height 97
click at [119, 457] on button "button" at bounding box center [124, 453] width 19 height 19
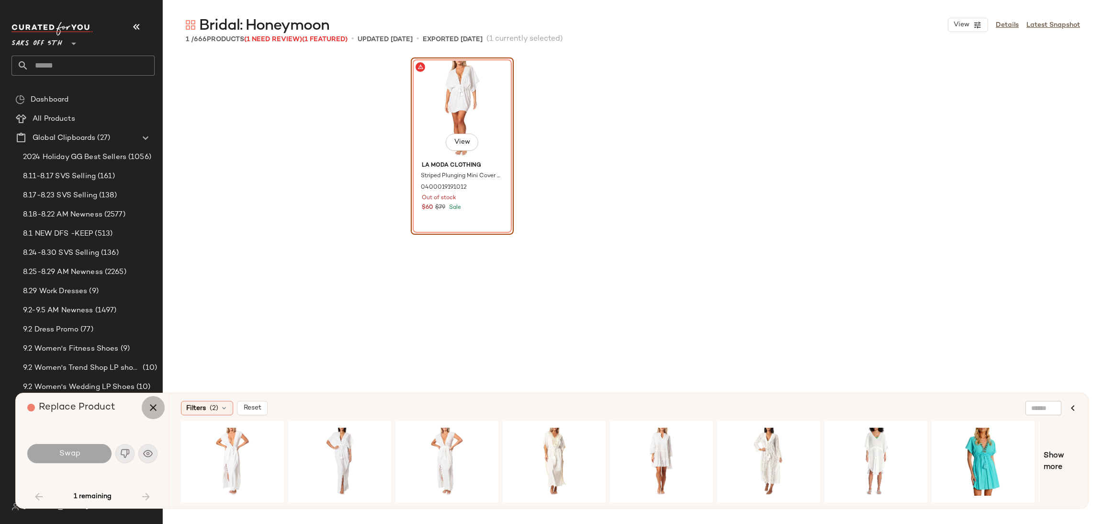
click at [151, 405] on icon "button" at bounding box center [152, 407] width 11 height 11
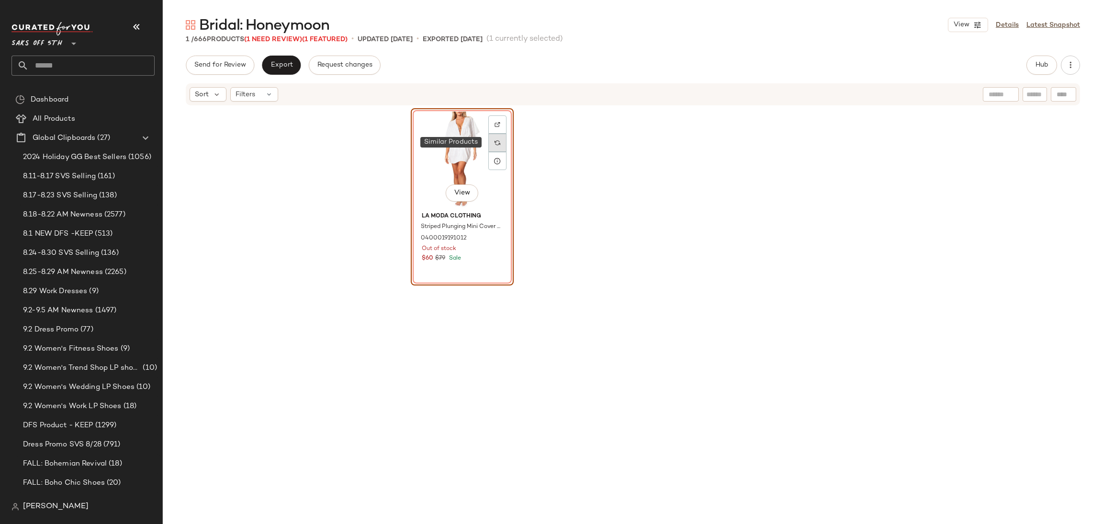
click at [497, 142] on img at bounding box center [497, 143] width 6 height 6
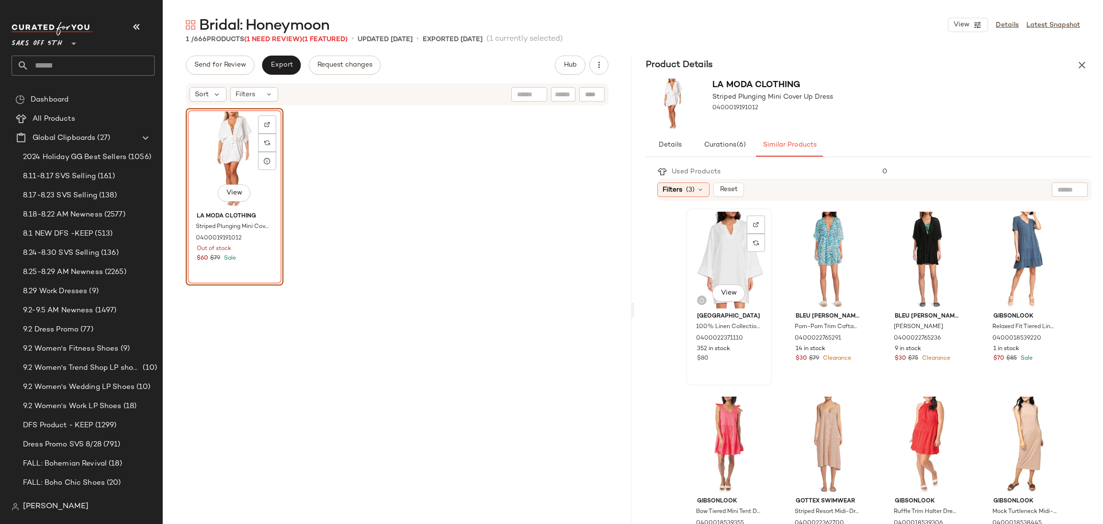
click at [722, 257] on div "View" at bounding box center [728, 260] width 79 height 97
click at [1079, 67] on icon "button" at bounding box center [1081, 64] width 11 height 11
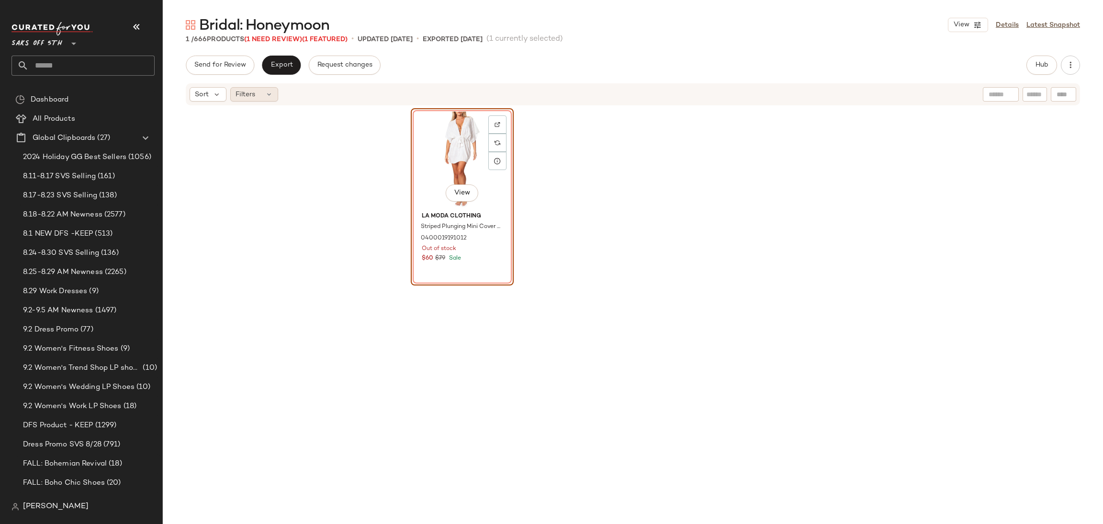
click at [256, 98] on div "Filters" at bounding box center [254, 94] width 48 height 14
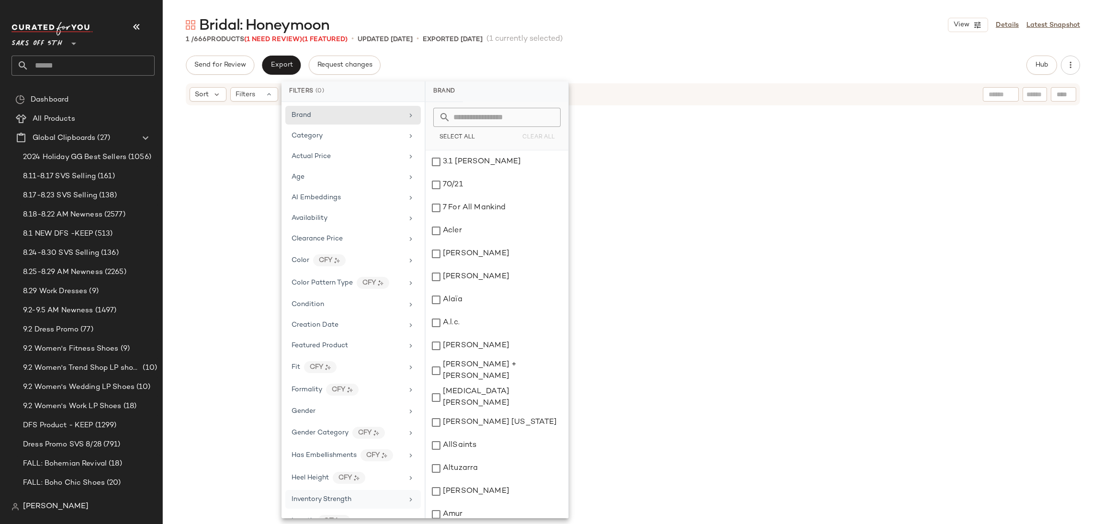
click at [344, 503] on span "Inventory Strength" at bounding box center [322, 498] width 60 height 7
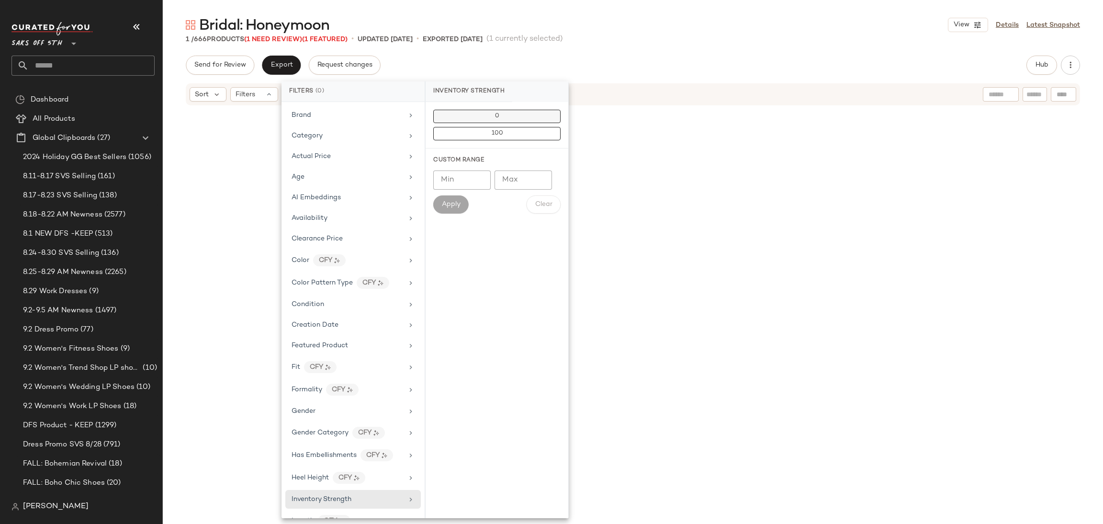
click at [517, 121] on button "0" at bounding box center [496, 116] width 127 height 13
click at [563, 67] on div "Send for Review Export Request changes Hub" at bounding box center [633, 65] width 894 height 19
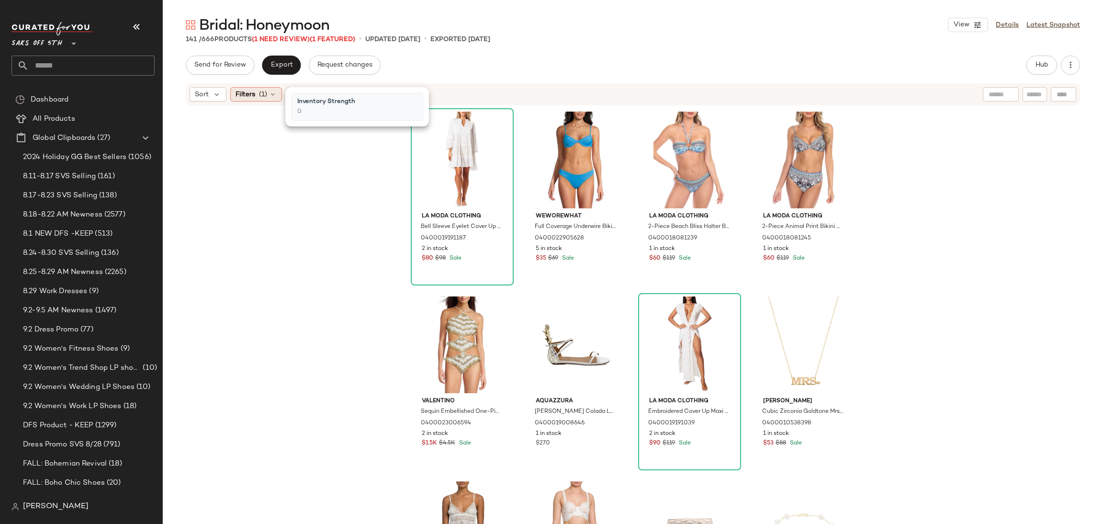
click at [248, 90] on span "Filters" at bounding box center [246, 95] width 20 height 10
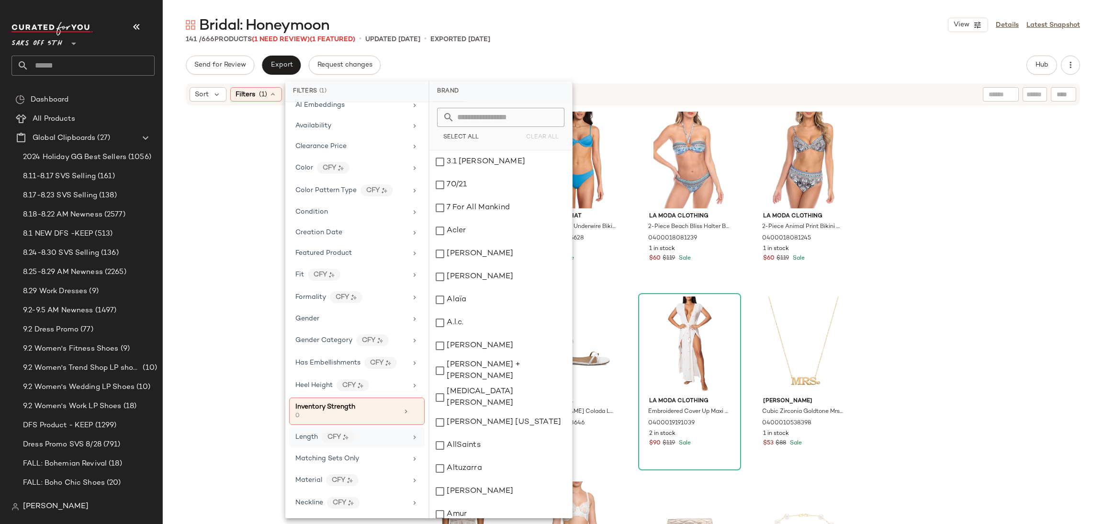
scroll to position [94, 0]
click at [412, 409] on icon at bounding box center [415, 409] width 7 height 7
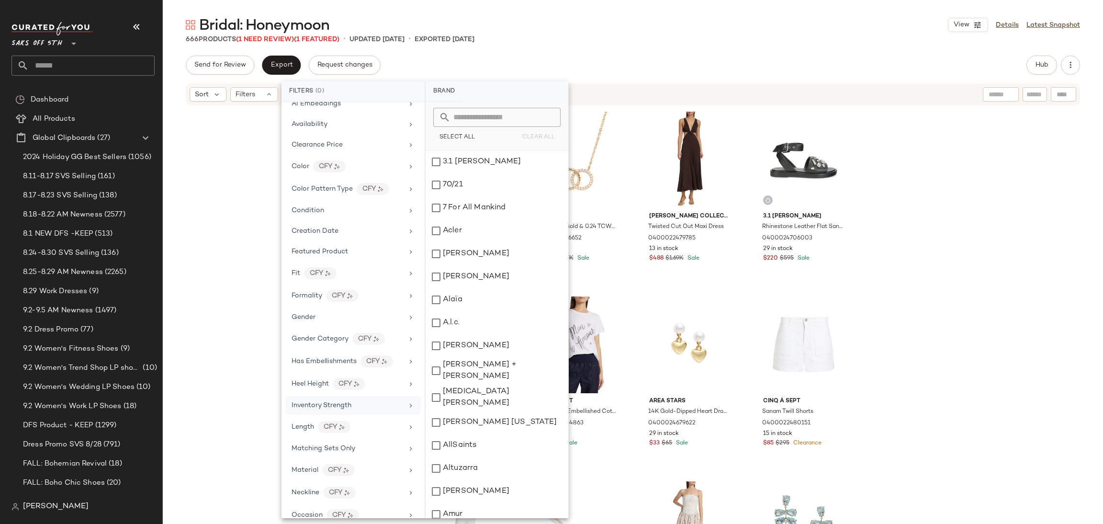
click at [623, 50] on div "Bridal: Honeymoon View Details Latest Snapshot 666 Products (1 Need Review) (1 …" at bounding box center [633, 269] width 940 height 508
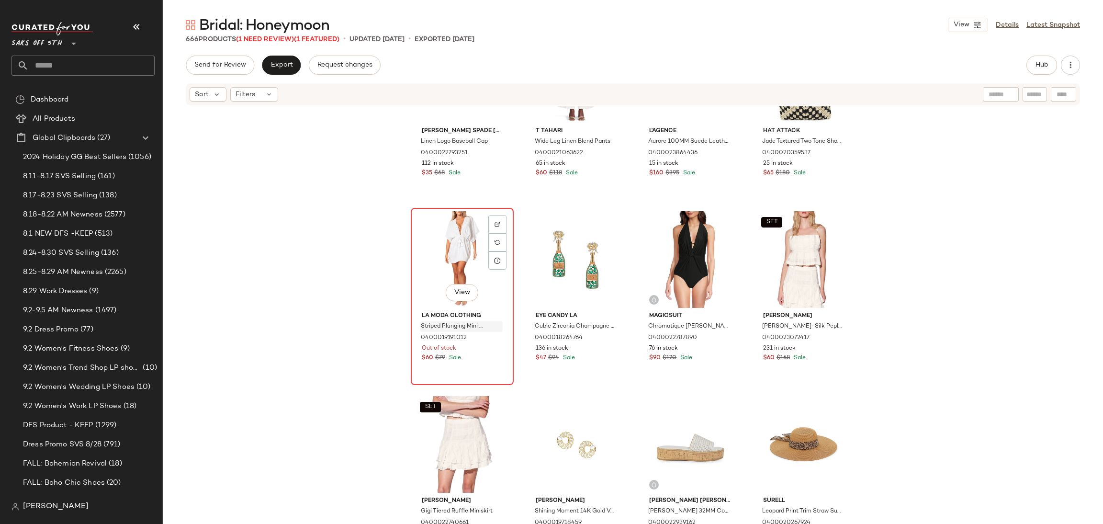
scroll to position [6375, 0]
click at [488, 237] on div at bounding box center [497, 243] width 18 height 18
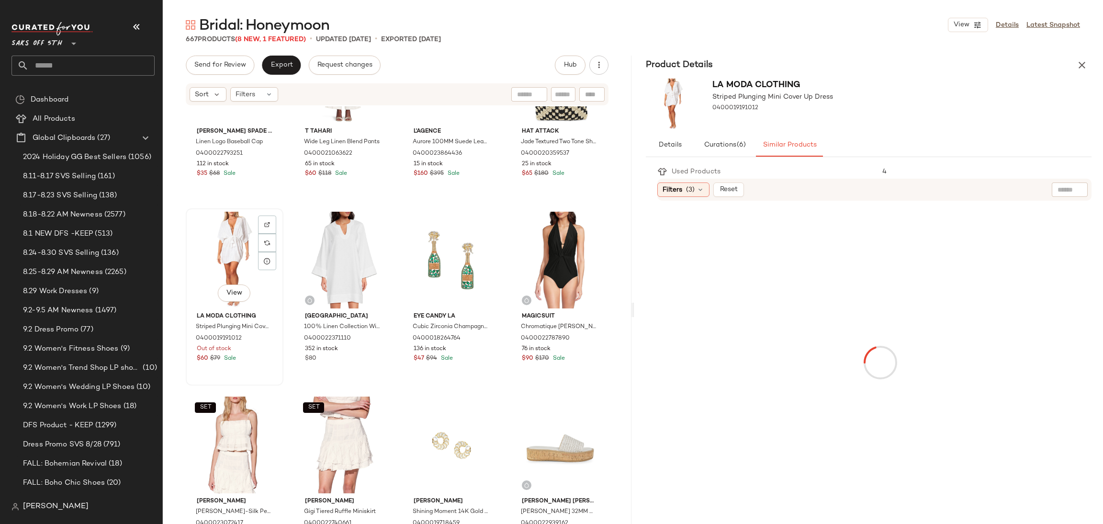
click at [238, 251] on div "View" at bounding box center [234, 260] width 91 height 97
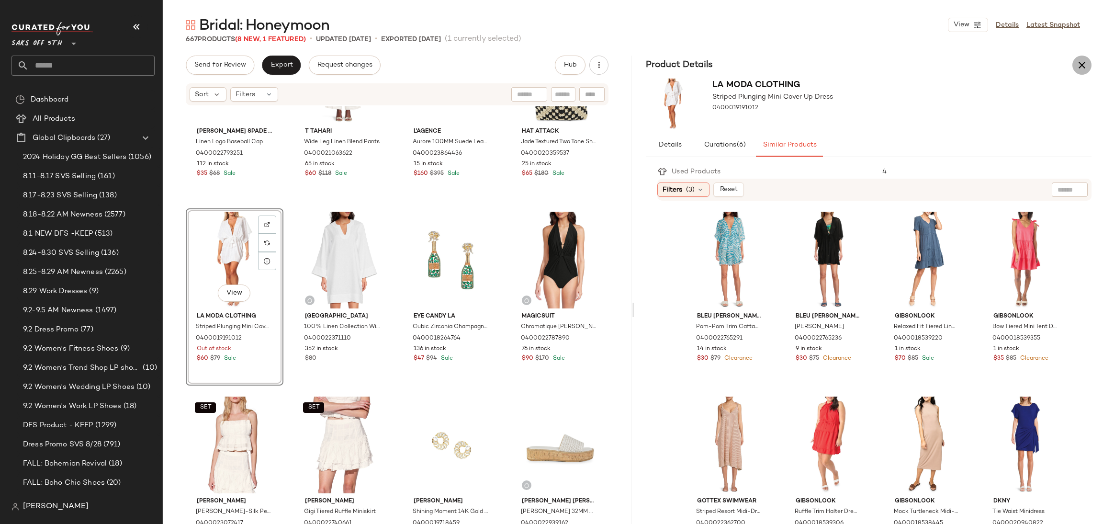
click at [1081, 66] on icon "button" at bounding box center [1081, 64] width 11 height 11
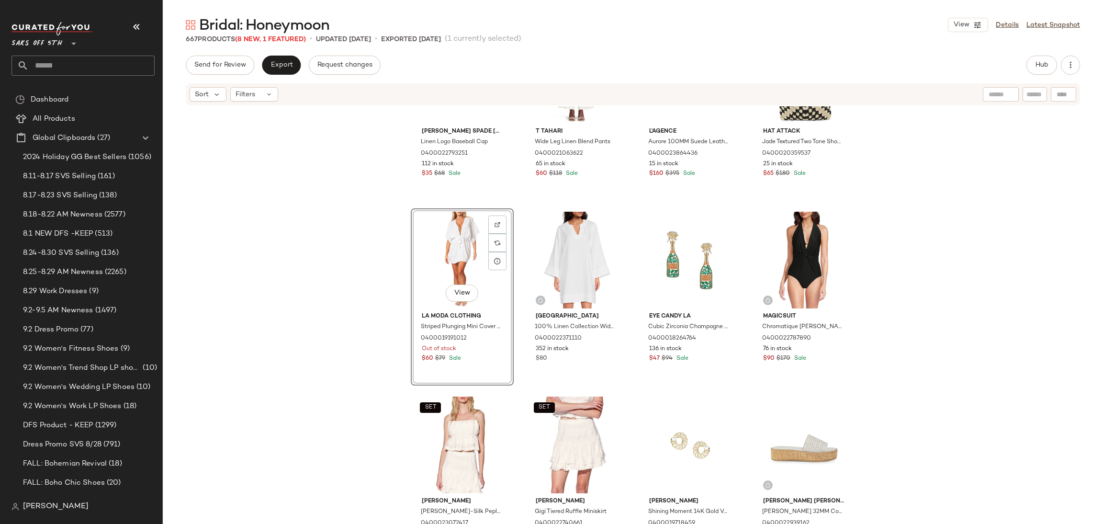
click at [433, 251] on div "View" at bounding box center [462, 260] width 96 height 97
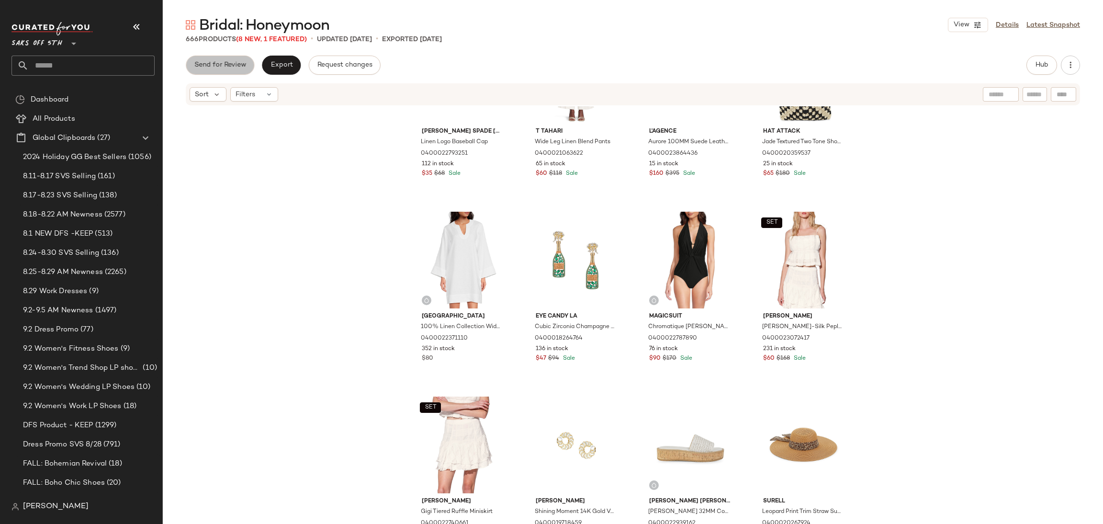
click at [234, 66] on span "Send for Review" at bounding box center [220, 65] width 52 height 8
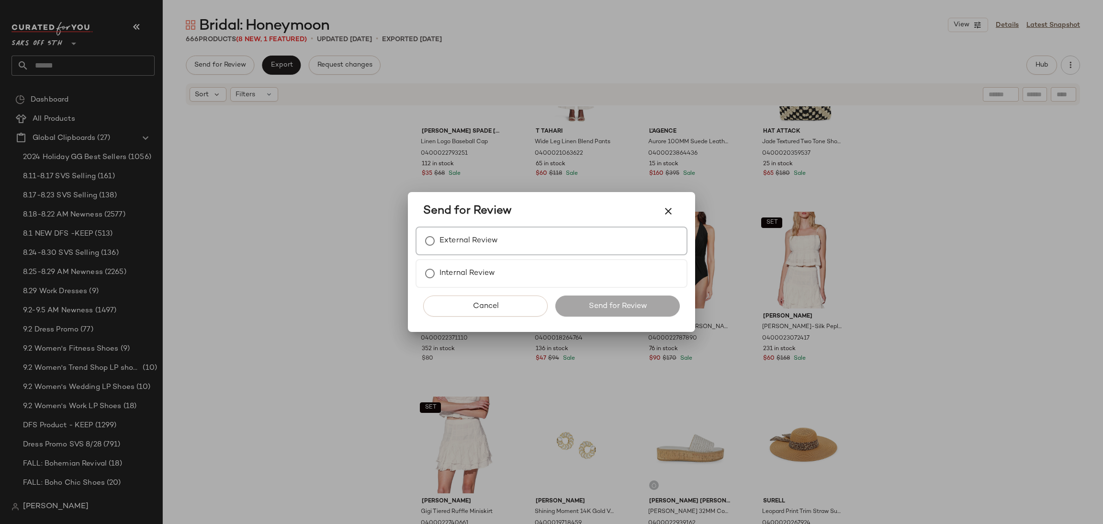
click at [450, 244] on label "External Review" at bounding box center [468, 240] width 58 height 19
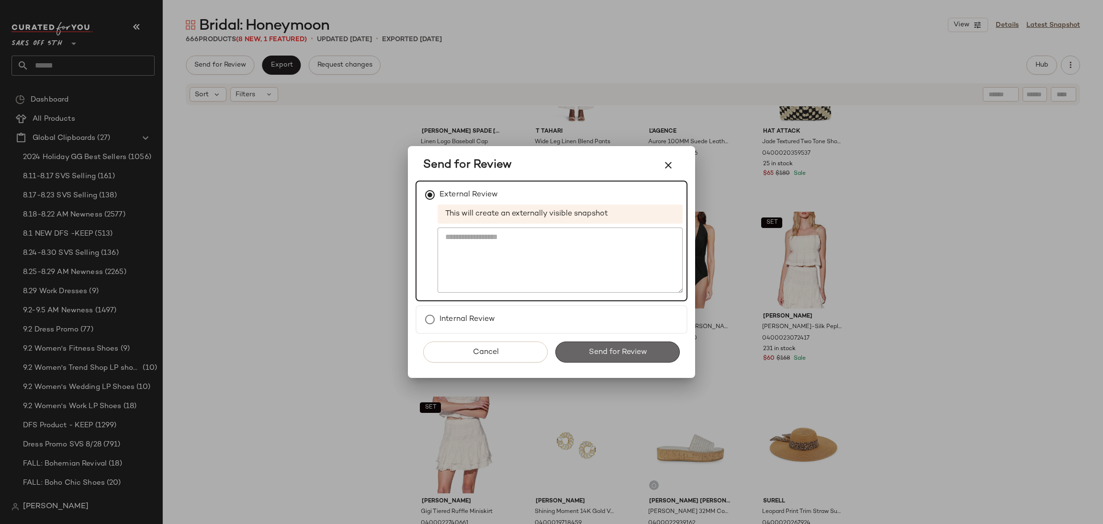
click at [610, 351] on span "Send for Review" at bounding box center [617, 352] width 59 height 9
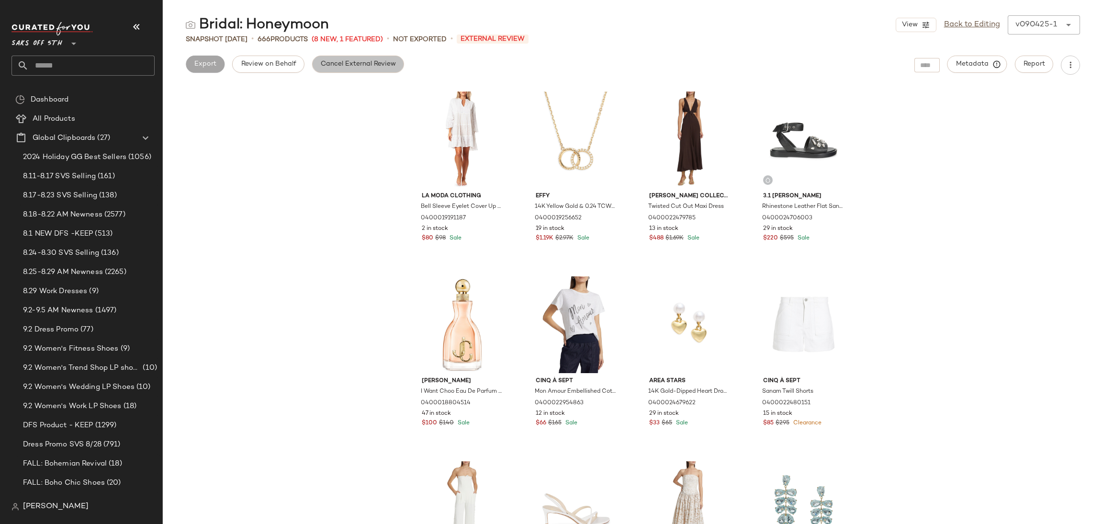
click at [340, 64] on span "Cancel External Review" at bounding box center [358, 64] width 76 height 8
click at [287, 67] on span "Export" at bounding box center [281, 64] width 22 height 8
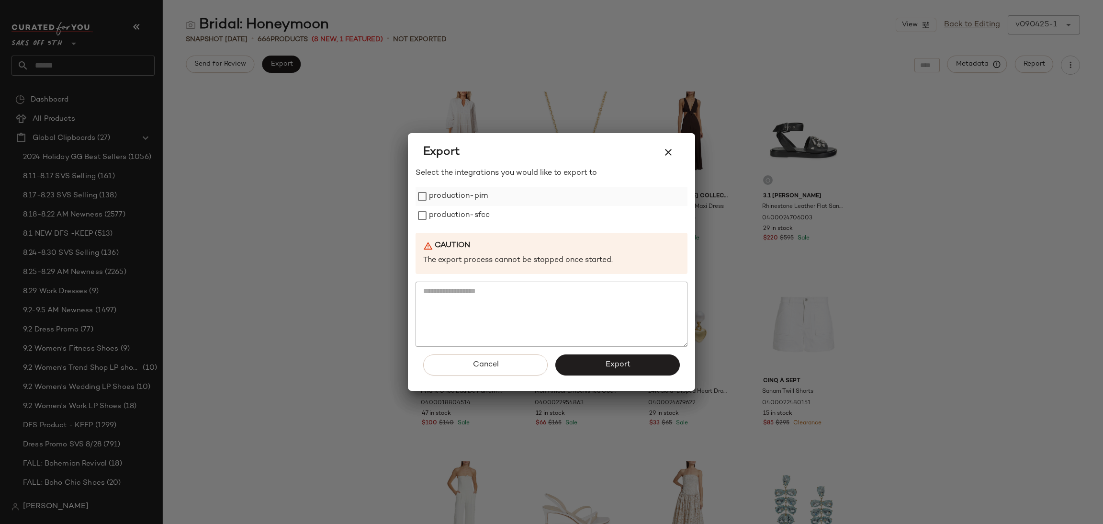
click at [446, 198] on label "production-pim" at bounding box center [458, 196] width 59 height 19
click at [446, 212] on label "production-sfcc" at bounding box center [459, 215] width 61 height 19
click at [607, 367] on span "Export" at bounding box center [617, 364] width 25 height 9
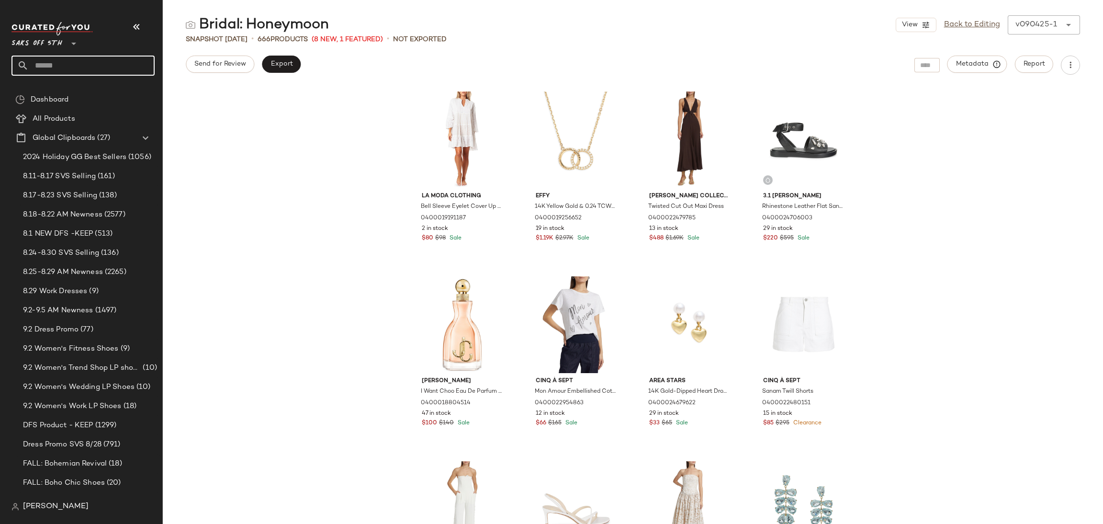
click at [116, 69] on input "text" at bounding box center [92, 66] width 126 height 20
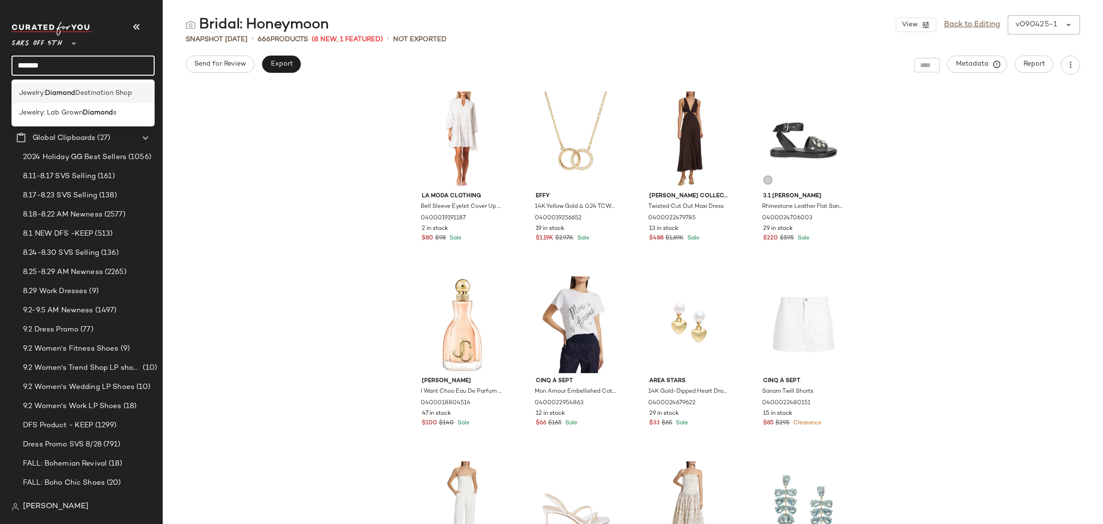
type input "*******"
click at [78, 91] on span "Destination Shop" at bounding box center [103, 93] width 57 height 10
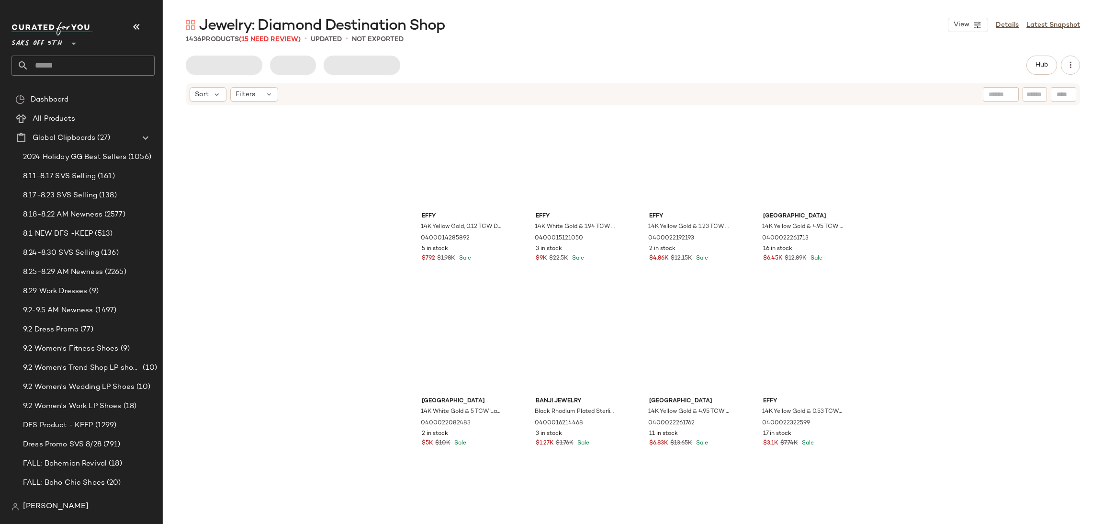
click at [262, 36] on span "(15 Need Review)" at bounding box center [270, 39] width 62 height 7
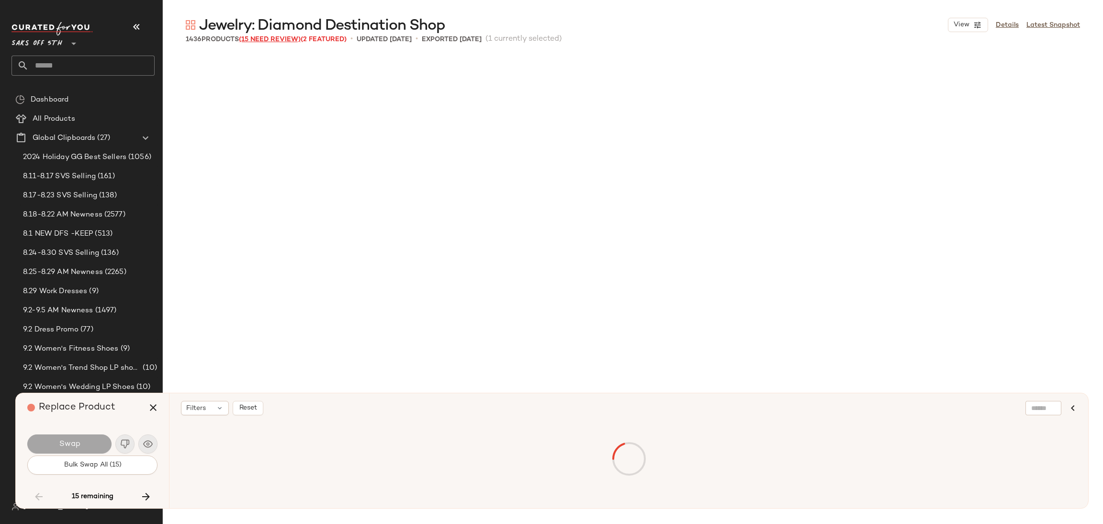
scroll to position [41206, 0]
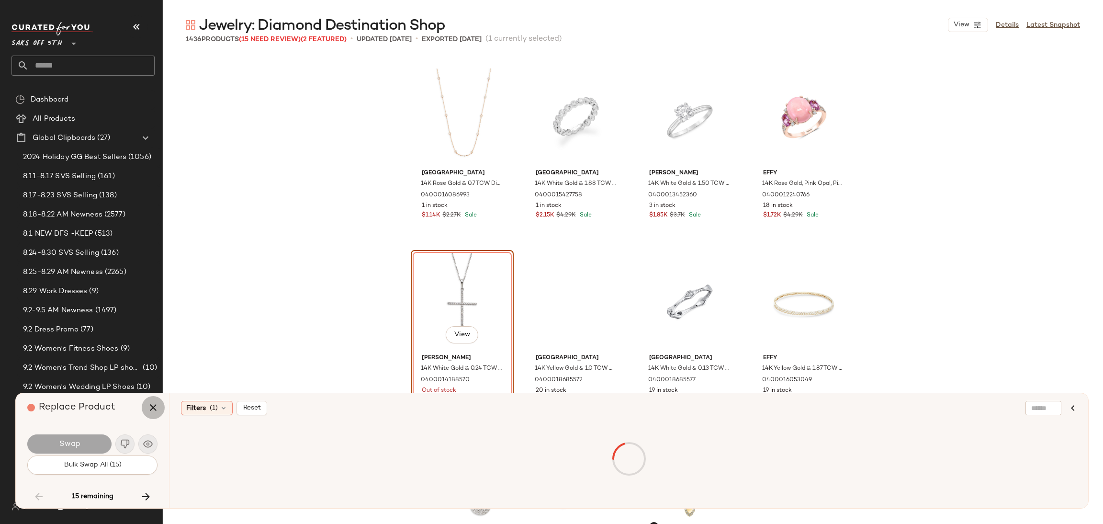
click at [155, 404] on icon "button" at bounding box center [152, 407] width 11 height 11
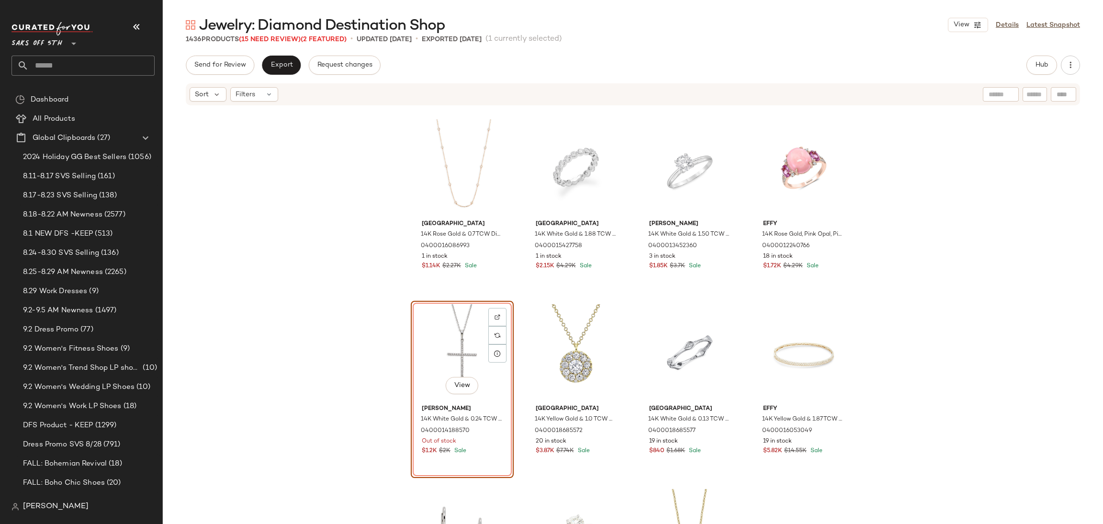
click at [267, 96] on icon at bounding box center [269, 94] width 8 height 8
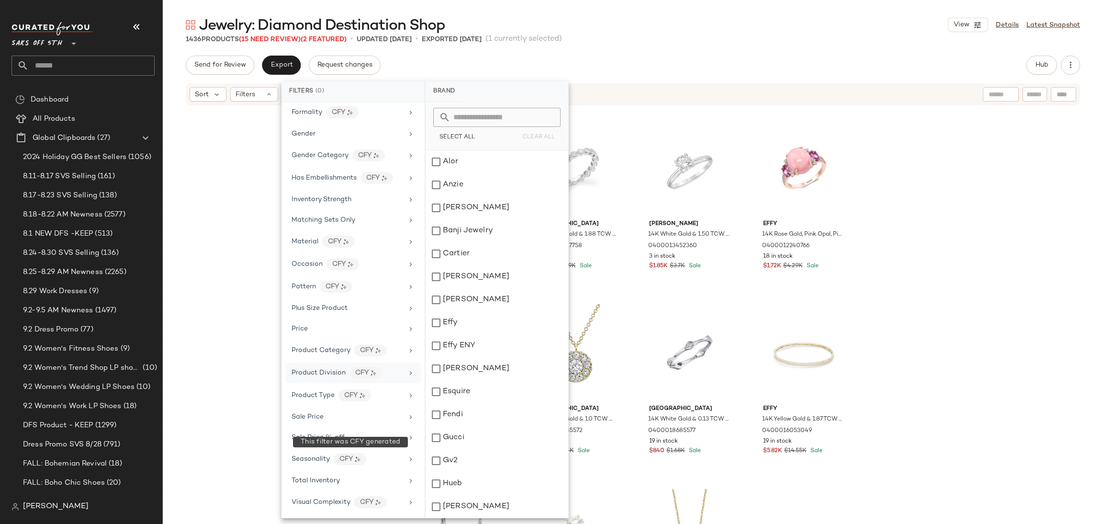
scroll to position [260, 0]
click at [329, 479] on span "Total Inventory" at bounding box center [316, 480] width 48 height 7
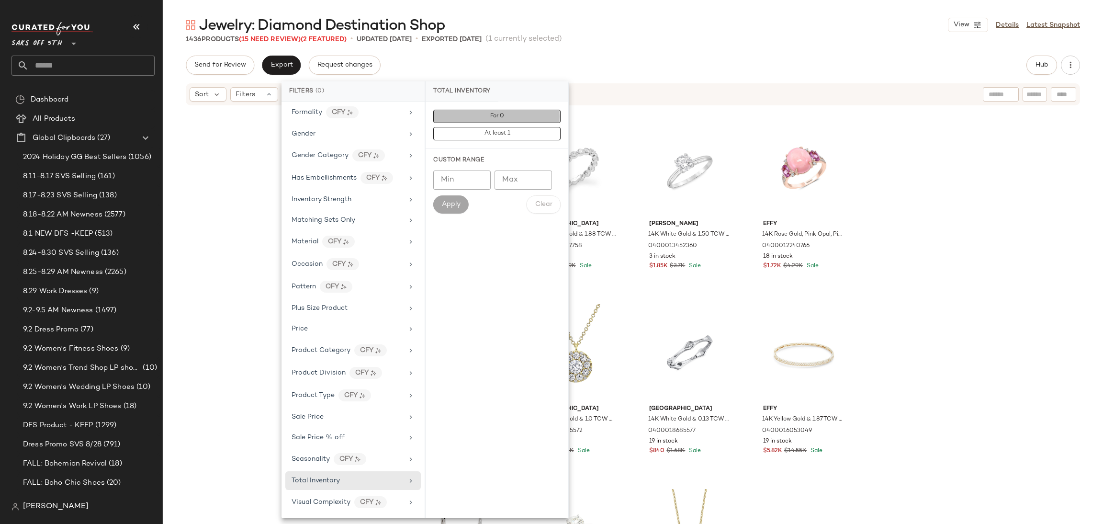
click at [510, 118] on button "For 0" at bounding box center [496, 116] width 127 height 13
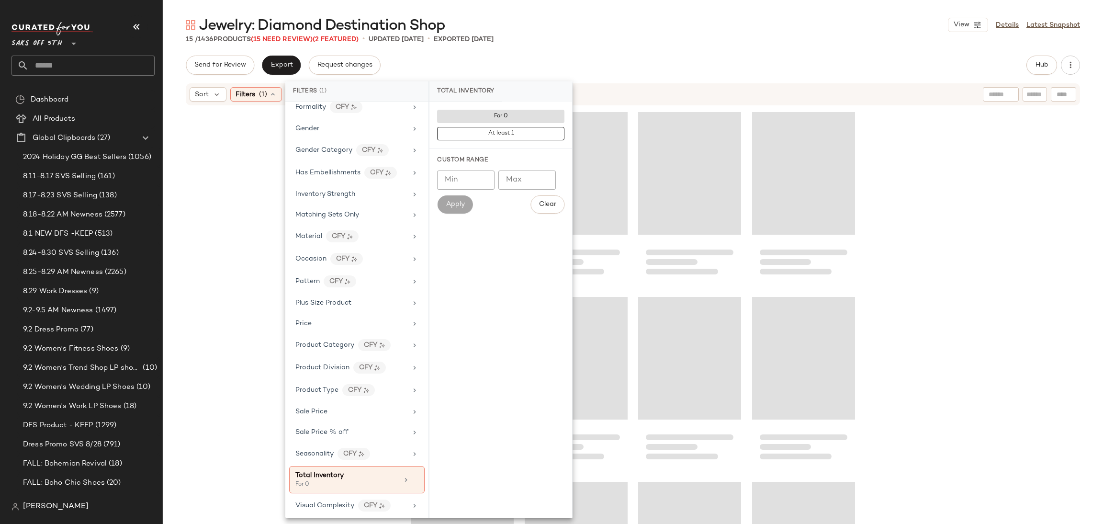
click at [617, 27] on div "Jewelry: Diamond Destination Shop View Details Latest Snapshot" at bounding box center [633, 24] width 940 height 19
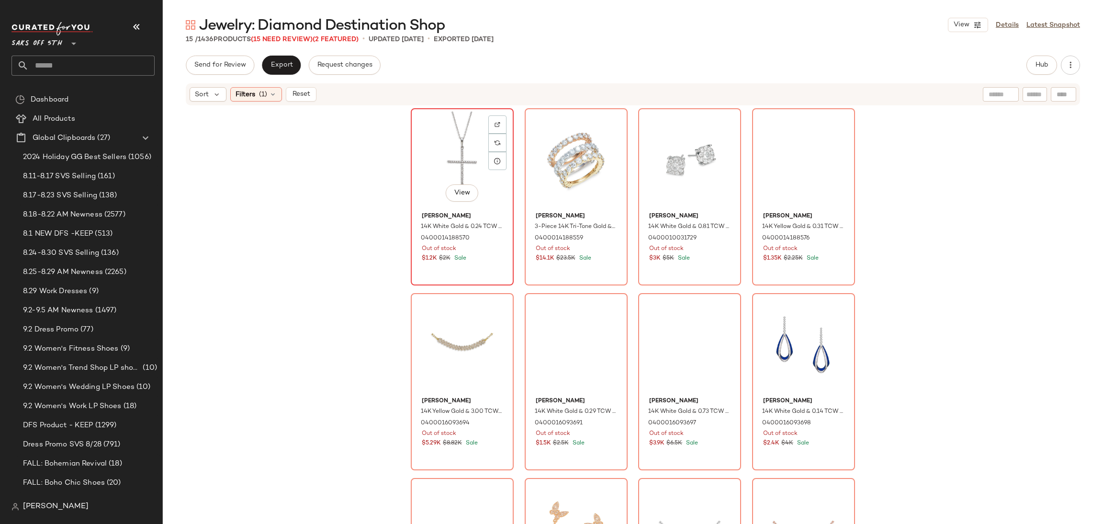
click at [437, 139] on div "View" at bounding box center [462, 160] width 96 height 97
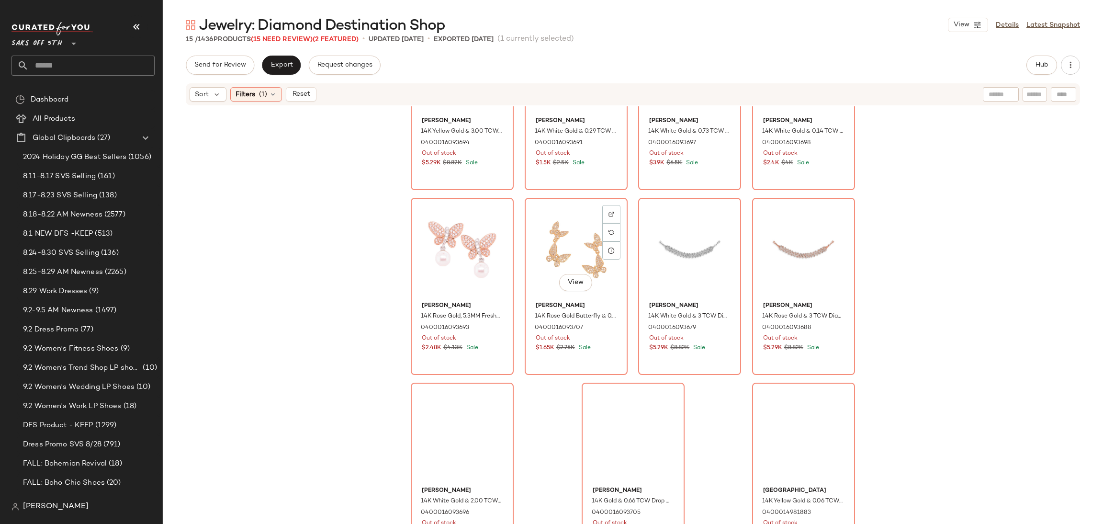
scroll to position [294, 0]
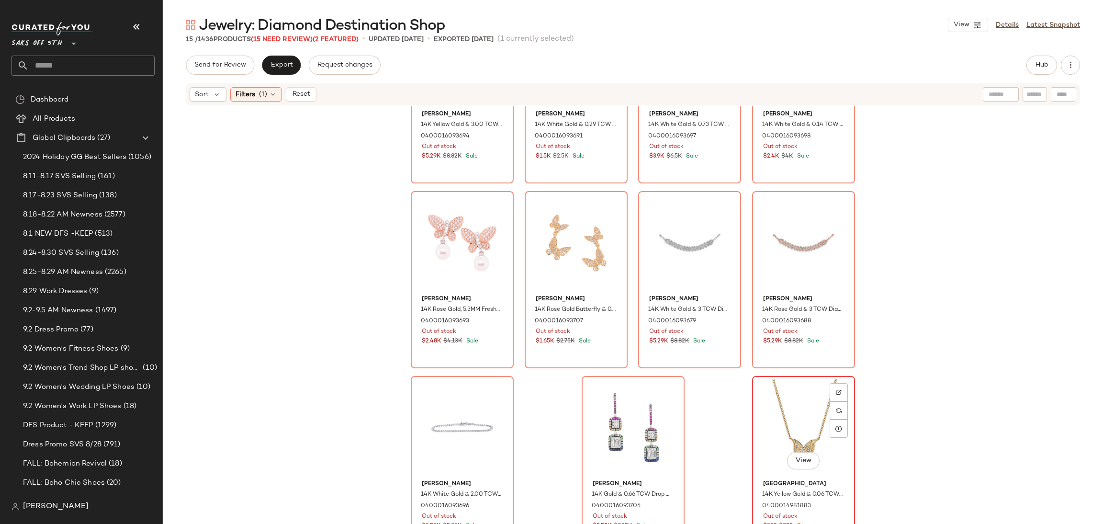
click at [790, 403] on div "View" at bounding box center [803, 427] width 96 height 97
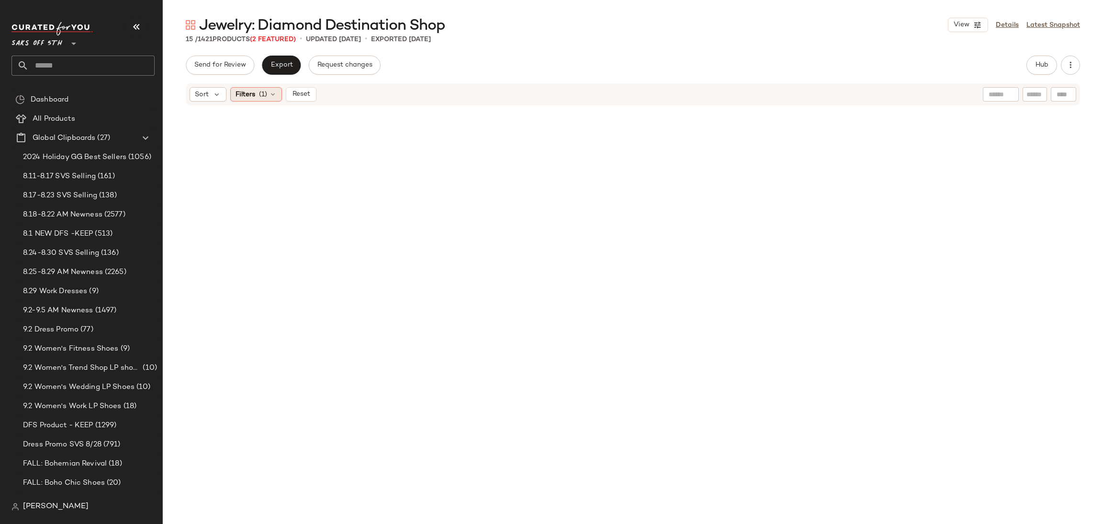
click at [266, 95] on span "(1)" at bounding box center [263, 95] width 8 height 10
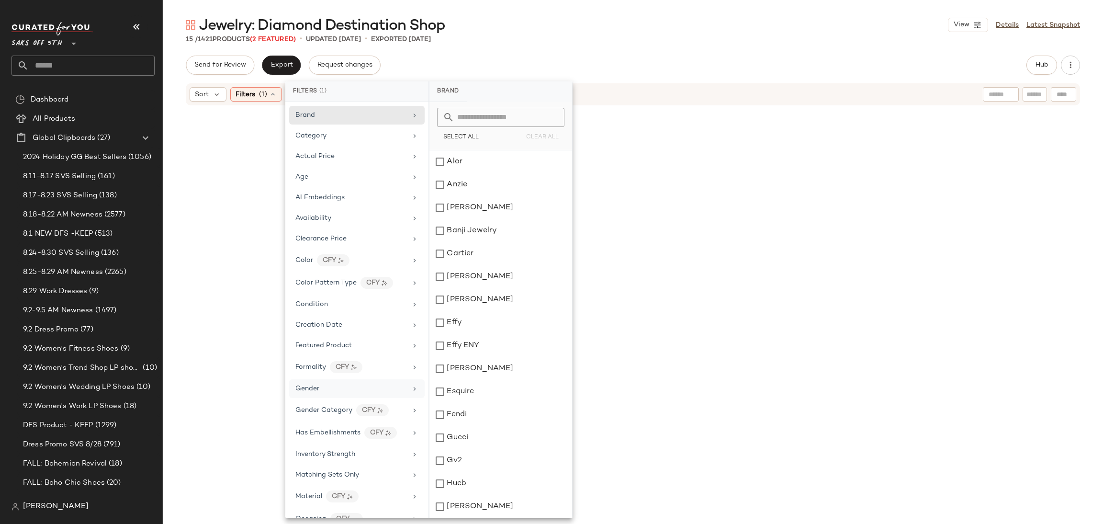
scroll to position [269, 0]
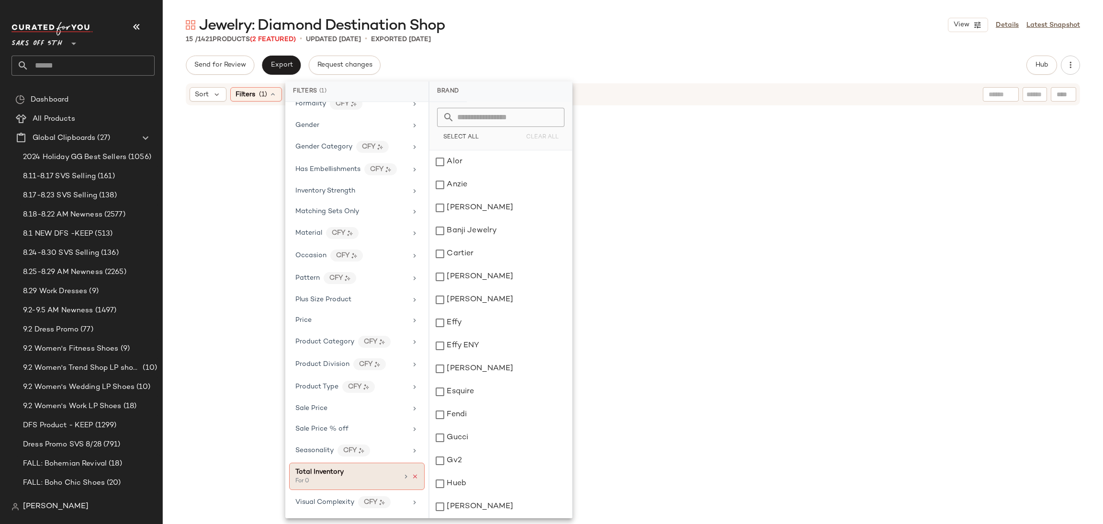
click at [412, 476] on icon at bounding box center [415, 476] width 7 height 7
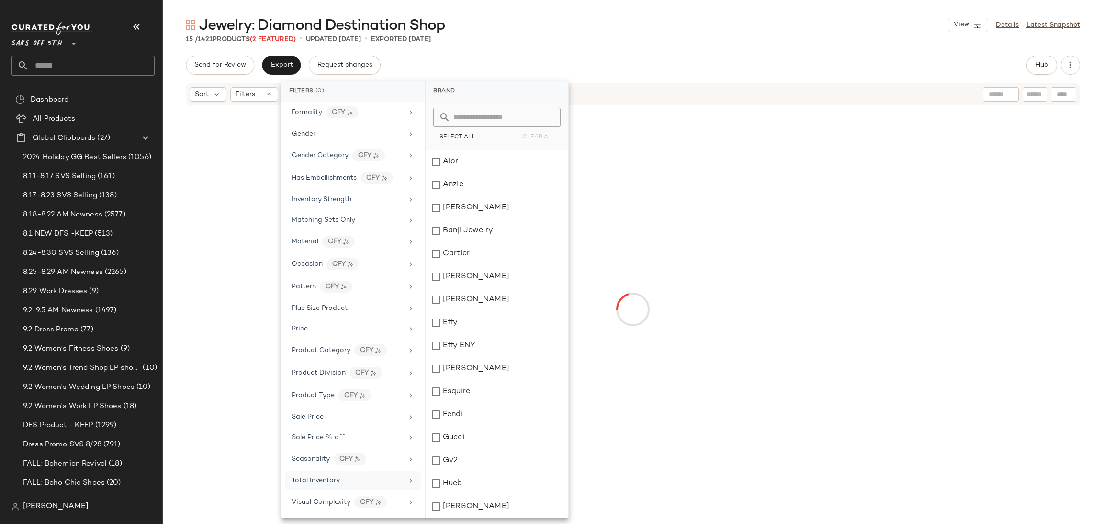
scroll to position [260, 0]
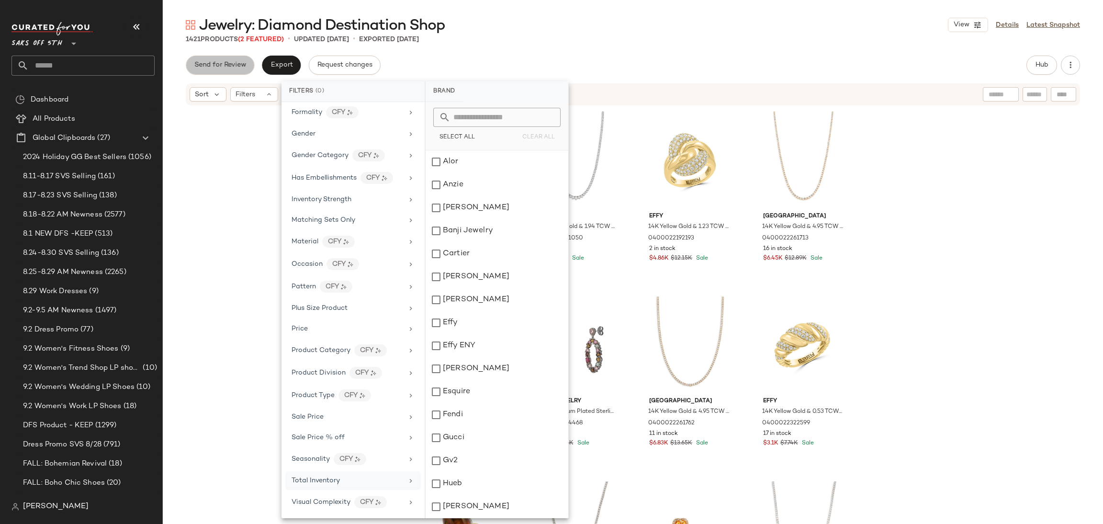
click at [229, 67] on span "Send for Review" at bounding box center [220, 65] width 52 height 8
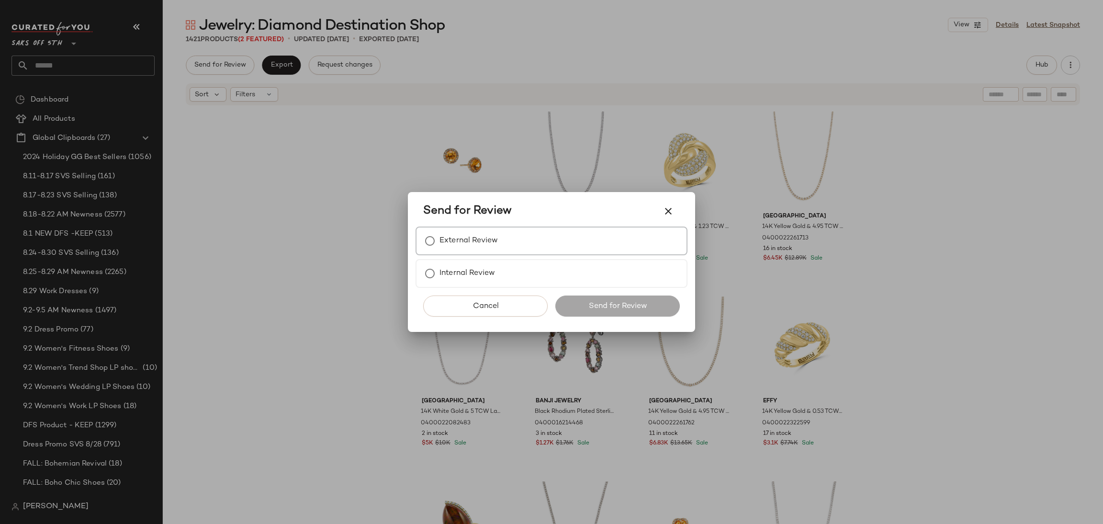
click at [463, 241] on label "External Review" at bounding box center [468, 240] width 58 height 19
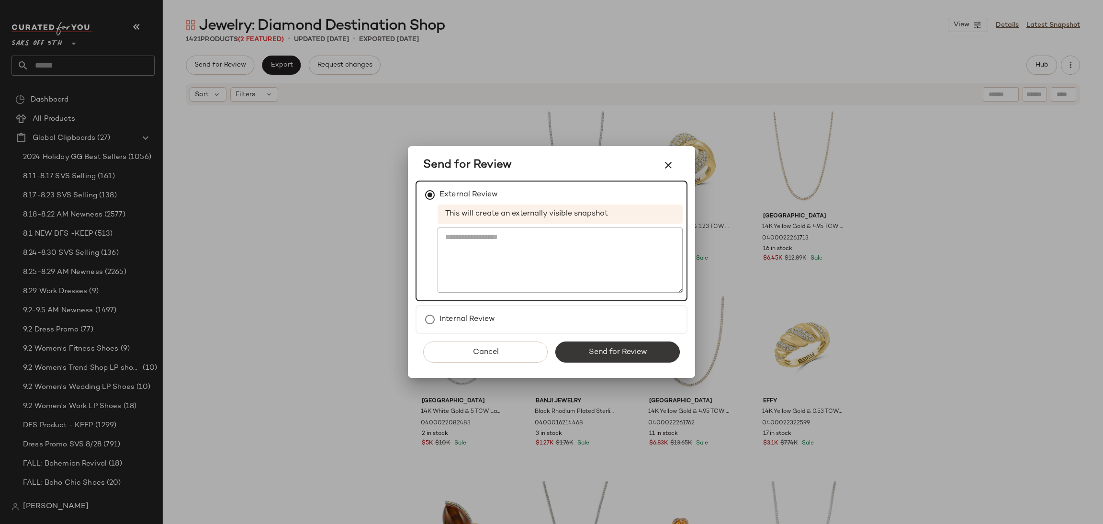
click at [592, 357] on button "Send for Review" at bounding box center [617, 351] width 124 height 21
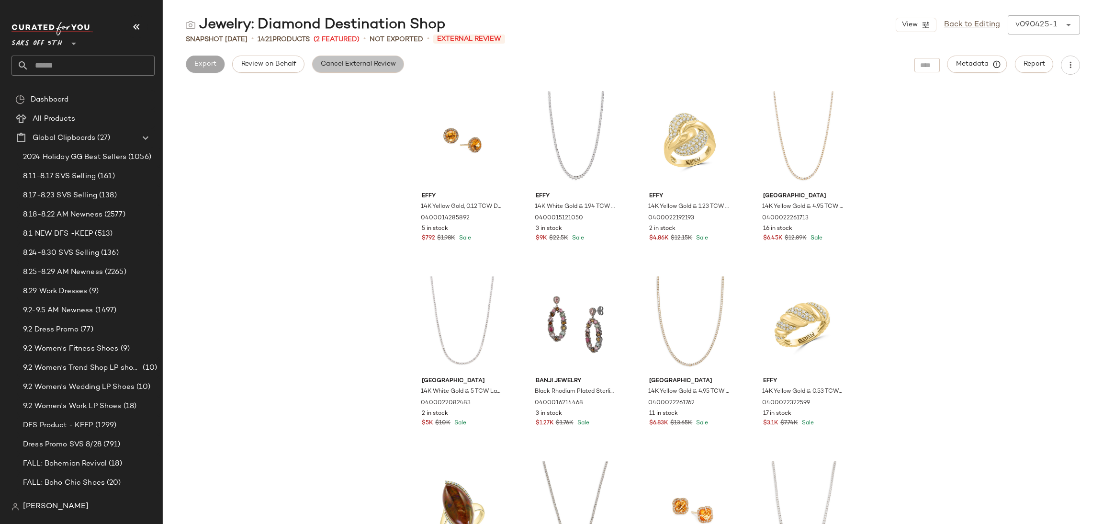
click at [348, 67] on span "Cancel External Review" at bounding box center [358, 64] width 76 height 8
click at [277, 69] on button "Export" at bounding box center [281, 64] width 39 height 17
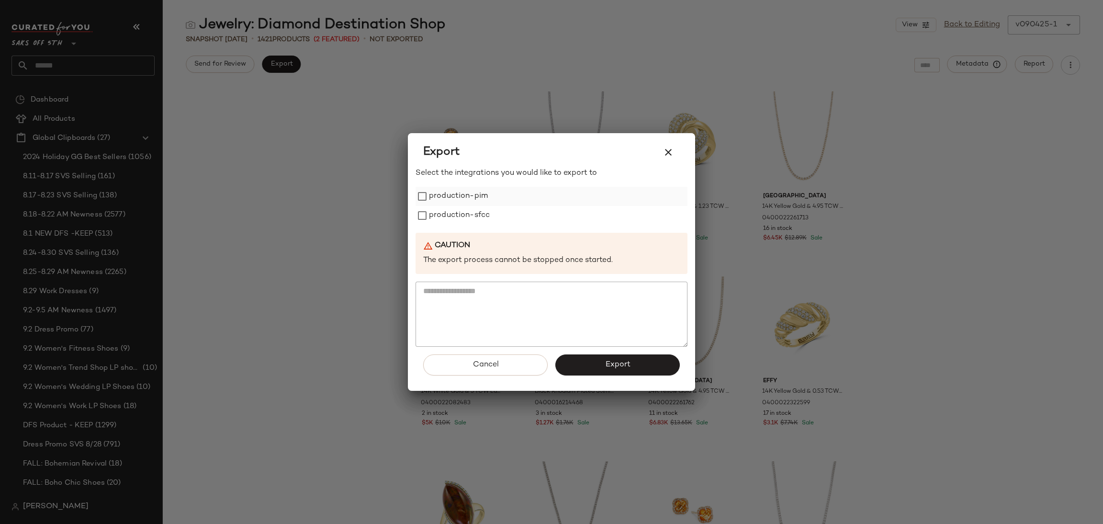
click at [429, 201] on label "production-pim" at bounding box center [458, 196] width 59 height 19
click at [429, 222] on label "production-sfcc" at bounding box center [459, 215] width 61 height 19
click at [578, 371] on button "Export" at bounding box center [617, 364] width 124 height 21
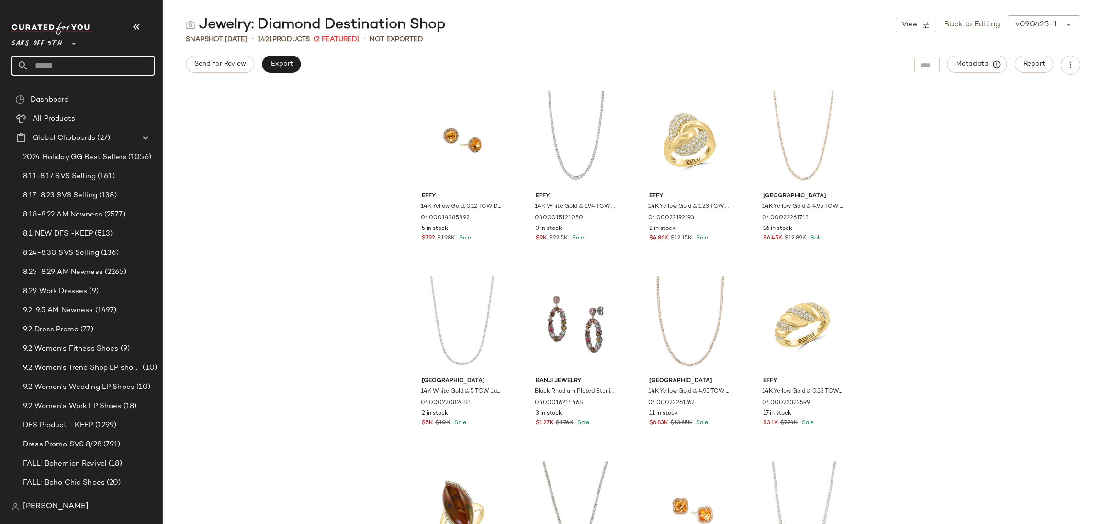
click at [117, 66] on input "text" at bounding box center [92, 66] width 126 height 20
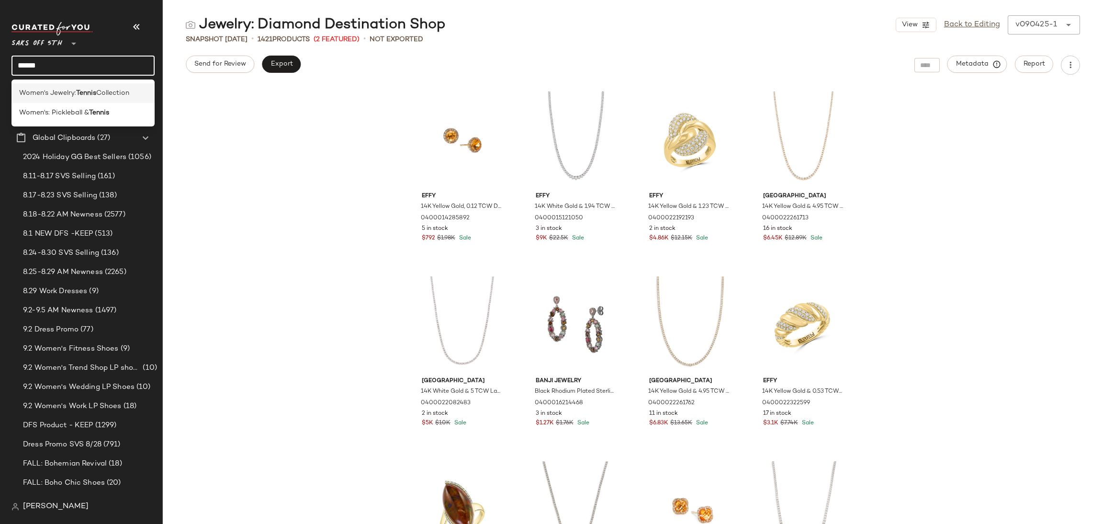
type input "******"
click at [106, 90] on span "Collection" at bounding box center [112, 93] width 33 height 10
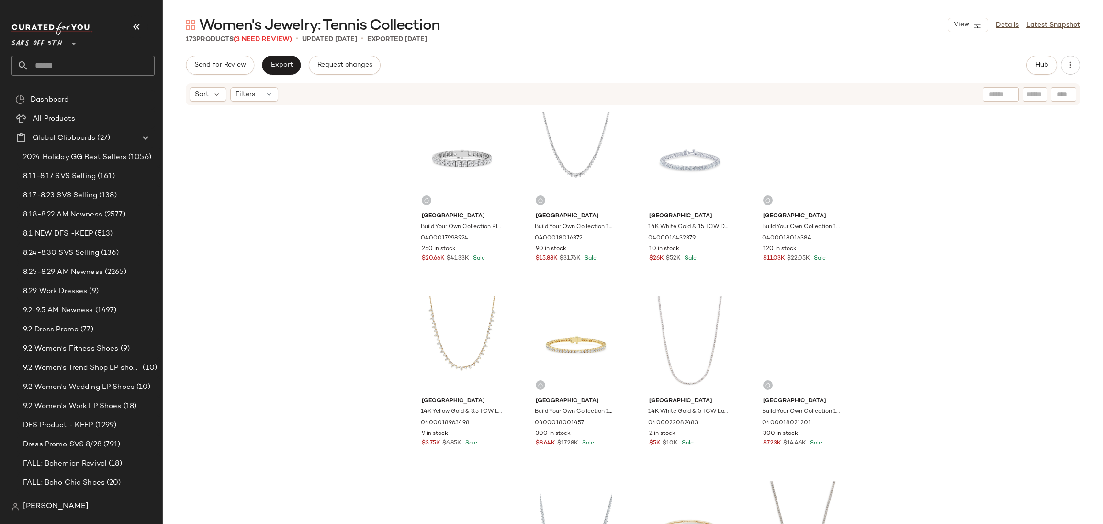
click at [271, 103] on div "Sort Filters" at bounding box center [633, 94] width 894 height 22
click at [261, 87] on div "Filters" at bounding box center [254, 94] width 48 height 14
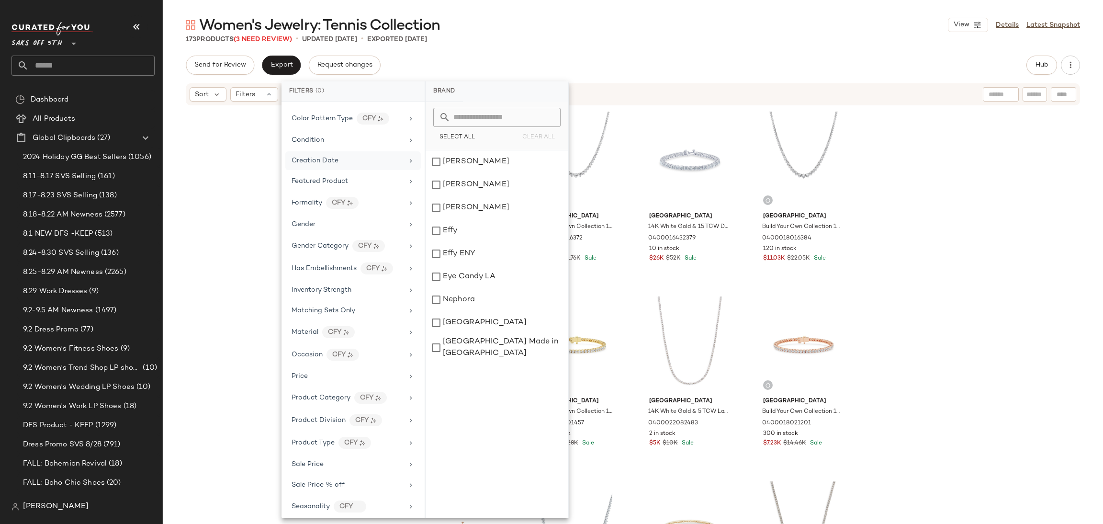
scroll to position [216, 0]
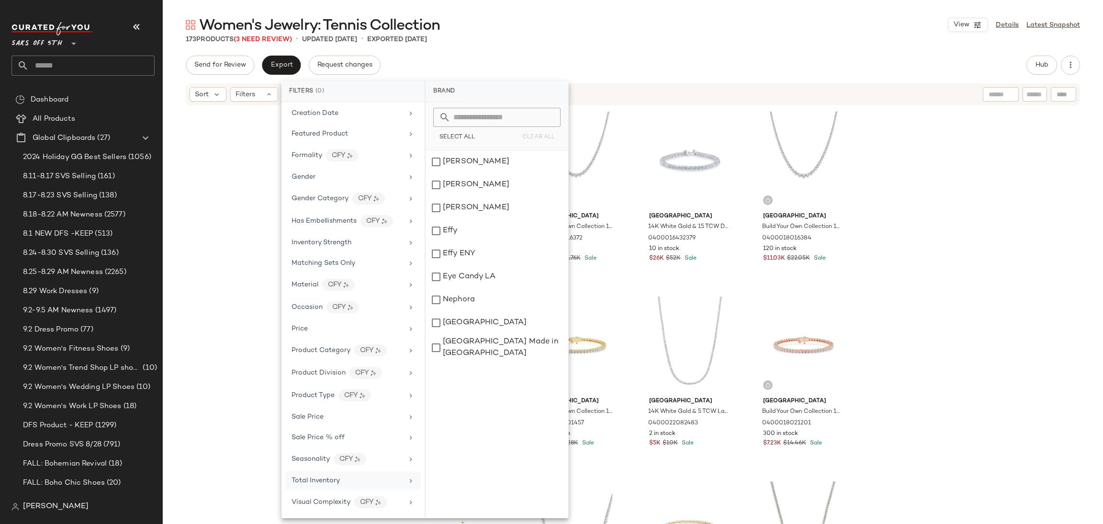
click at [337, 477] on span "Total Inventory" at bounding box center [316, 480] width 48 height 7
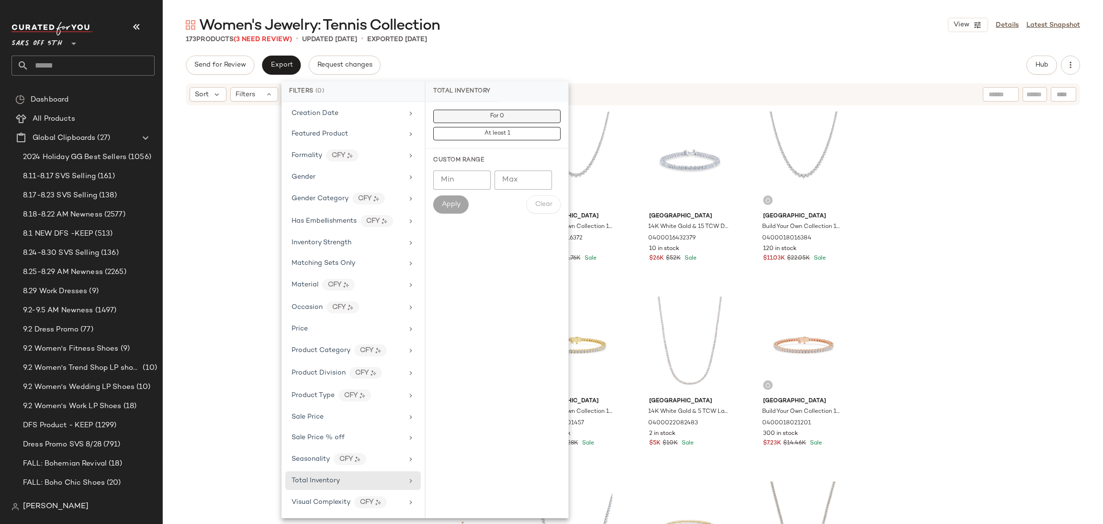
click at [501, 116] on span "For 0" at bounding box center [497, 116] width 14 height 7
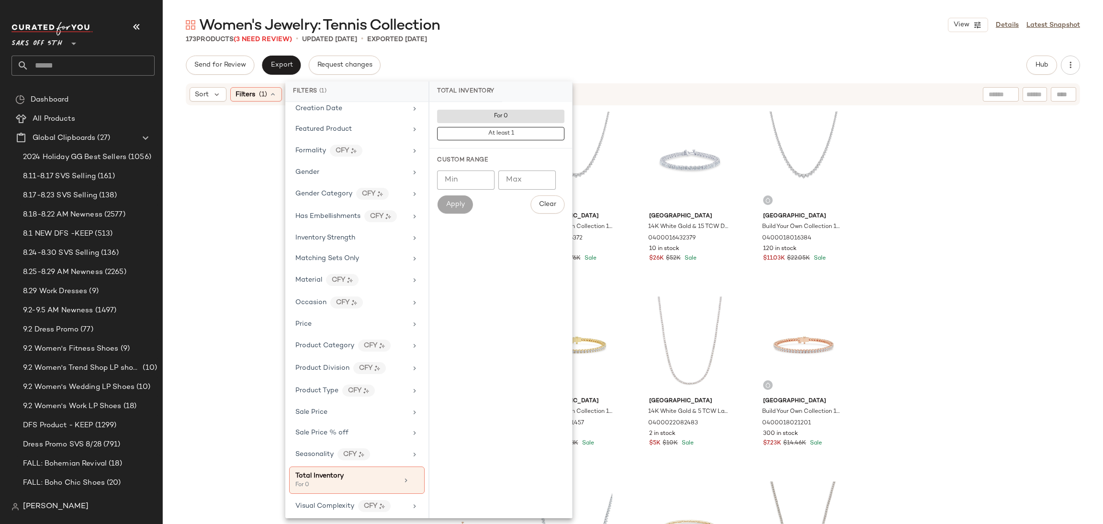
click at [615, 44] on div "Women's Jewelry: Tennis Collection View Details Latest Snapshot 173 Products (3…" at bounding box center [633, 269] width 940 height 508
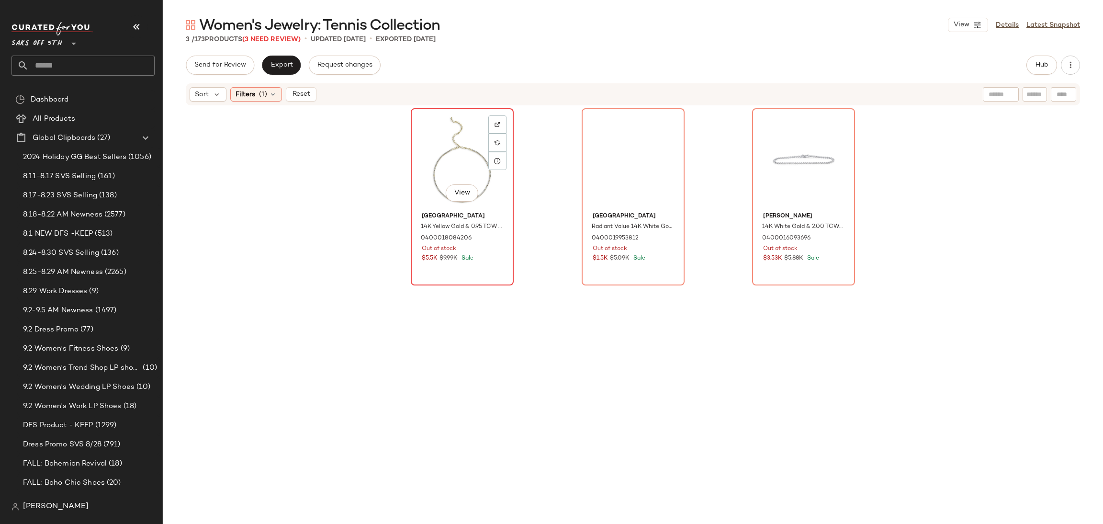
click at [433, 139] on div "View" at bounding box center [462, 160] width 96 height 97
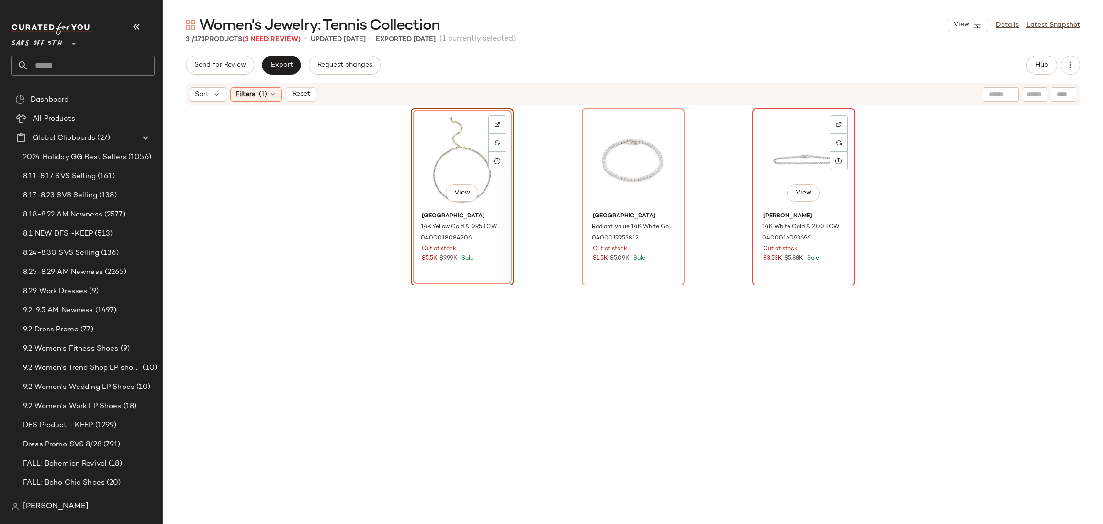
click at [786, 161] on div "View" at bounding box center [803, 160] width 96 height 97
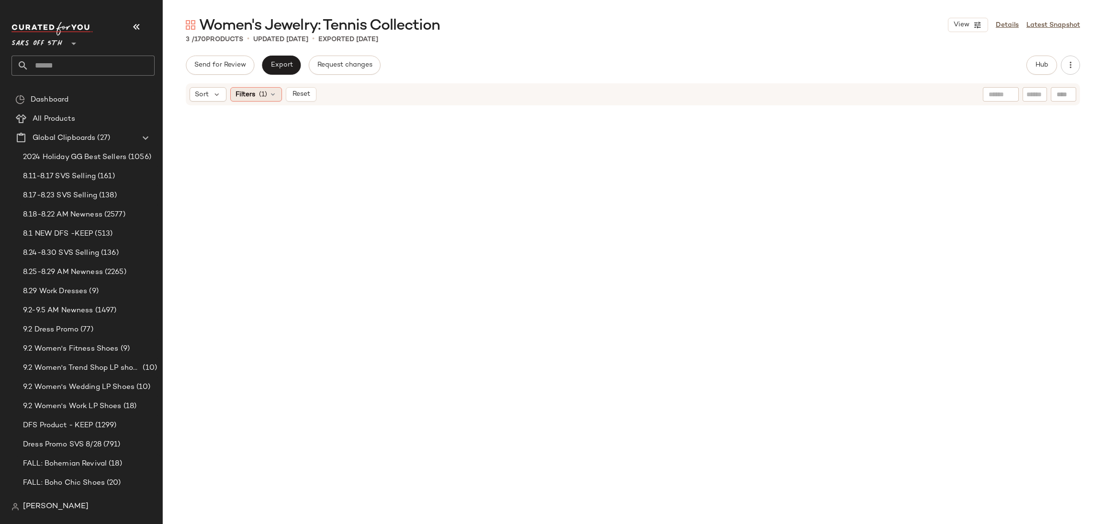
click at [265, 97] on span "(1)" at bounding box center [263, 95] width 8 height 10
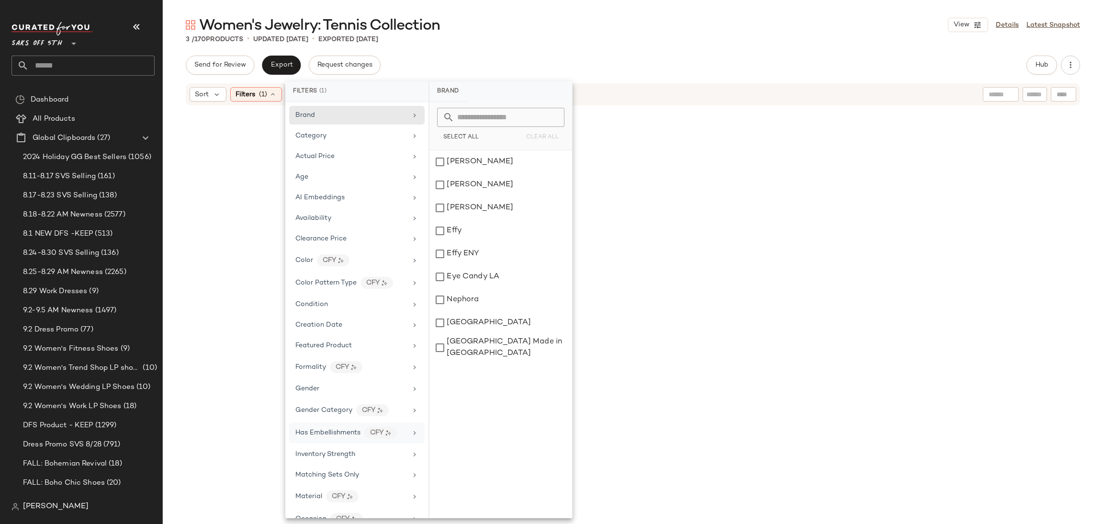
scroll to position [225, 0]
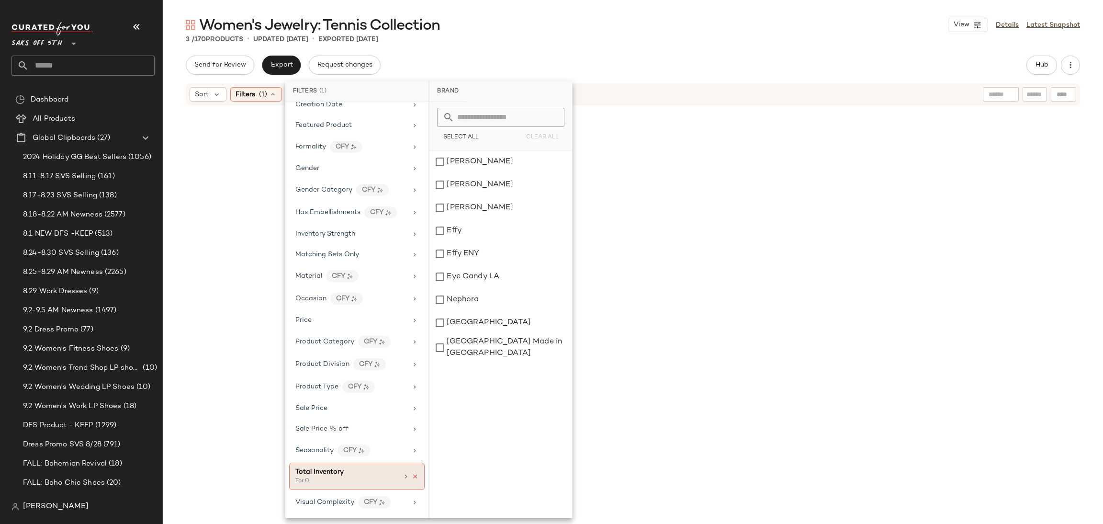
click at [412, 474] on icon at bounding box center [415, 476] width 7 height 7
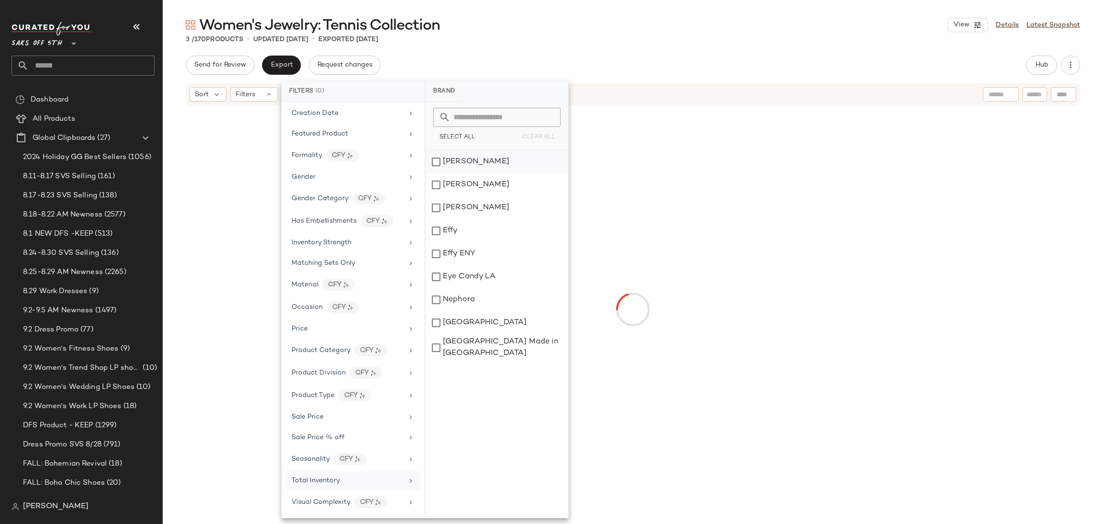
scroll to position [216, 0]
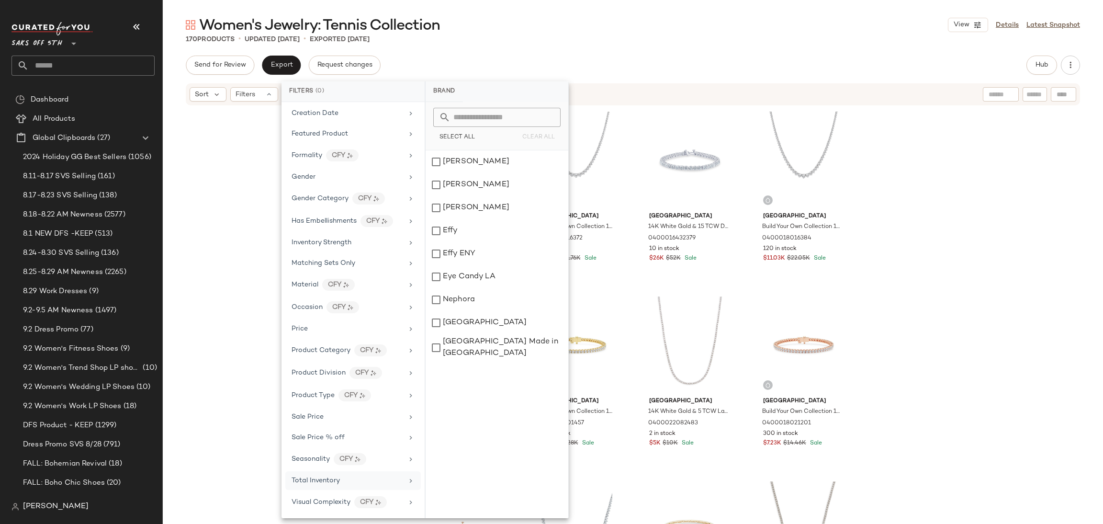
click at [650, 46] on div "Women's Jewelry: Tennis Collection View Details Latest Snapshot 170 Products • …" at bounding box center [633, 269] width 940 height 508
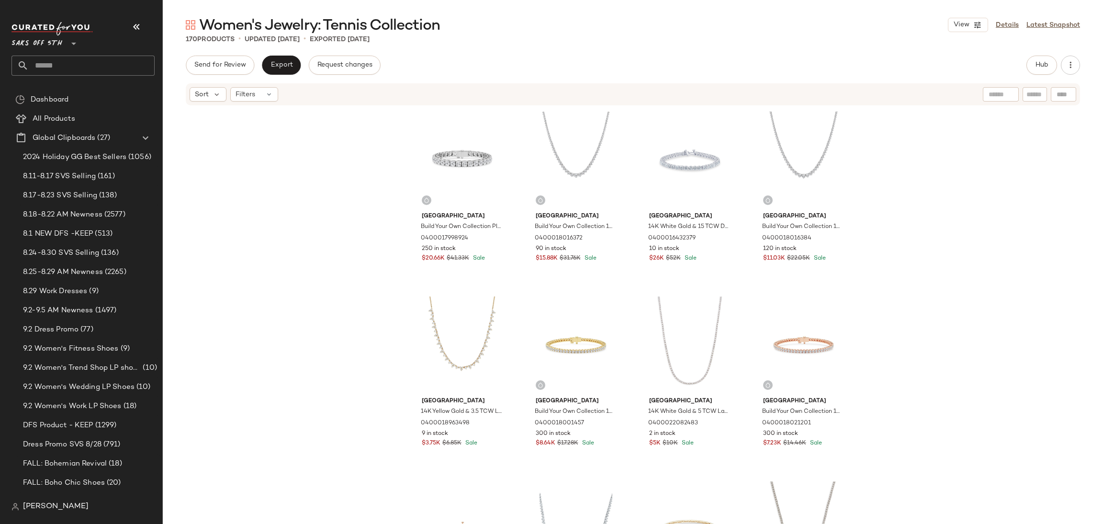
click at [650, 46] on div "Women's Jewelry: Tennis Collection View Details Latest Snapshot 170 Products • …" at bounding box center [633, 269] width 940 height 508
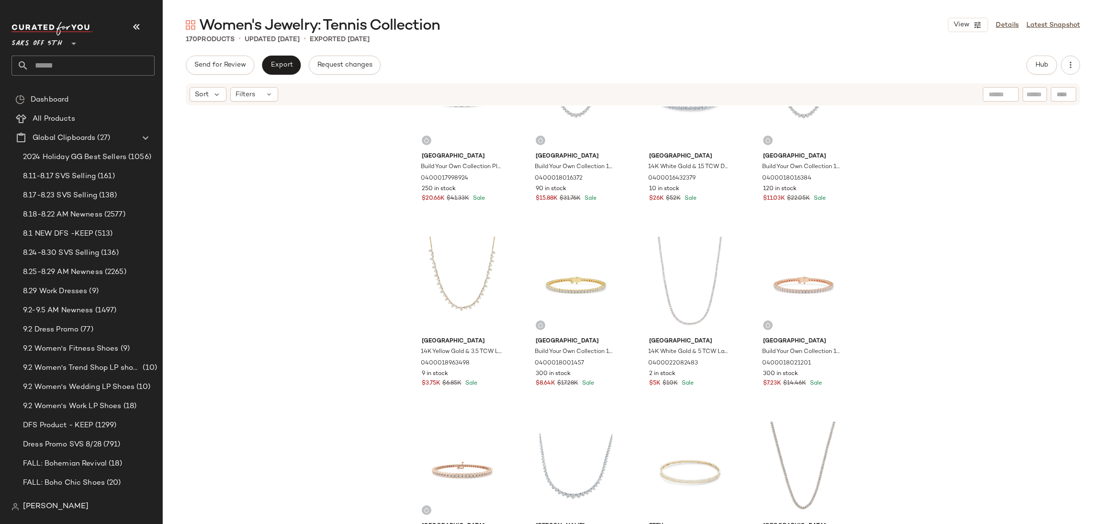
scroll to position [43, 0]
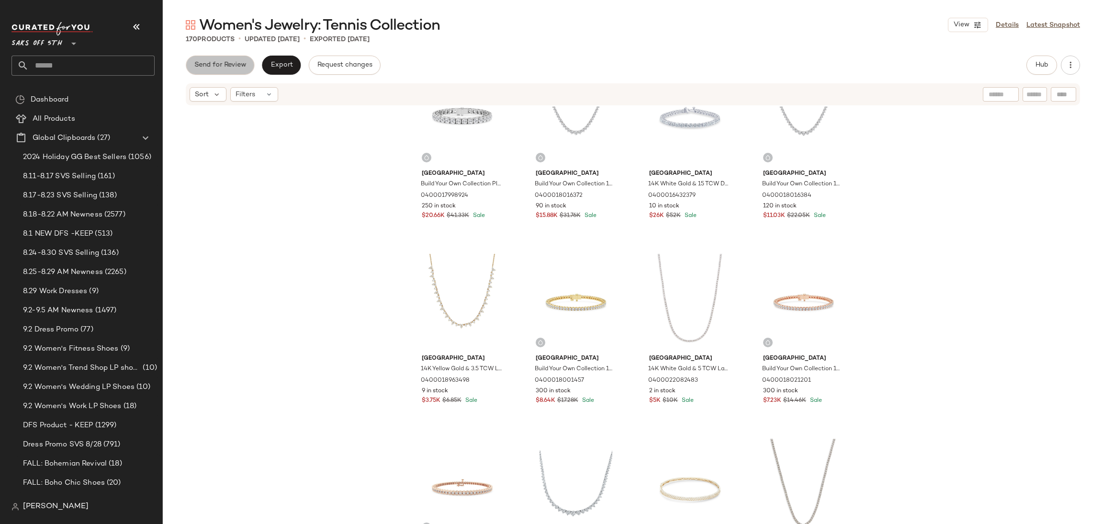
click at [228, 69] on span "Send for Review" at bounding box center [220, 65] width 52 height 8
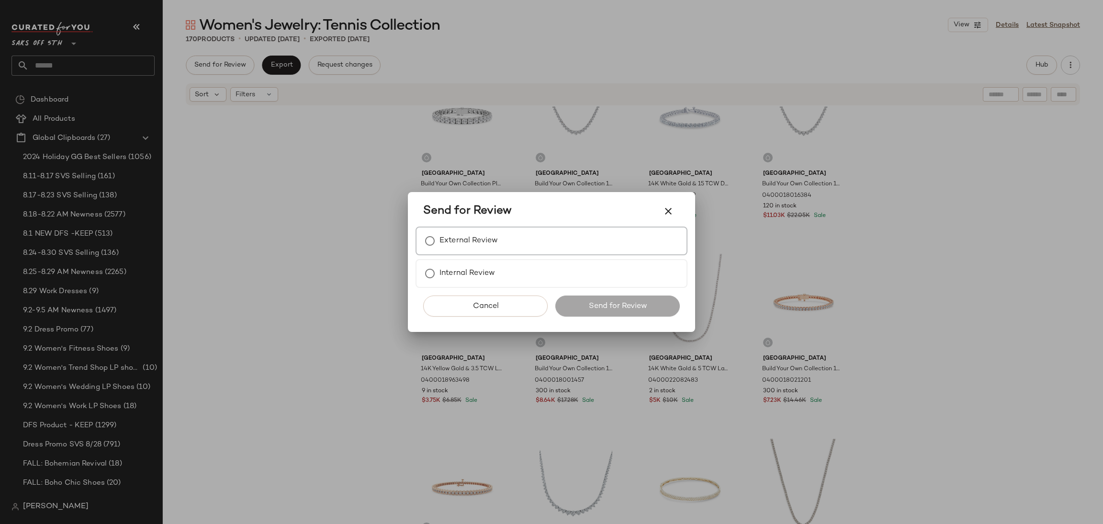
click at [446, 236] on label "External Review" at bounding box center [468, 240] width 58 height 19
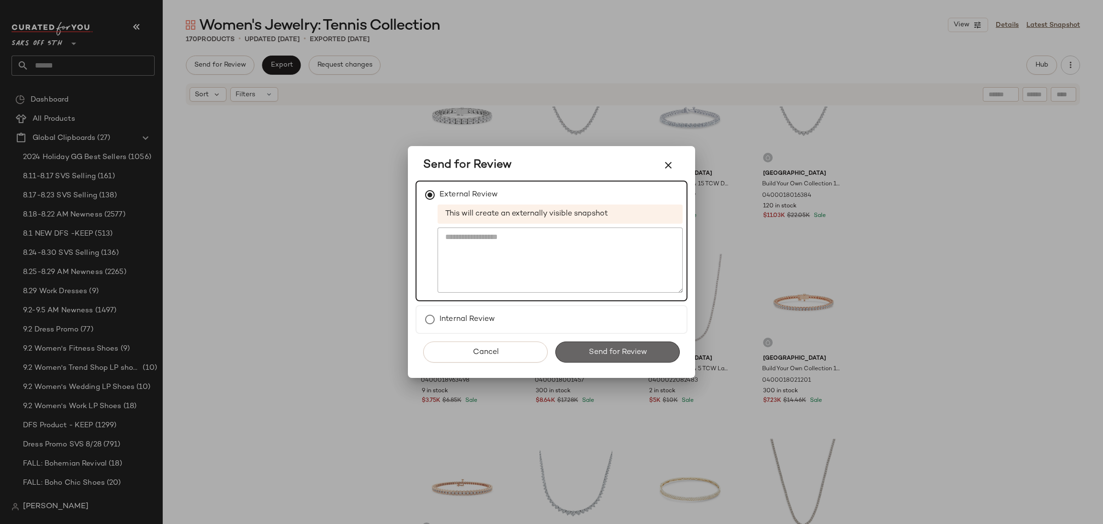
click at [587, 343] on button "Send for Review" at bounding box center [617, 351] width 124 height 21
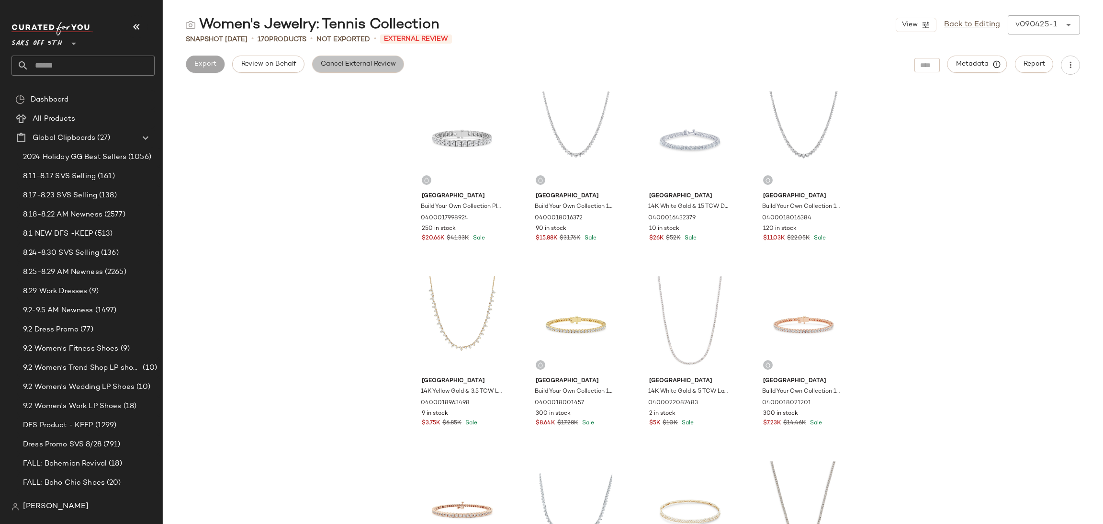
click at [382, 66] on span "Cancel External Review" at bounding box center [358, 64] width 76 height 8
click at [280, 61] on span "Export" at bounding box center [281, 64] width 22 height 8
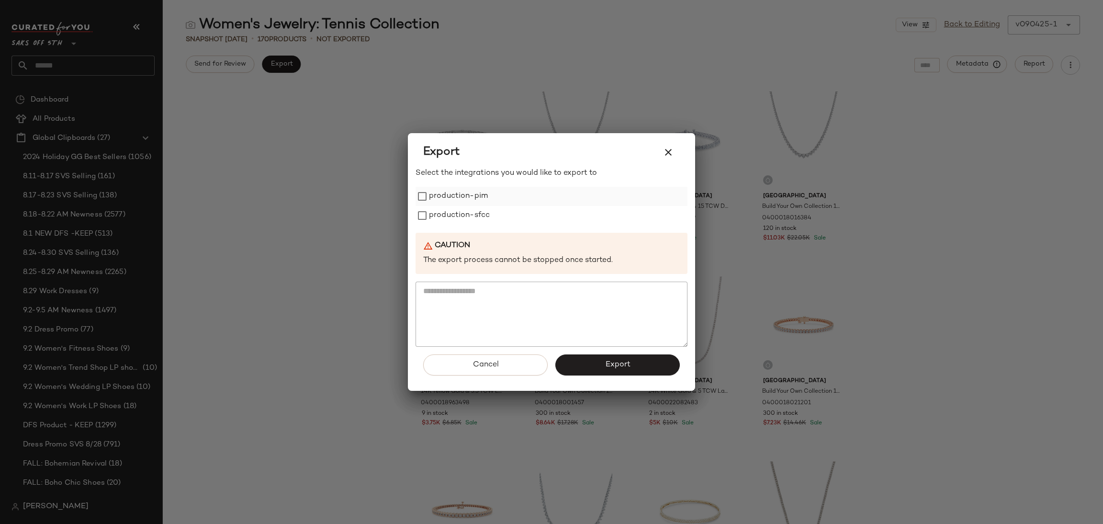
click at [450, 193] on label "production-pim" at bounding box center [458, 196] width 59 height 19
click at [446, 213] on label "production-sfcc" at bounding box center [459, 215] width 61 height 19
click at [605, 370] on button "Export" at bounding box center [617, 364] width 124 height 21
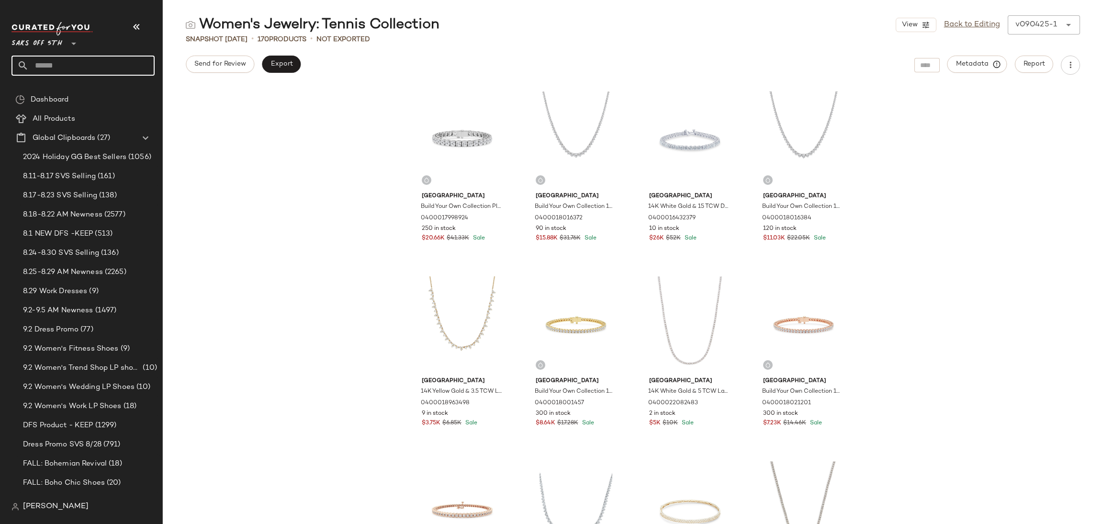
click at [65, 63] on input "text" at bounding box center [92, 66] width 126 height 20
type input "*********"
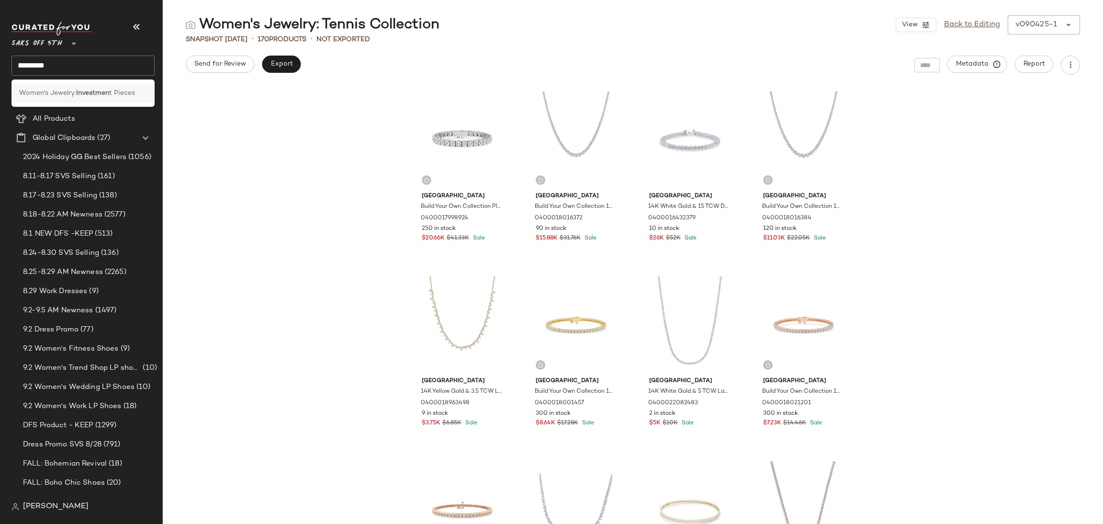
click at [75, 88] on span "Women's Jewelry:" at bounding box center [47, 93] width 57 height 10
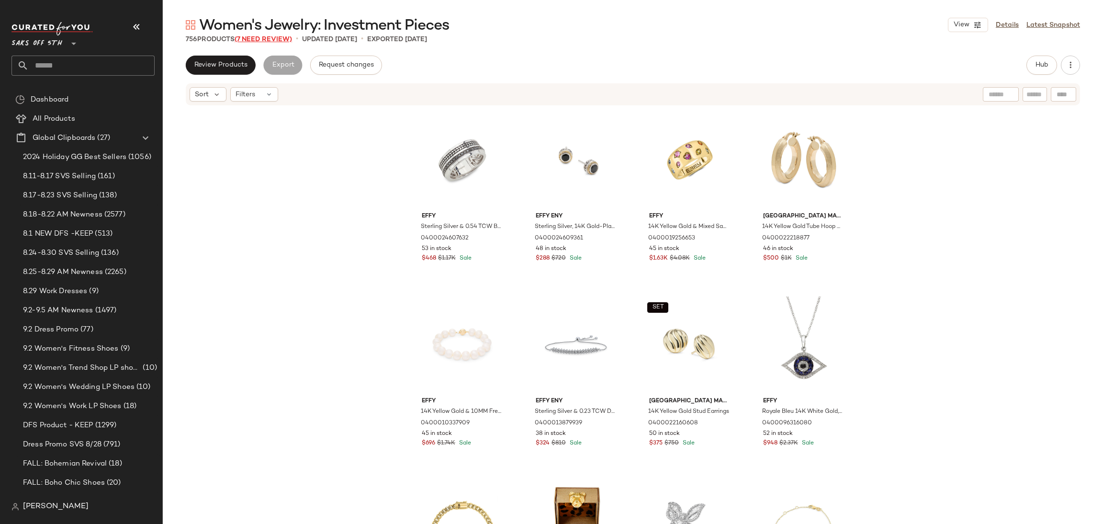
click at [263, 40] on span "(7 Need Review)" at bounding box center [263, 39] width 57 height 7
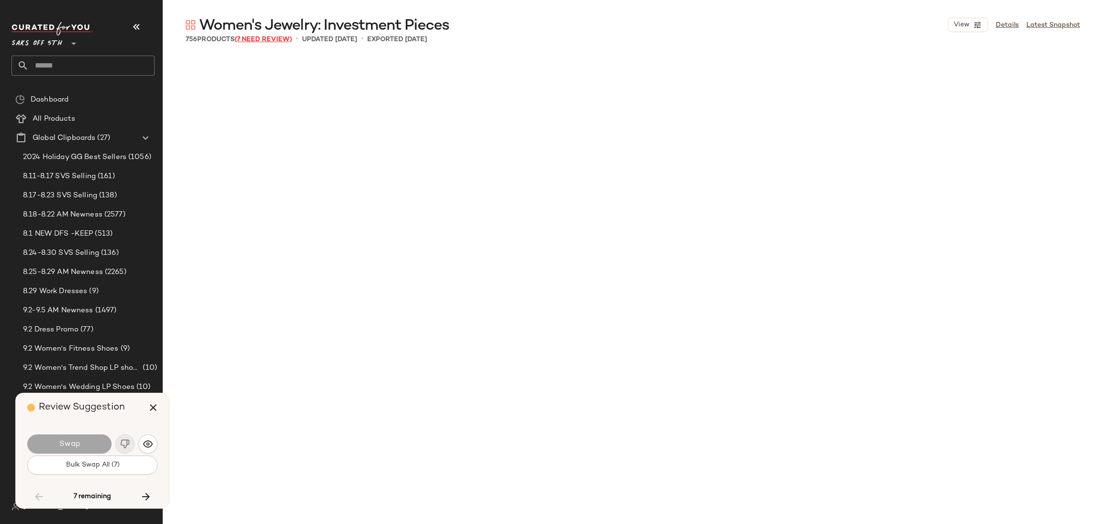
scroll to position [4989, 0]
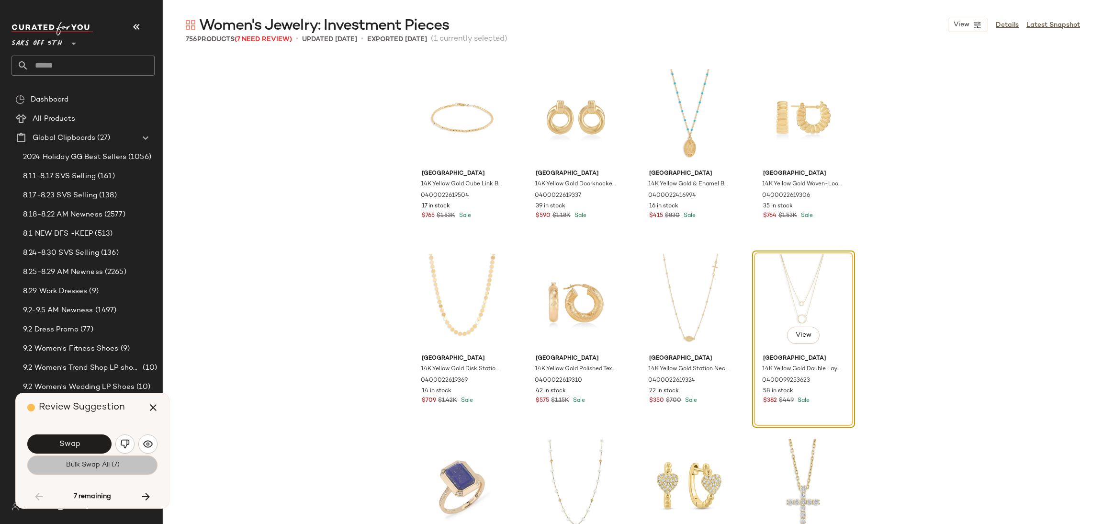
click at [136, 466] on button "Bulk Swap All (7)" at bounding box center [92, 464] width 130 height 19
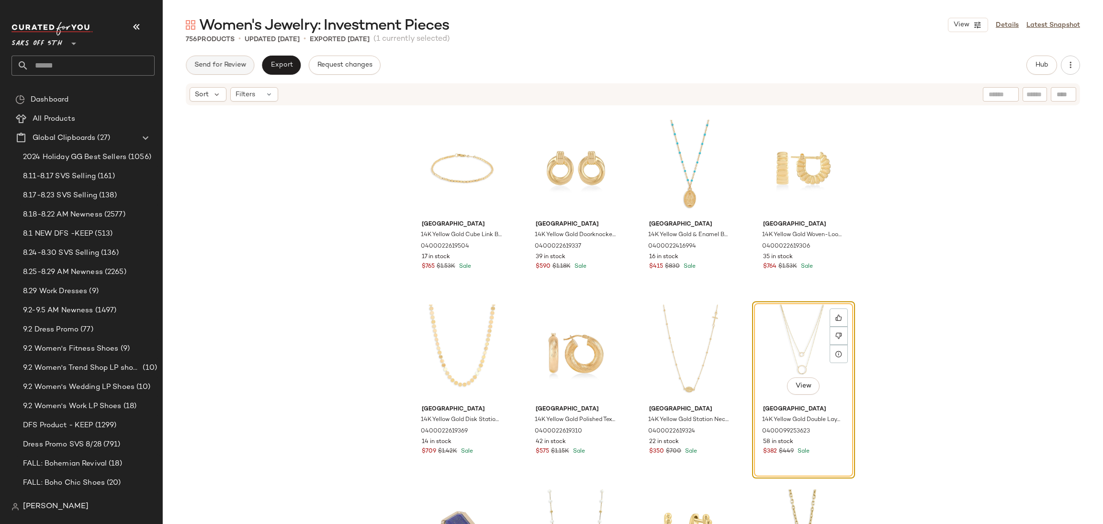
click at [220, 66] on span "Send for Review" at bounding box center [220, 65] width 52 height 8
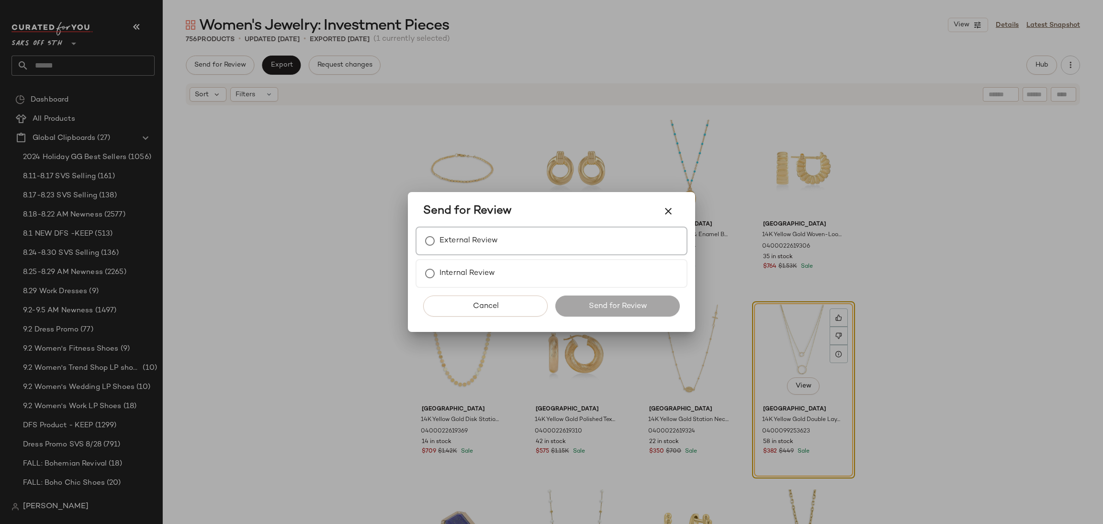
click at [443, 229] on div "External Review" at bounding box center [552, 240] width 272 height 29
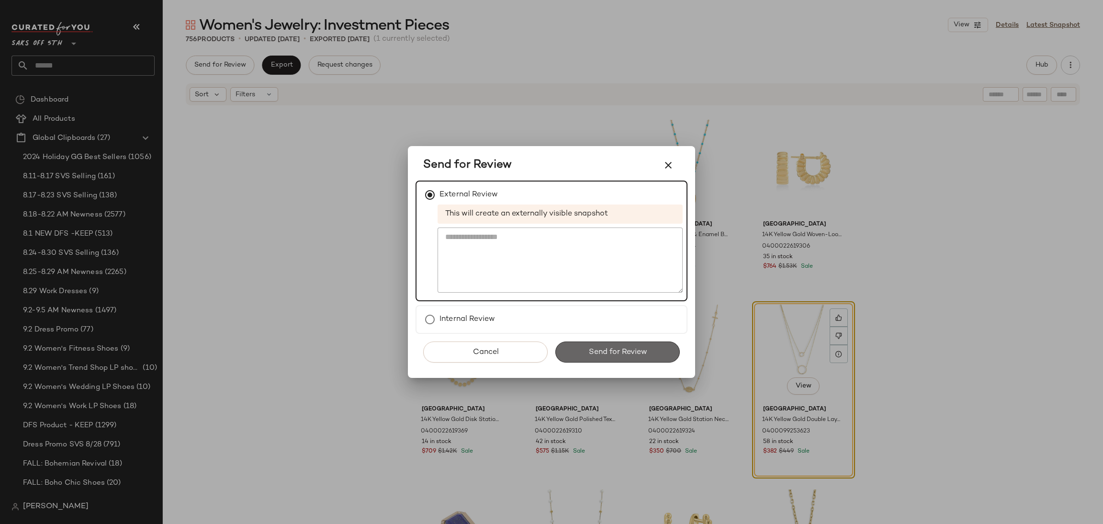
click at [588, 351] on span "Send for Review" at bounding box center [617, 352] width 59 height 9
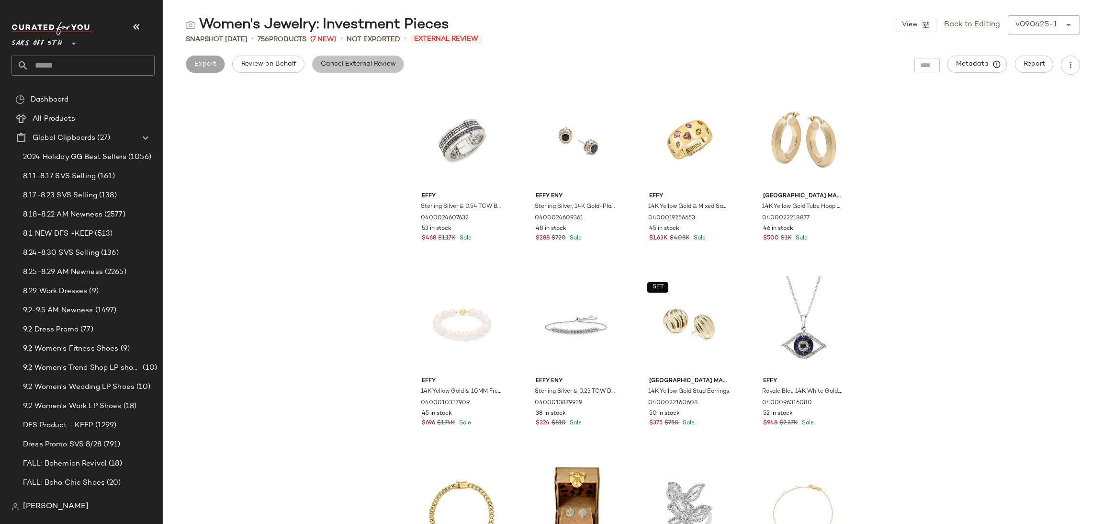
click at [343, 69] on button "Cancel External Review" at bounding box center [358, 64] width 92 height 17
click at [276, 57] on button "Export" at bounding box center [281, 64] width 39 height 17
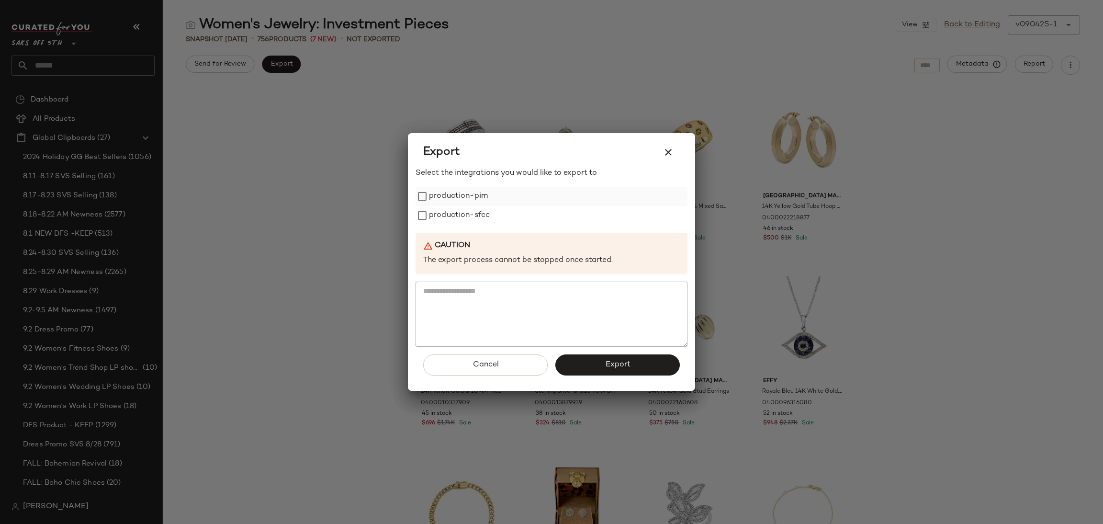
click at [451, 202] on label "production-pim" at bounding box center [458, 196] width 59 height 19
click at [447, 218] on label "production-sfcc" at bounding box center [459, 215] width 61 height 19
click at [582, 368] on button "Export" at bounding box center [617, 364] width 124 height 21
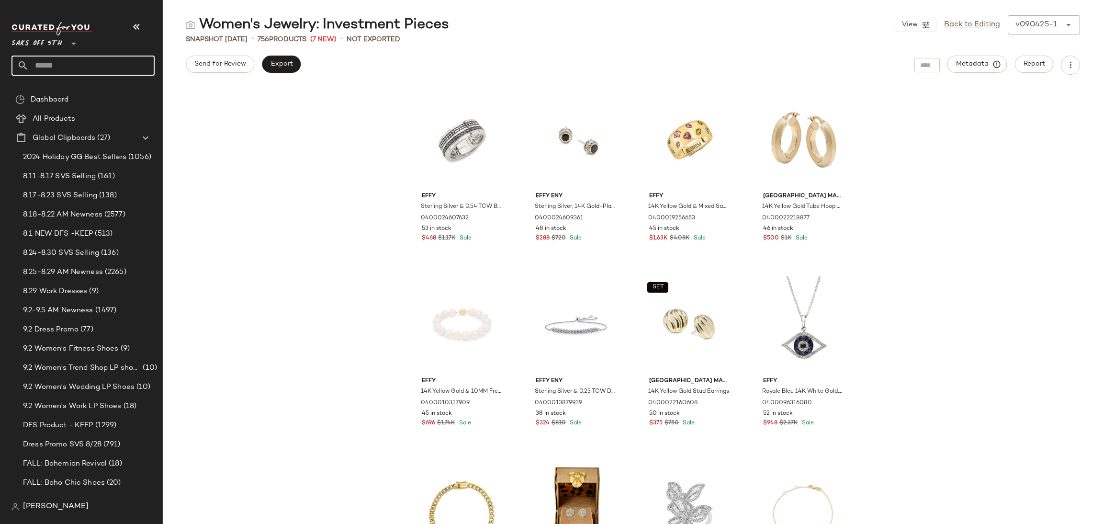
click at [94, 72] on input "text" at bounding box center [92, 66] width 126 height 20
type input "***"
click at [82, 84] on div "Jewelry Under $ 500" at bounding box center [82, 93] width 143 height 20
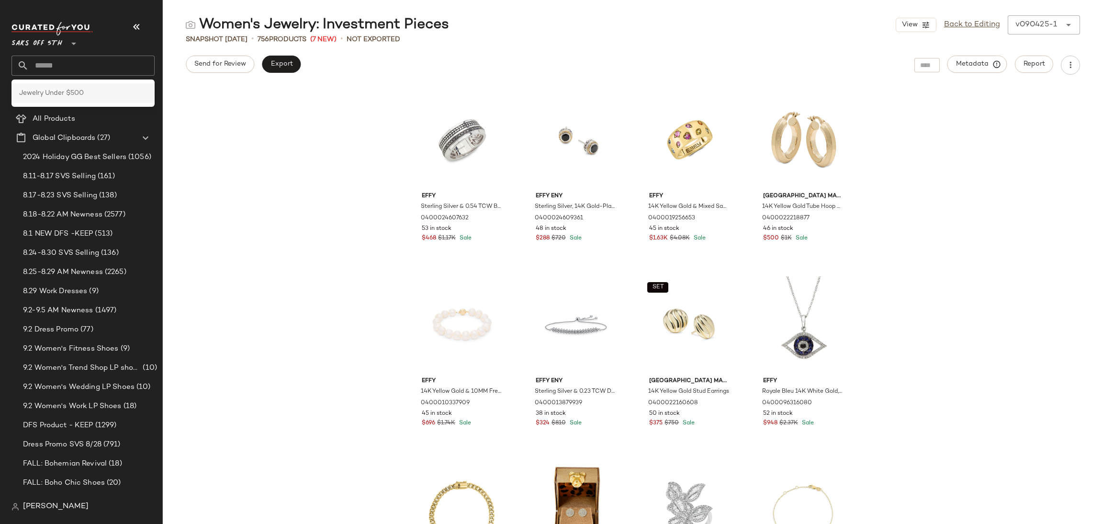
click at [82, 84] on div "Saks OFF 5TH **" at bounding box center [86, 52] width 151 height 75
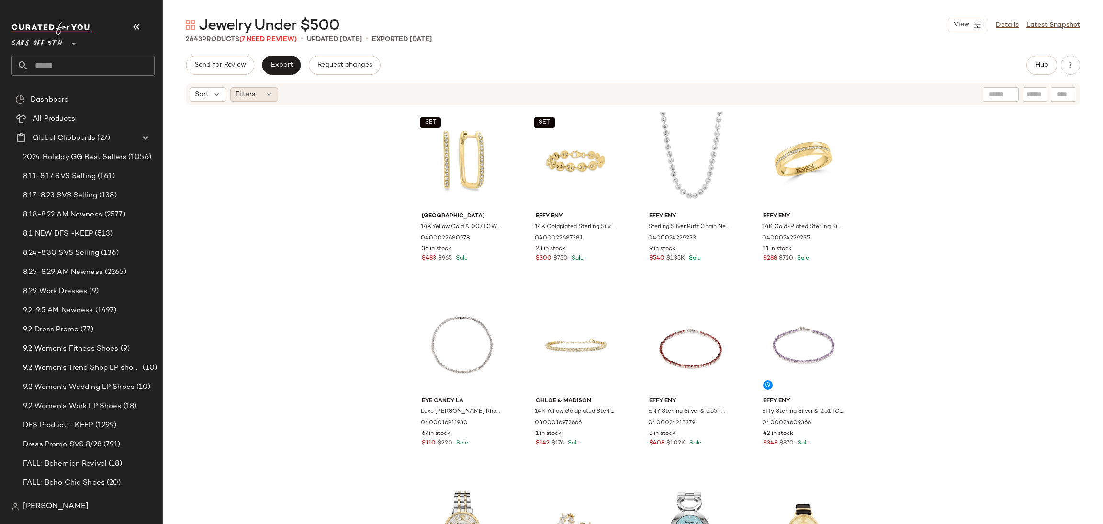
click at [263, 92] on div "Filters" at bounding box center [254, 94] width 48 height 14
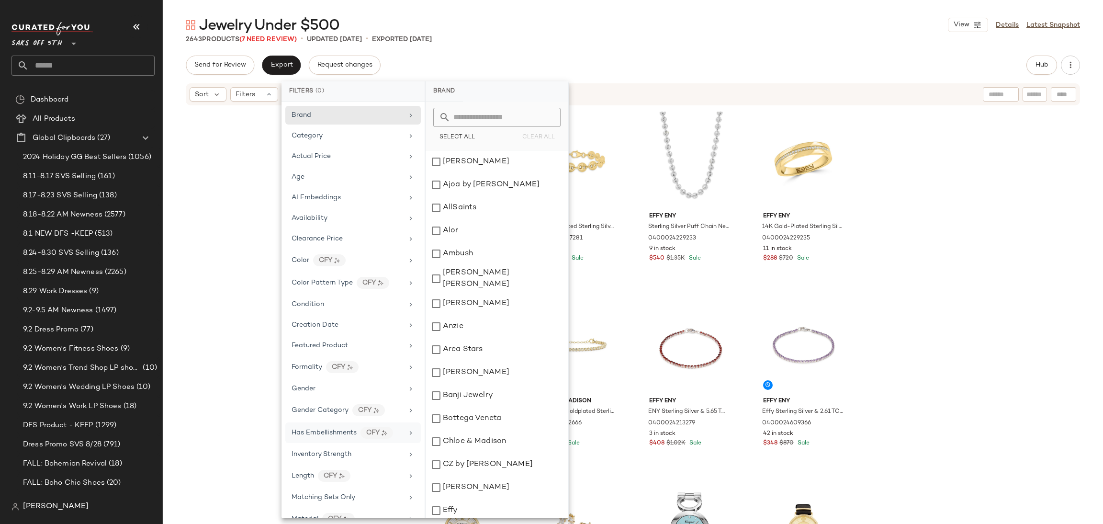
scroll to position [262, 0]
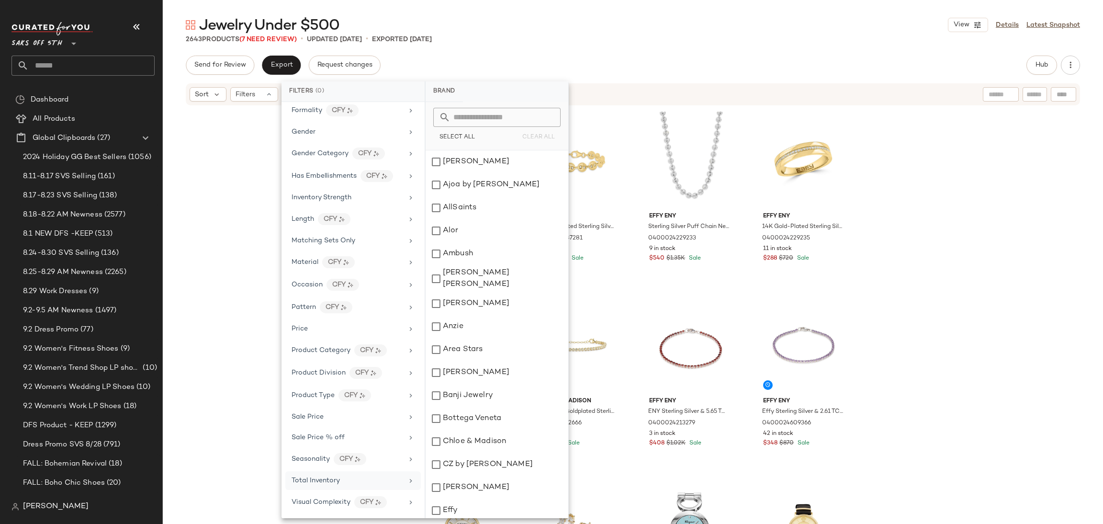
click at [331, 480] on span "Total Inventory" at bounding box center [316, 480] width 48 height 7
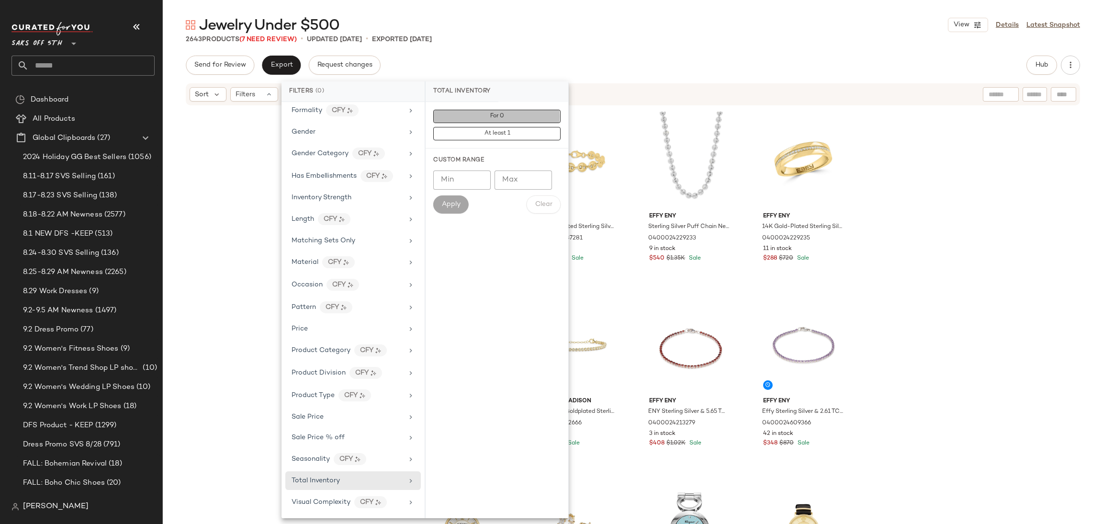
click at [493, 119] on span "For 0" at bounding box center [497, 116] width 14 height 7
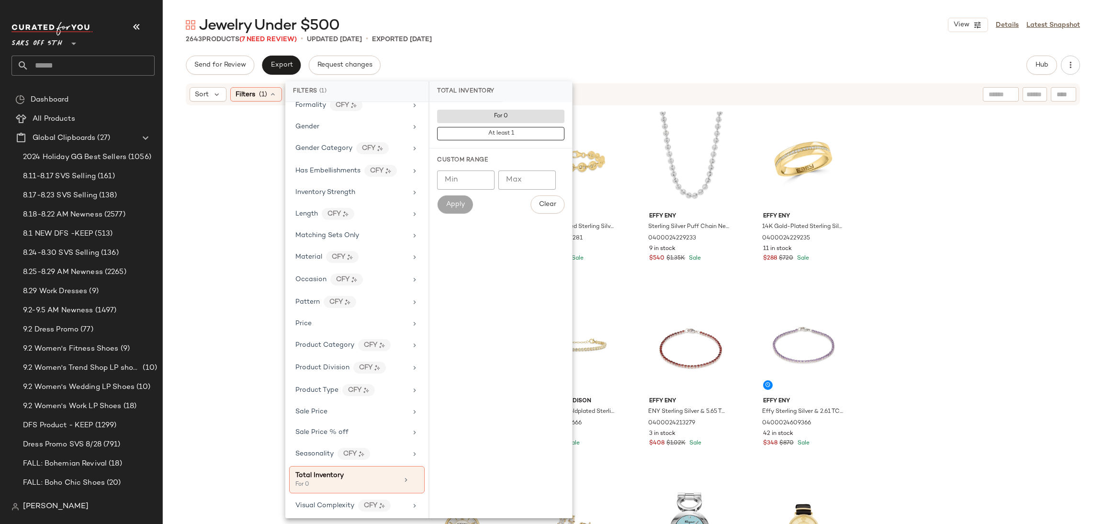
click at [548, 65] on div "Send for Review Export Request changes Hub" at bounding box center [633, 65] width 894 height 19
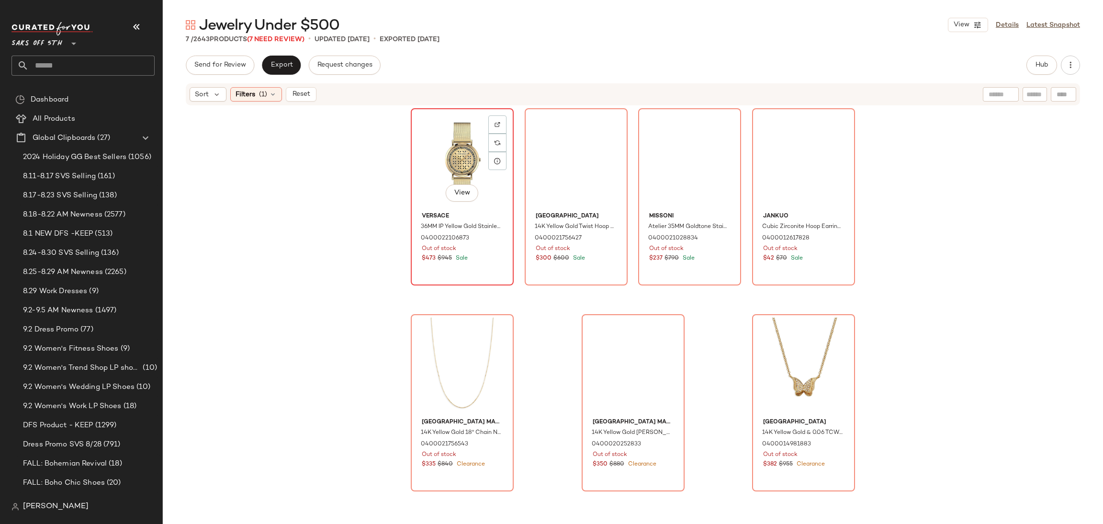
click at [437, 129] on div "View" at bounding box center [462, 160] width 96 height 97
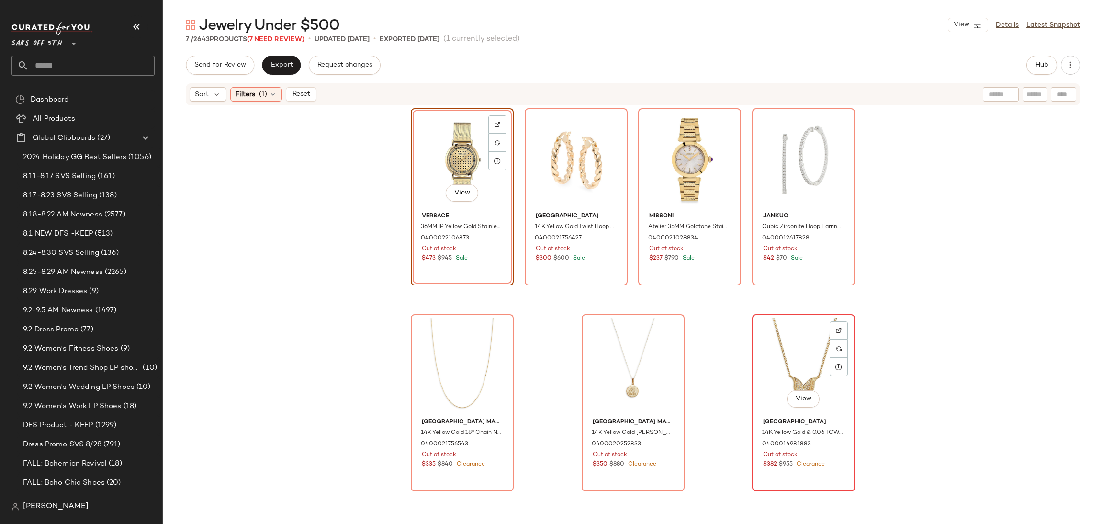
click at [765, 356] on div "View" at bounding box center [803, 365] width 96 height 97
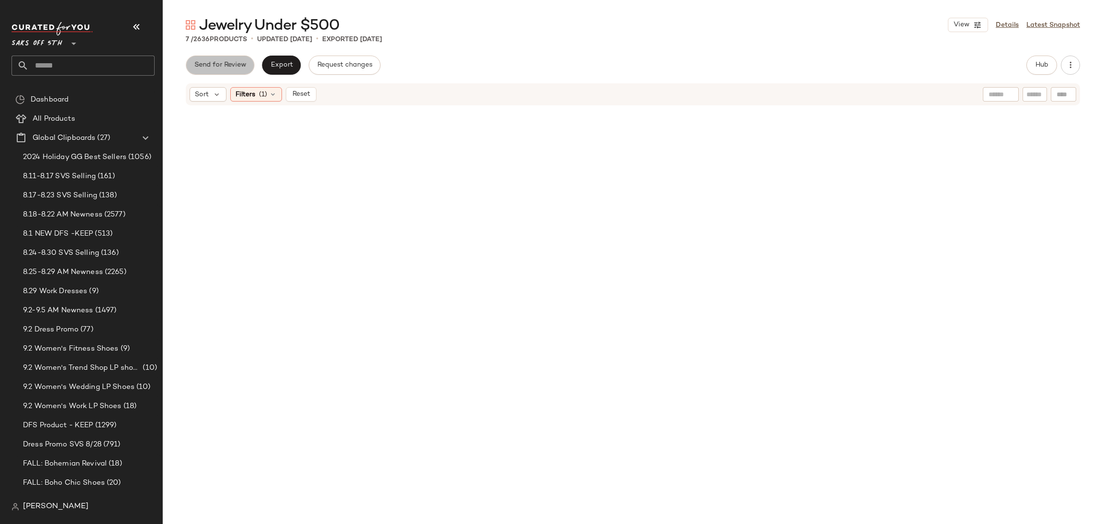
click at [242, 63] on span "Send for Review" at bounding box center [220, 65] width 52 height 8
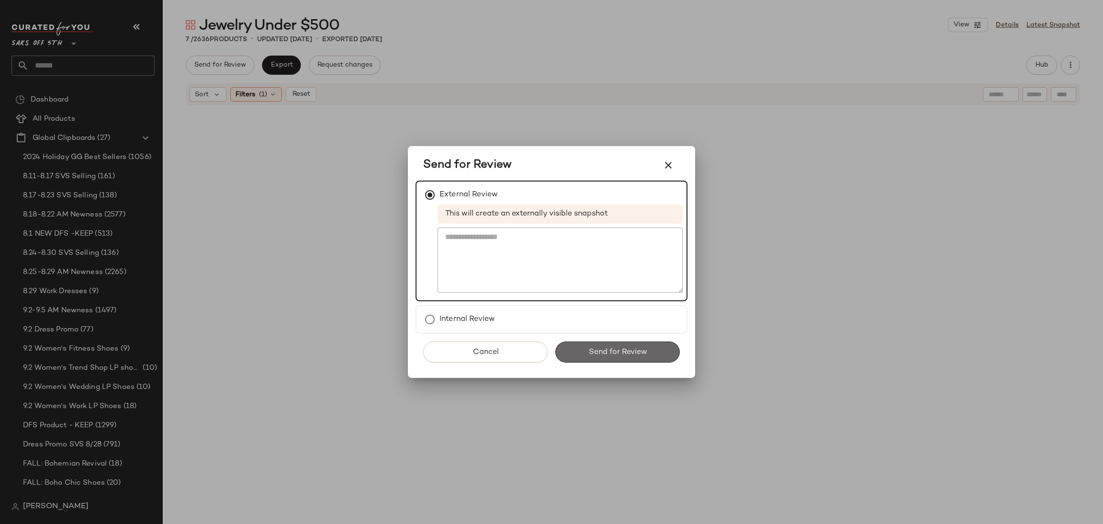
click at [590, 357] on button "Send for Review" at bounding box center [617, 351] width 124 height 21
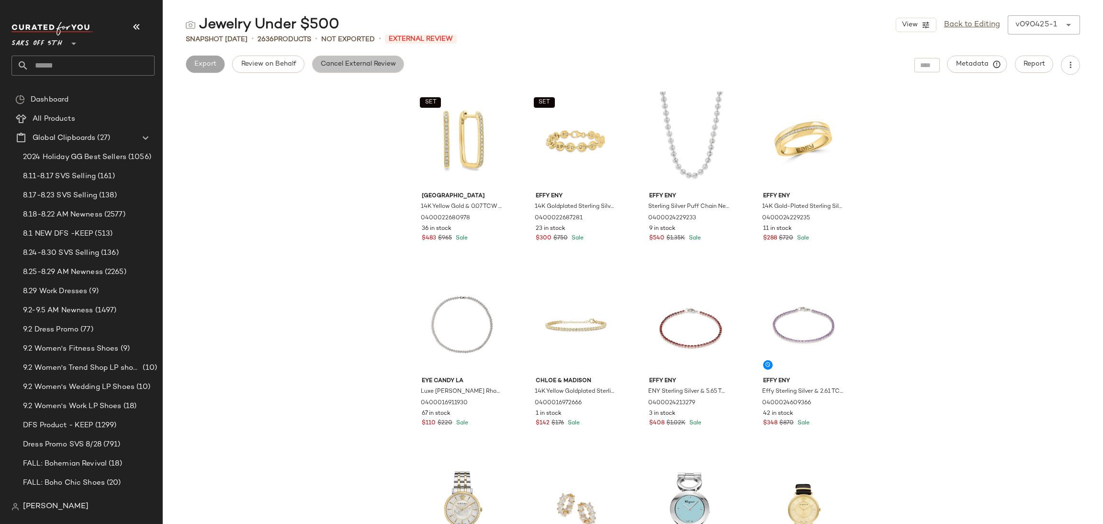
click at [338, 67] on span "Cancel External Review" at bounding box center [358, 64] width 76 height 8
click at [283, 66] on span "Export" at bounding box center [281, 64] width 22 height 8
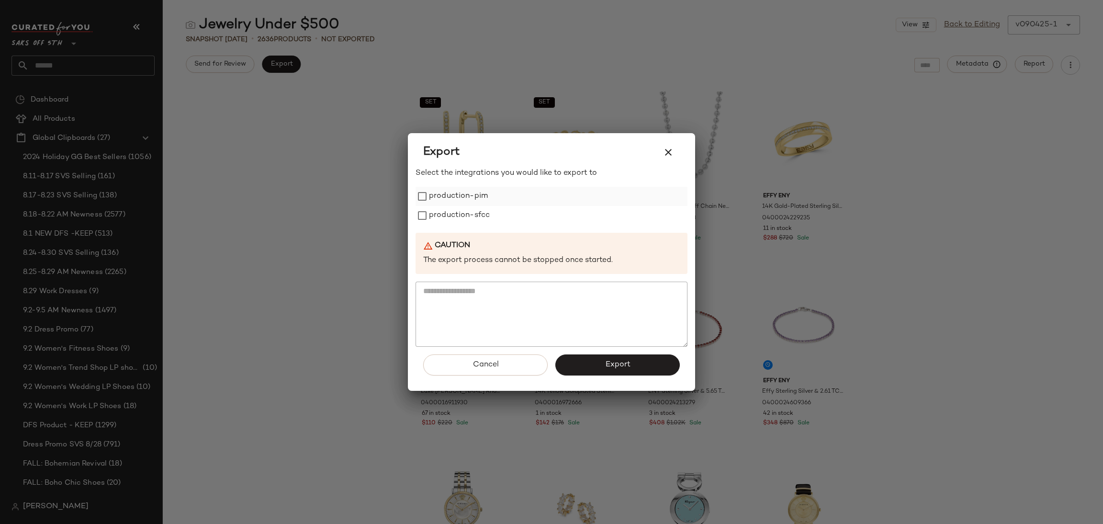
click at [440, 193] on label "production-pim" at bounding box center [458, 196] width 59 height 19
click at [440, 216] on label "production-sfcc" at bounding box center [459, 215] width 61 height 19
click at [584, 365] on button "Export" at bounding box center [617, 364] width 124 height 21
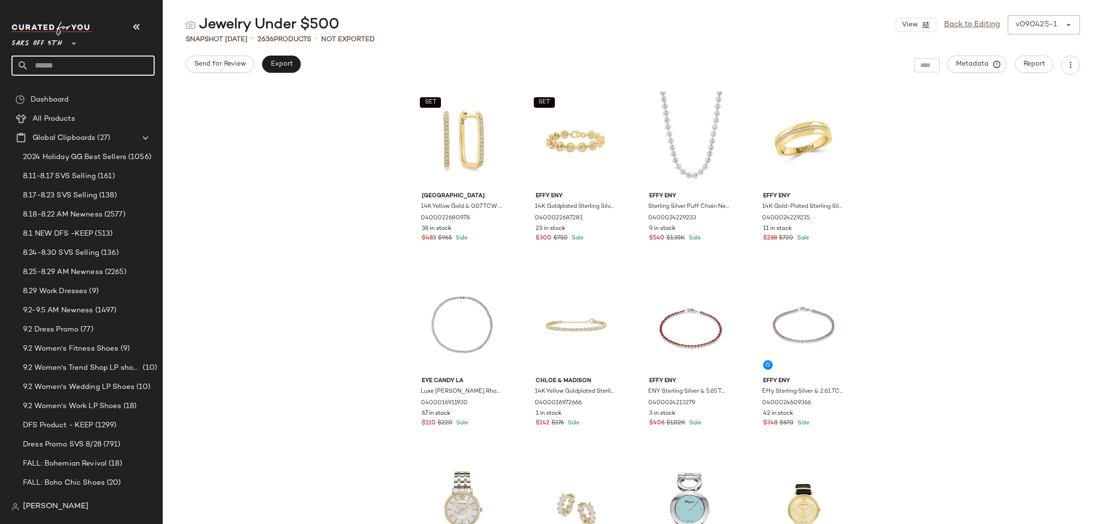
click at [112, 66] on input "text" at bounding box center [92, 66] width 126 height 20
type input "******"
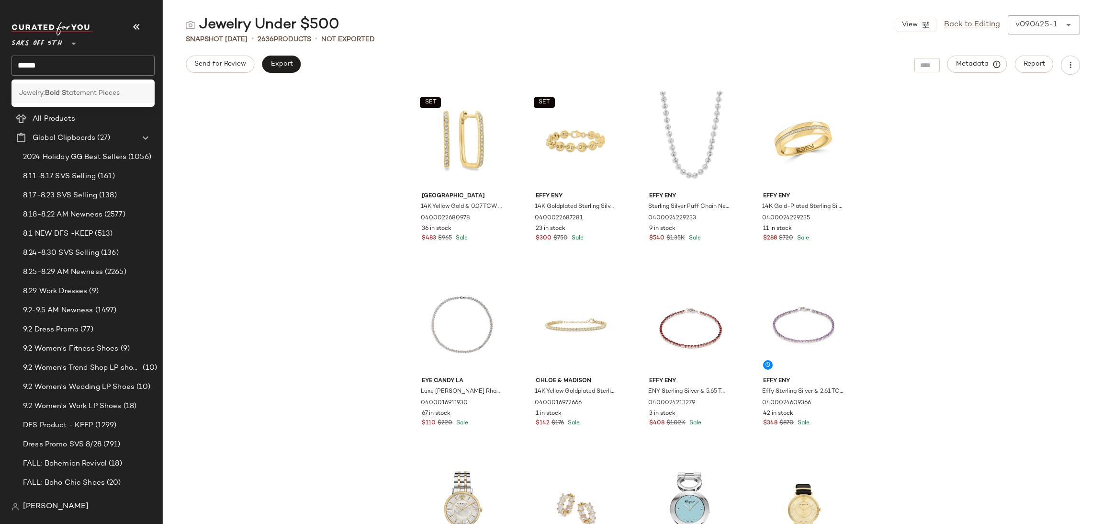
click at [104, 94] on span "tatement Pieces" at bounding box center [93, 93] width 54 height 10
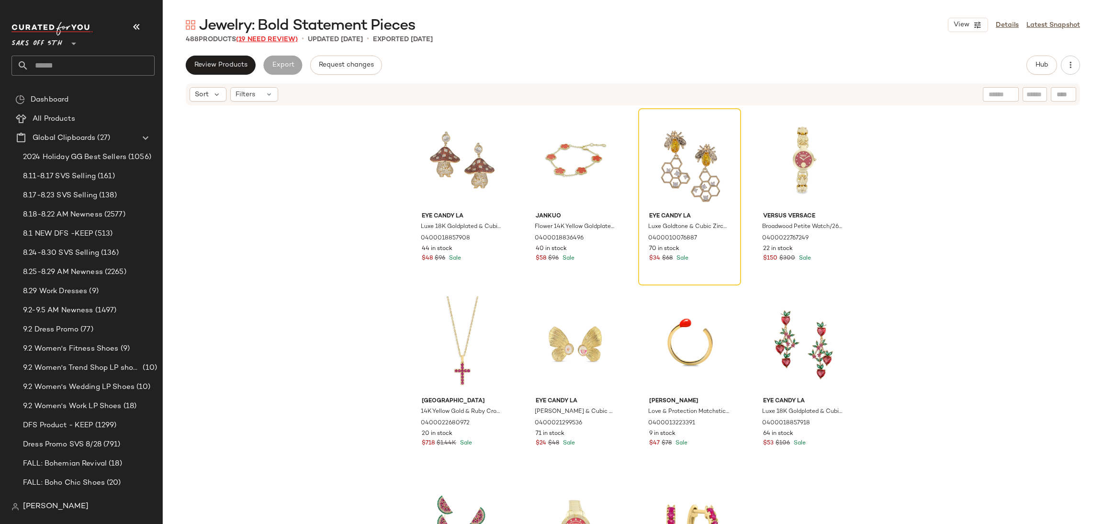
click at [285, 38] on span "(19 Need Review)" at bounding box center [267, 39] width 62 height 7
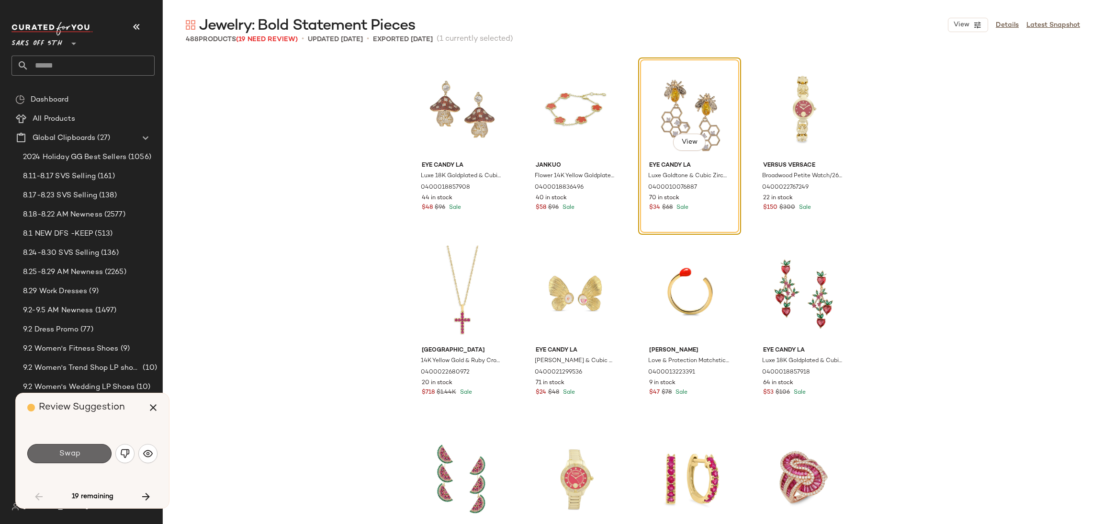
click at [83, 455] on button "Swap" at bounding box center [69, 453] width 84 height 19
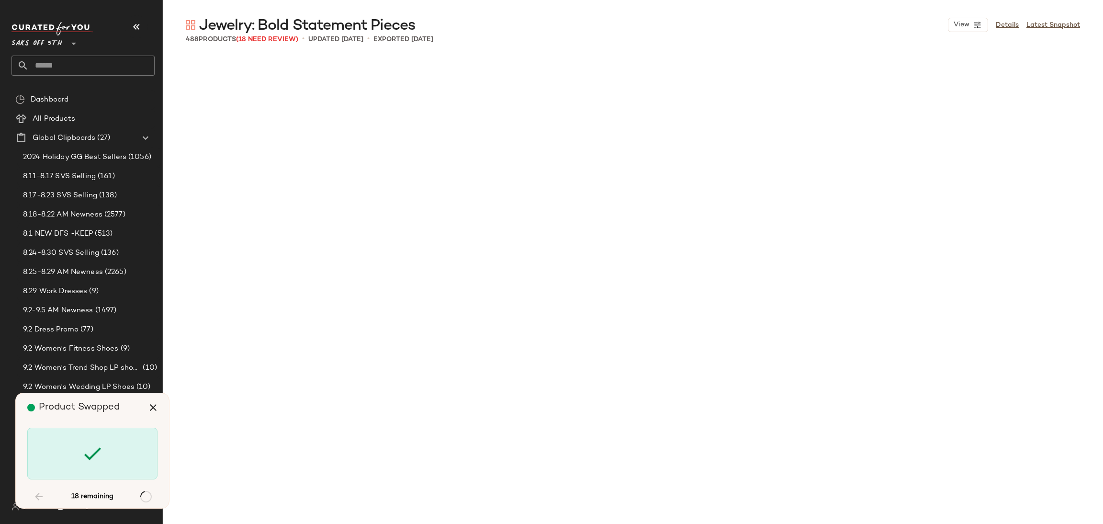
scroll to position [923, 0]
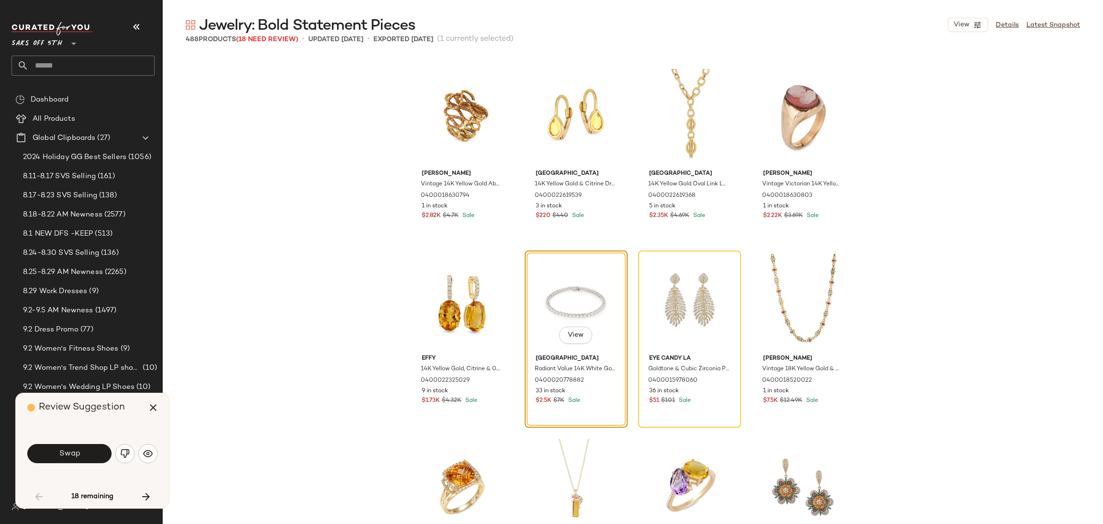
click at [83, 455] on button "Swap" at bounding box center [69, 453] width 84 height 19
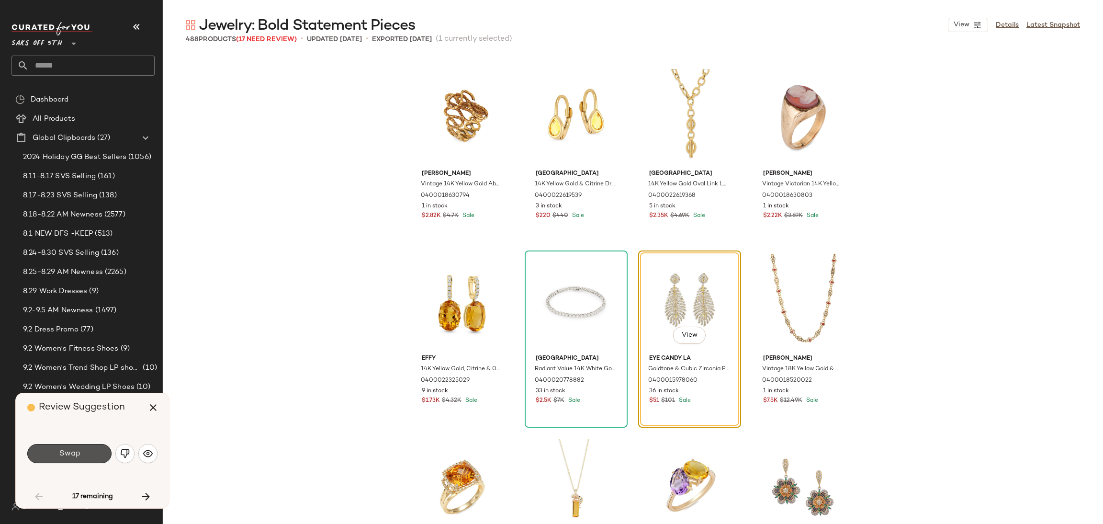
click at [83, 455] on button "Swap" at bounding box center [69, 453] width 84 height 19
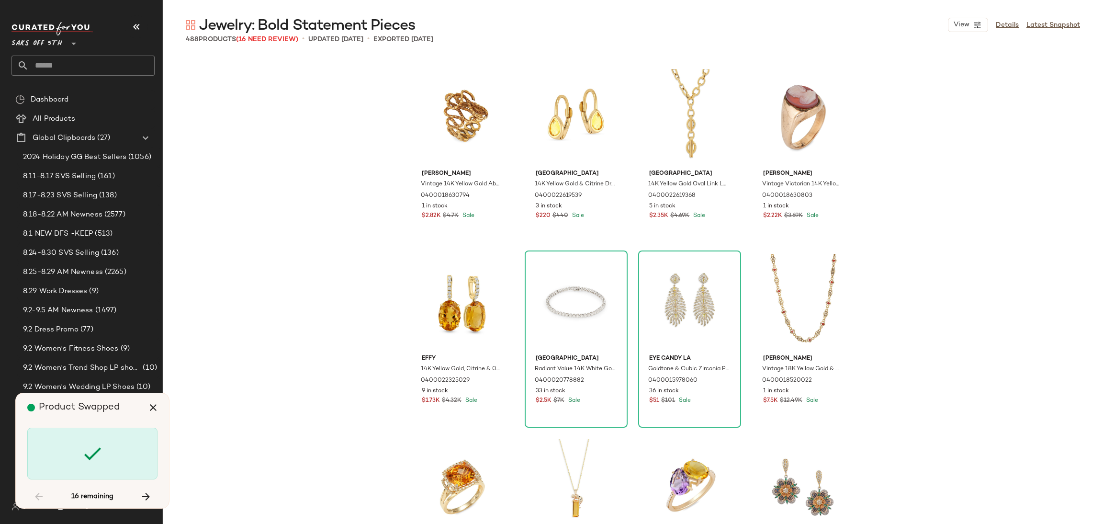
click at [83, 455] on icon at bounding box center [92, 453] width 23 height 23
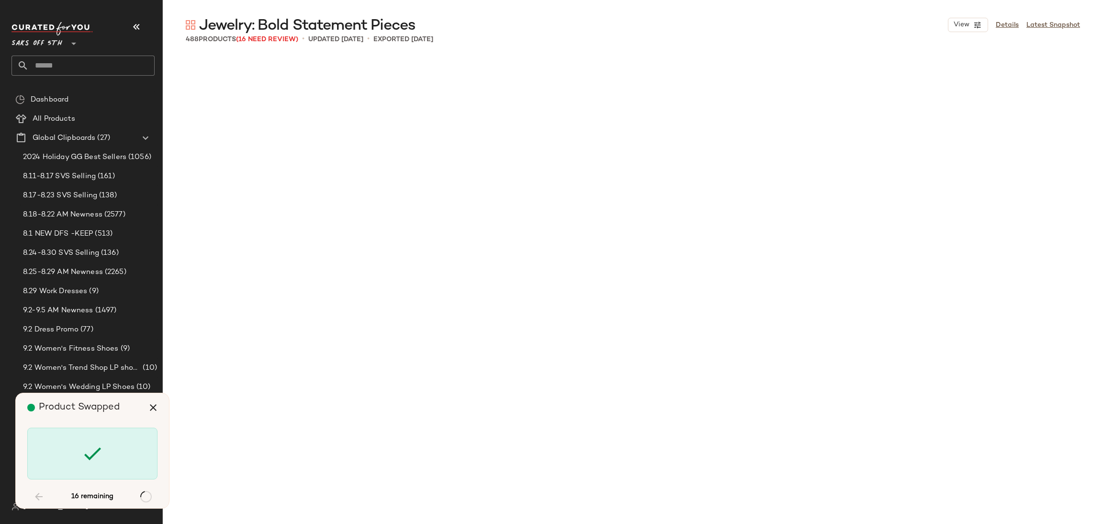
scroll to position [1663, 0]
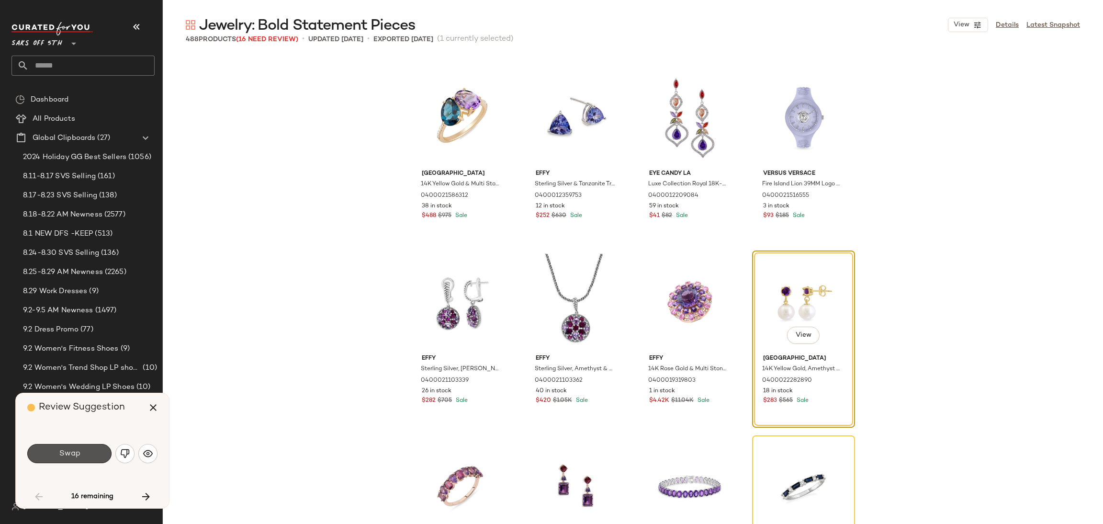
click at [83, 455] on button "Swap" at bounding box center [69, 453] width 84 height 19
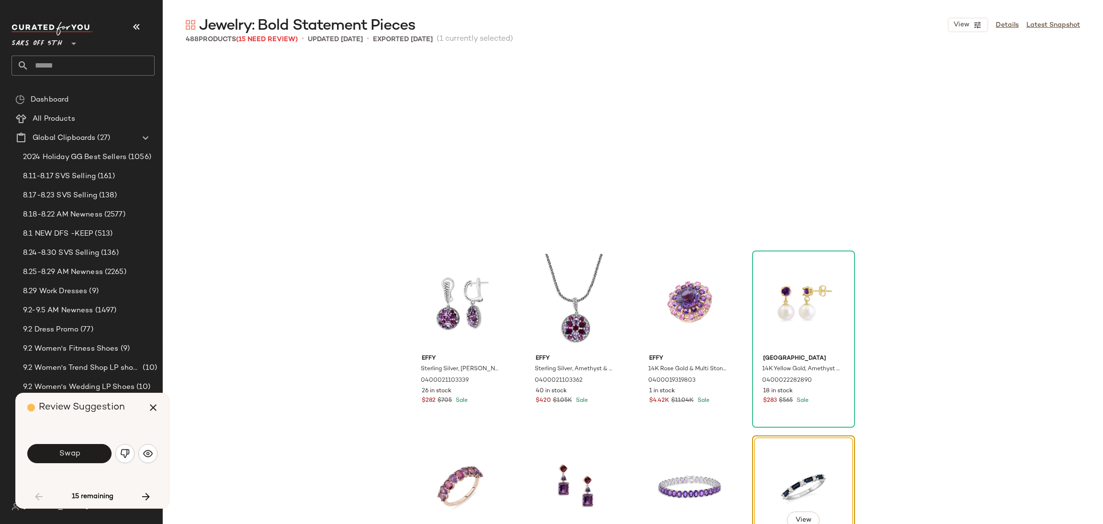
scroll to position [1848, 0]
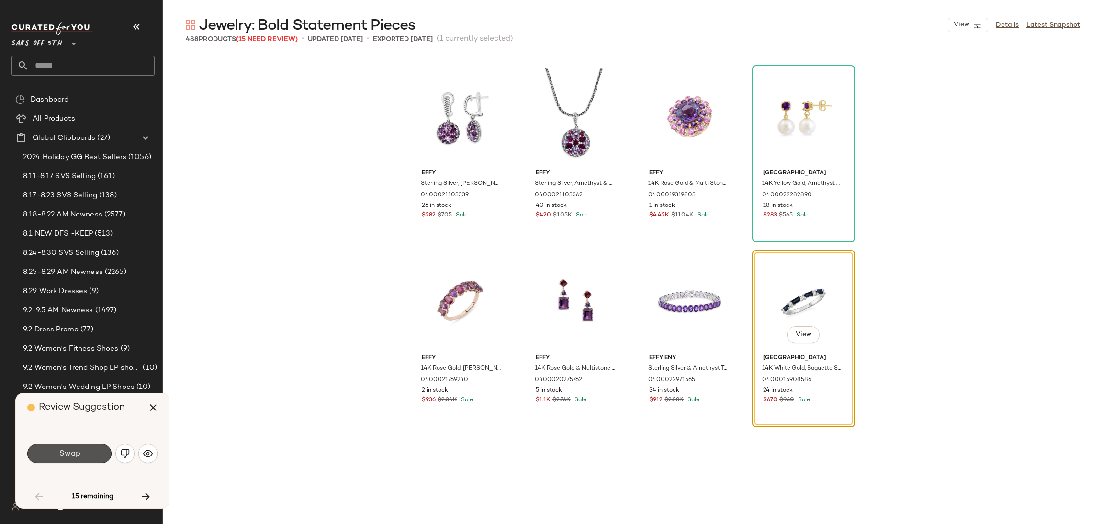
click at [83, 455] on button "Swap" at bounding box center [69, 453] width 84 height 19
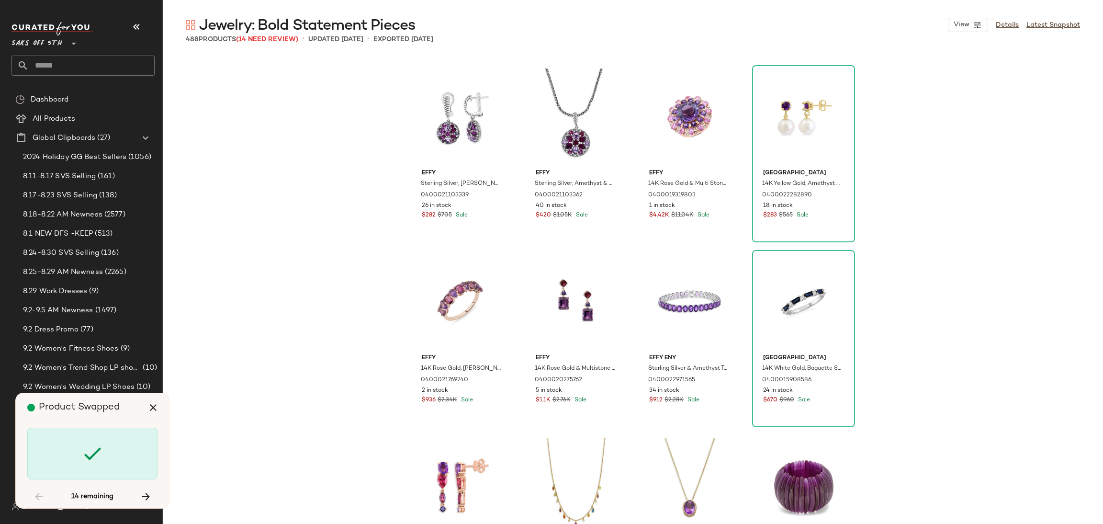
click at [83, 455] on icon at bounding box center [92, 453] width 23 height 23
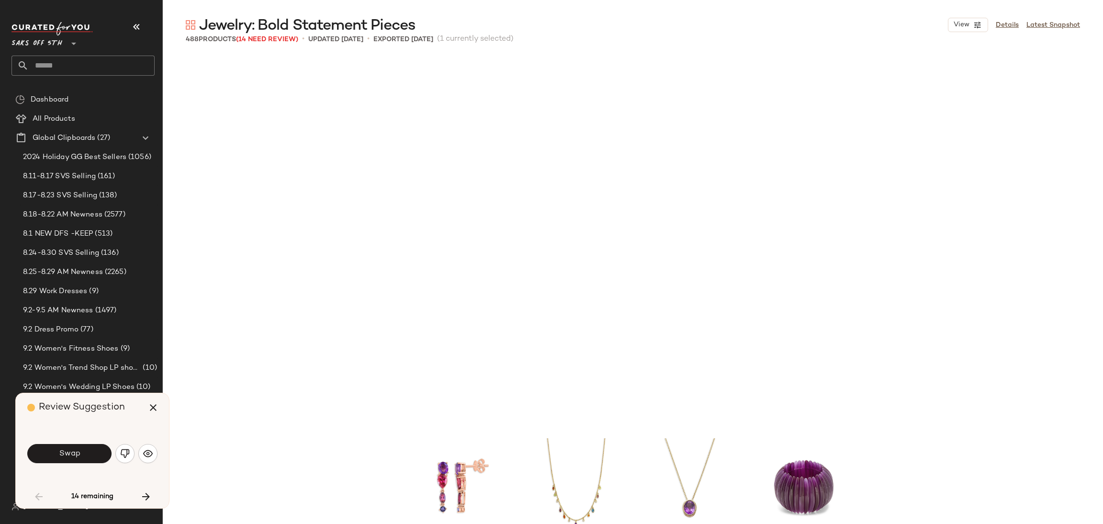
scroll to position [2217, 0]
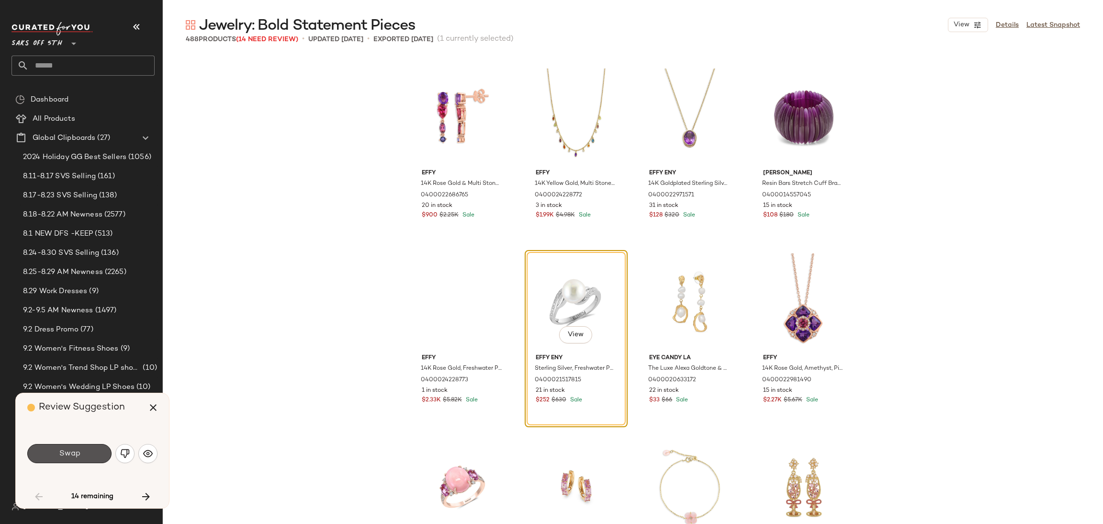
click at [83, 455] on button "Swap" at bounding box center [69, 453] width 84 height 19
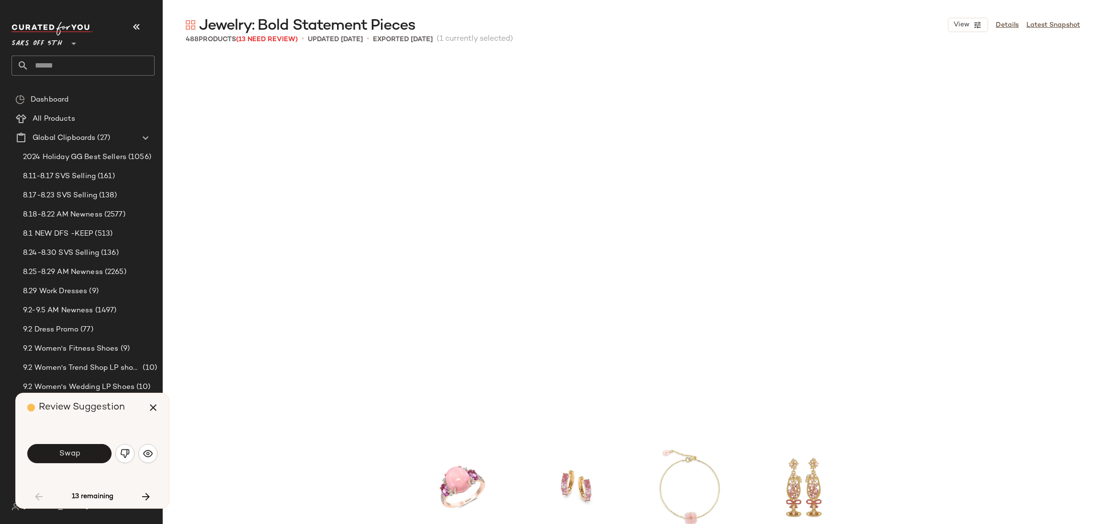
scroll to position [2586, 0]
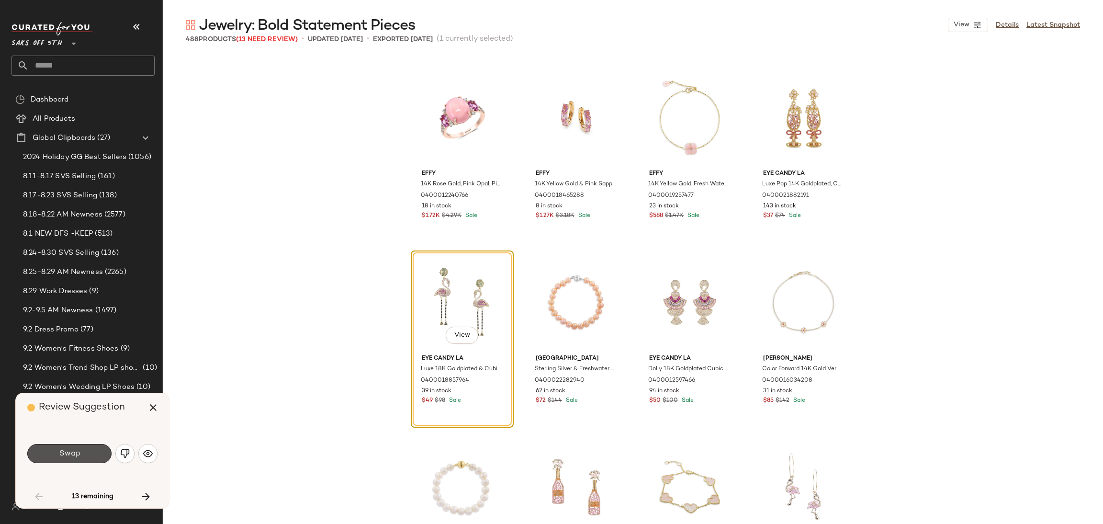
click at [83, 455] on button "Swap" at bounding box center [69, 453] width 84 height 19
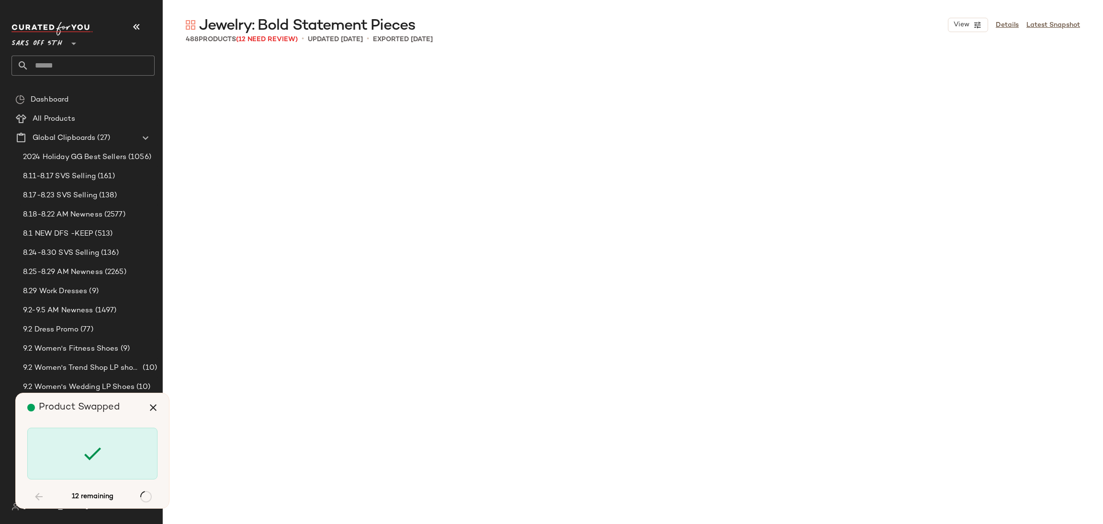
scroll to position [9978, 0]
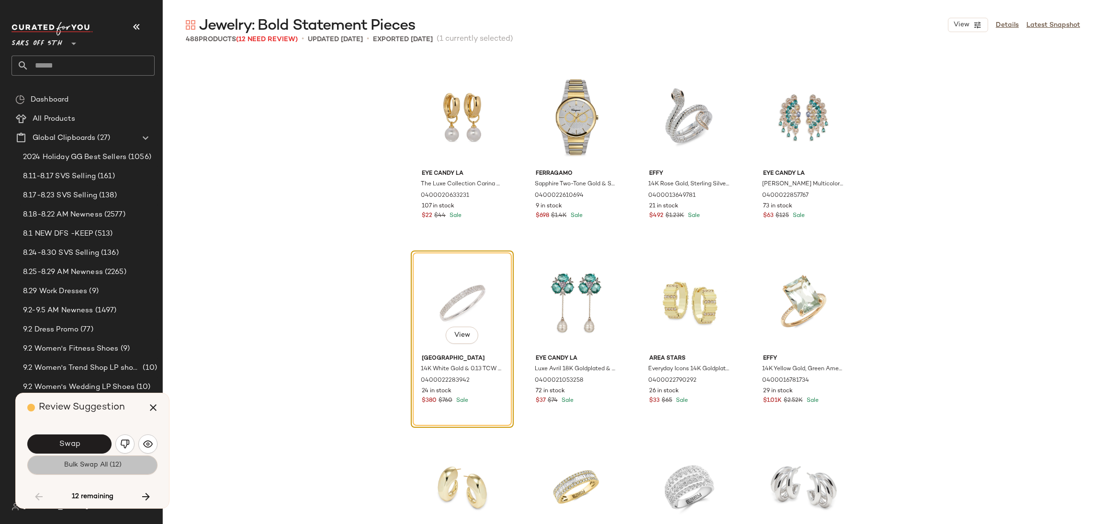
click at [82, 458] on button "Bulk Swap All (12)" at bounding box center [92, 464] width 130 height 19
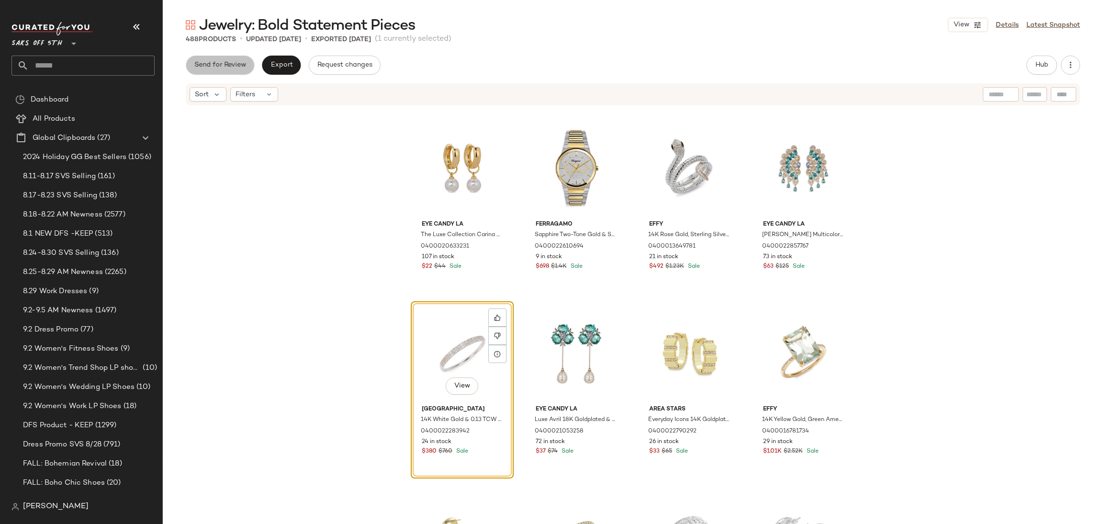
click at [217, 65] on span "Send for Review" at bounding box center [220, 65] width 52 height 8
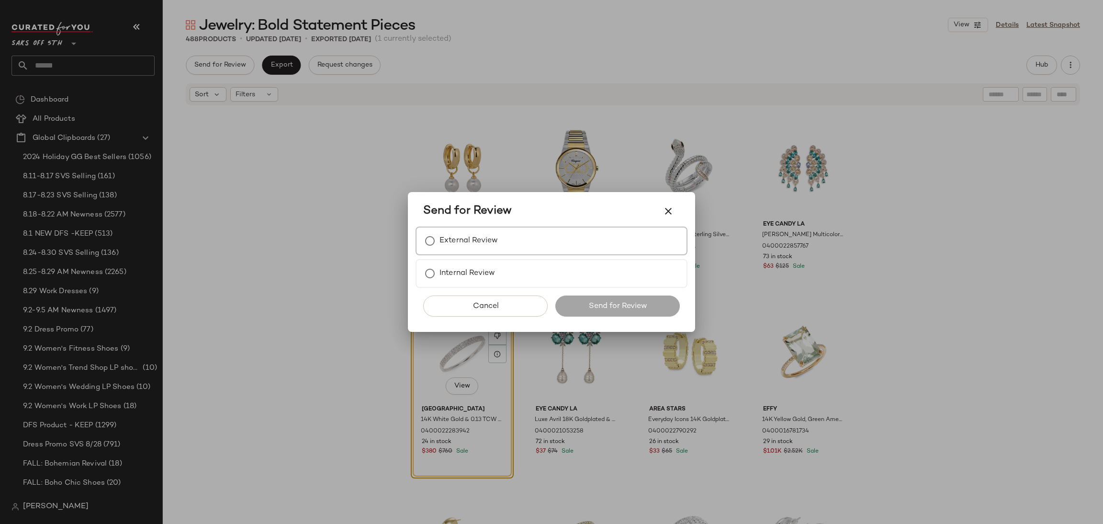
click at [453, 240] on label "External Review" at bounding box center [468, 240] width 58 height 19
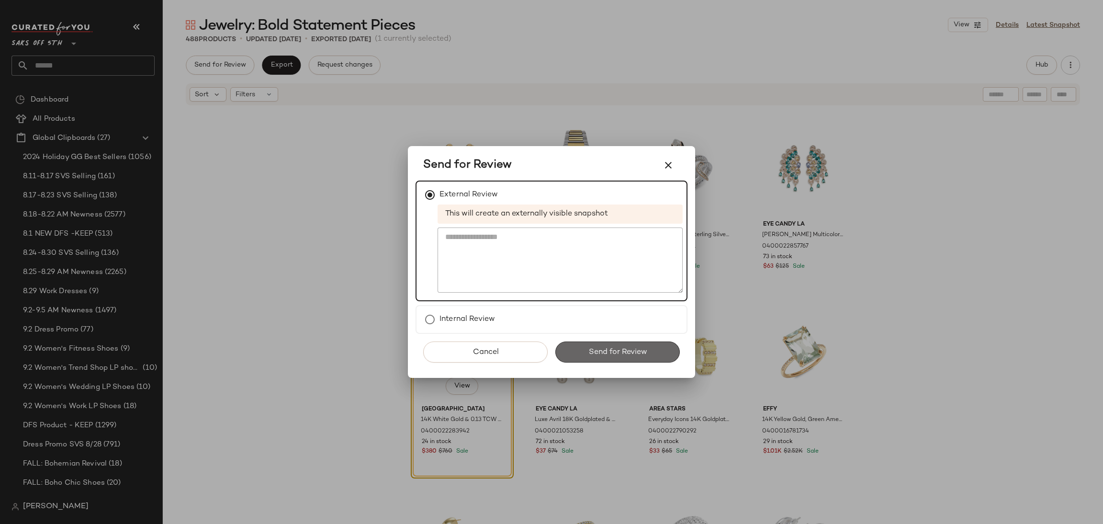
click at [582, 354] on button "Send for Review" at bounding box center [617, 351] width 124 height 21
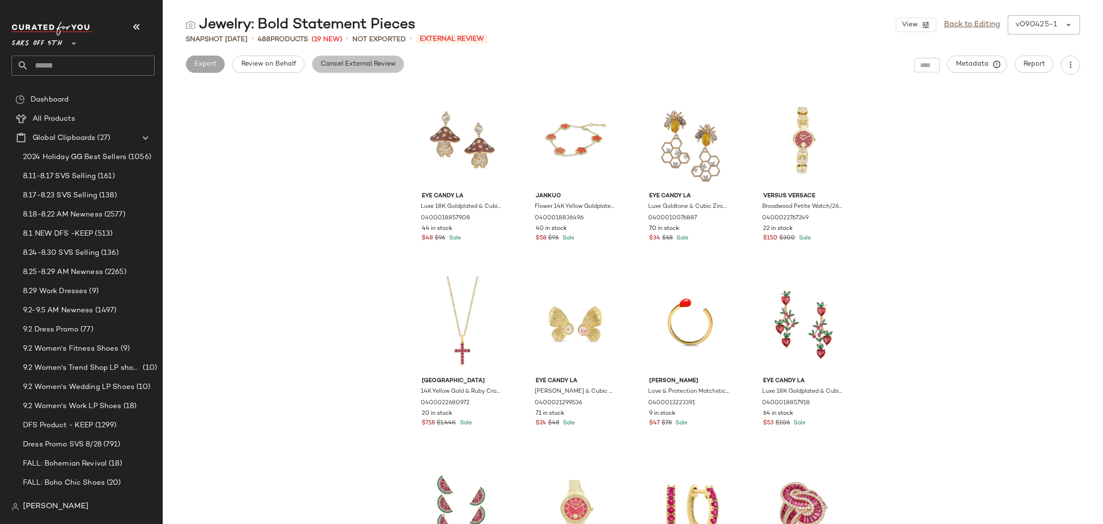
click at [360, 62] on span "Cancel External Review" at bounding box center [358, 64] width 76 height 8
click at [289, 64] on span "Export" at bounding box center [281, 64] width 22 height 8
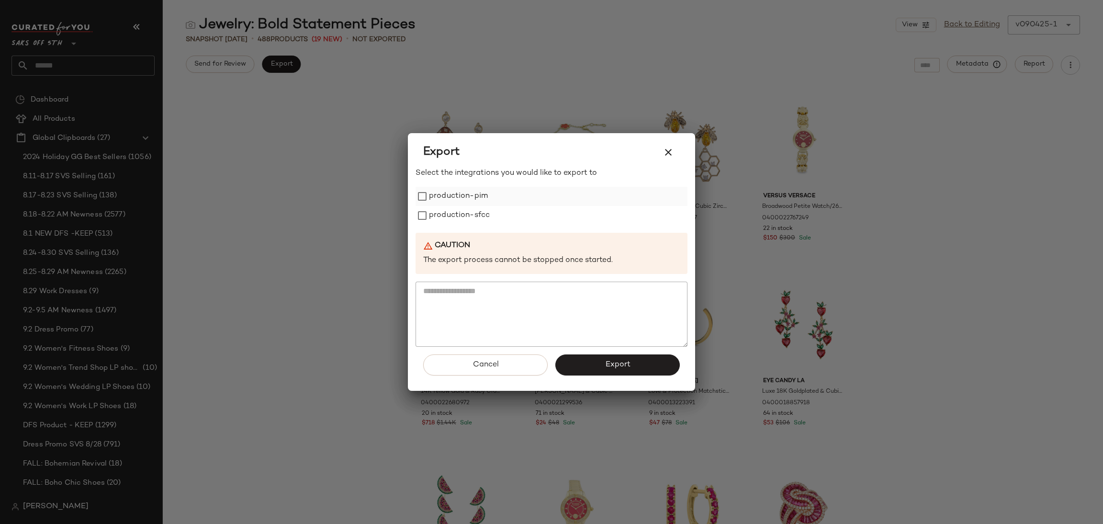
click at [435, 195] on label "production-pim" at bounding box center [458, 196] width 59 height 19
click at [433, 216] on label "production-sfcc" at bounding box center [459, 215] width 61 height 19
click at [579, 361] on button "Export" at bounding box center [617, 364] width 124 height 21
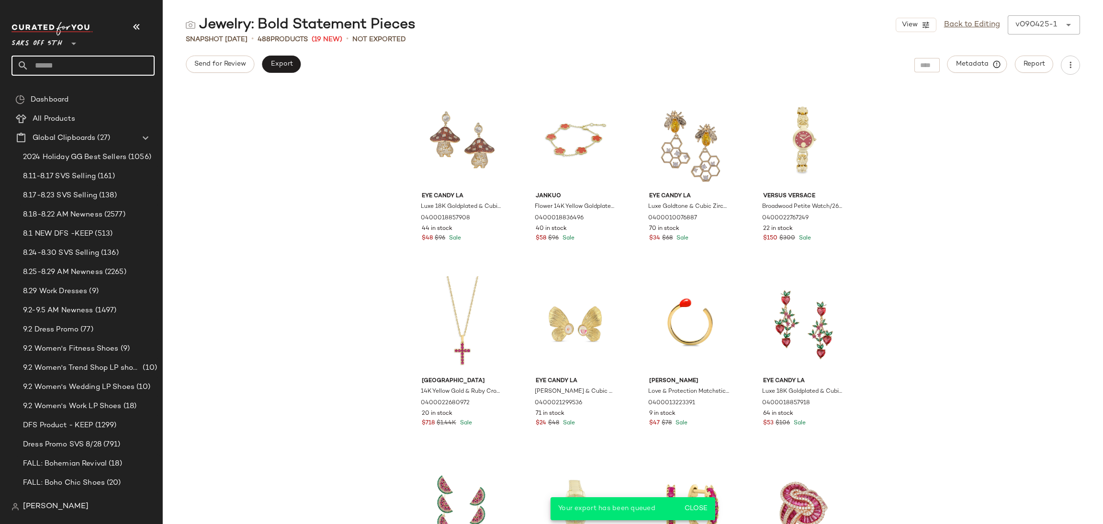
click at [108, 63] on input "text" at bounding box center [92, 66] width 126 height 20
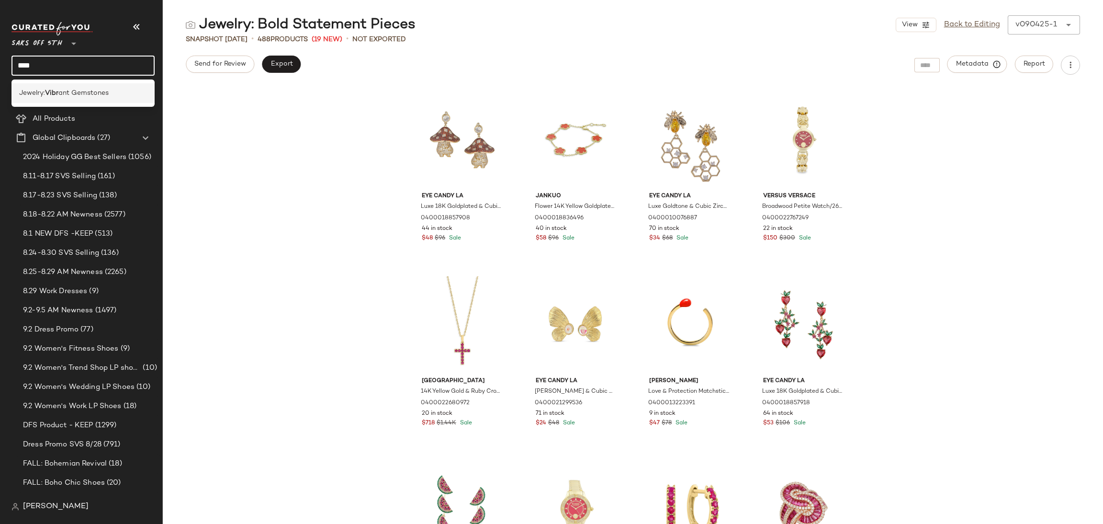
type input "****"
click at [41, 90] on span "Jewelry:" at bounding box center [32, 93] width 26 height 10
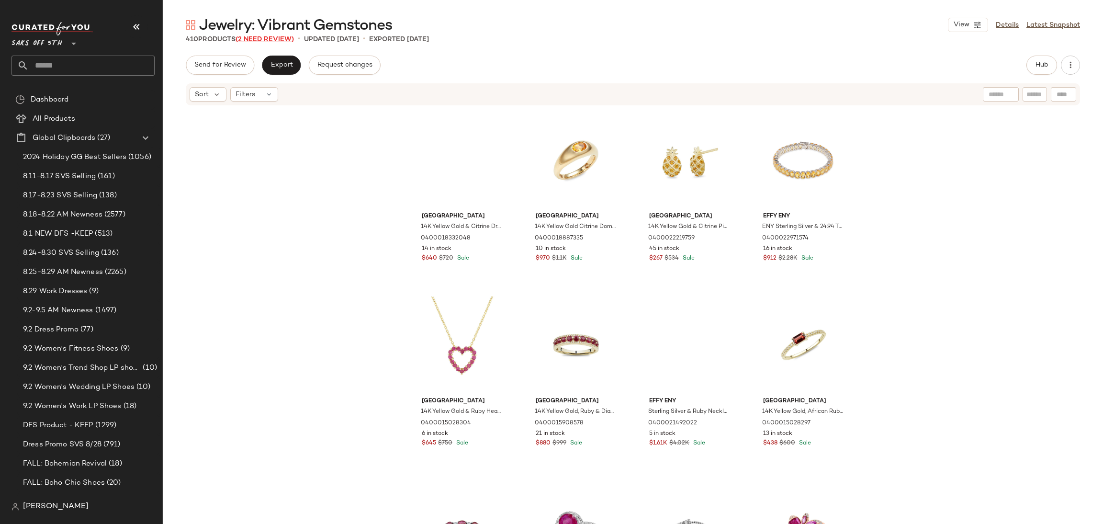
click at [272, 41] on span "(2 Need Review)" at bounding box center [265, 39] width 58 height 7
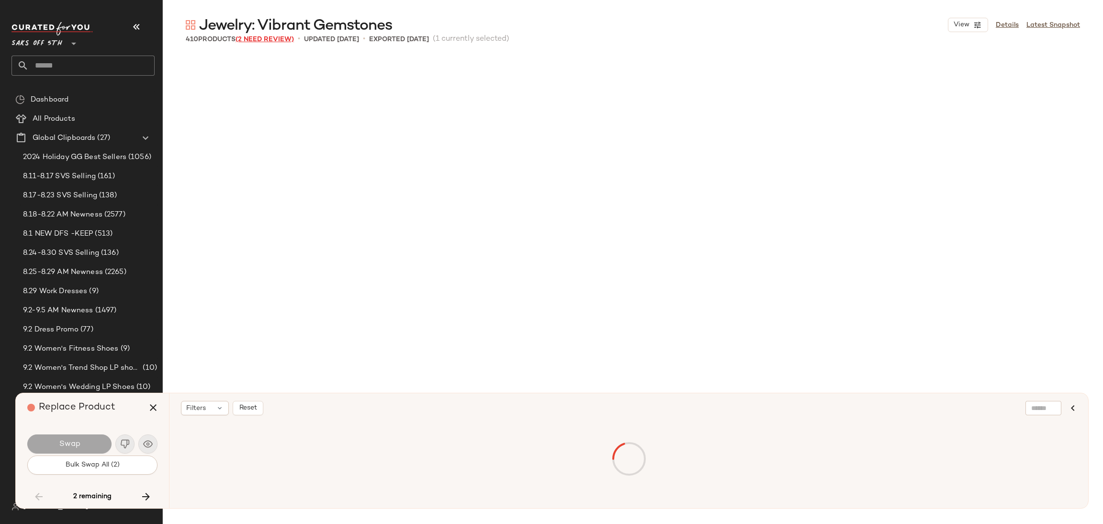
scroll to position [14412, 0]
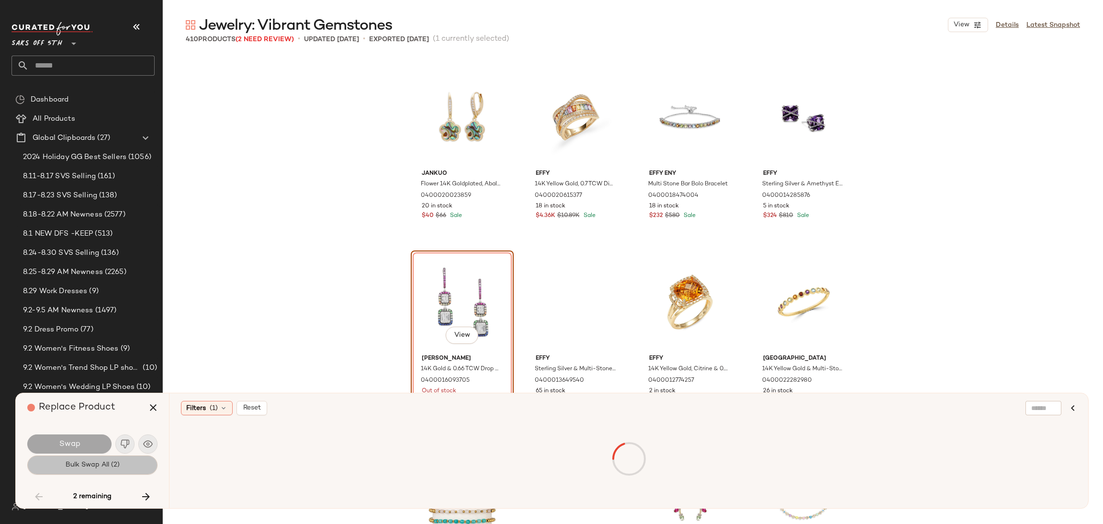
click at [94, 467] on span "Bulk Swap All (2)" at bounding box center [92, 465] width 55 height 8
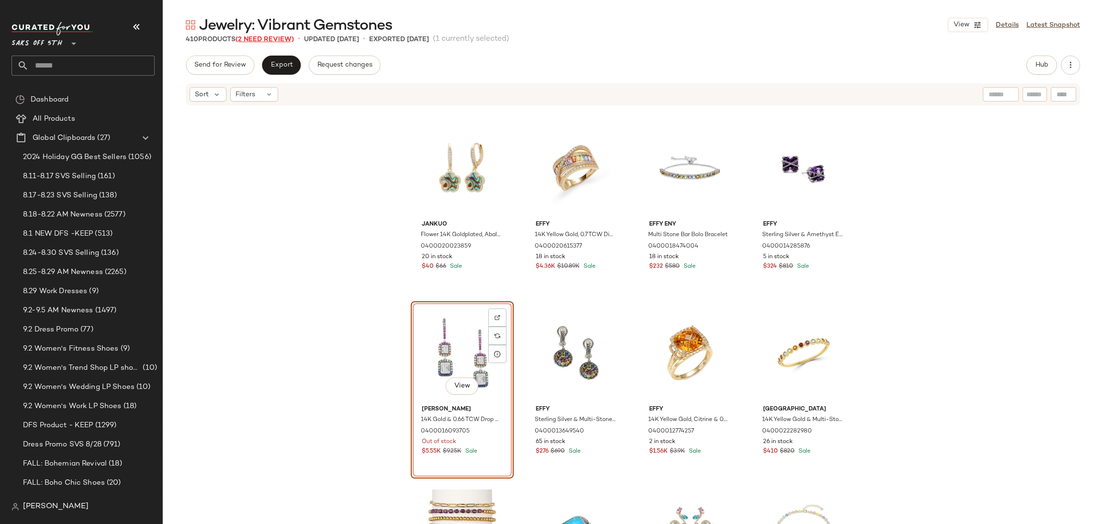
click at [272, 37] on span "(2 Need Review)" at bounding box center [265, 39] width 58 height 7
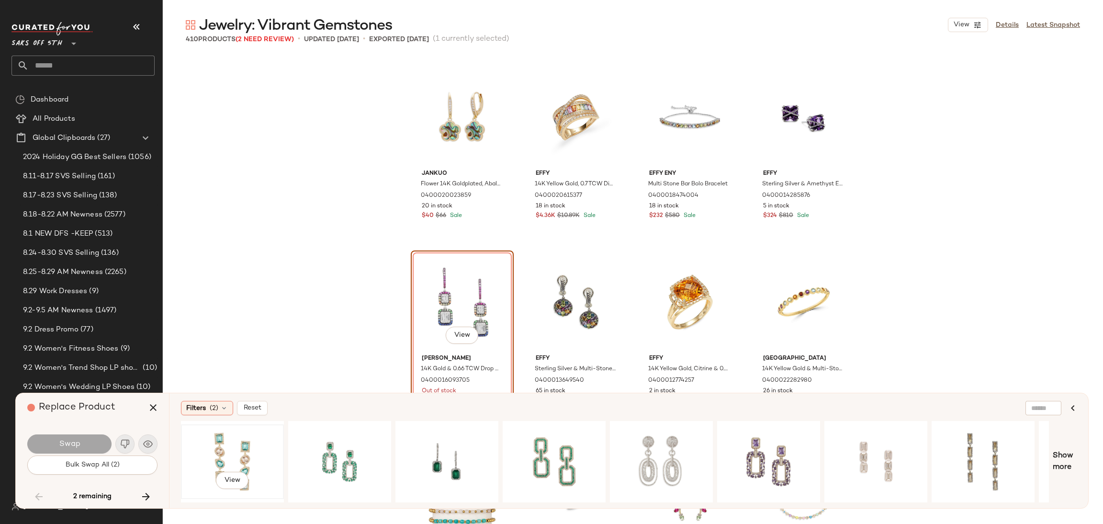
click at [225, 437] on div "View" at bounding box center [232, 461] width 96 height 68
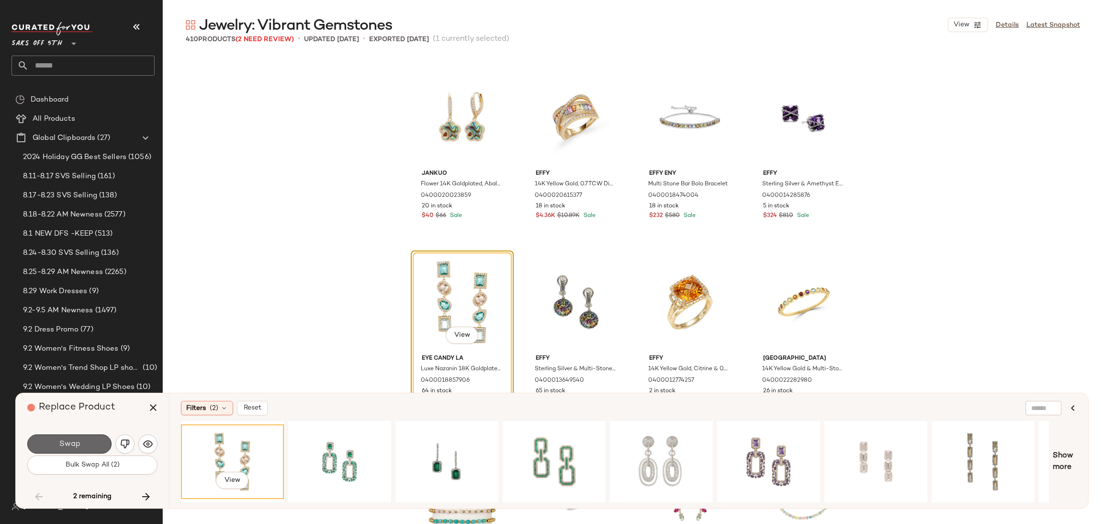
click at [94, 436] on button "Swap" at bounding box center [69, 443] width 84 height 19
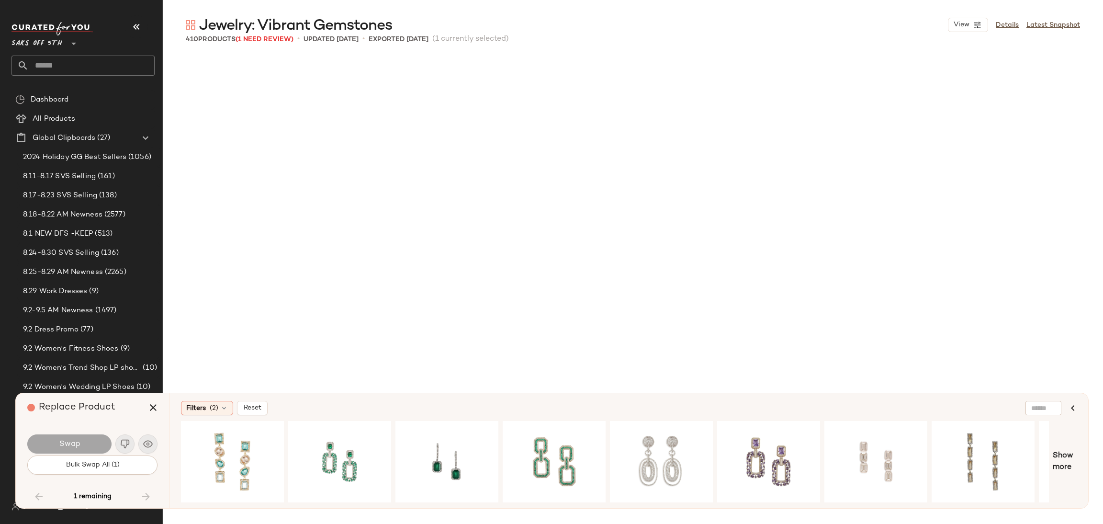
scroll to position [16630, 0]
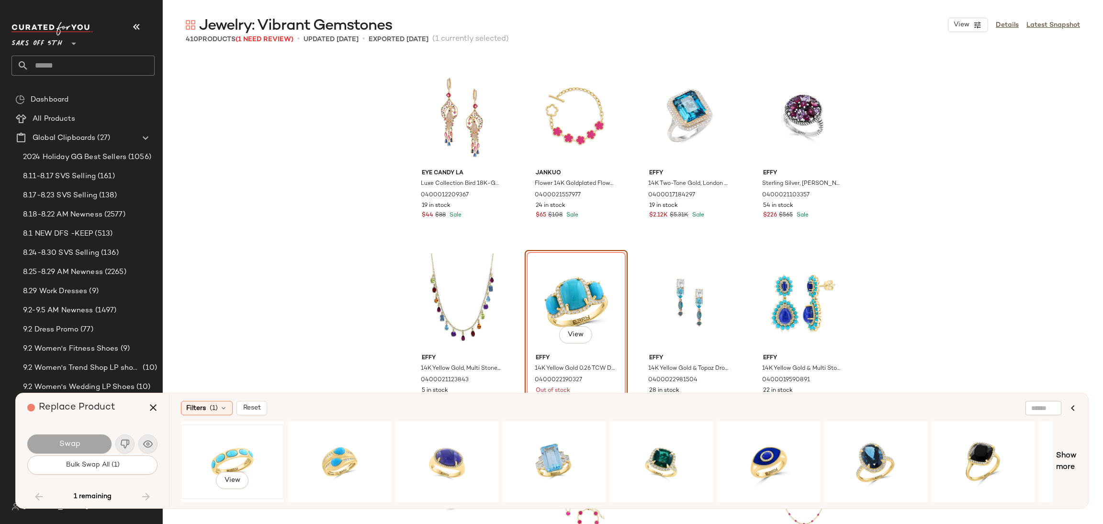
click at [219, 440] on div "View" at bounding box center [232, 461] width 96 height 68
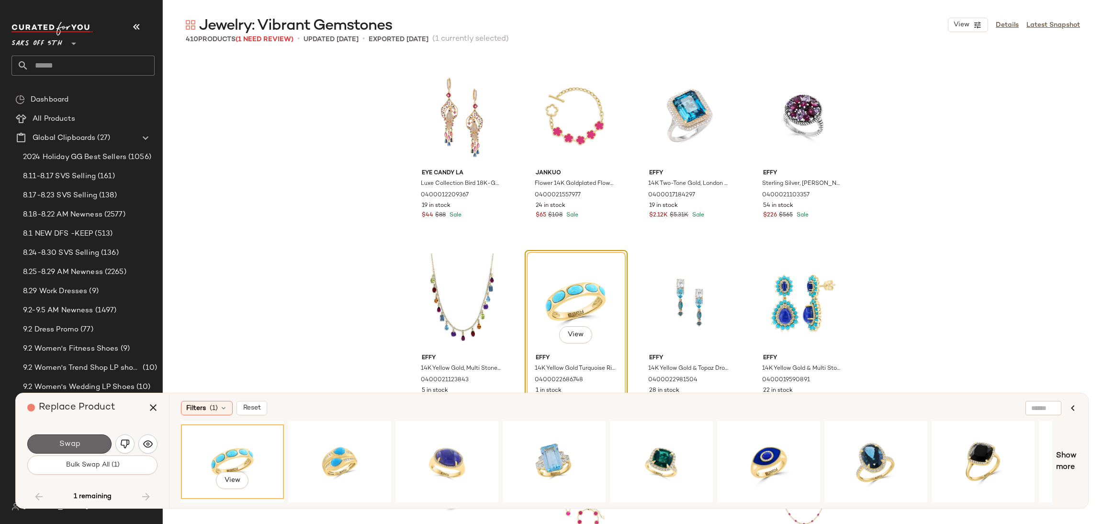
click at [100, 443] on button "Swap" at bounding box center [69, 443] width 84 height 19
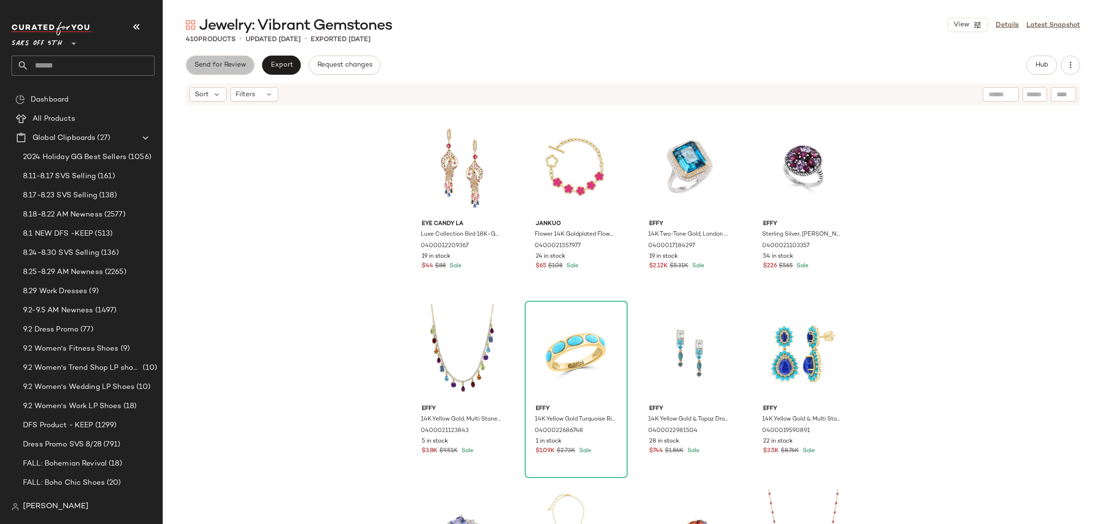
click at [235, 72] on button "Send for Review" at bounding box center [220, 65] width 68 height 19
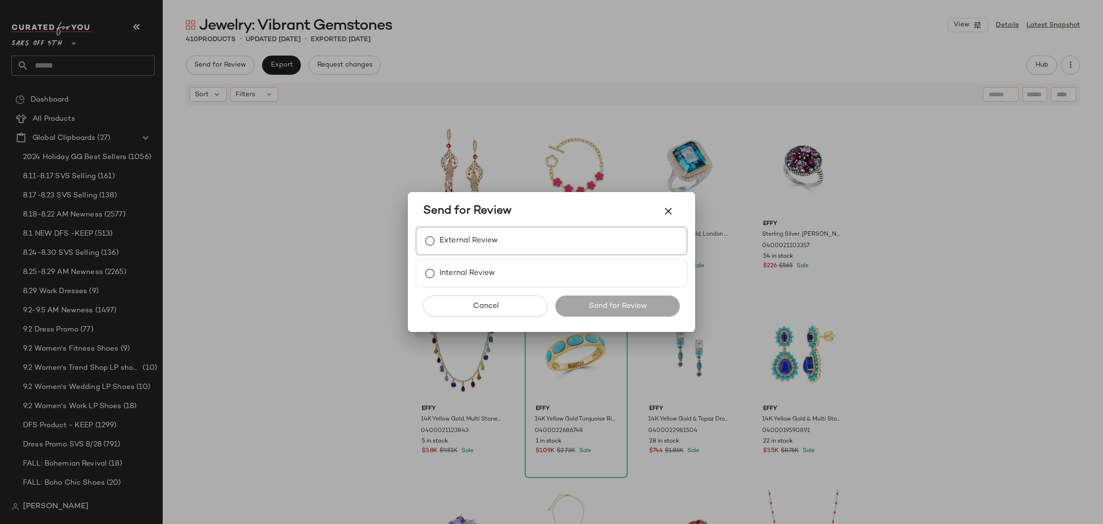
click at [451, 230] on div "External Review" at bounding box center [552, 240] width 272 height 29
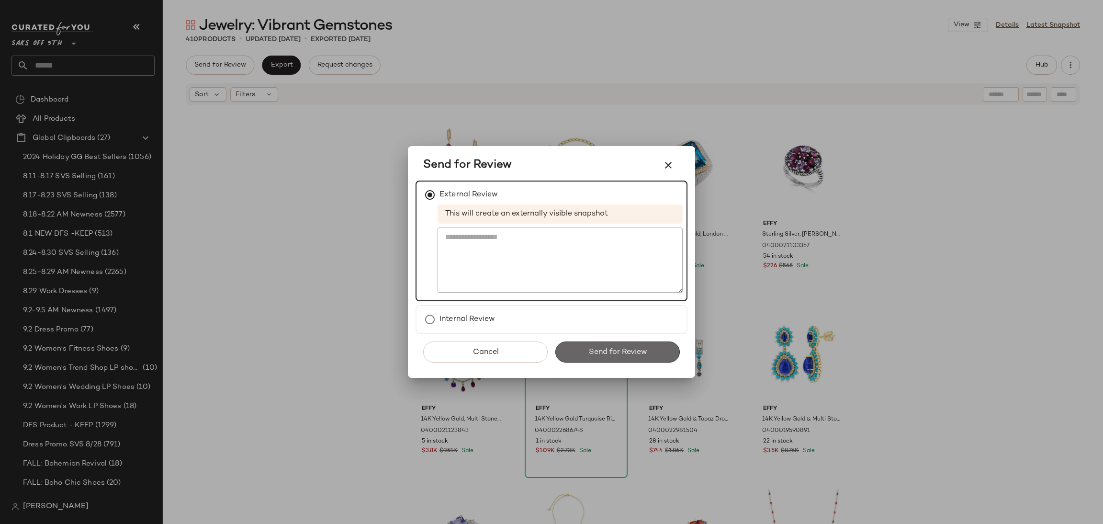
click at [591, 352] on span "Send for Review" at bounding box center [617, 352] width 59 height 9
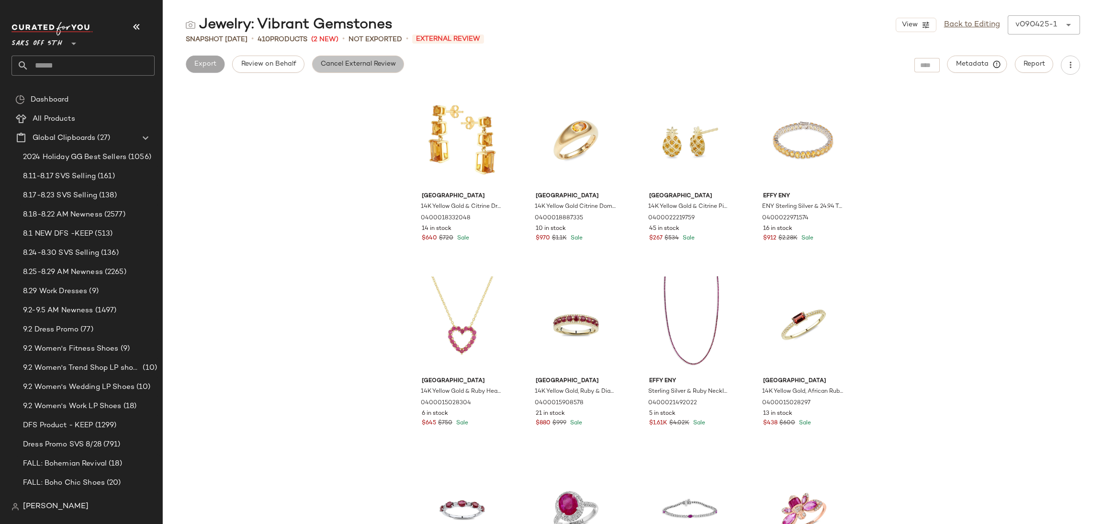
click at [345, 66] on span "Cancel External Review" at bounding box center [358, 64] width 76 height 8
click at [289, 67] on span "Export" at bounding box center [281, 64] width 22 height 8
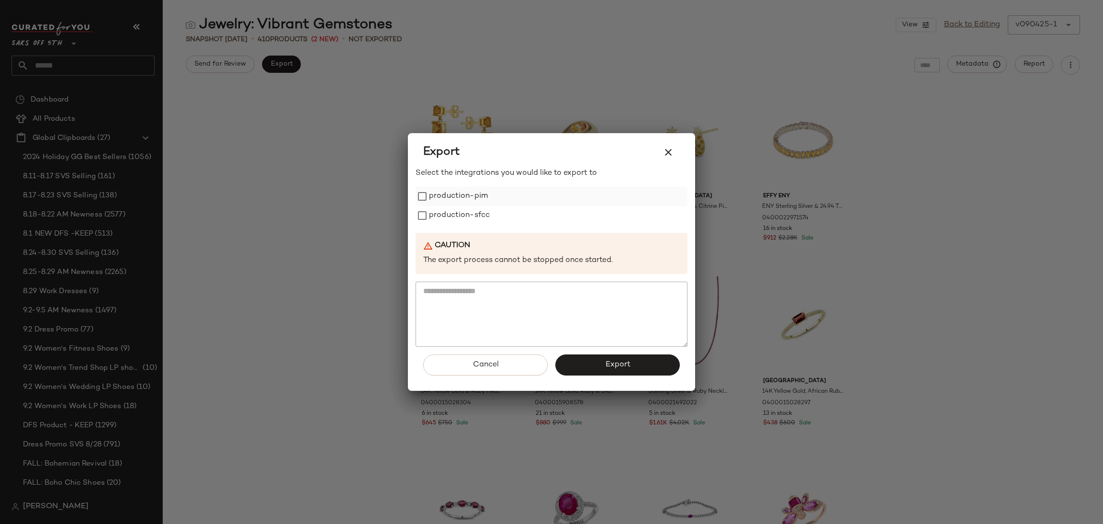
click at [446, 190] on label "production-pim" at bounding box center [458, 196] width 59 height 19
click at [441, 211] on label "production-sfcc" at bounding box center [459, 215] width 61 height 19
click at [576, 354] on button "Export" at bounding box center [617, 364] width 124 height 21
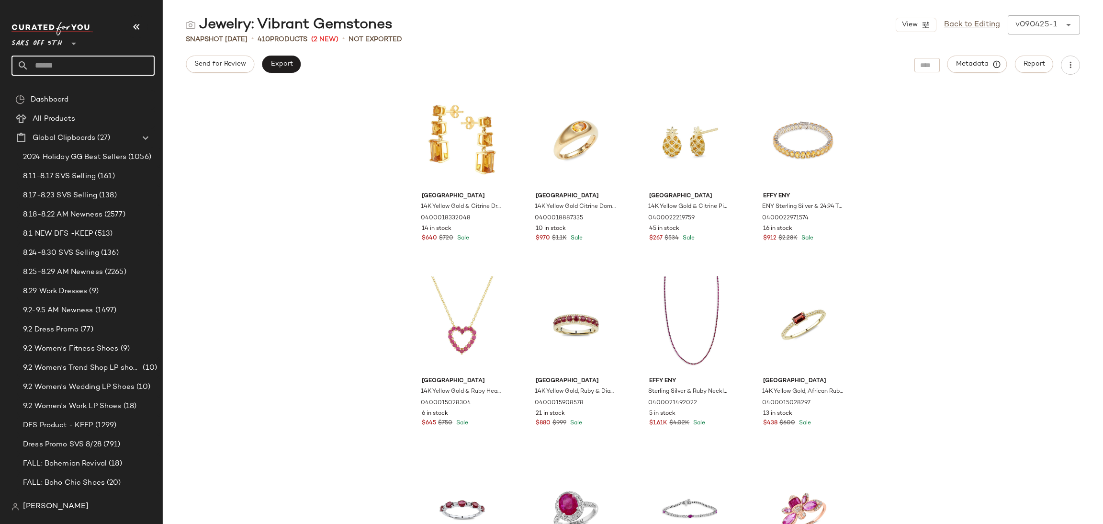
click at [114, 68] on input "text" at bounding box center [92, 66] width 126 height 20
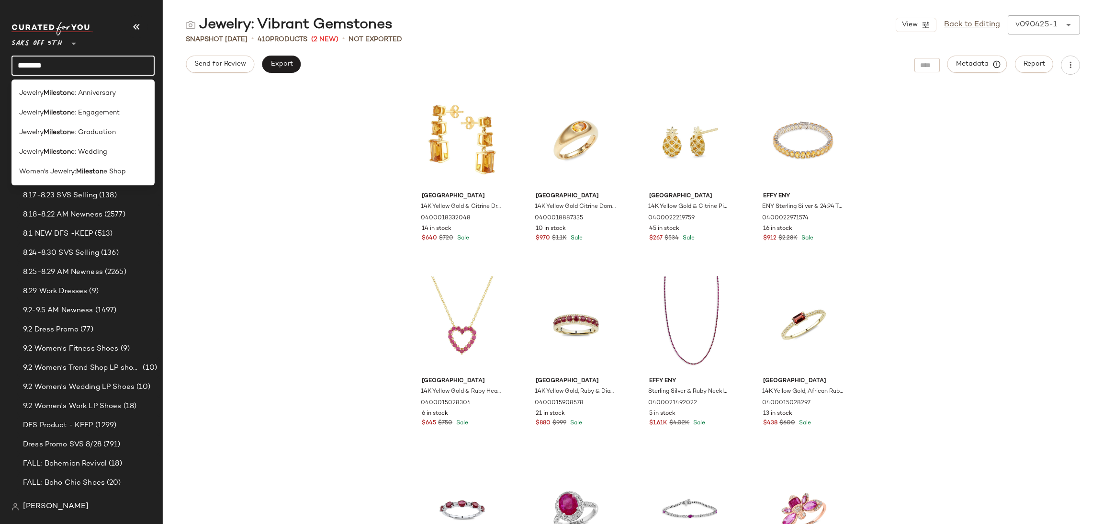
type input "********"
click at [110, 148] on div "Jewelry Mileston e: Wedding" at bounding box center [83, 152] width 128 height 10
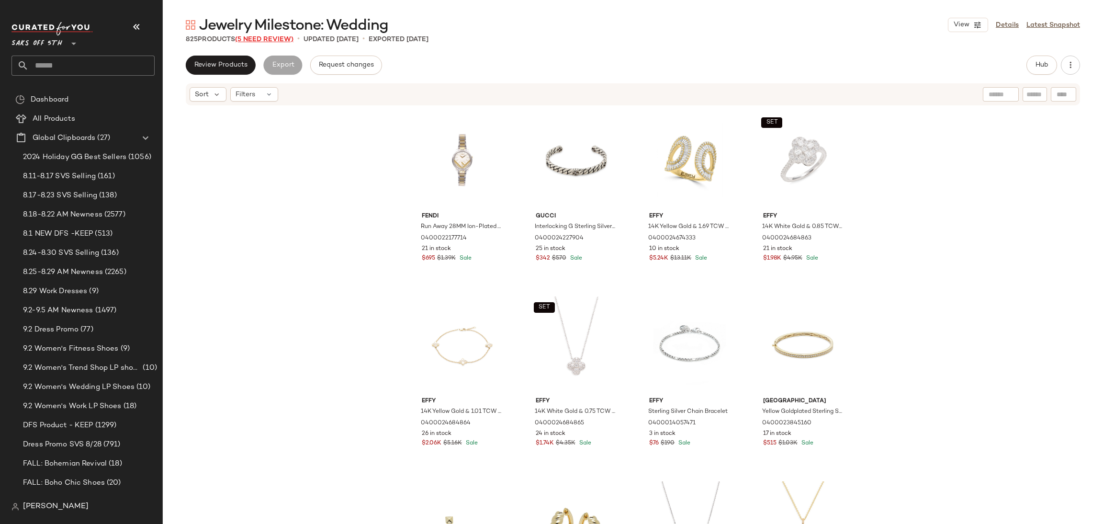
click at [260, 42] on span "(5 Need Review)" at bounding box center [264, 39] width 58 height 7
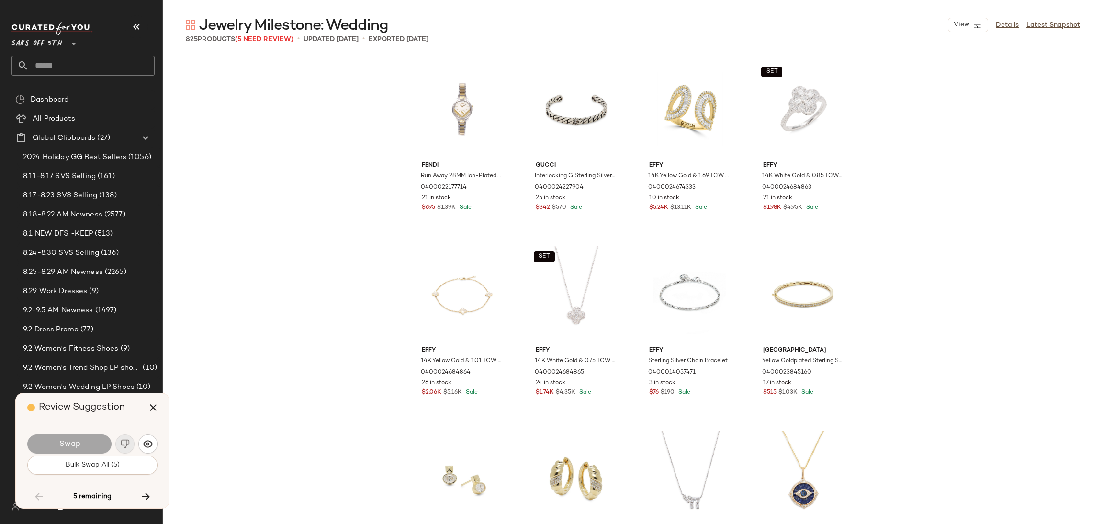
scroll to position [5543, 0]
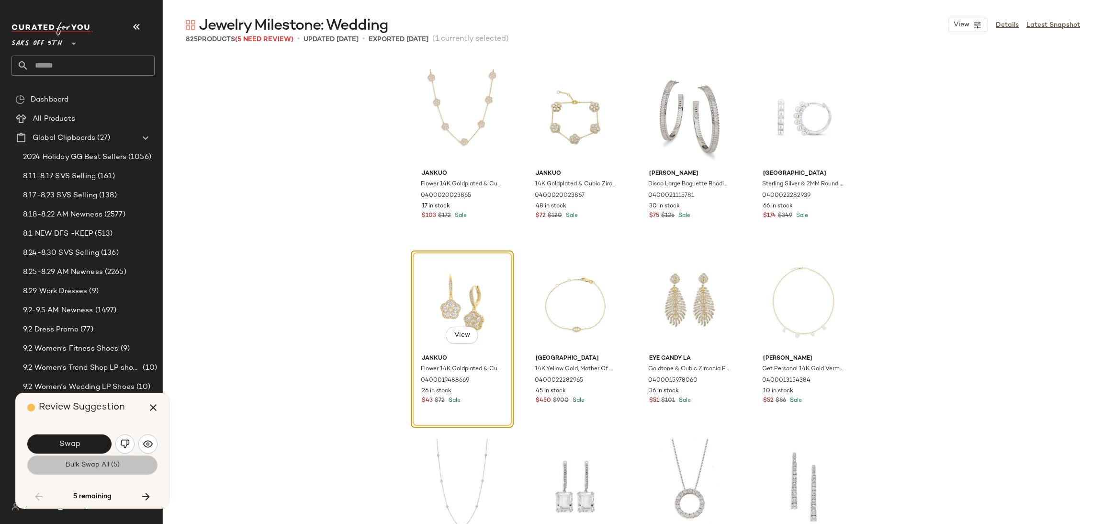
click at [81, 466] on span "Bulk Swap All (5)" at bounding box center [92, 465] width 55 height 8
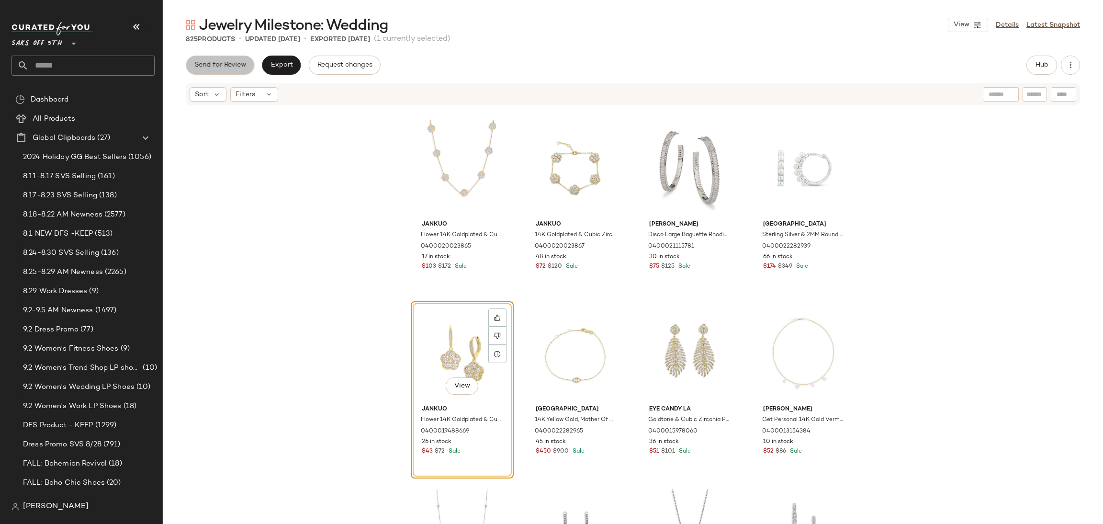
click at [215, 70] on button "Send for Review" at bounding box center [220, 65] width 68 height 19
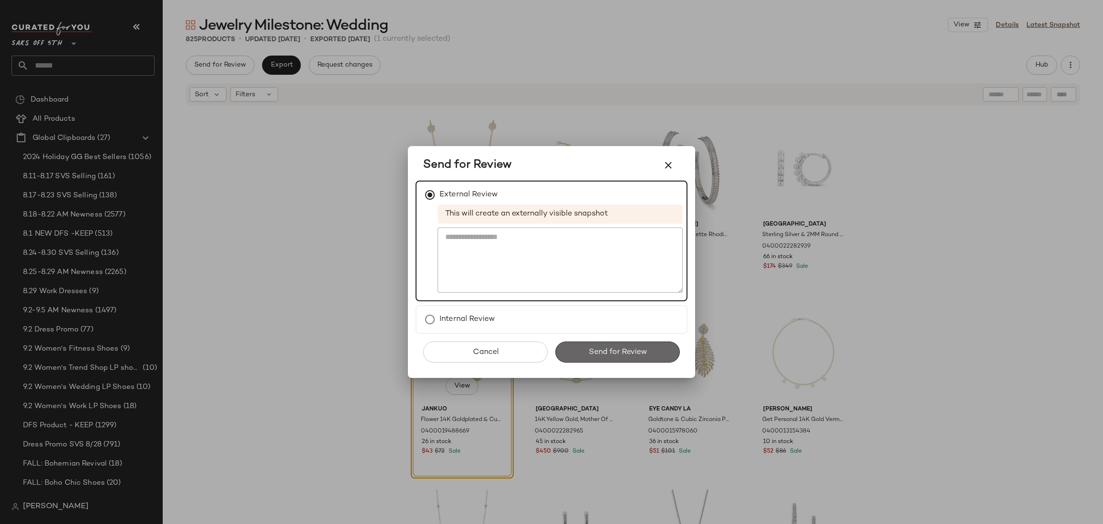
click at [650, 345] on button "Send for Review" at bounding box center [617, 351] width 124 height 21
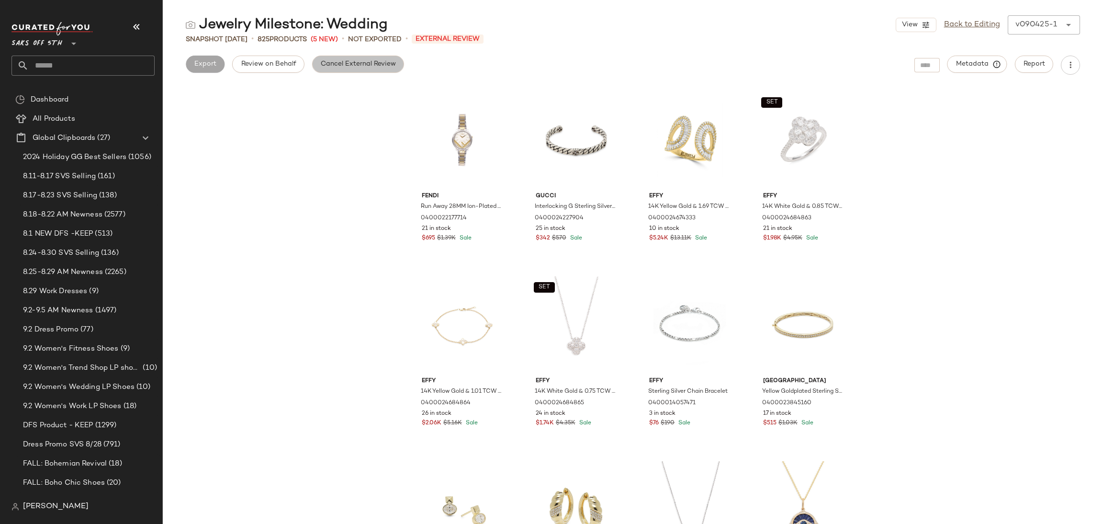
click at [362, 64] on span "Cancel External Review" at bounding box center [358, 64] width 76 height 8
click at [289, 72] on button "Export" at bounding box center [281, 64] width 39 height 17
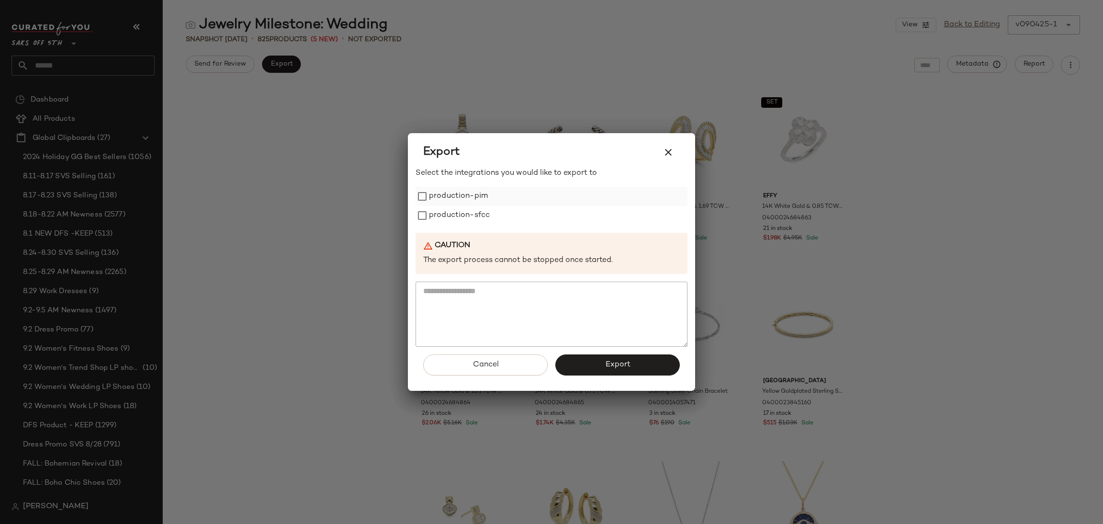
click at [438, 191] on label "production-pim" at bounding box center [458, 196] width 59 height 19
click at [443, 211] on label "production-sfcc" at bounding box center [459, 215] width 61 height 19
click at [582, 364] on button "Export" at bounding box center [617, 364] width 124 height 21
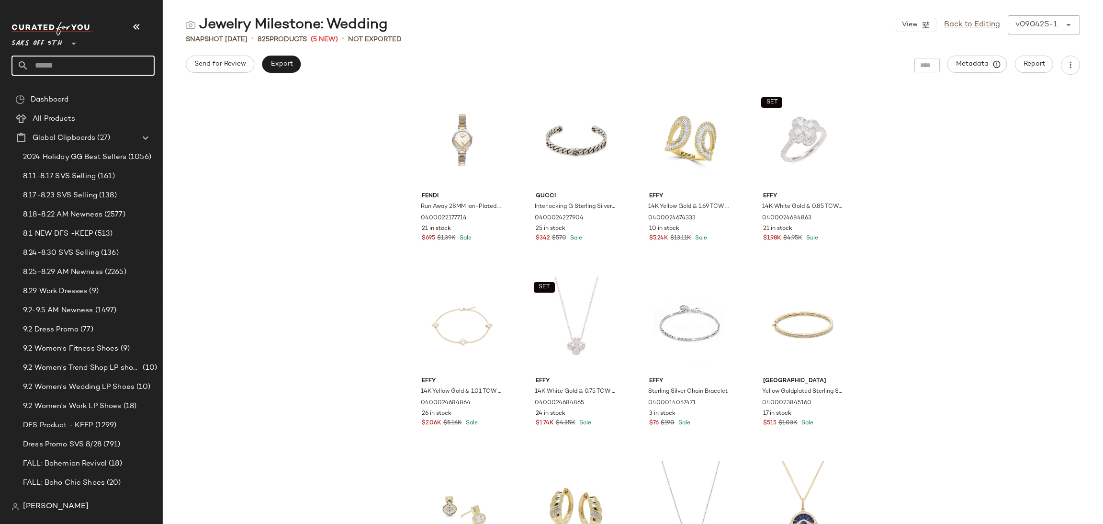
click at [67, 74] on input "text" at bounding box center [92, 66] width 126 height 20
type input "******"
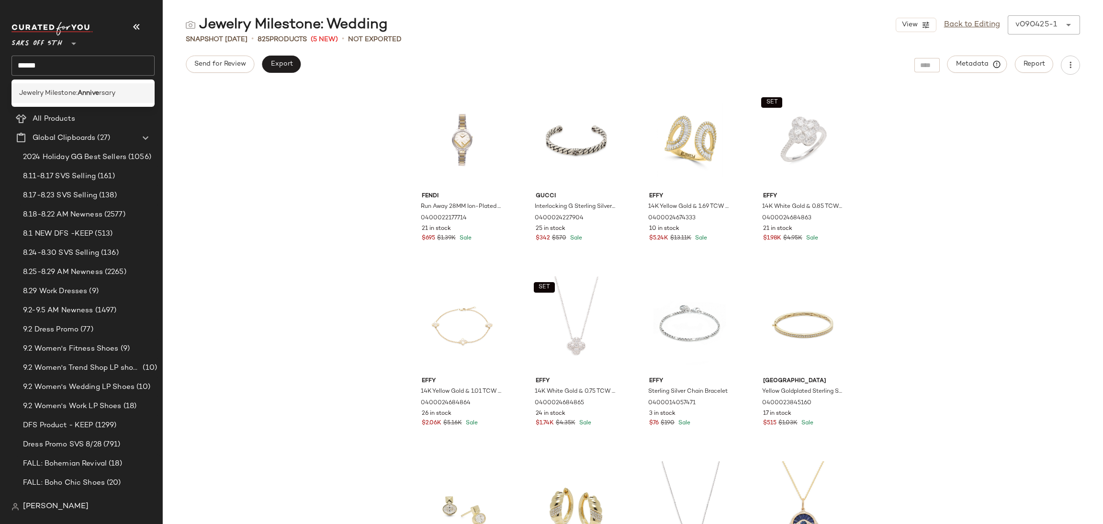
click at [67, 91] on span "Jewelry Milestone:" at bounding box center [48, 93] width 58 height 10
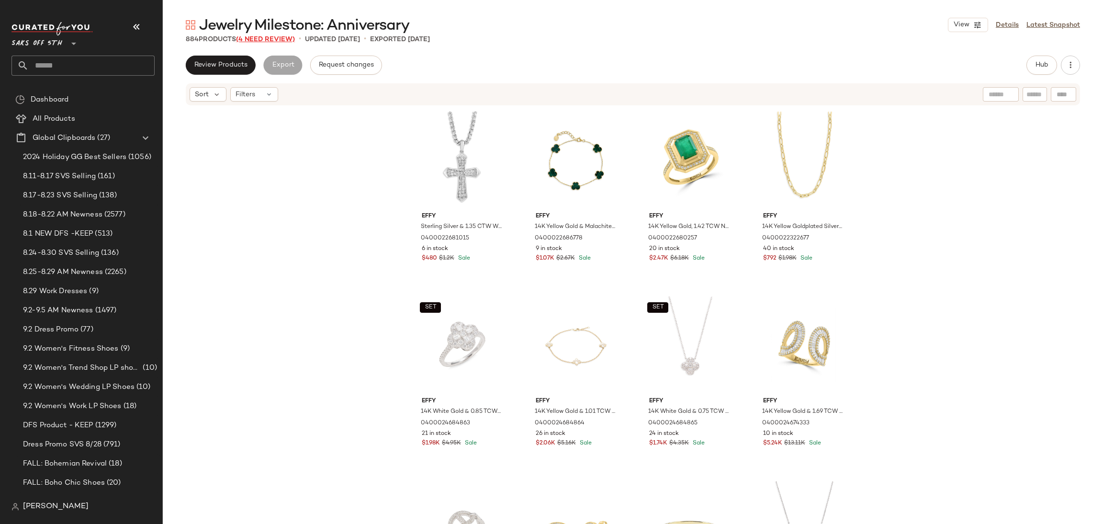
click at [274, 40] on span "(4 Need Review)" at bounding box center [265, 39] width 59 height 7
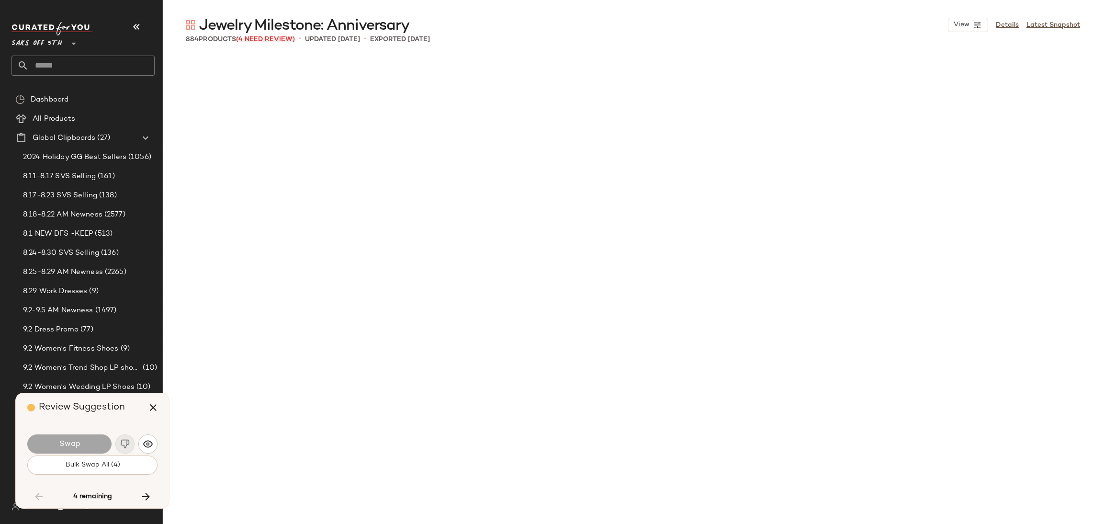
scroll to position [17739, 0]
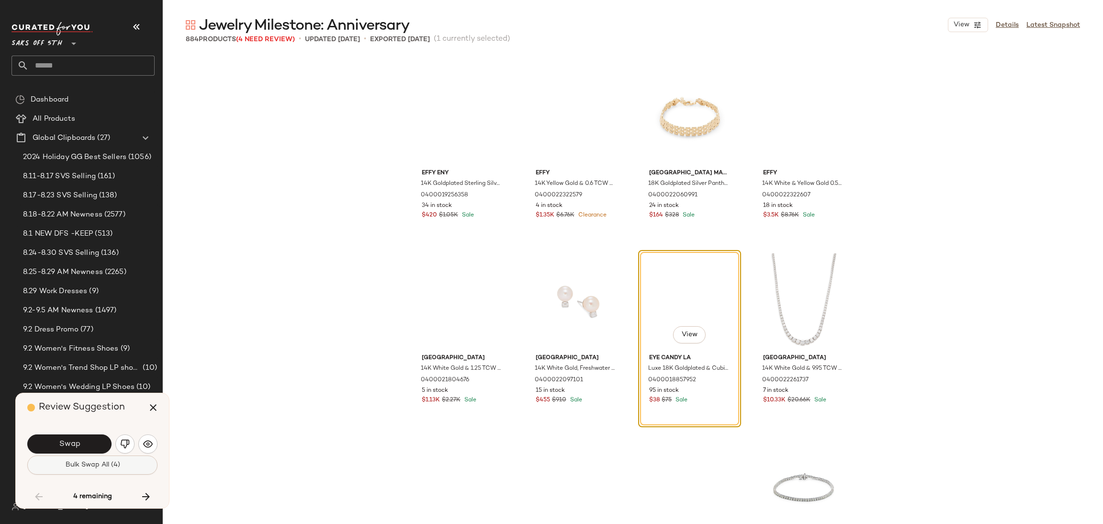
click at [107, 468] on span "Bulk Swap All (4)" at bounding box center [92, 465] width 55 height 8
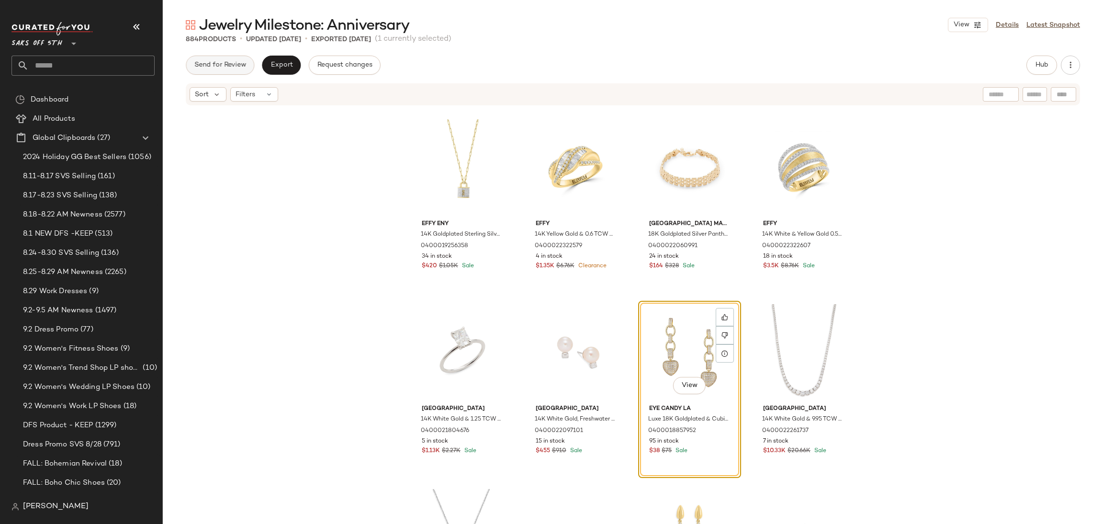
click at [229, 67] on span "Send for Review" at bounding box center [220, 65] width 52 height 8
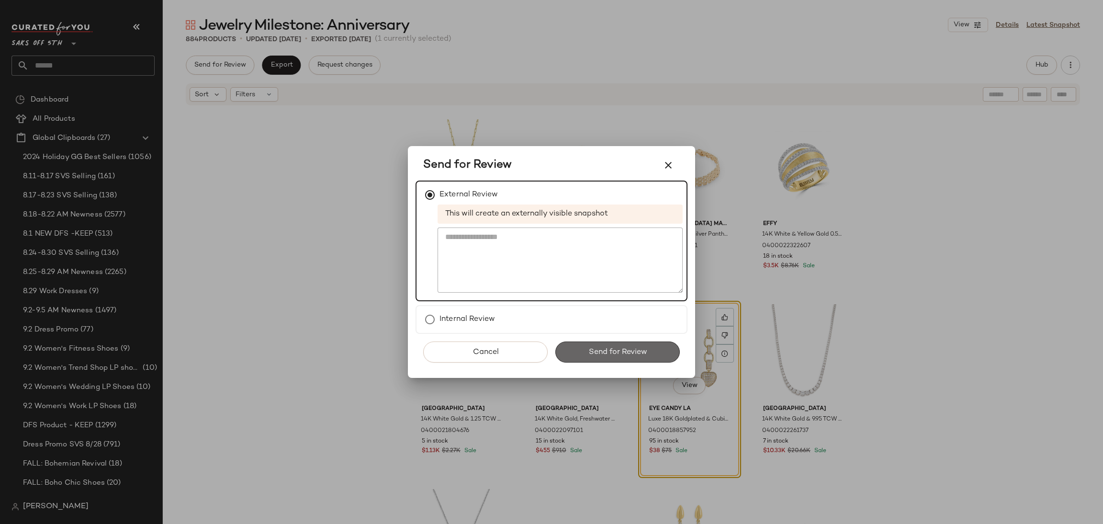
click at [607, 348] on span "Send for Review" at bounding box center [617, 352] width 59 height 9
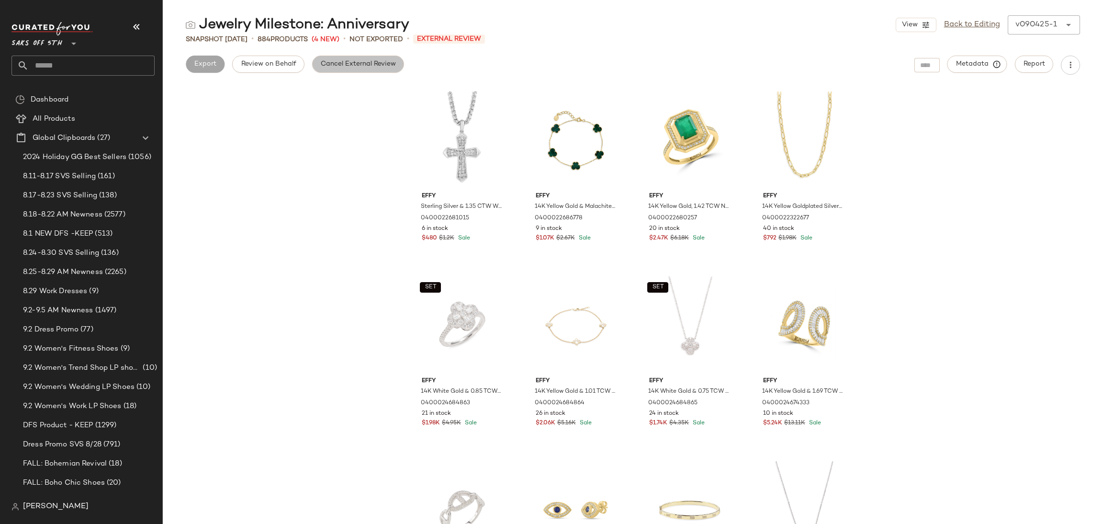
click at [332, 70] on button "Cancel External Review" at bounding box center [358, 64] width 92 height 17
click at [292, 67] on button "Export" at bounding box center [281, 64] width 39 height 17
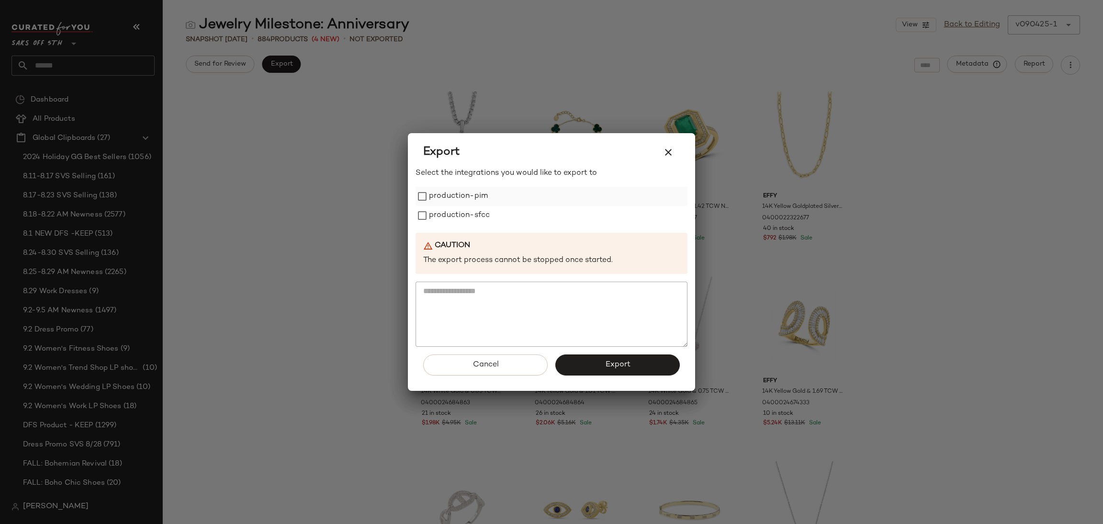
click at [444, 200] on label "production-pim" at bounding box center [458, 196] width 59 height 19
click at [444, 219] on label "production-sfcc" at bounding box center [459, 215] width 61 height 19
click at [607, 363] on span "Export" at bounding box center [617, 364] width 25 height 9
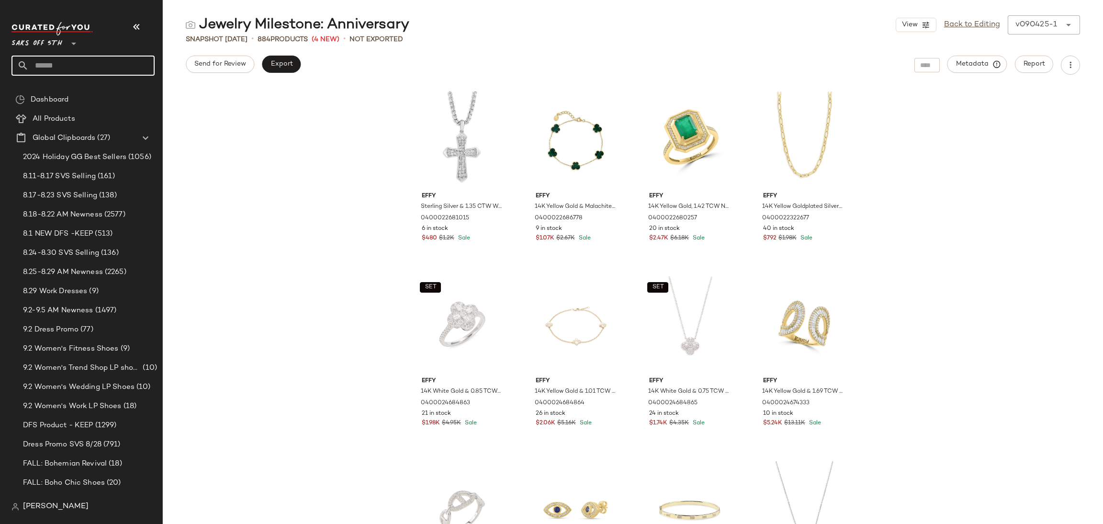
click at [43, 69] on input "text" at bounding box center [92, 66] width 126 height 20
type input "******"
click at [61, 87] on div "Jewelry: Silver Style Jewelry" at bounding box center [82, 93] width 143 height 20
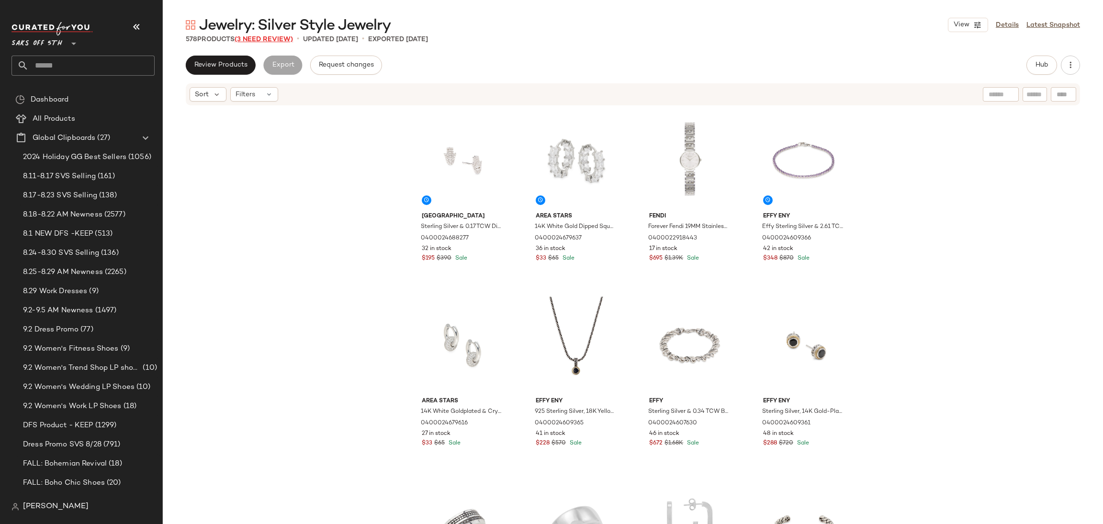
click at [267, 37] on span "(3 Need Review)" at bounding box center [264, 39] width 58 height 7
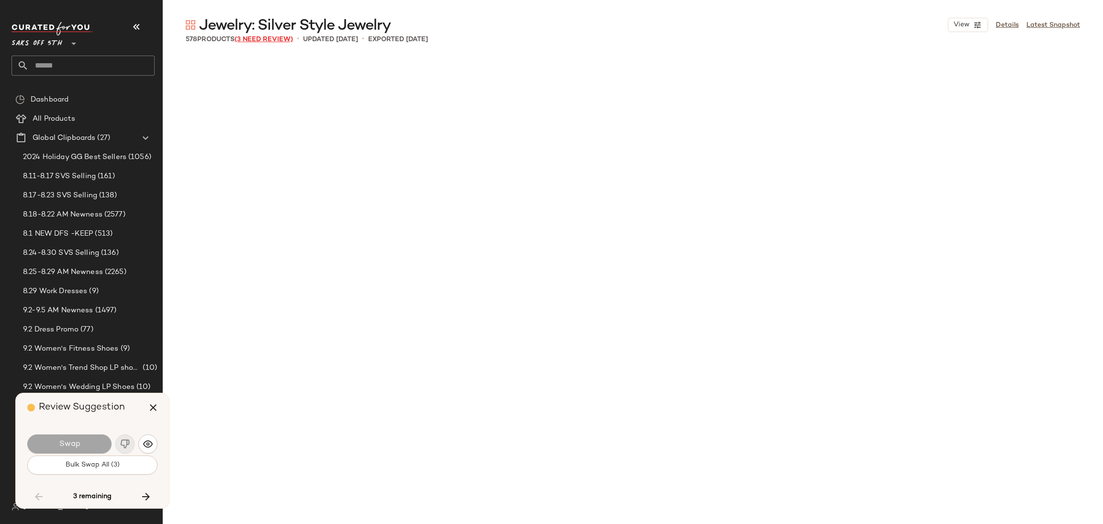
scroll to position [12749, 0]
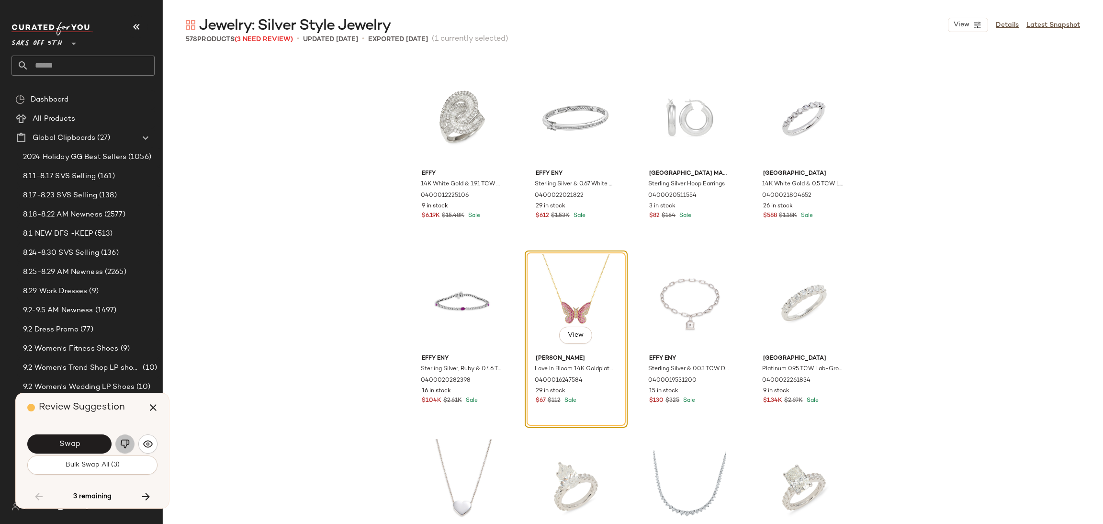
click at [123, 445] on img "button" at bounding box center [125, 444] width 10 height 10
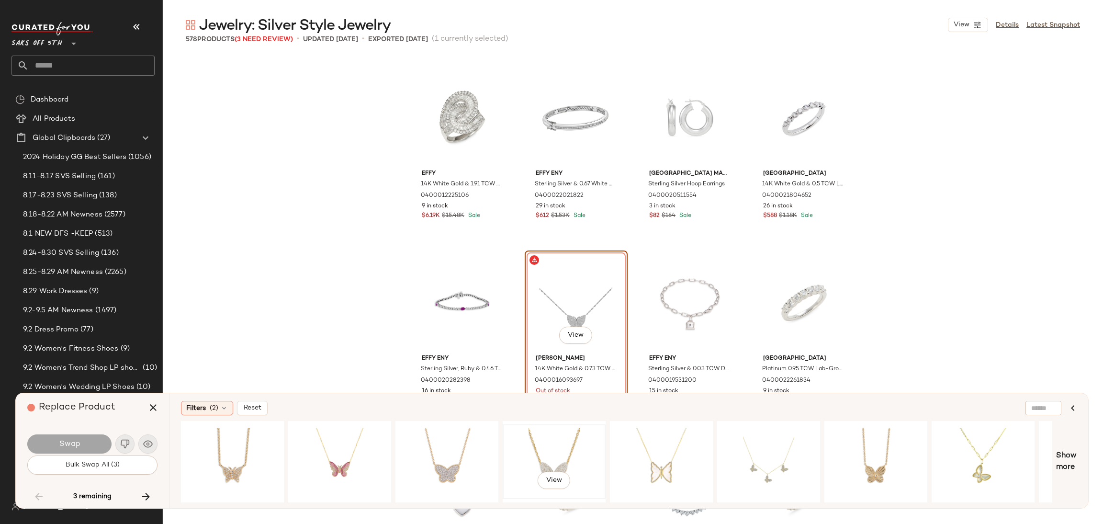
click at [588, 495] on div "View" at bounding box center [554, 461] width 103 height 81
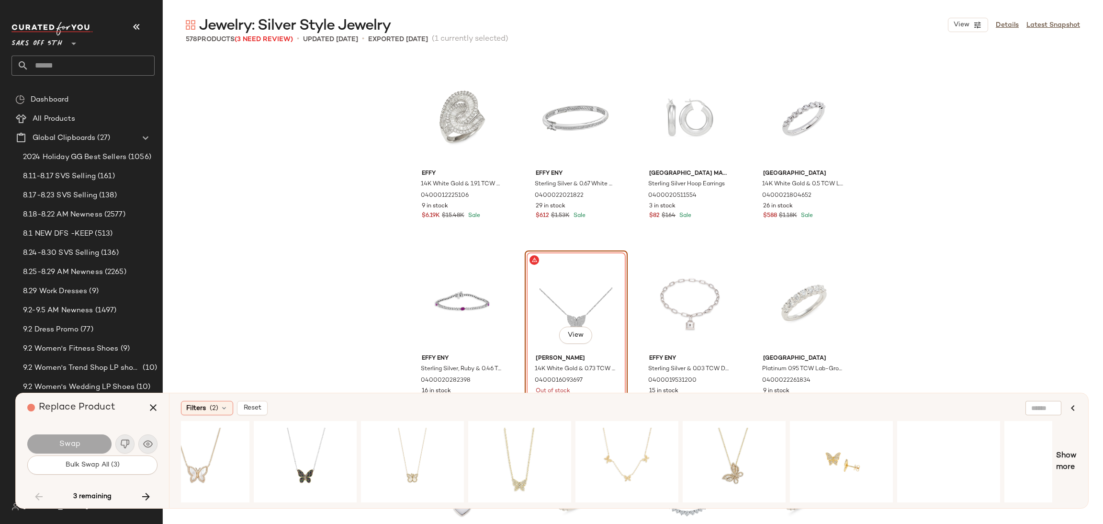
scroll to position [0, 906]
click at [199, 462] on div "View" at bounding box center [184, 461] width 96 height 68
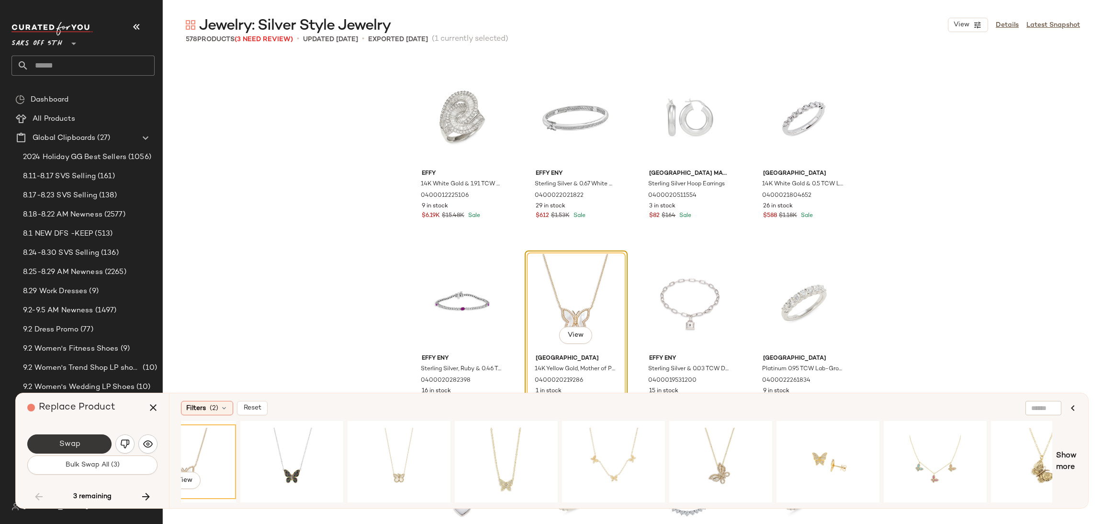
click at [95, 439] on button "Swap" at bounding box center [69, 443] width 84 height 19
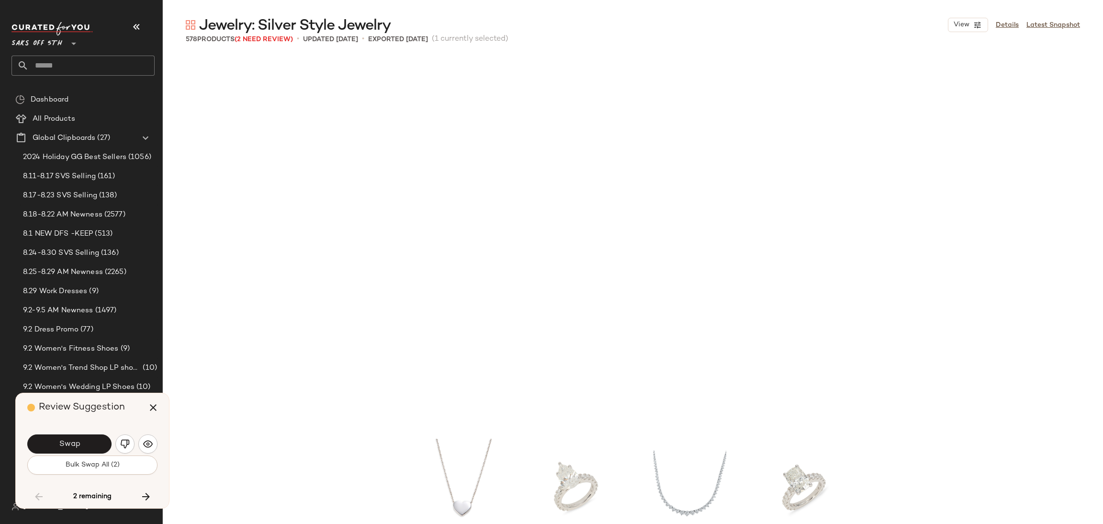
scroll to position [13119, 0]
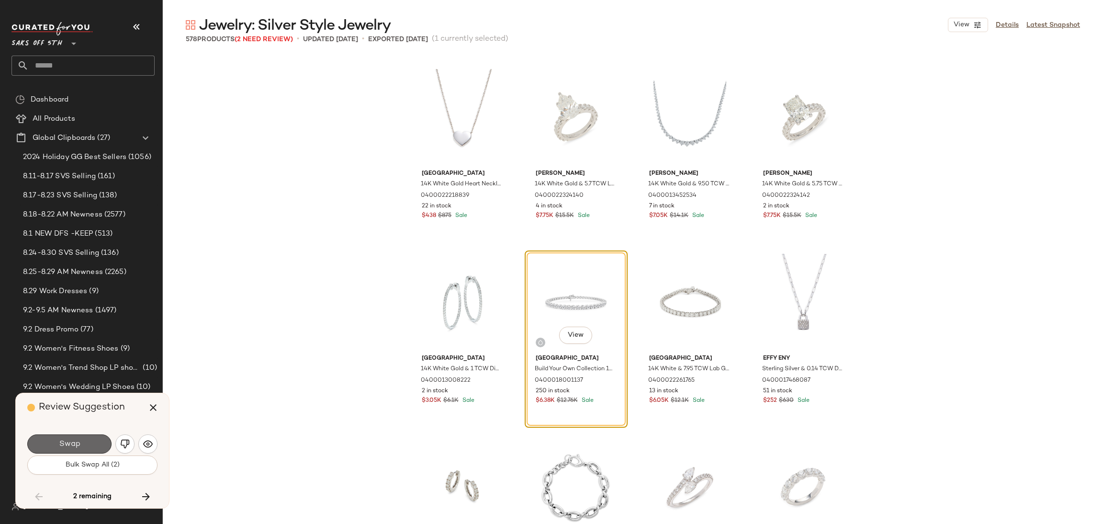
click at [73, 439] on span "Swap" at bounding box center [69, 443] width 22 height 9
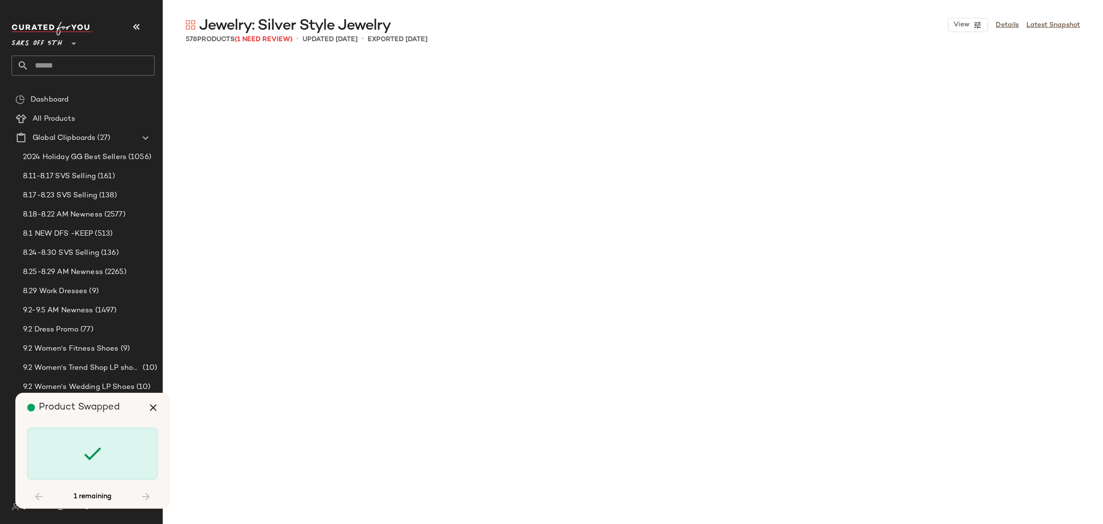
scroll to position [16261, 0]
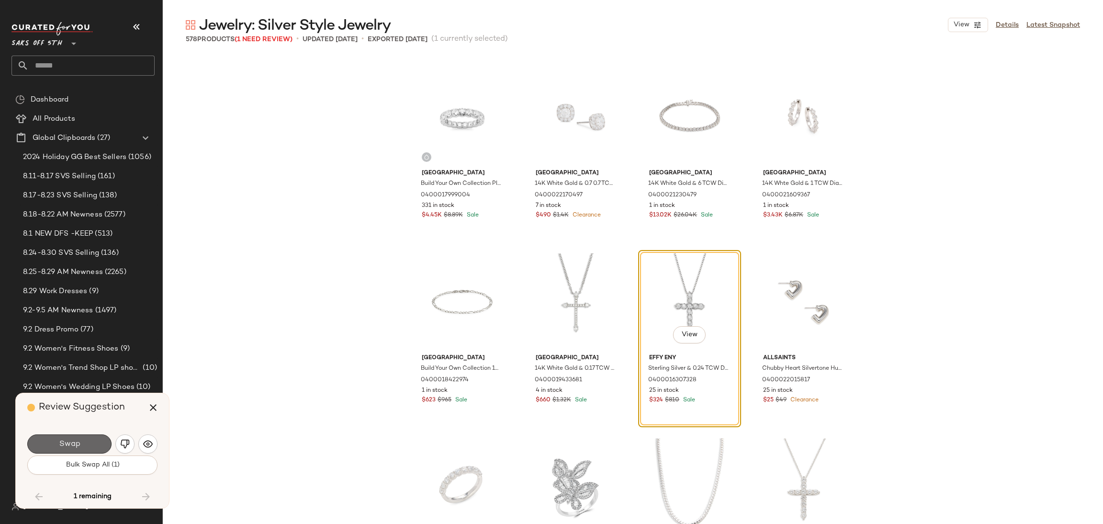
click at [81, 444] on button "Swap" at bounding box center [69, 443] width 84 height 19
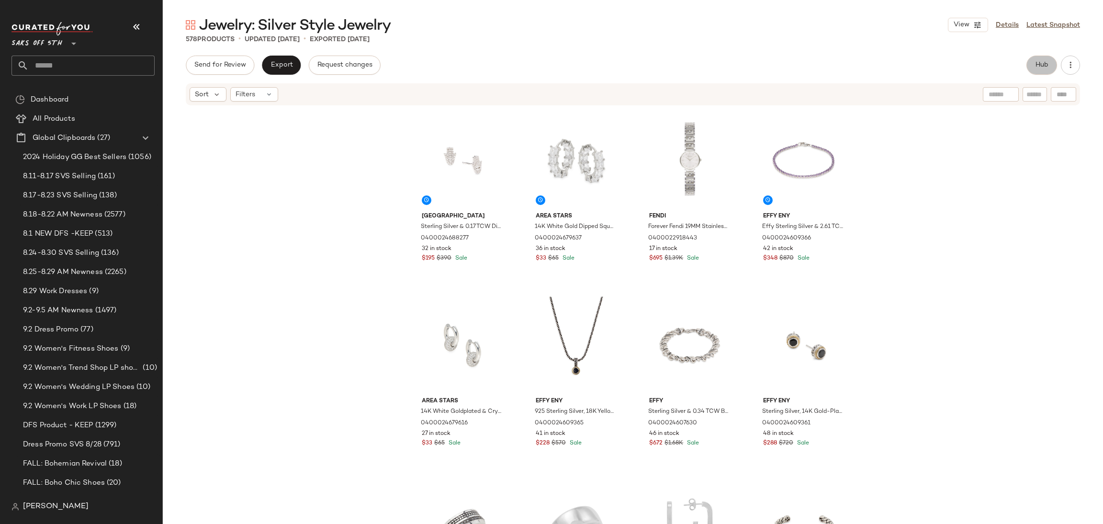
click at [1039, 56] on button "Hub" at bounding box center [1041, 65] width 31 height 19
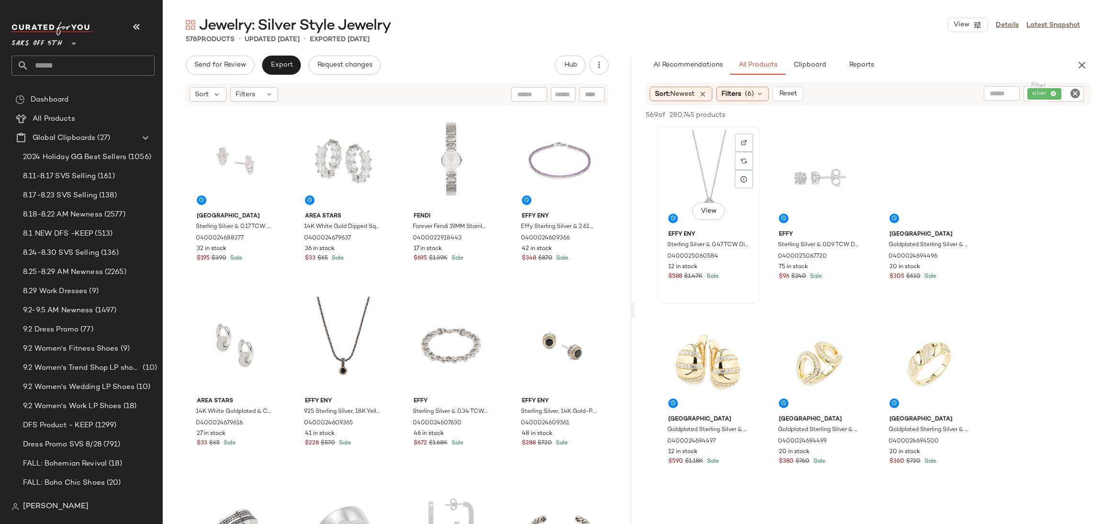
click at [713, 165] on div "View" at bounding box center [709, 178] width 96 height 97
click at [786, 159] on div "View" at bounding box center [819, 178] width 96 height 97
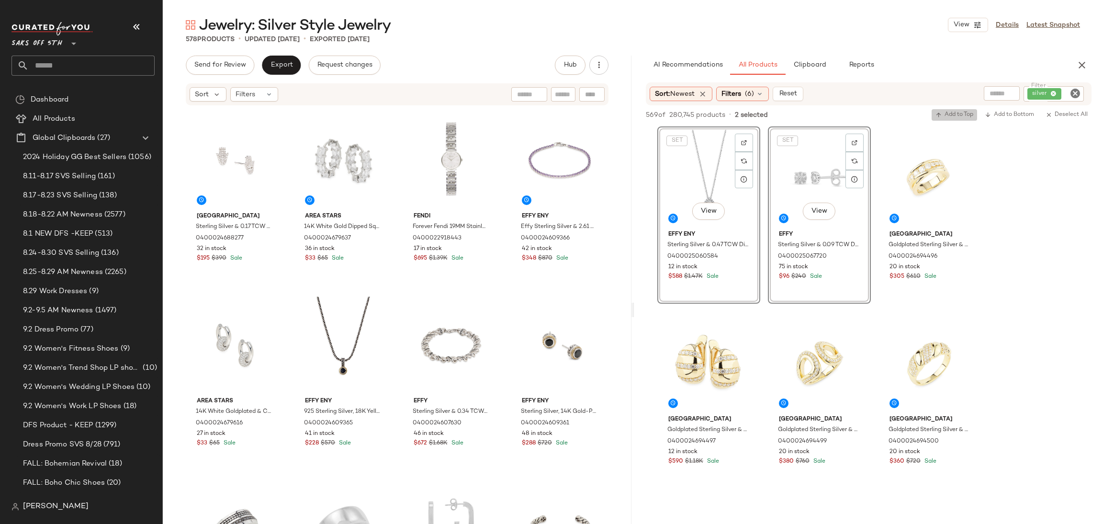
click at [958, 113] on span "Add to Top" at bounding box center [954, 115] width 38 height 7
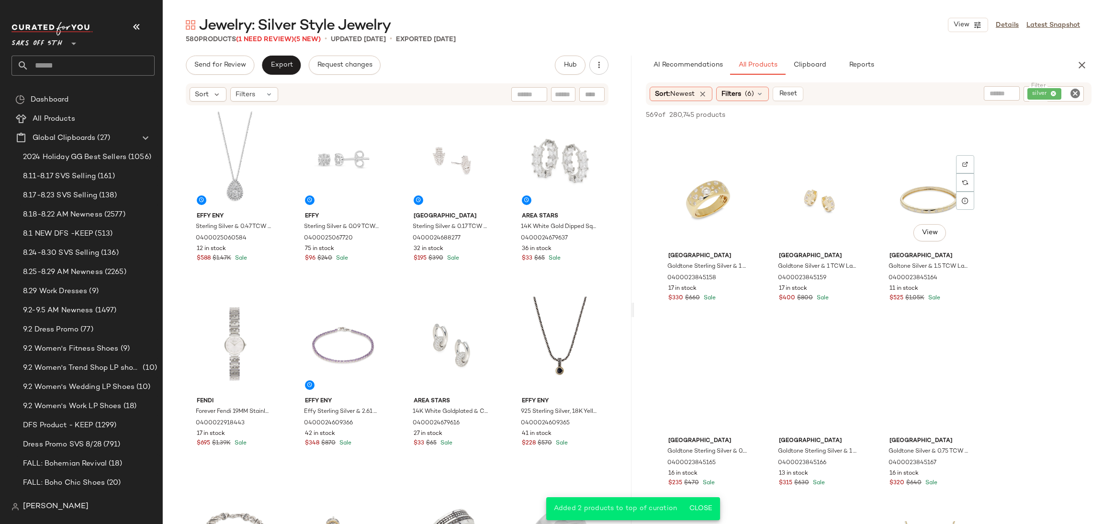
scroll to position [1281, 0]
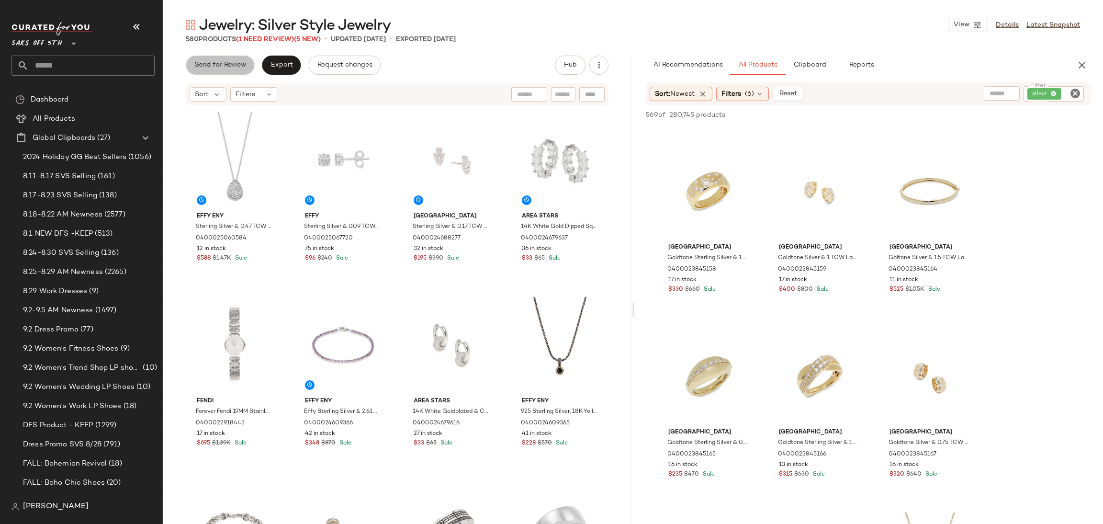
click at [241, 68] on span "Send for Review" at bounding box center [220, 65] width 52 height 8
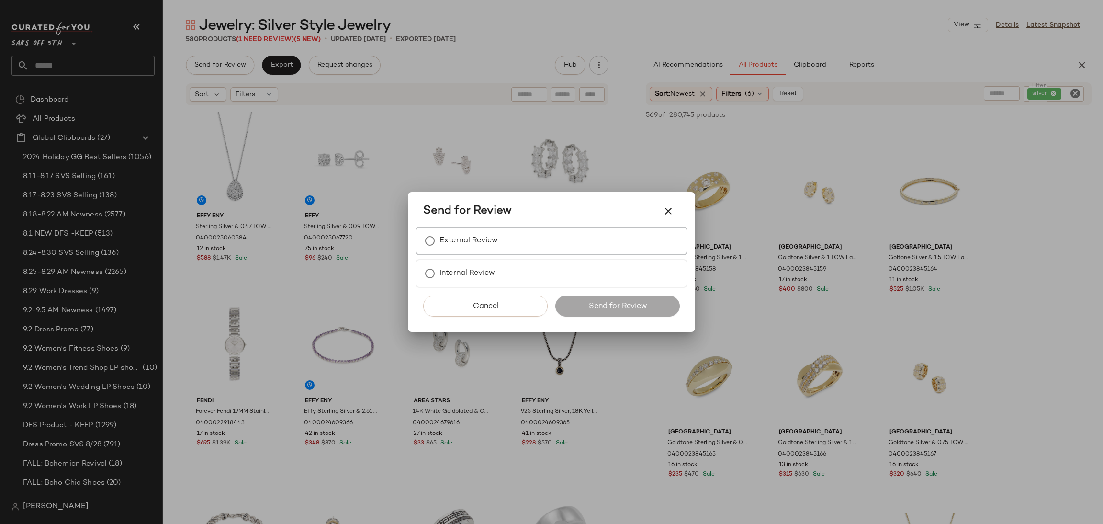
click at [465, 238] on label "External Review" at bounding box center [468, 240] width 58 height 19
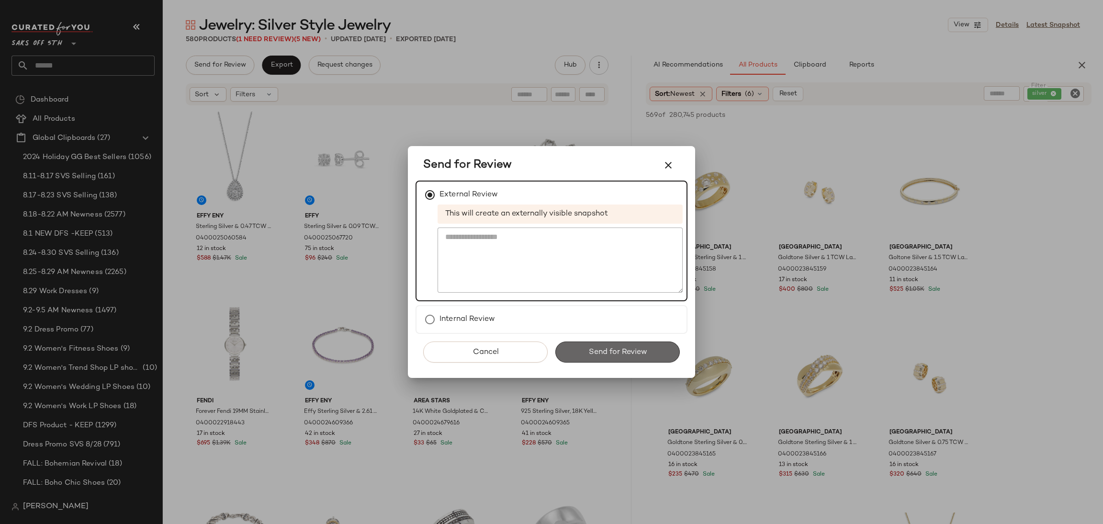
click at [608, 348] on span "Send for Review" at bounding box center [617, 352] width 59 height 9
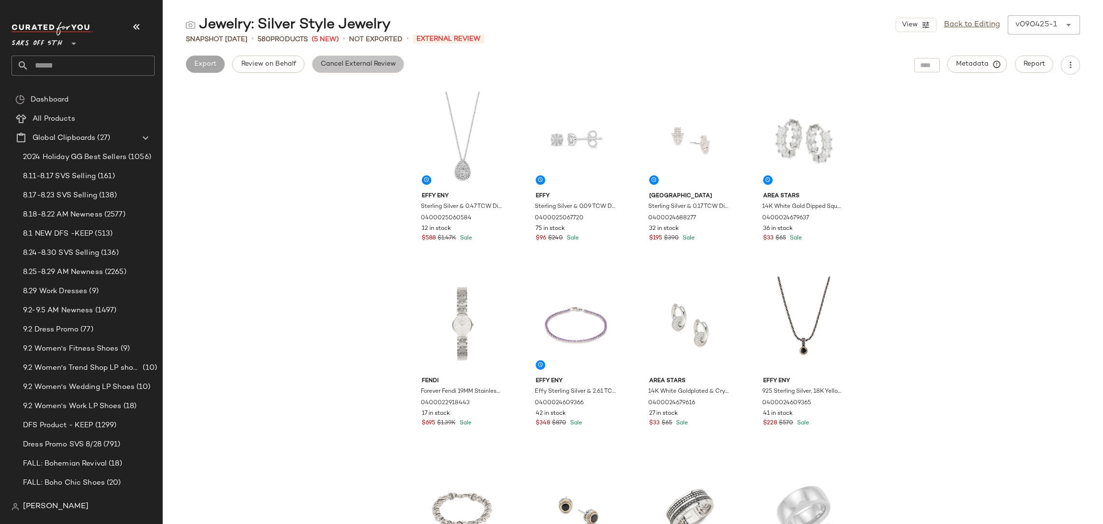
click at [326, 67] on span "Cancel External Review" at bounding box center [358, 64] width 76 height 8
click at [267, 60] on button "Export" at bounding box center [281, 64] width 39 height 17
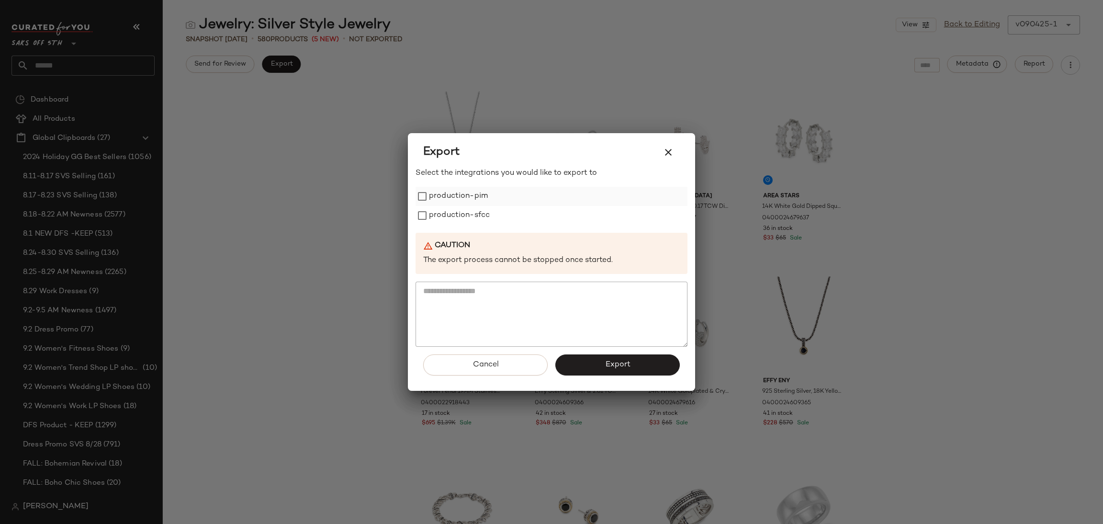
click at [439, 196] on label "production-pim" at bounding box center [458, 196] width 59 height 19
click at [438, 211] on label "production-sfcc" at bounding box center [459, 215] width 61 height 19
click at [589, 366] on button "Export" at bounding box center [617, 364] width 124 height 21
